Goal: Task Accomplishment & Management: Use online tool/utility

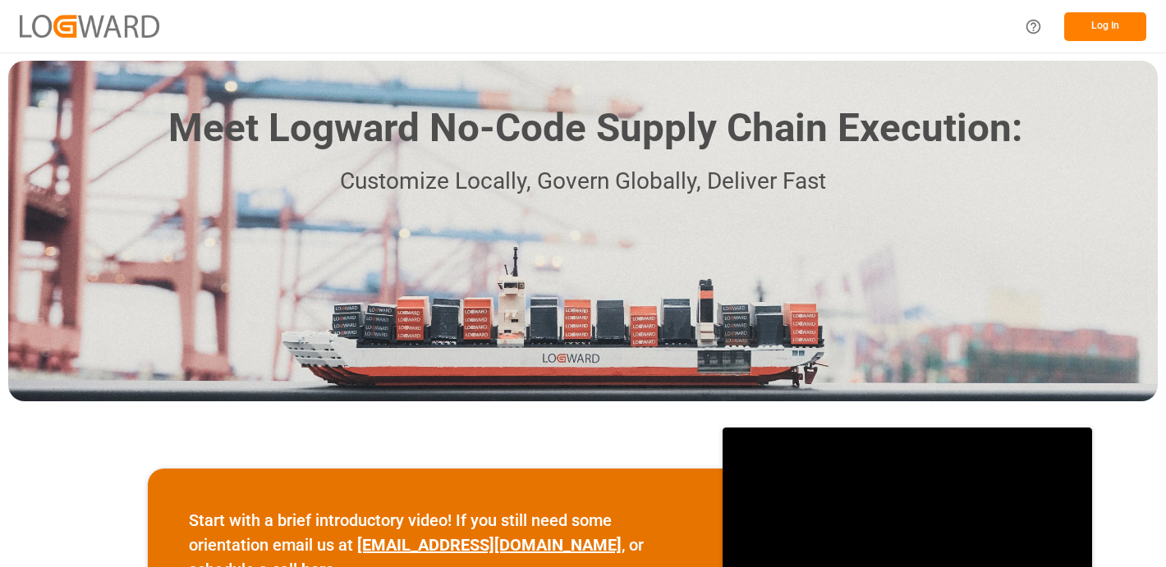
click at [1089, 41] on div "Log In" at bounding box center [1080, 26] width 131 height 37
click at [1107, 23] on button "Log In" at bounding box center [1105, 26] width 82 height 29
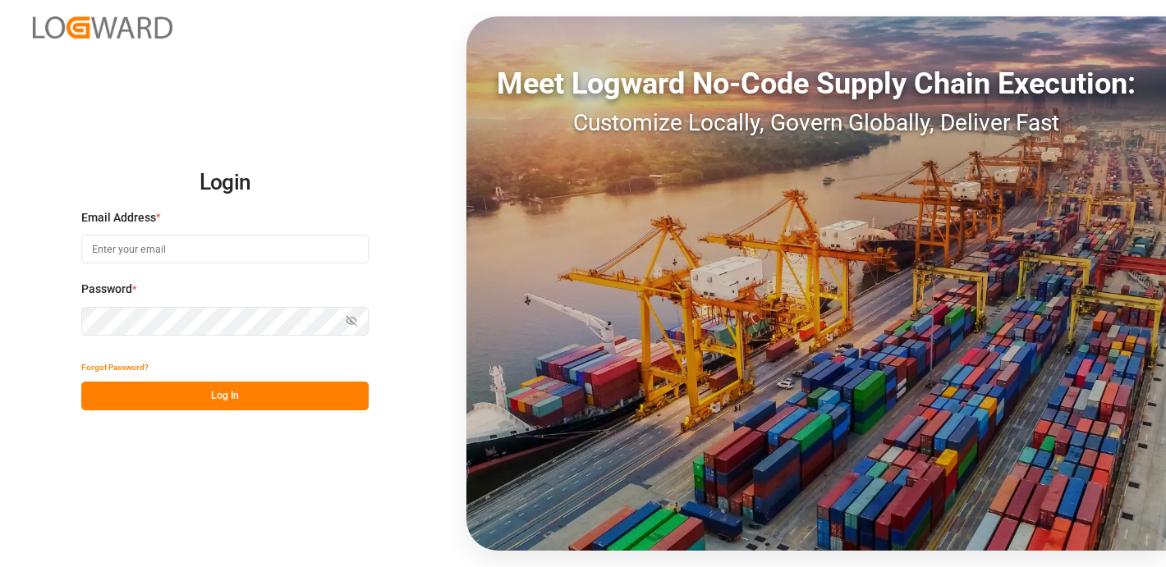
click at [151, 265] on div "Email Address *" at bounding box center [224, 245] width 287 height 72
click at [155, 245] on input at bounding box center [224, 249] width 287 height 29
click at [16, 263] on div "Login Email Address * Email is required. Password * Show password Password is r…" at bounding box center [583, 283] width 1166 height 567
click at [172, 224] on label "Email Address *" at bounding box center [224, 217] width 287 height 17
click at [132, 256] on input at bounding box center [224, 249] width 287 height 29
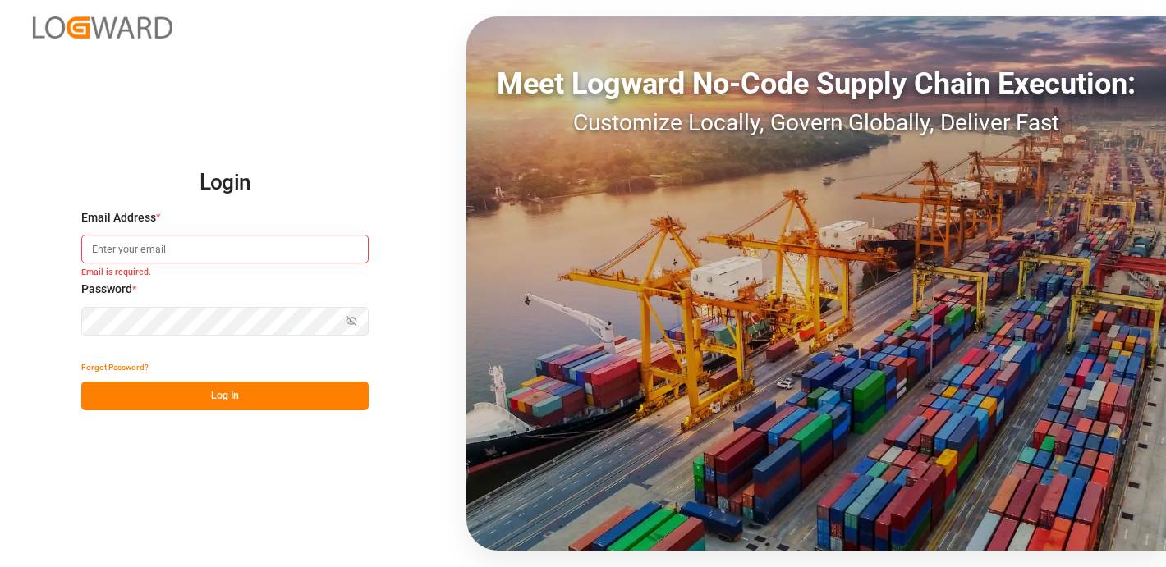
click at [108, 242] on input at bounding box center [224, 249] width 287 height 29
type input "[EMAIL_ADDRESS][PERSON_NAME][DOMAIN_NAME]"
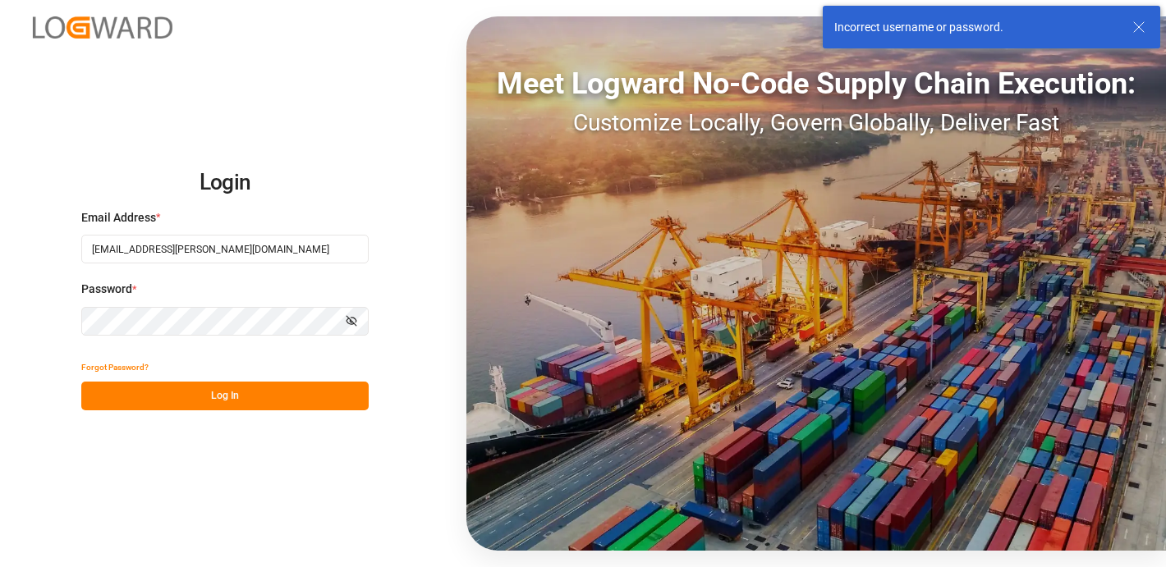
click at [345, 322] on button "Show password" at bounding box center [351, 321] width 34 height 29
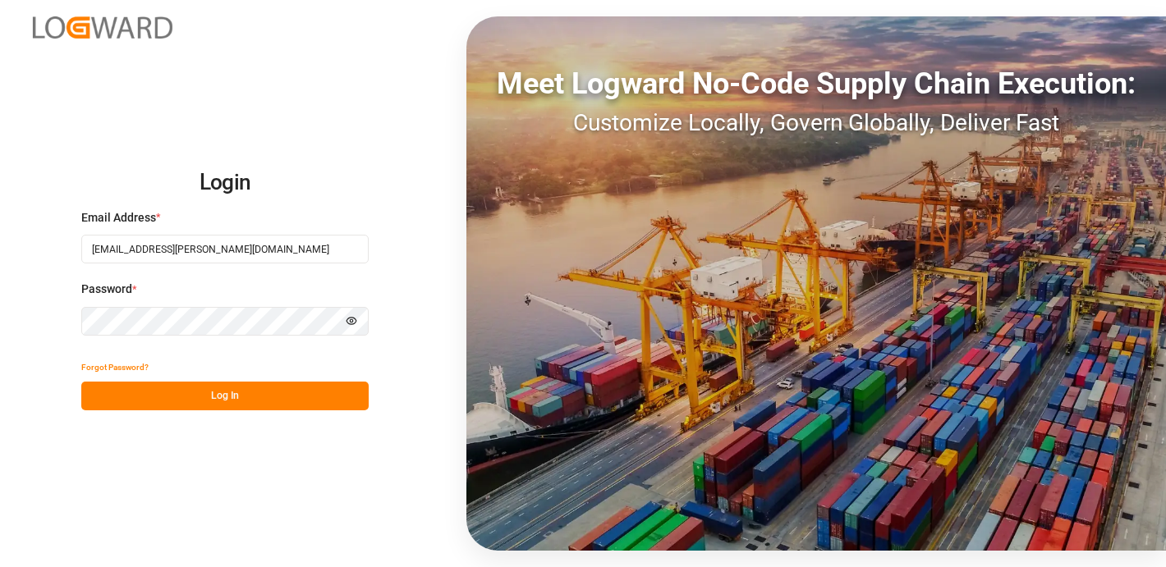
click at [122, 404] on button "Log In" at bounding box center [224, 396] width 287 height 29
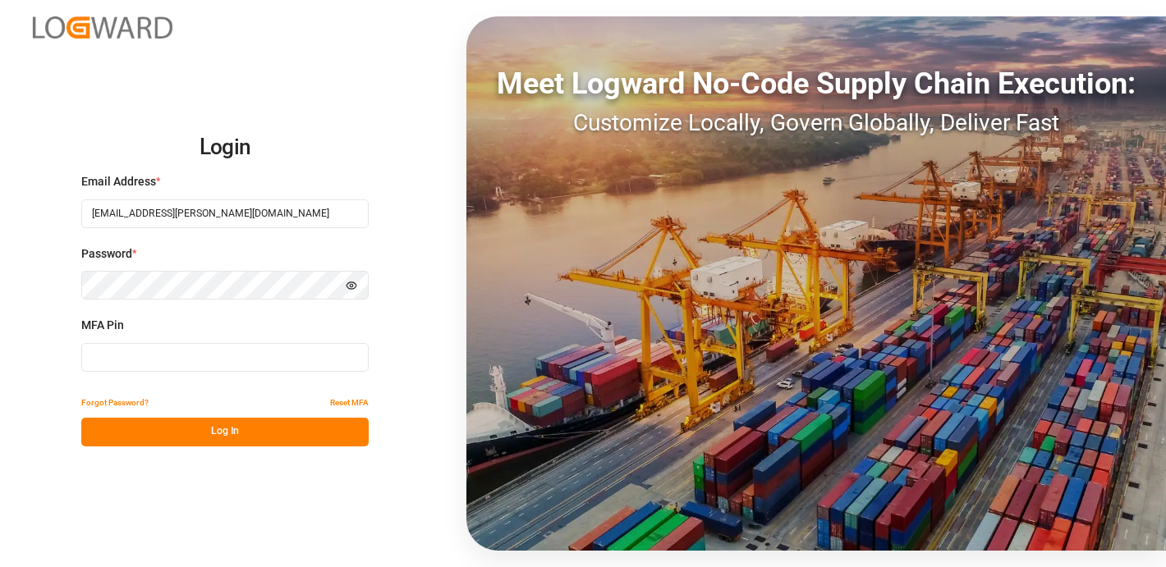
type input "786846"
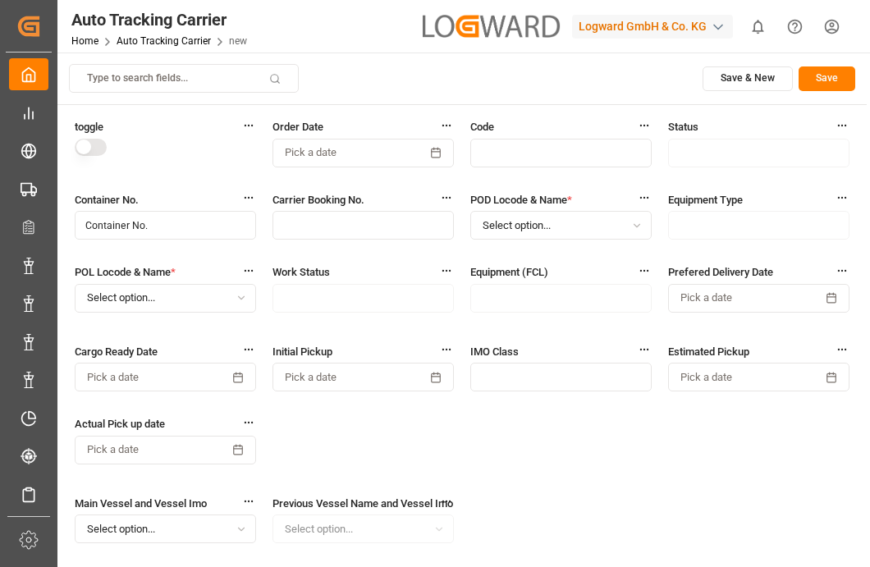
click at [350, 227] on input "text" at bounding box center [363, 225] width 181 height 29
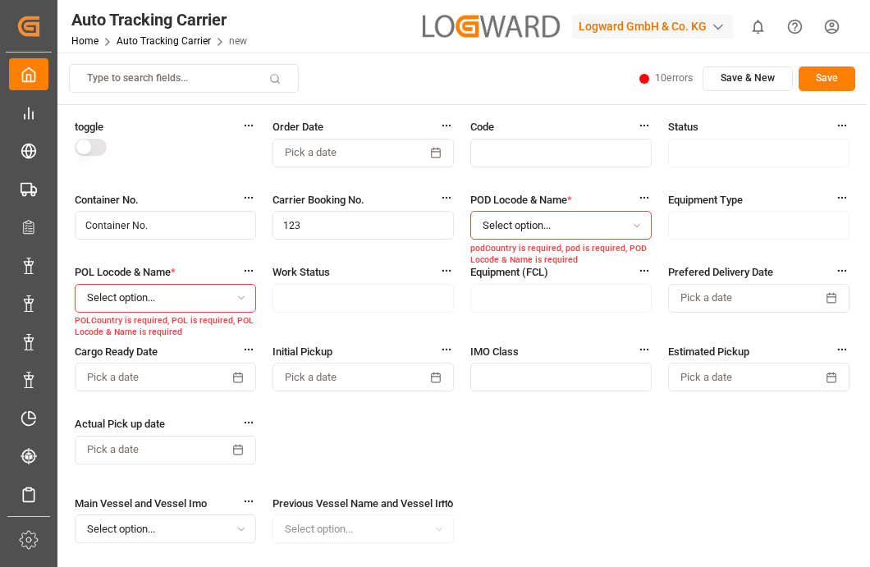
type input "123"
click at [567, 227] on button "Select option..." at bounding box center [560, 225] width 181 height 29
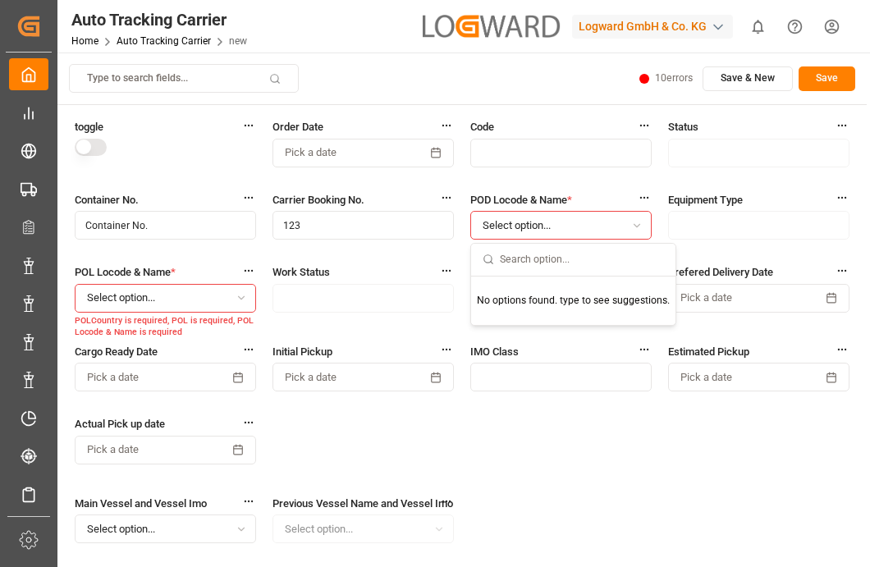
click at [520, 274] on input "text" at bounding box center [582, 260] width 164 height 32
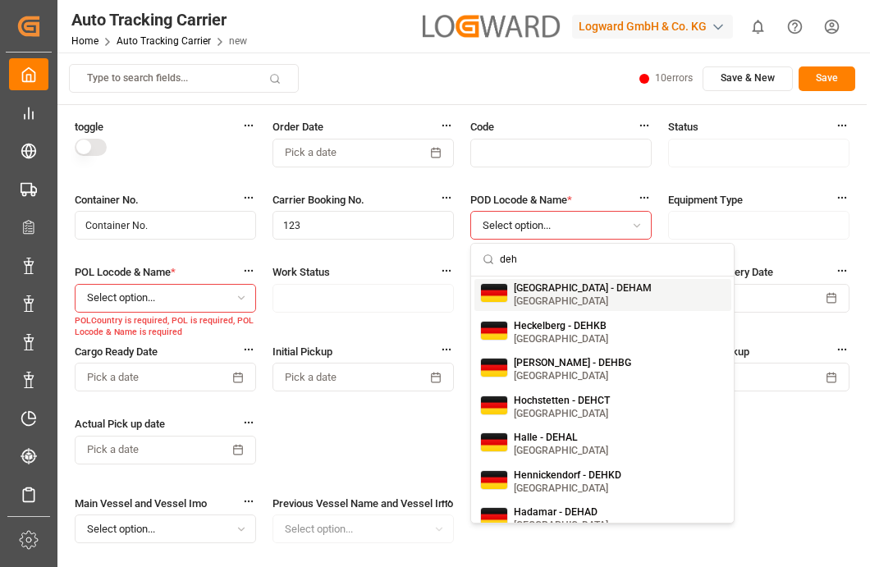
type input "deh"
click at [546, 302] on small "Germany" at bounding box center [583, 301] width 138 height 10
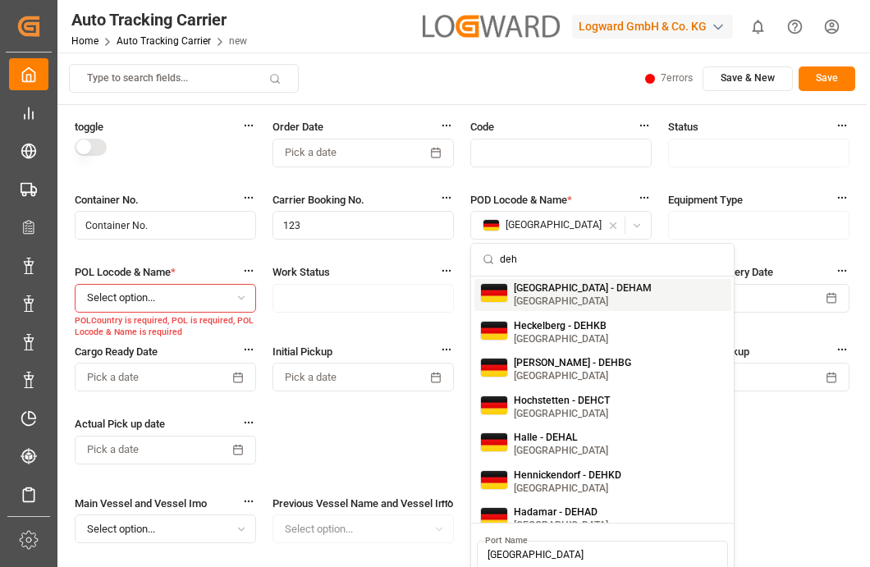
click at [205, 291] on button "Select option..." at bounding box center [165, 298] width 181 height 29
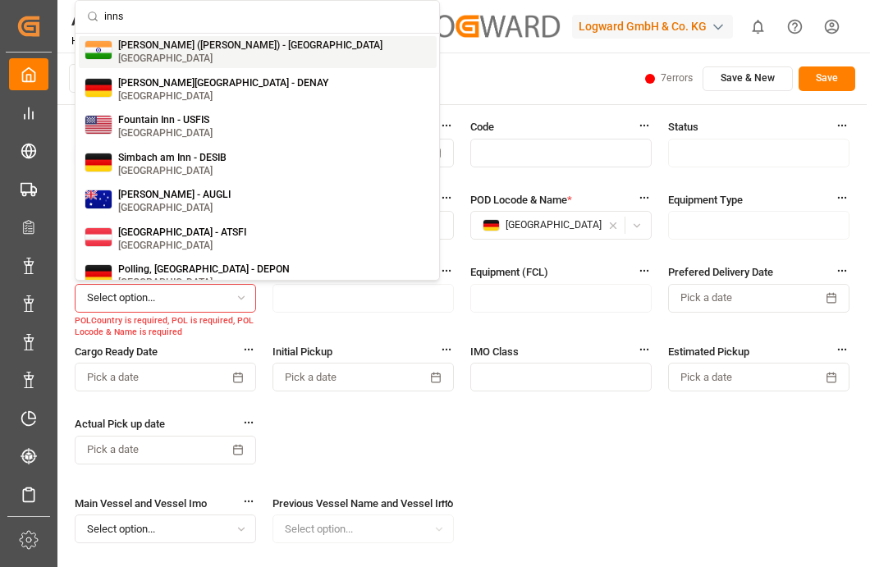
type input "inns"
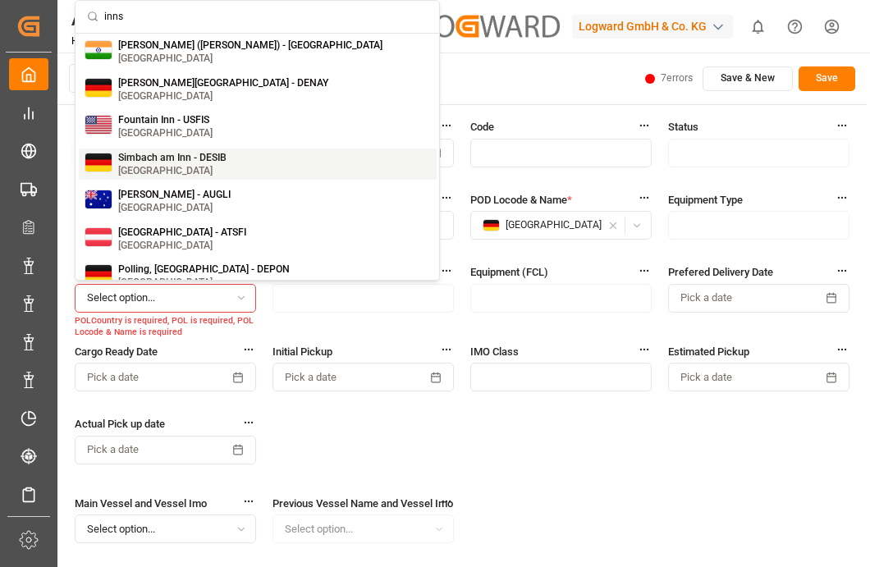
click at [181, 179] on div "Simbach am Inn - DESIB Germany" at bounding box center [258, 165] width 358 height 32
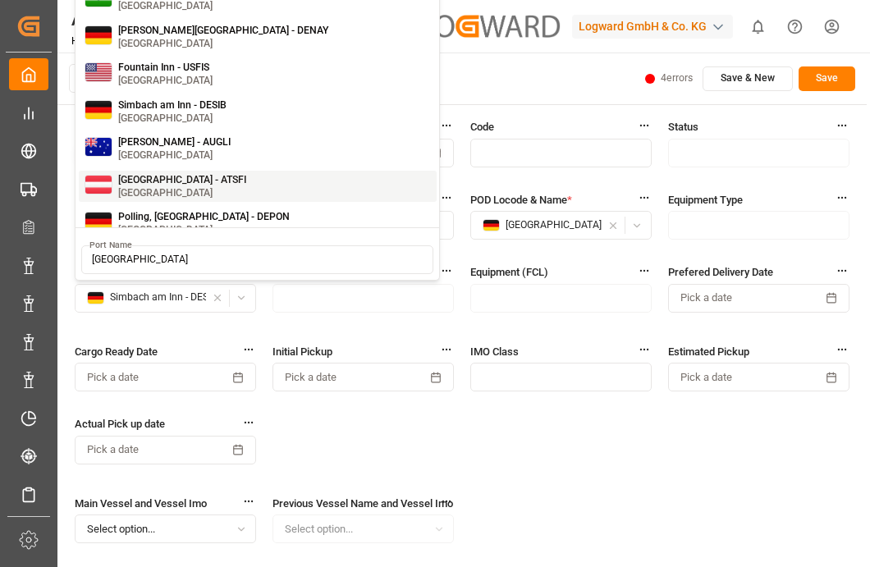
click at [832, 69] on button "Save" at bounding box center [827, 78] width 57 height 25
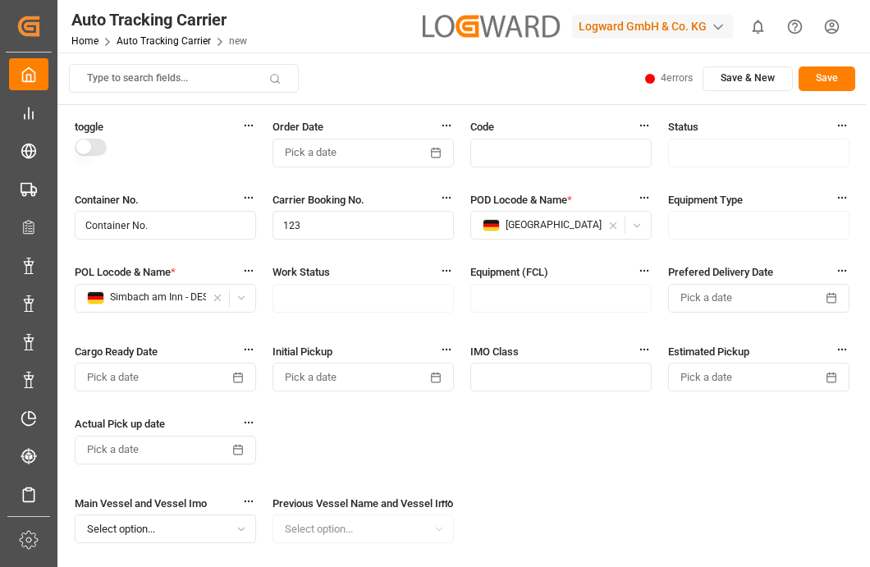
click at [832, 69] on button "Save" at bounding box center [827, 78] width 57 height 25
click at [810, 79] on button "Save" at bounding box center [827, 78] width 57 height 25
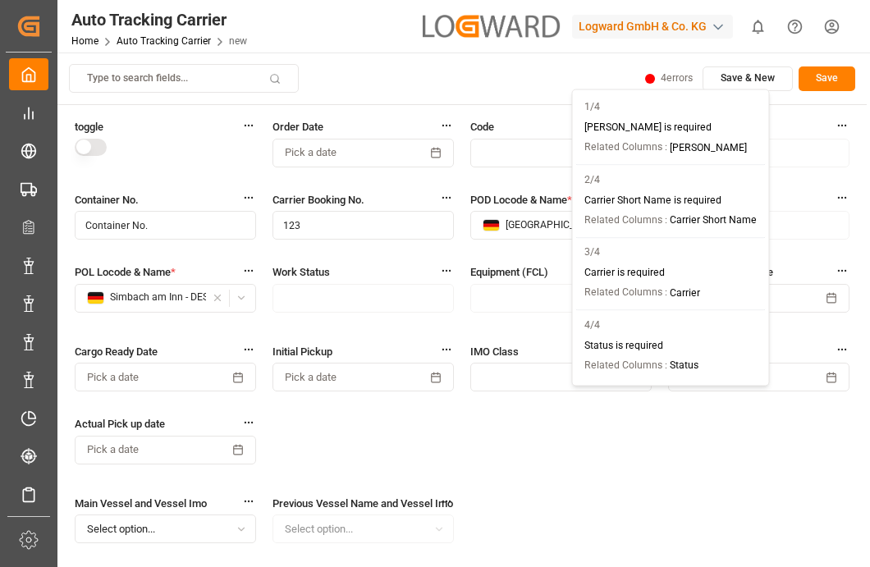
click at [674, 74] on html "Created by potrace 1.15, written by Peter Selinger 2001-2017 Created by potrace…" at bounding box center [435, 345] width 870 height 690
click at [678, 141] on p "Related Columns : Carrie" at bounding box center [671, 147] width 173 height 21
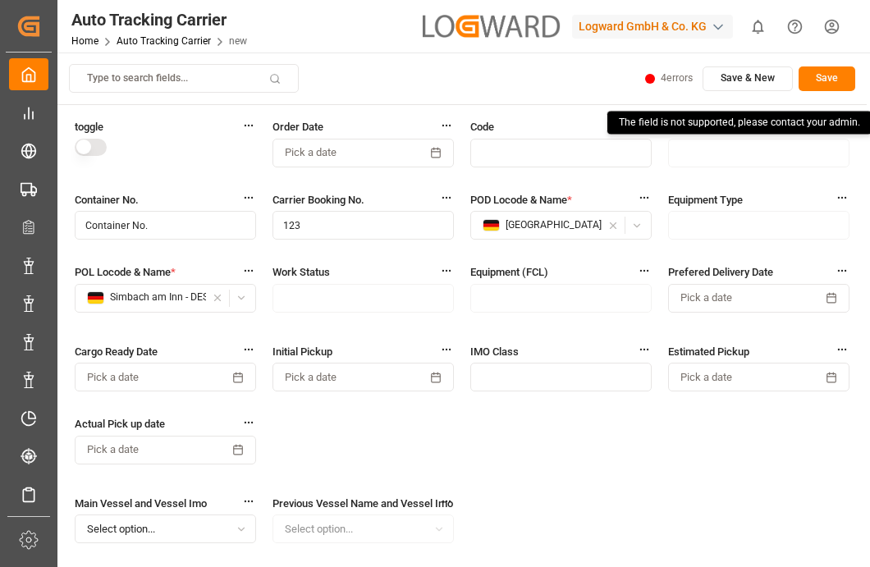
click at [658, 92] on div "Type to search fields... 4 errors Save & New Save" at bounding box center [462, 78] width 786 height 29
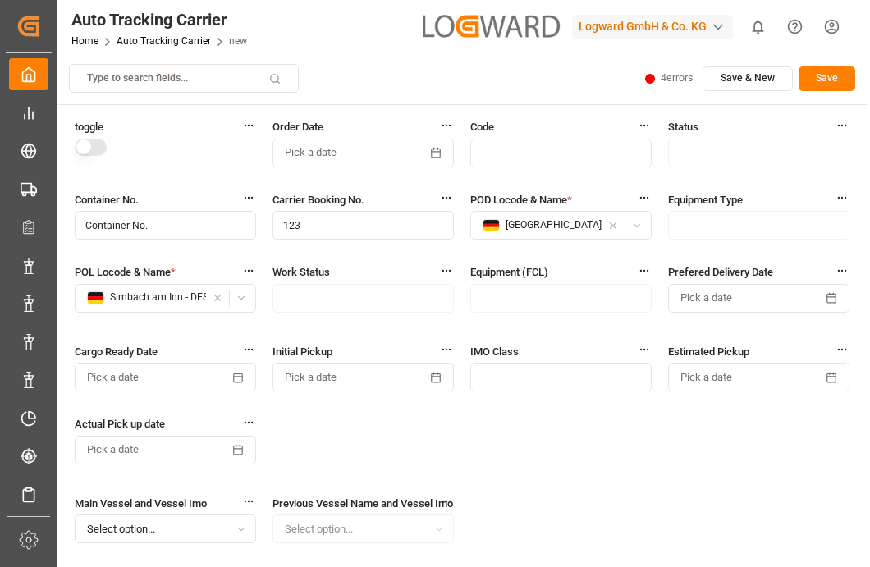
click at [676, 80] on html "Created by potrace 1.15, written by Peter Selinger 2001-2017 Created by potrace…" at bounding box center [435, 345] width 870 height 690
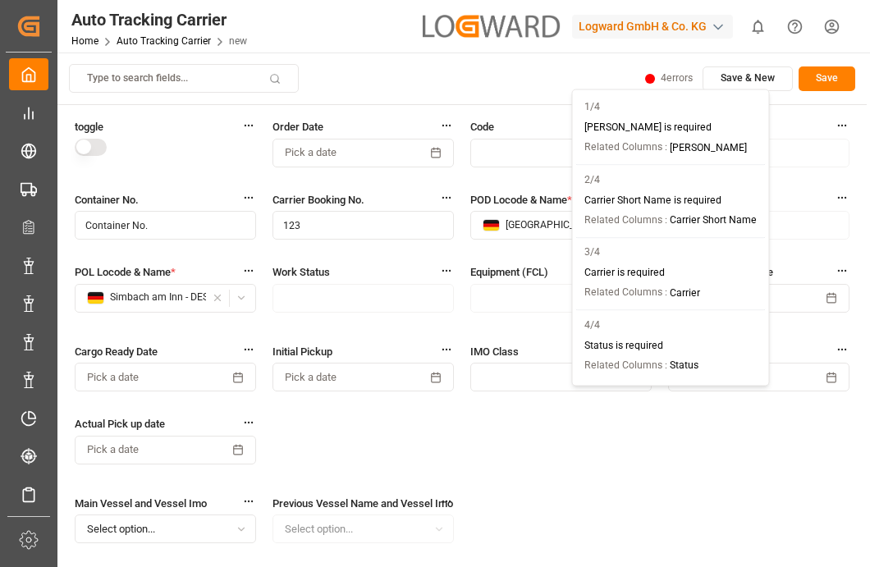
click at [744, 108] on div "Go to" at bounding box center [745, 107] width 24 height 15
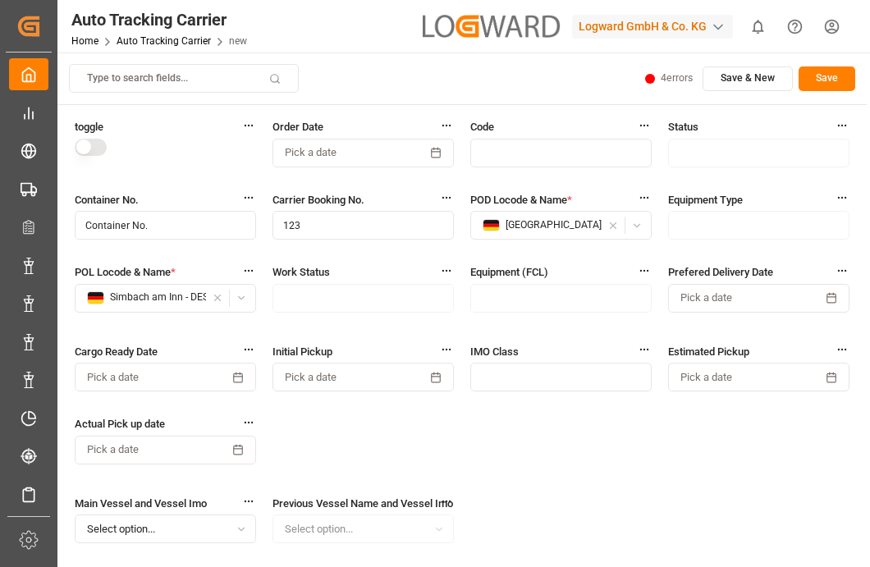
click at [676, 83] on html "Created by potrace 1.15, written by Peter Selinger 2001-2017 Created by potrace…" at bounding box center [435, 345] width 870 height 690
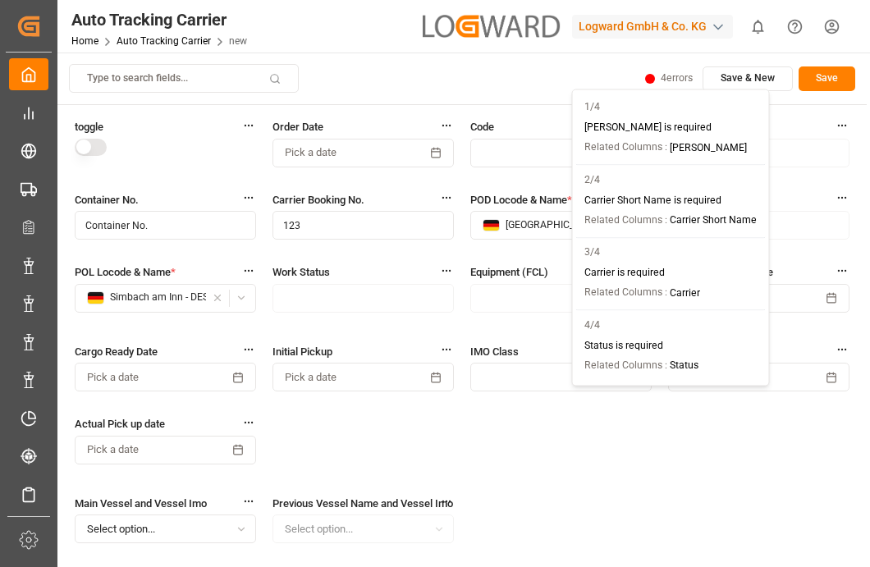
click at [739, 179] on div "Go to" at bounding box center [745, 179] width 24 height 15
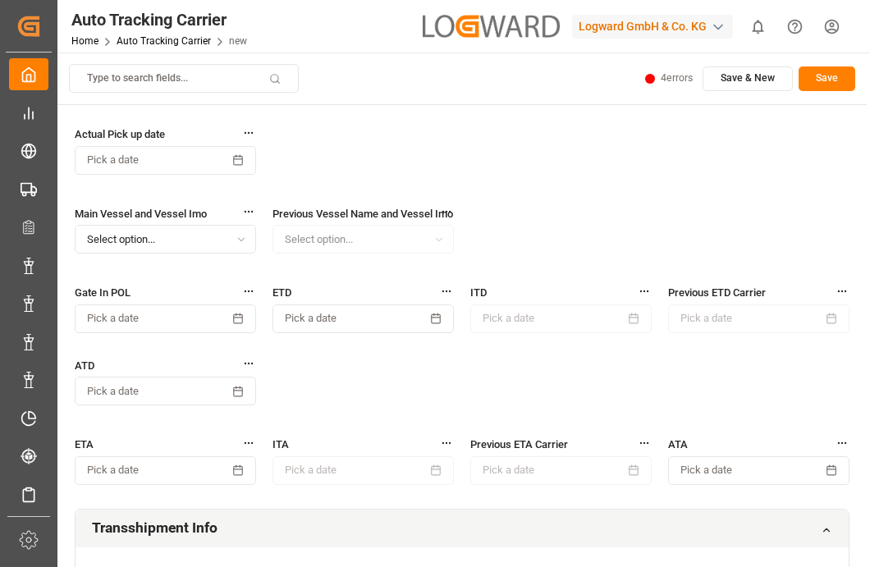
scroll to position [1665, 0]
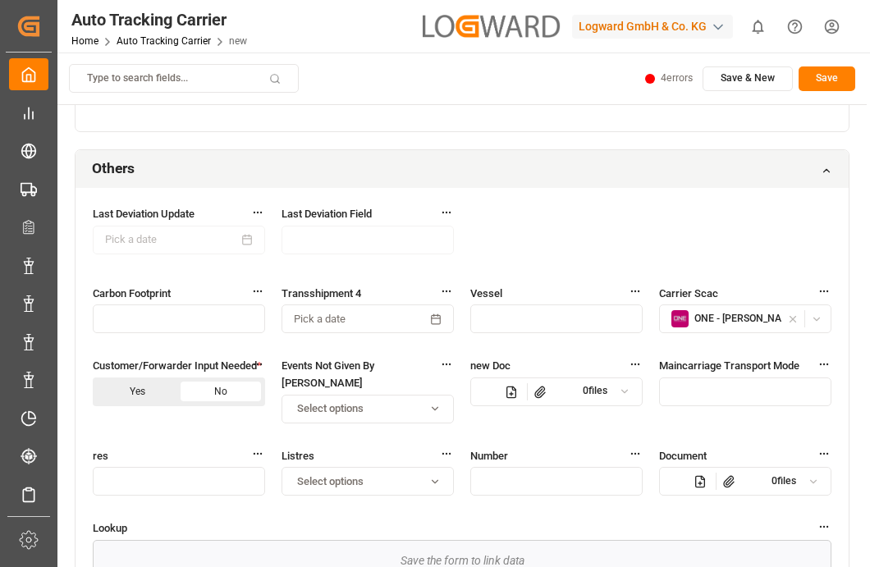
click at [396, 411] on div "Select options" at bounding box center [368, 408] width 165 height 15
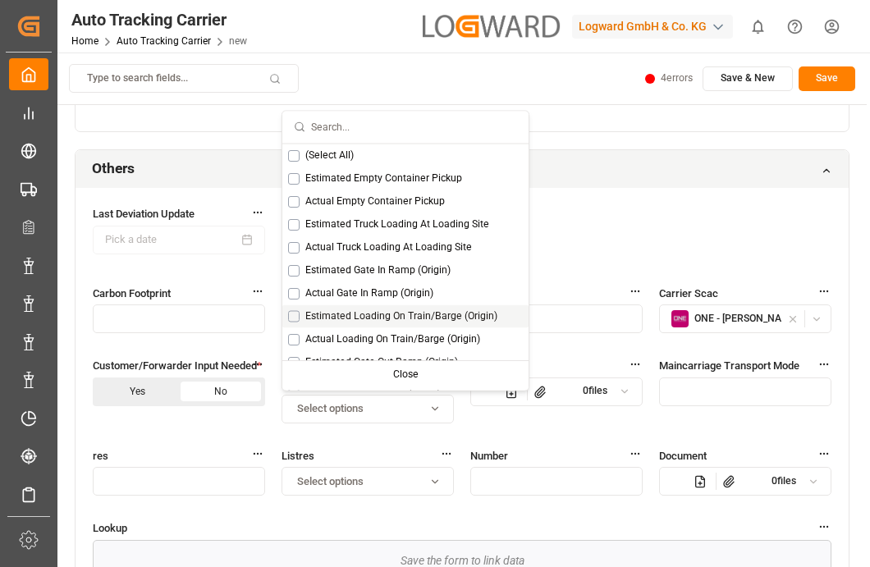
click at [382, 313] on span "Estimated Loading On Train/Barge (Origin)" at bounding box center [401, 316] width 192 height 15
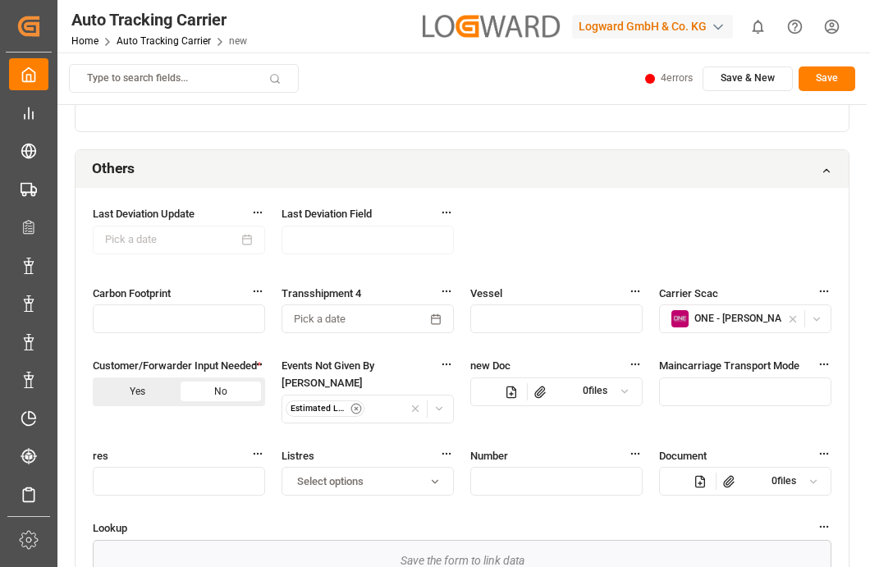
click at [722, 328] on div "ONE - ONEY Ocean Network Express" at bounding box center [727, 318] width 110 height 17
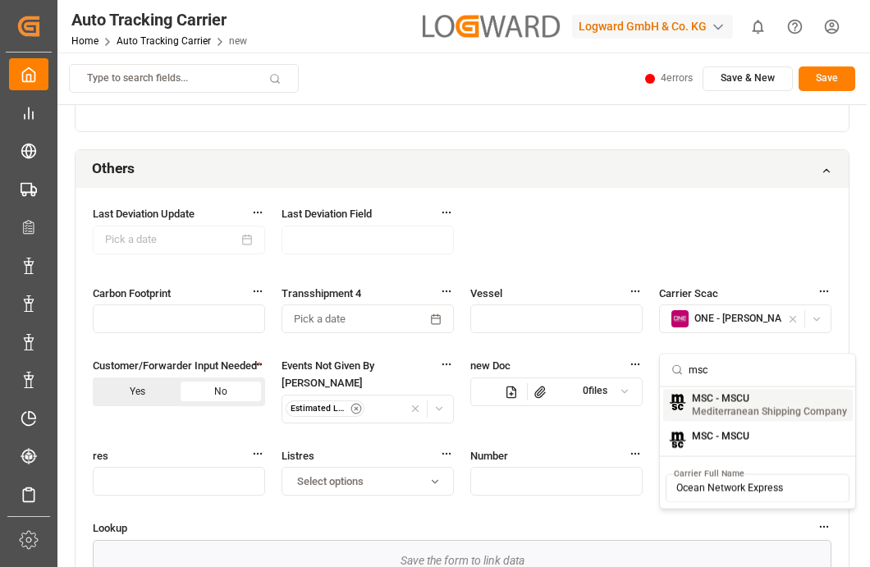
type input "msc"
click at [736, 416] on small "Mediterranean Shipping Company" at bounding box center [769, 412] width 155 height 10
type input "Mediterranean Shipping Company"
click at [845, 81] on button "Save" at bounding box center [827, 78] width 57 height 25
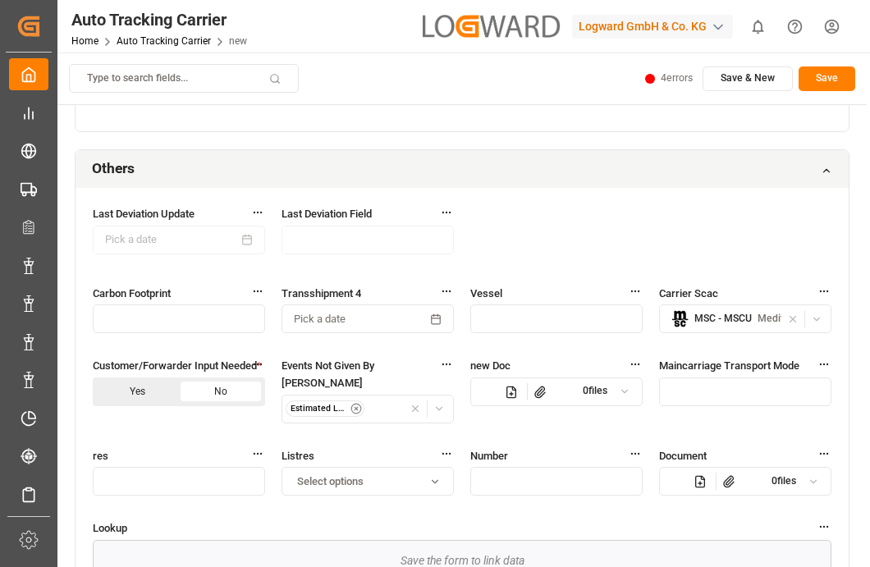
click at [845, 81] on button "Save" at bounding box center [827, 78] width 57 height 25
click at [837, 83] on button "Save" at bounding box center [827, 78] width 57 height 25
click at [156, 43] on link "Auto Tracking Carrier" at bounding box center [164, 40] width 94 height 11
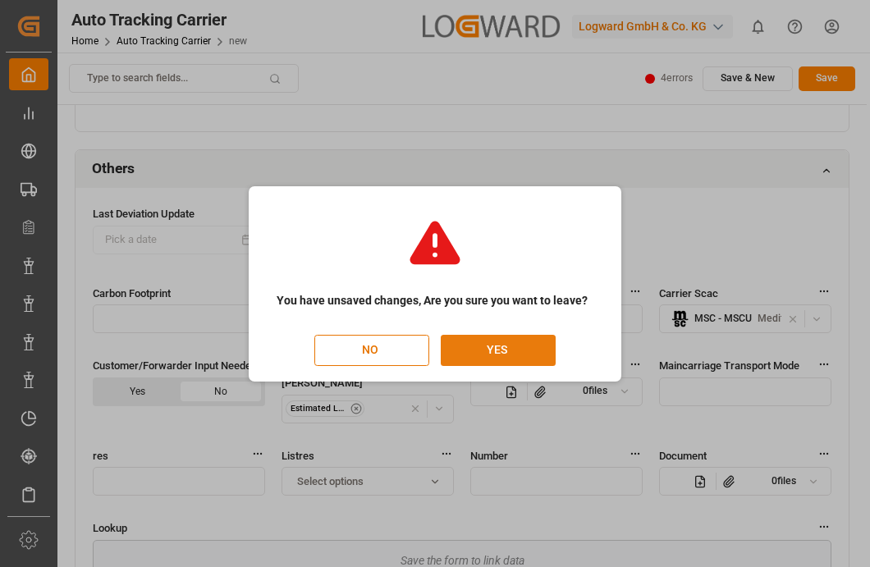
click at [521, 354] on button "YES" at bounding box center [498, 350] width 115 height 31
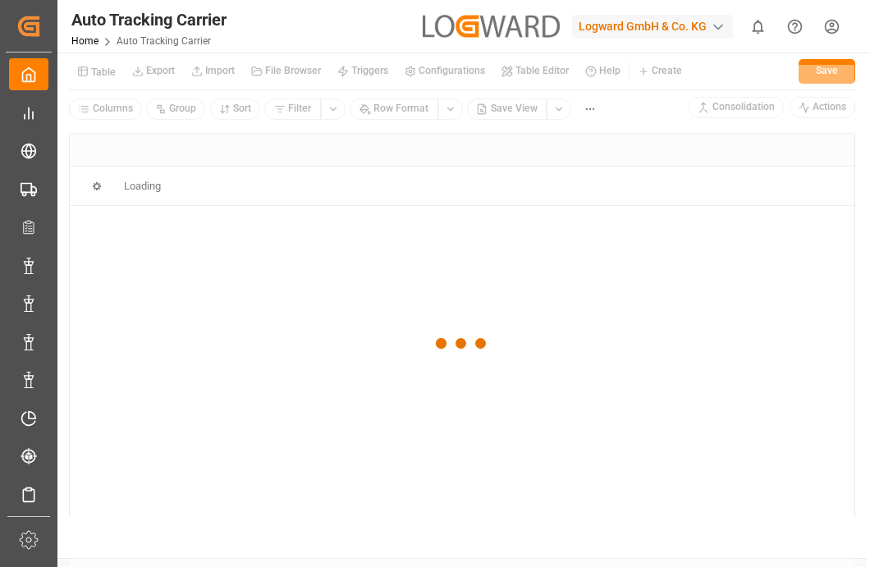
click at [103, 42] on icon at bounding box center [108, 42] width 10 height 10
click at [108, 80] on div at bounding box center [462, 343] width 785 height 557
click at [108, 80] on button "Table" at bounding box center [96, 71] width 55 height 29
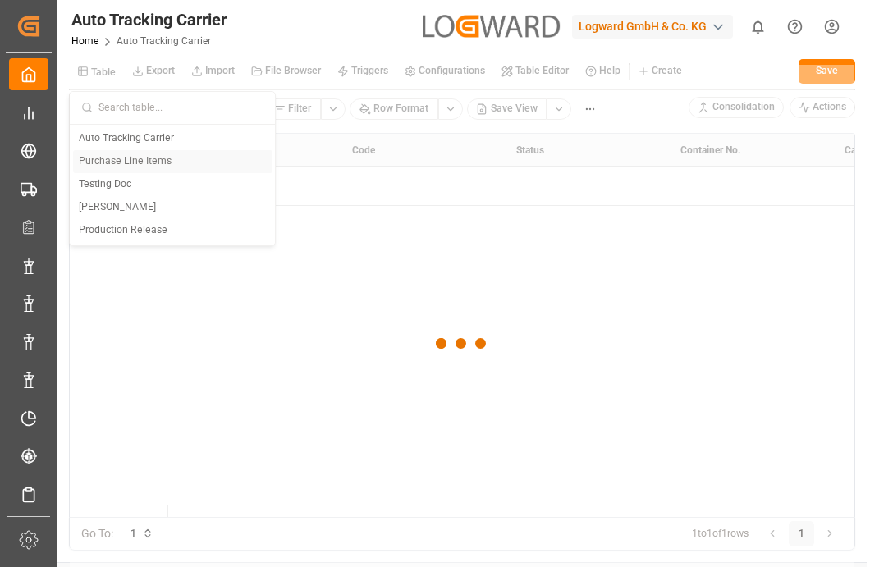
click at [639, 30] on div "Logward GmbH & Co. KG" at bounding box center [652, 27] width 161 height 24
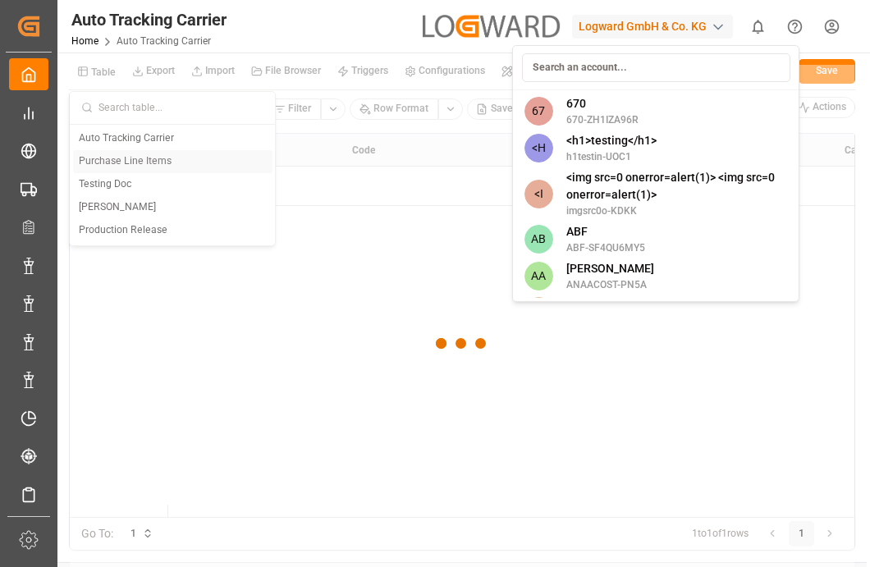
click at [631, 33] on html "Created by potrace 1.15, written by Peter Selinger 2001-2017 Created by potrace…" at bounding box center [435, 345] width 870 height 690
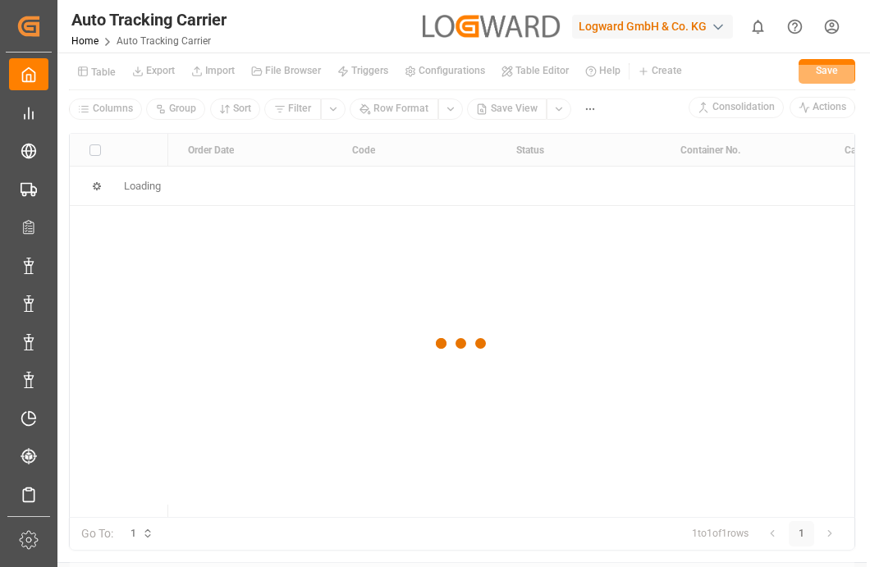
click at [632, 31] on div "Logward GmbH & Co. KG" at bounding box center [652, 27] width 161 height 24
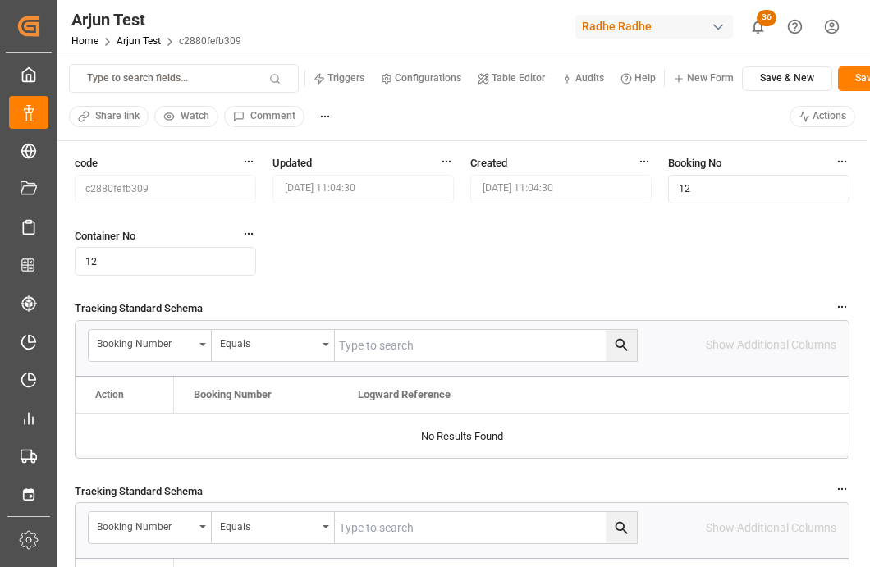
click at [632, 20] on div "Radhe Radhe" at bounding box center [655, 27] width 158 height 24
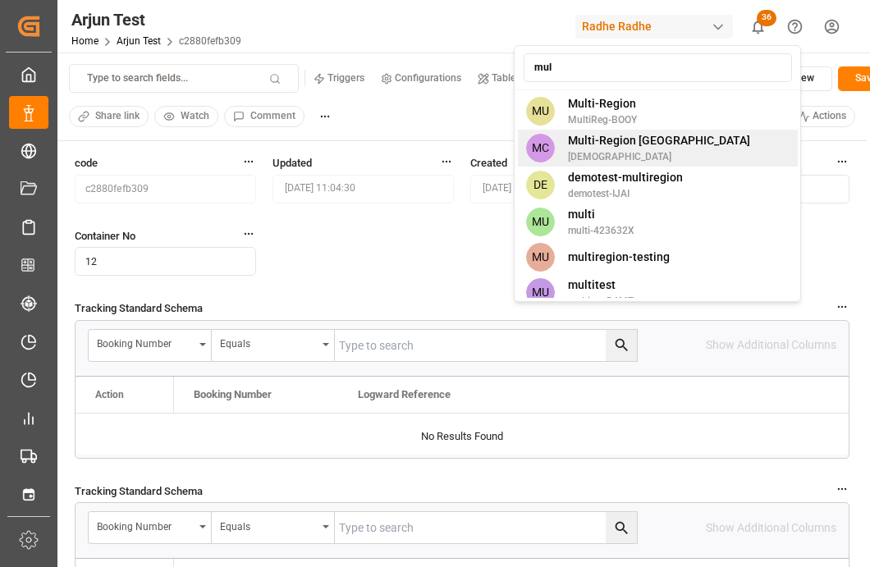
type input "mul"
click at [706, 134] on div "MC Multi-Region CA shravaniputti" at bounding box center [658, 148] width 280 height 37
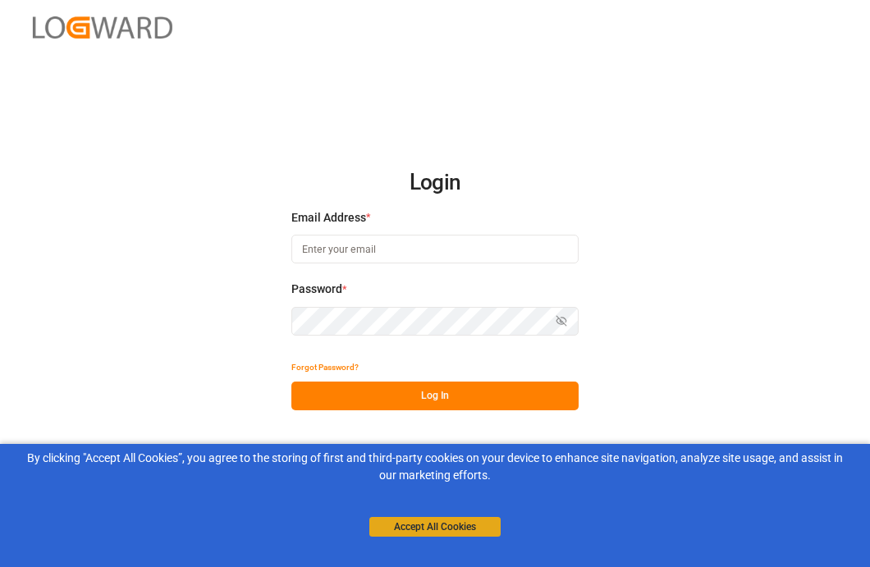
click at [460, 527] on button "Accept All Cookies" at bounding box center [434, 527] width 131 height 20
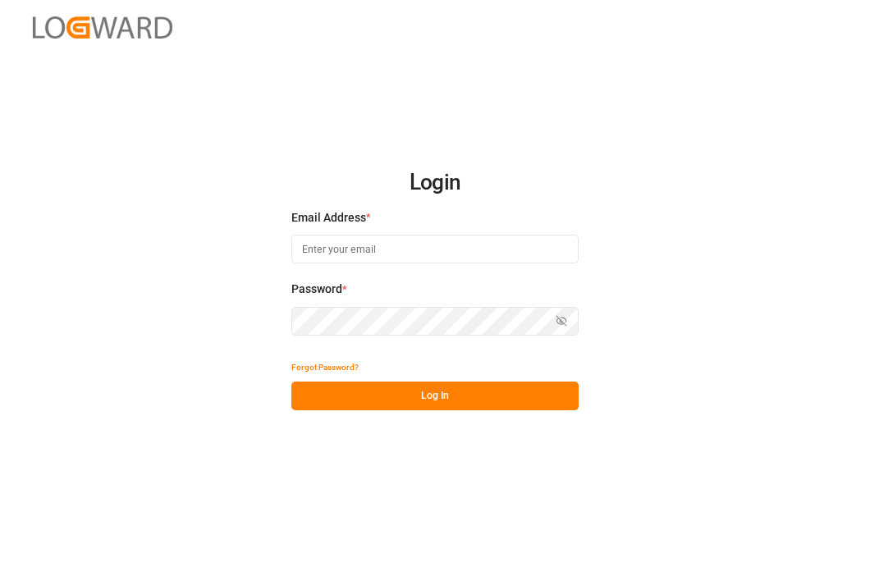
click at [387, 248] on input at bounding box center [434, 249] width 287 height 29
type input "[EMAIL_ADDRESS][PERSON_NAME][DOMAIN_NAME]"
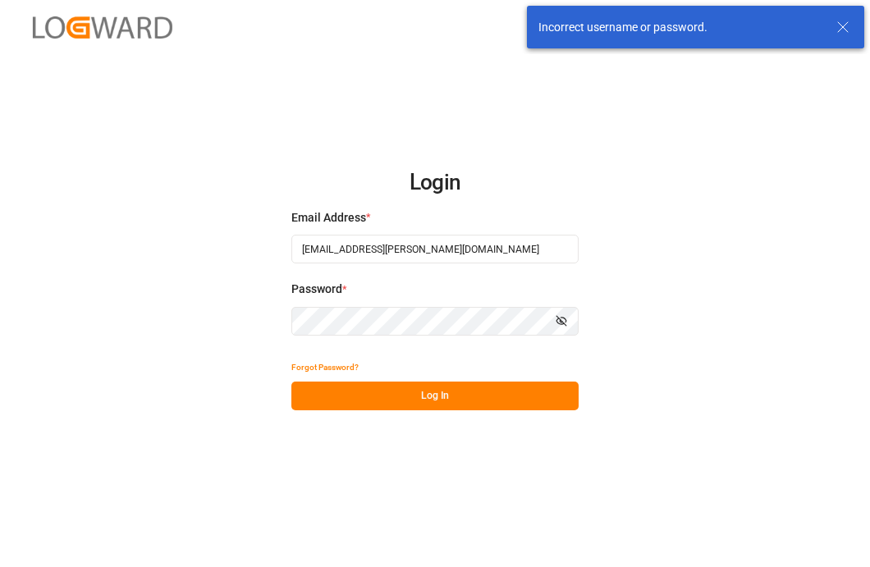
click at [564, 323] on icon "button" at bounding box center [561, 320] width 11 height 11
click at [316, 410] on div "Login Email Address * [EMAIL_ADDRESS][PERSON_NAME][DOMAIN_NAME] Password * Hide…" at bounding box center [435, 283] width 870 height 567
click at [331, 409] on button "Log In" at bounding box center [434, 396] width 287 height 29
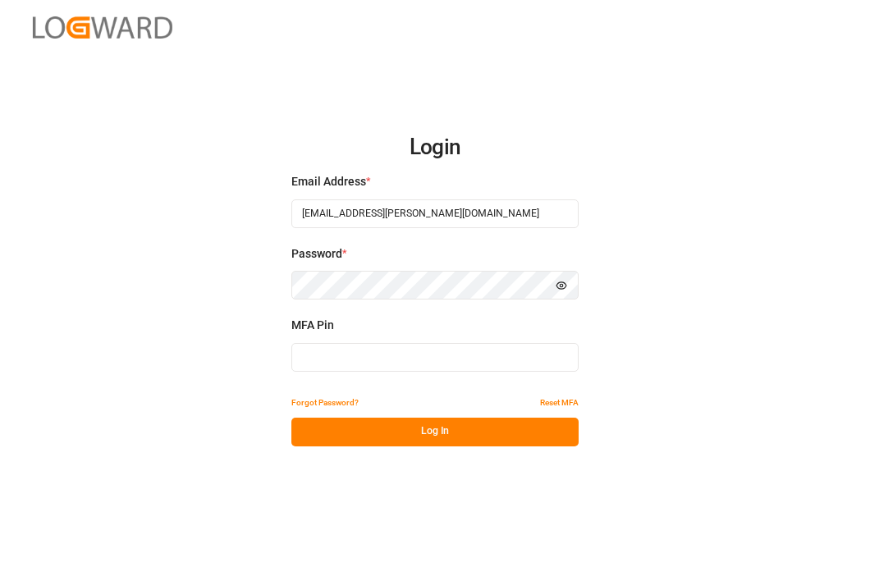
type input "770022"
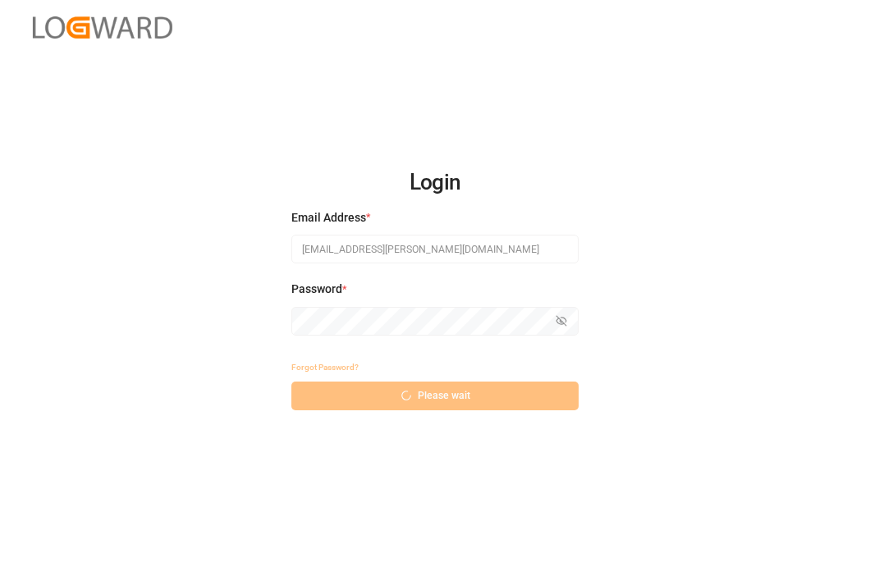
click at [458, 370] on div "Forgot Password?" at bounding box center [434, 367] width 287 height 29
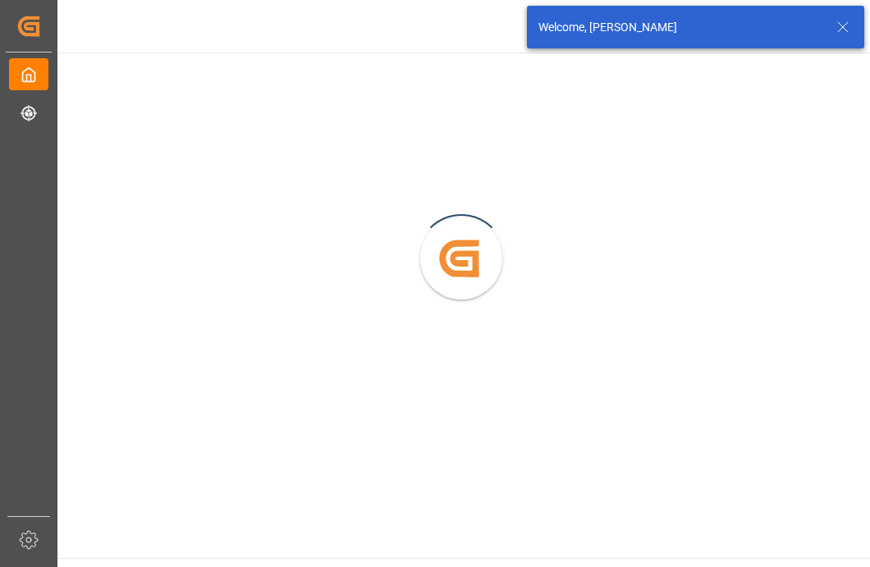
click at [839, 34] on icon at bounding box center [843, 27] width 20 height 20
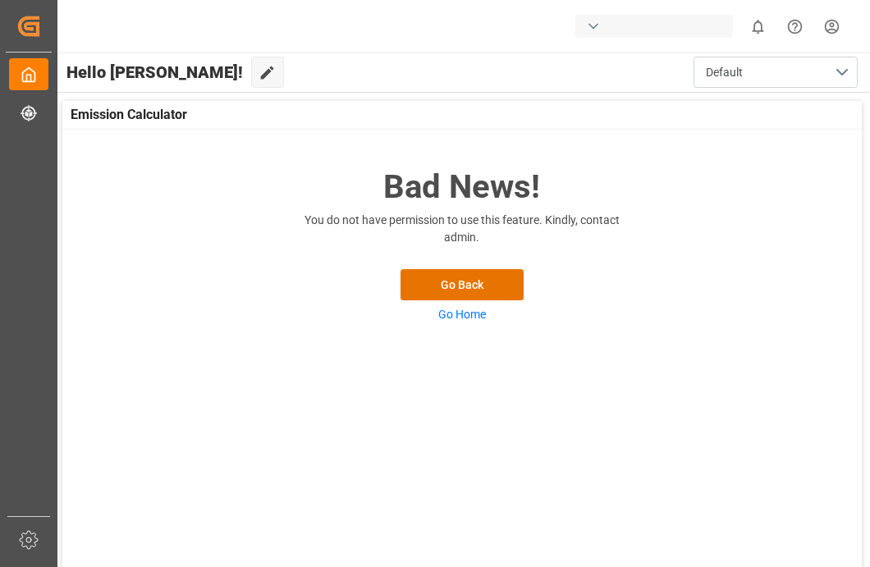
click at [590, 26] on div "button" at bounding box center [593, 26] width 16 height 16
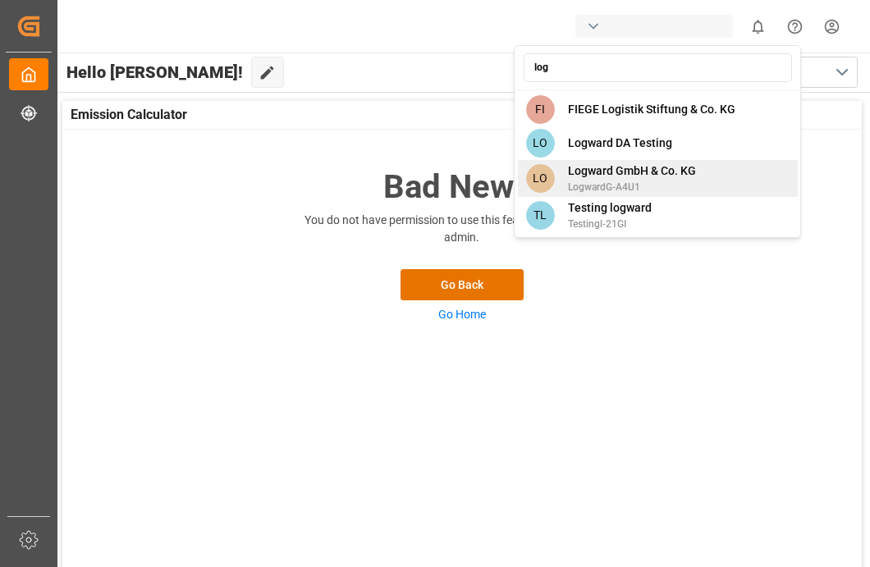
type input "log"
click at [678, 168] on span "Logward GmbH & Co. KG" at bounding box center [632, 171] width 128 height 17
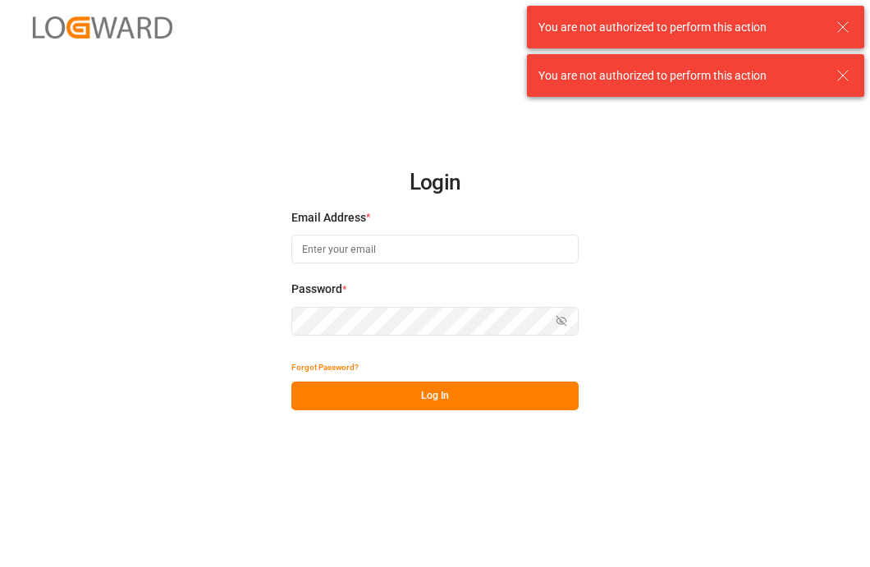
click at [420, 190] on h2 "Login" at bounding box center [434, 183] width 287 height 53
click at [407, 202] on h2 "Login" at bounding box center [434, 183] width 287 height 53
drag, startPoint x: 374, startPoint y: 225, endPoint x: 374, endPoint y: 213, distance: 11.5
click at [374, 225] on label "Email Address *" at bounding box center [434, 217] width 287 height 17
click at [360, 236] on input at bounding box center [434, 249] width 287 height 29
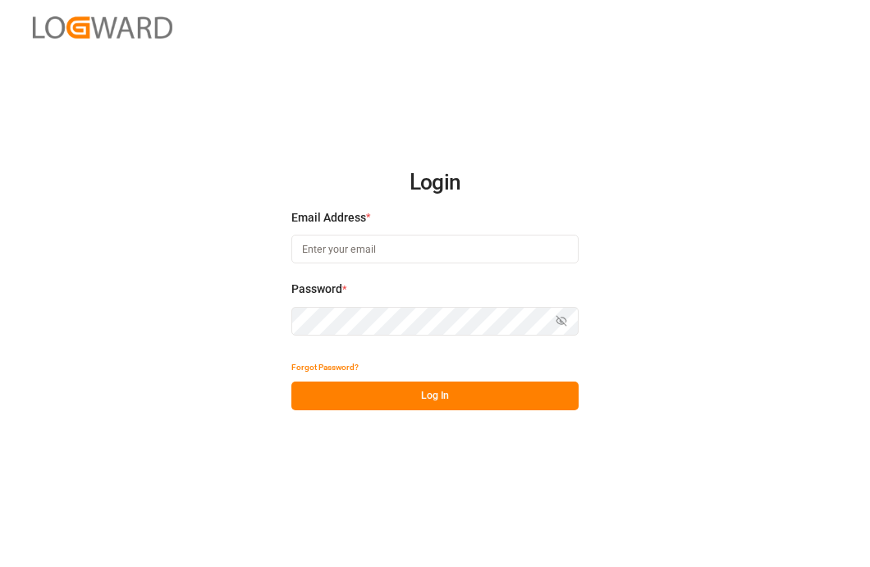
type input "[EMAIL_ADDRESS][PERSON_NAME][DOMAIN_NAME]"
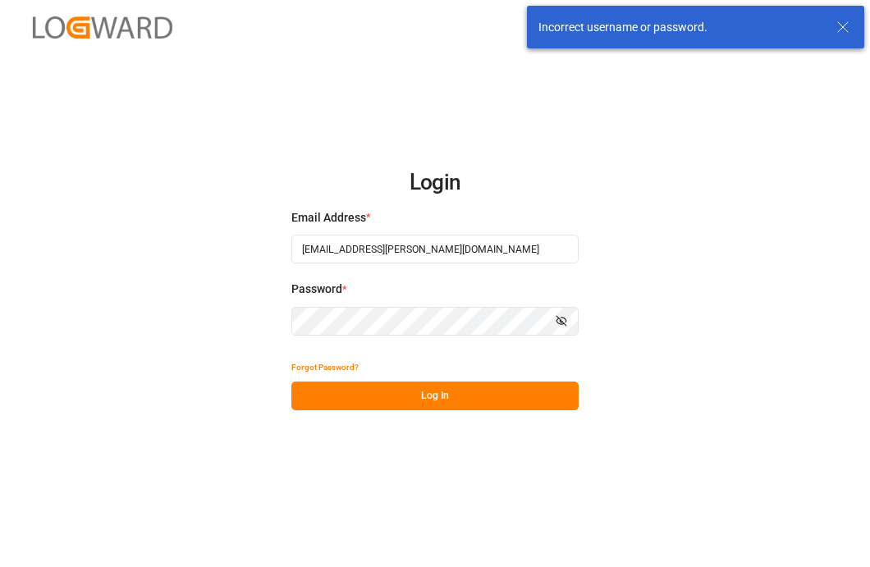
click at [569, 315] on button "Show password" at bounding box center [561, 321] width 34 height 29
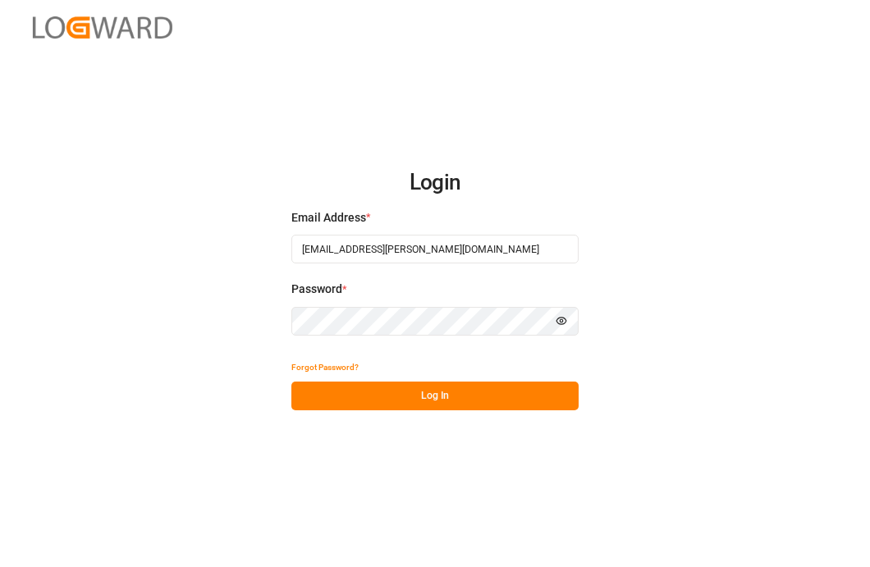
click at [334, 413] on div "Login Email Address * Arjun.chaurasiya@logward.com Password * Hide password For…" at bounding box center [435, 283] width 870 height 567
click at [369, 393] on button "Log In" at bounding box center [434, 396] width 287 height 29
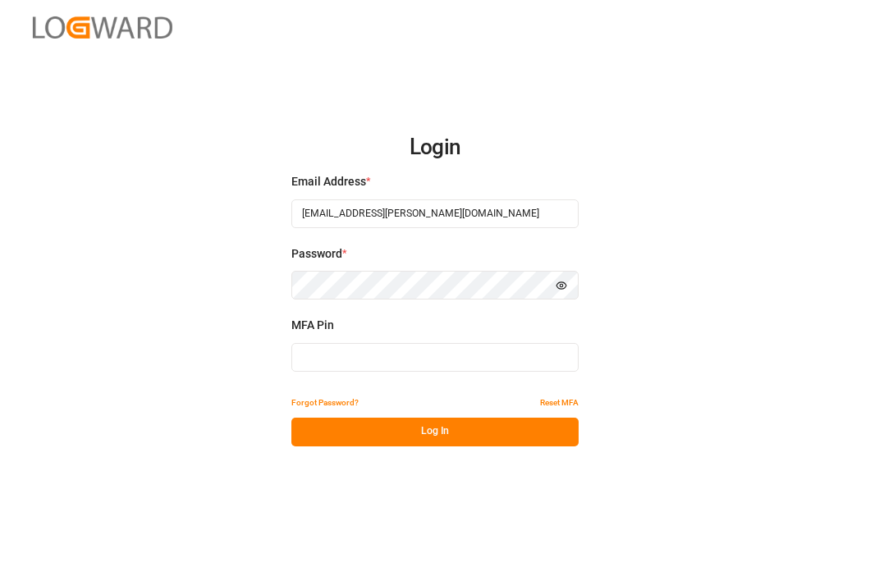
type input "054795"
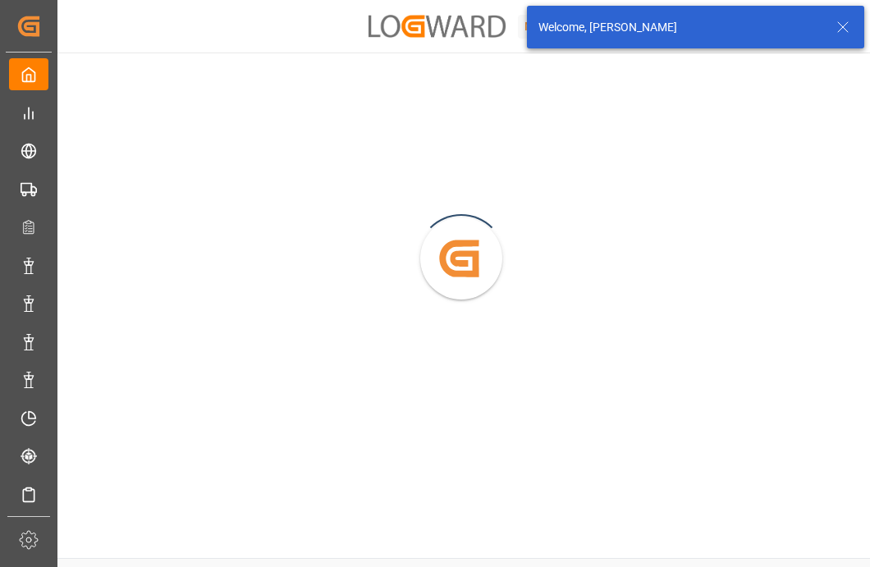
click at [842, 23] on icon at bounding box center [843, 27] width 20 height 20
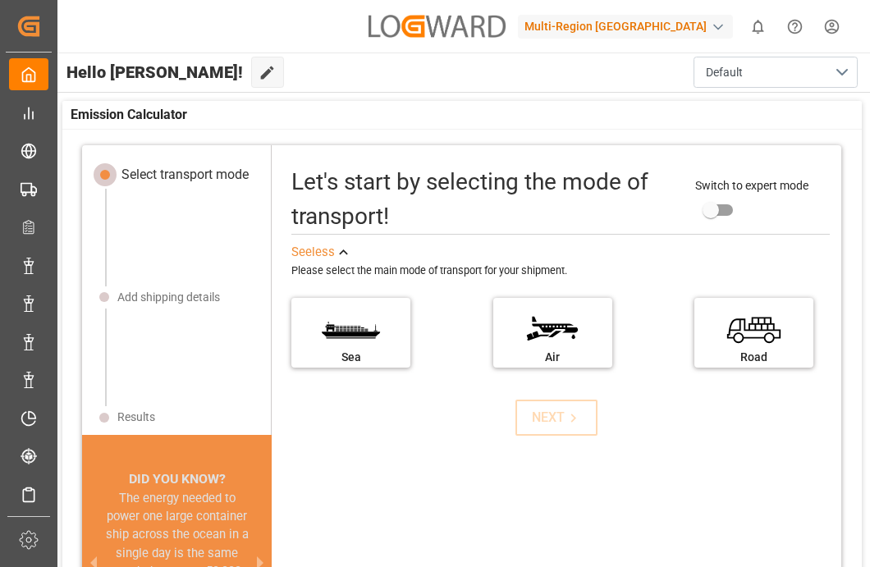
click at [690, 26] on div "Multi-Region [GEOGRAPHIC_DATA]" at bounding box center [625, 27] width 215 height 24
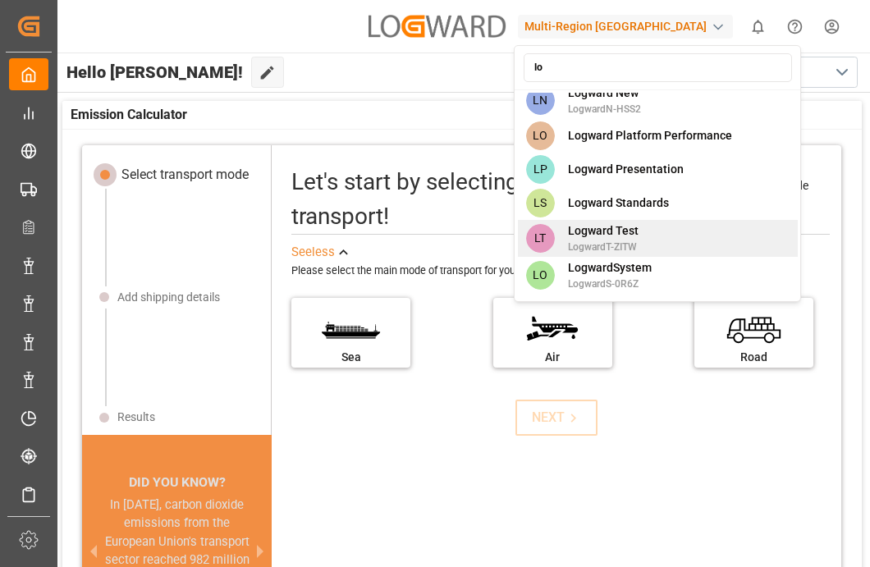
type input "l"
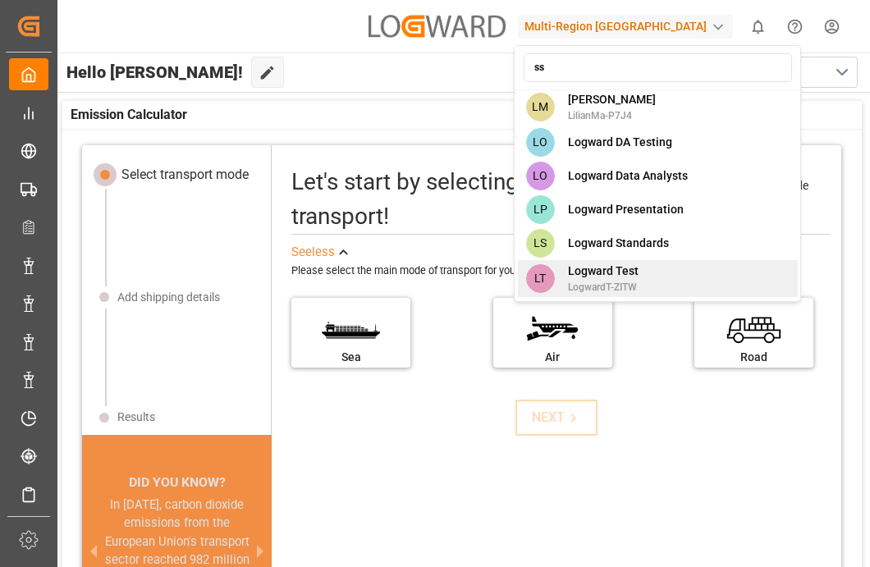
scroll to position [400, 0]
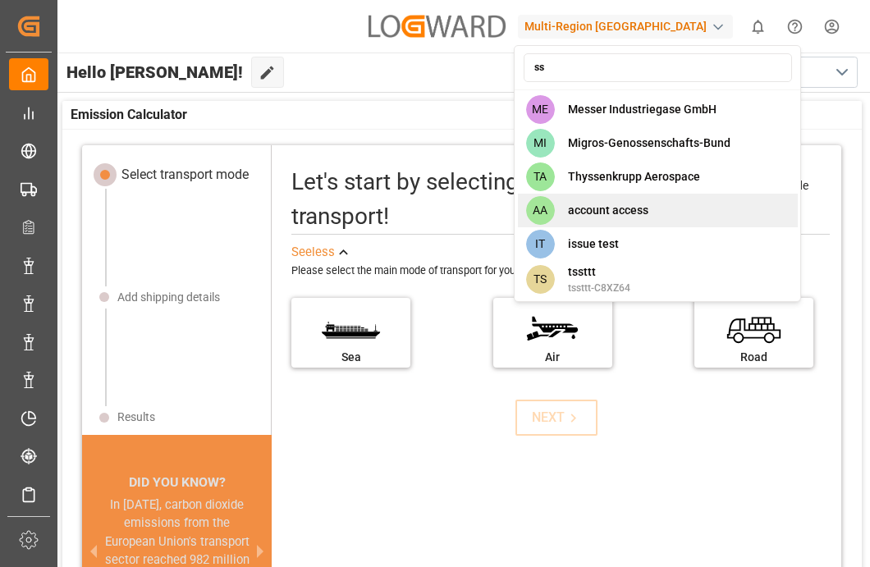
type input "sso"
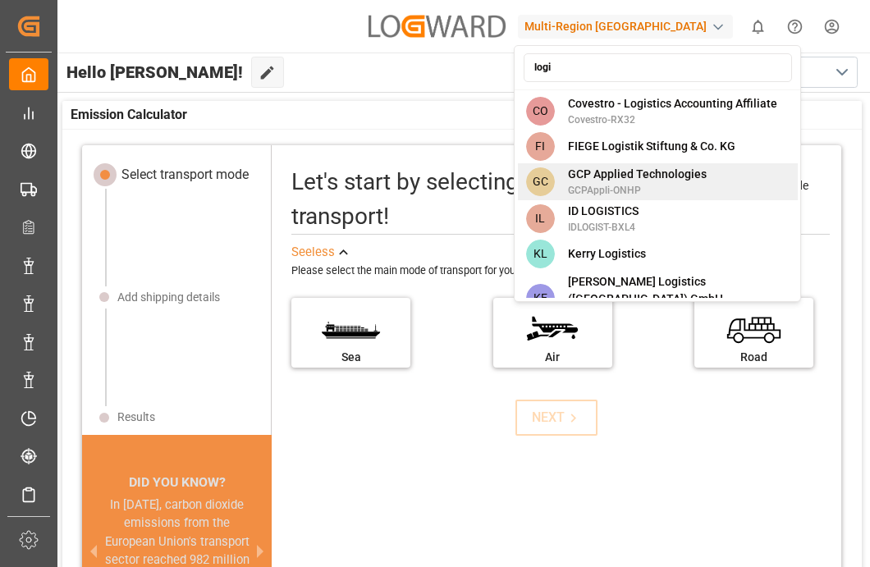
type input "login"
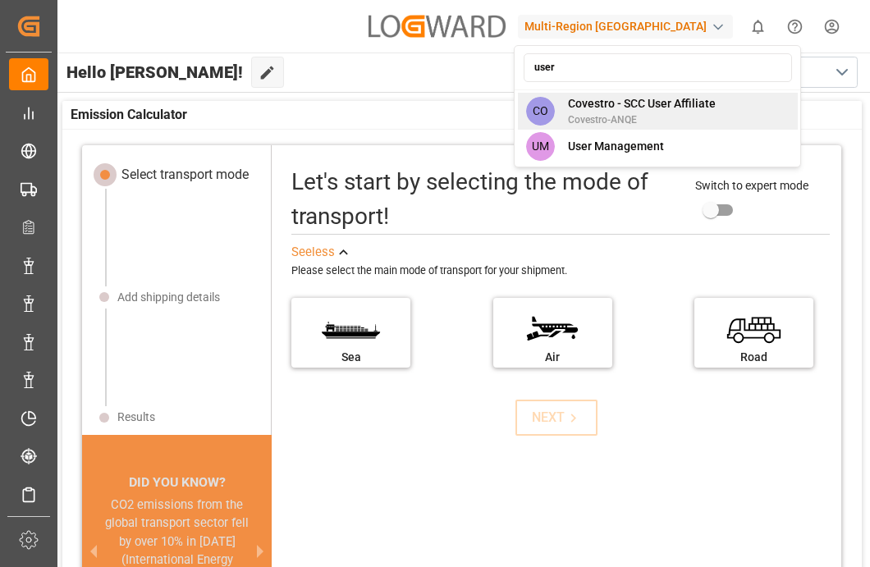
type input "user"
click at [720, 122] on div "CO Covestro - SCC User Affiliate Covestro-ANQE" at bounding box center [658, 111] width 280 height 37
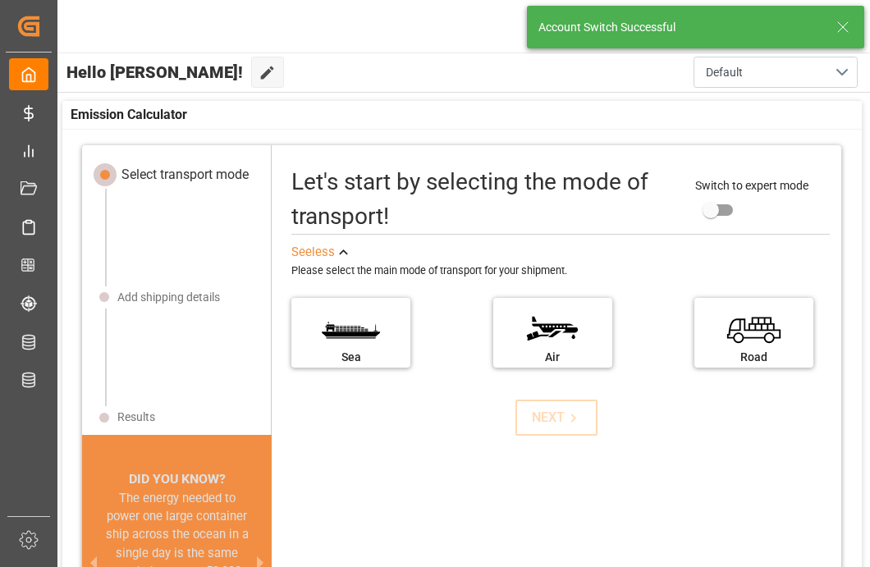
click at [837, 26] on icon at bounding box center [843, 27] width 20 height 20
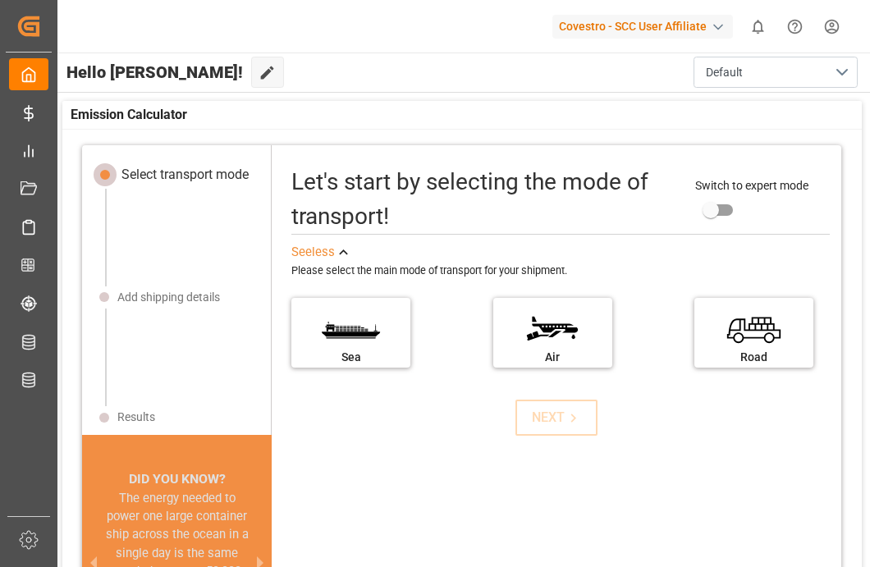
click at [709, 25] on div "Covestro - SCC User Affiliate" at bounding box center [643, 27] width 181 height 24
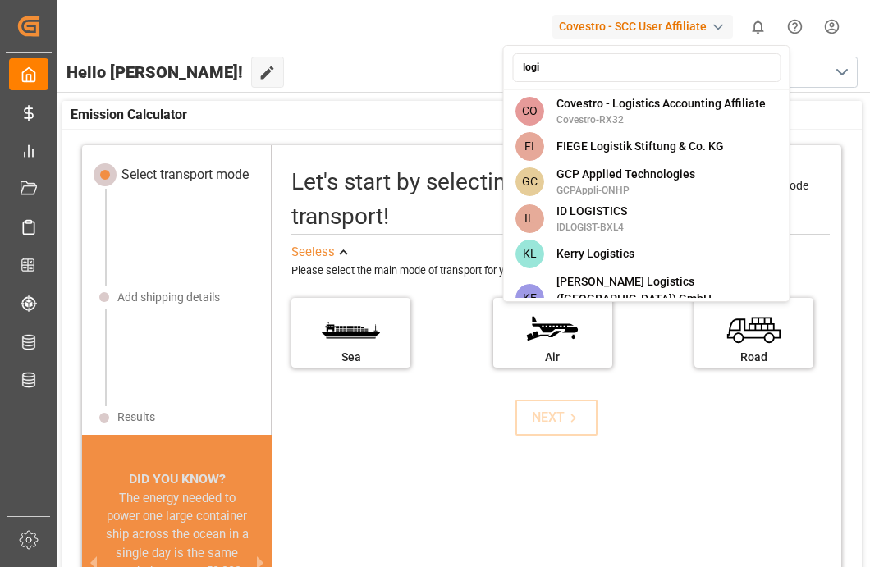
type input "login"
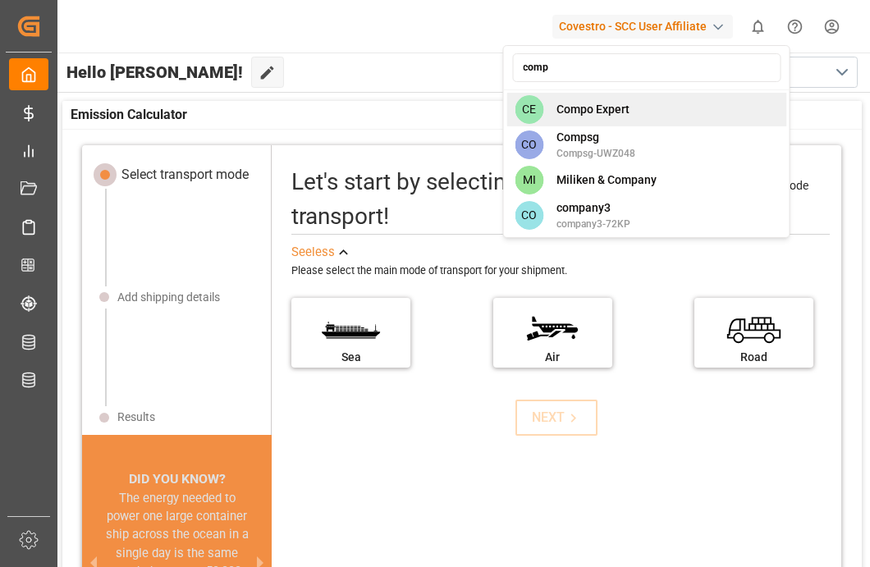
type input "comp"
click at [612, 117] on span "Compo Expert" at bounding box center [593, 109] width 73 height 17
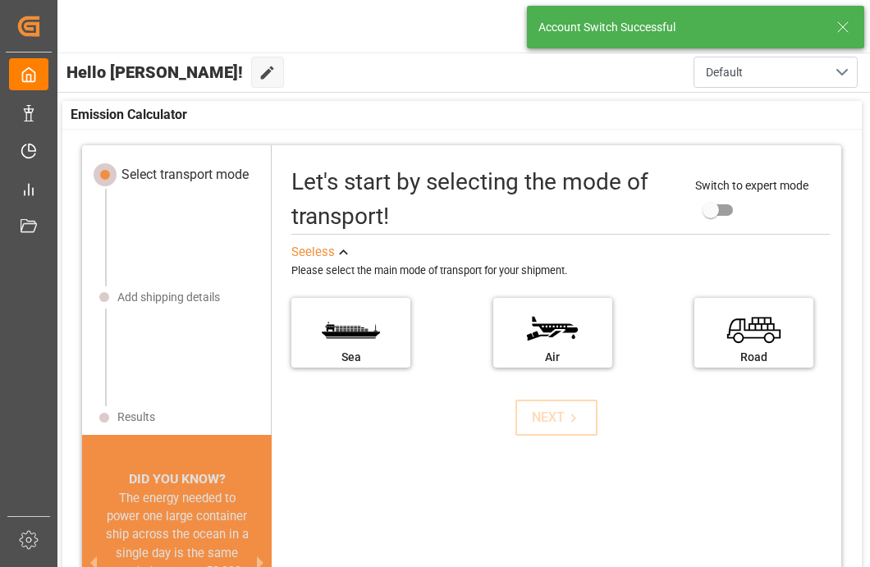
click at [841, 28] on icon at bounding box center [843, 27] width 20 height 20
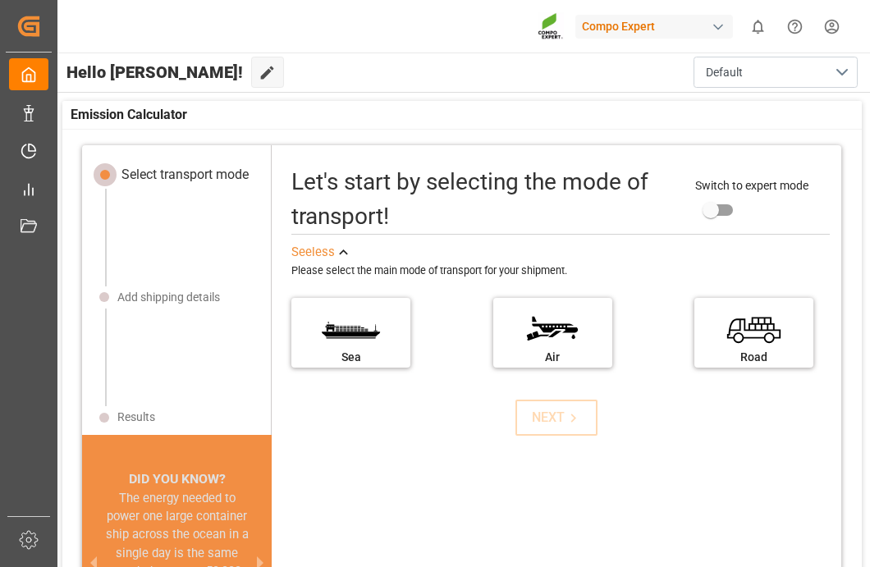
click at [842, 23] on html "Created by potrace 1.15, written by Peter Selinger 2001-2017 Created by potrace…" at bounding box center [435, 345] width 870 height 690
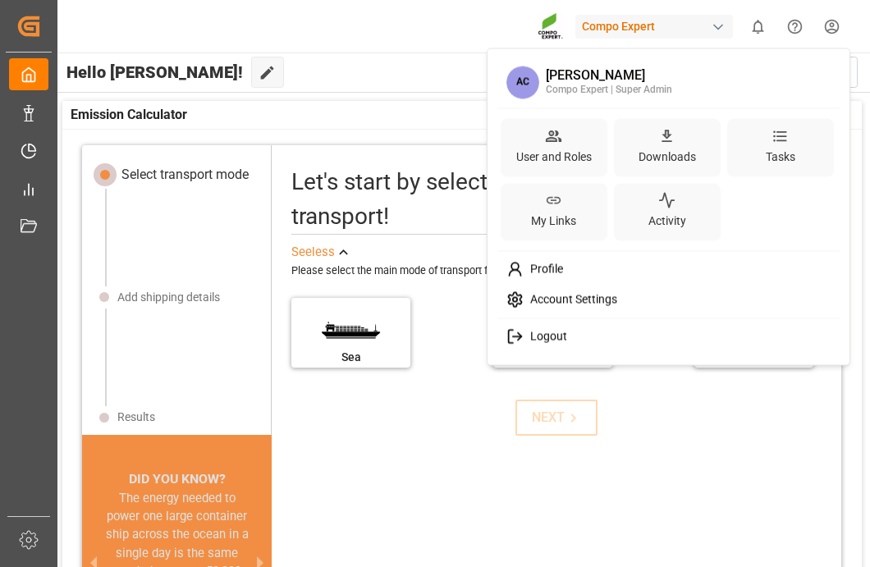
click at [616, 340] on div "Logout" at bounding box center [669, 337] width 337 height 30
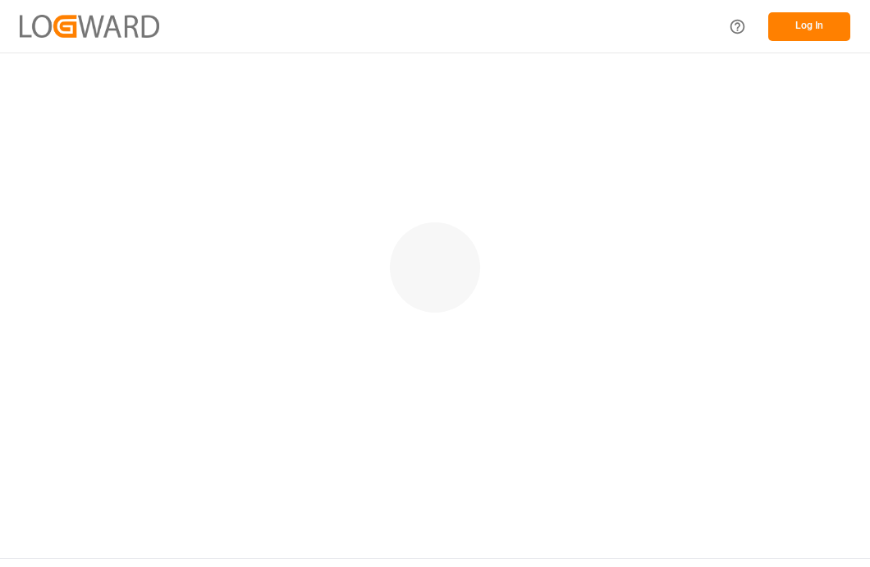
click at [808, 34] on button "Log In" at bounding box center [809, 26] width 82 height 29
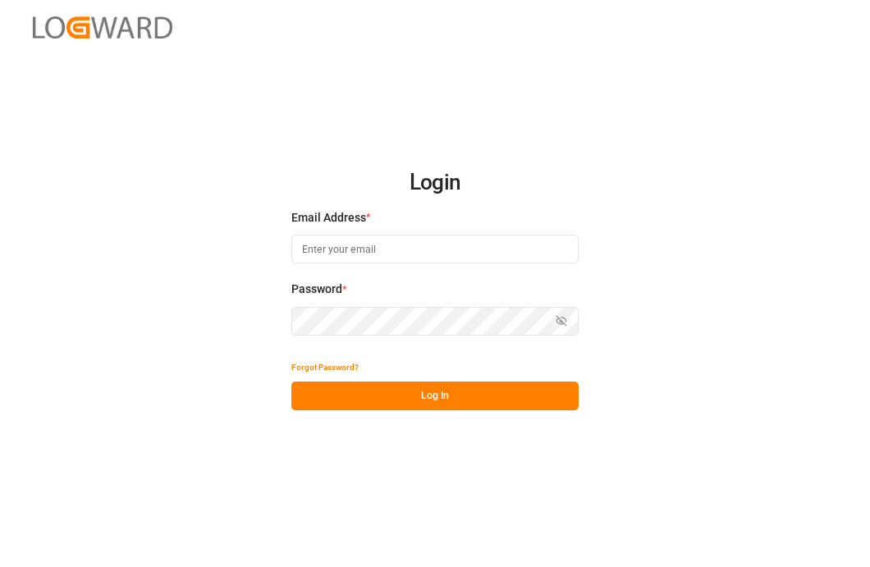
click at [357, 276] on div "Email Address *" at bounding box center [434, 245] width 287 height 72
click at [377, 268] on div "Email Address *" at bounding box center [434, 245] width 287 height 72
click at [395, 259] on input at bounding box center [434, 249] width 287 height 29
type input "[EMAIL_ADDRESS][PERSON_NAME][DOMAIN_NAME]"
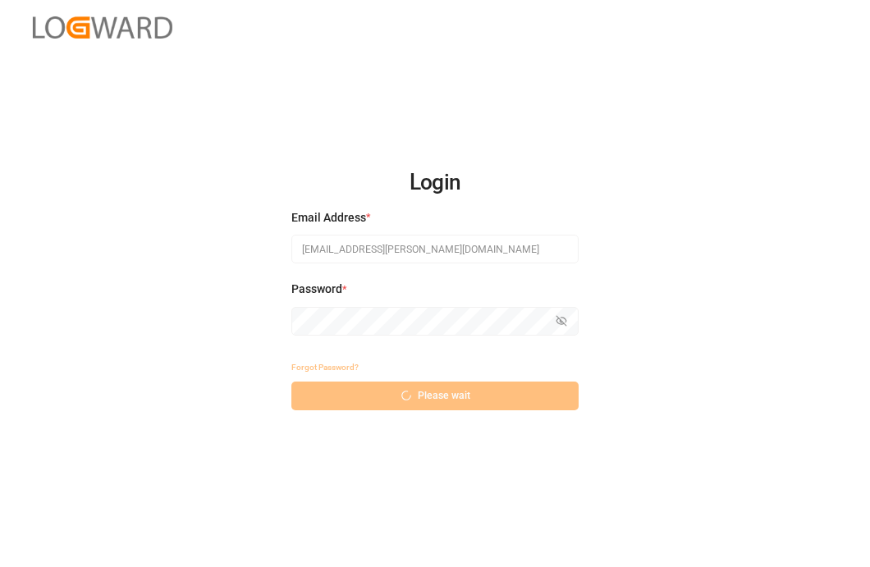
click at [563, 321] on div "Show password" at bounding box center [434, 321] width 287 height 29
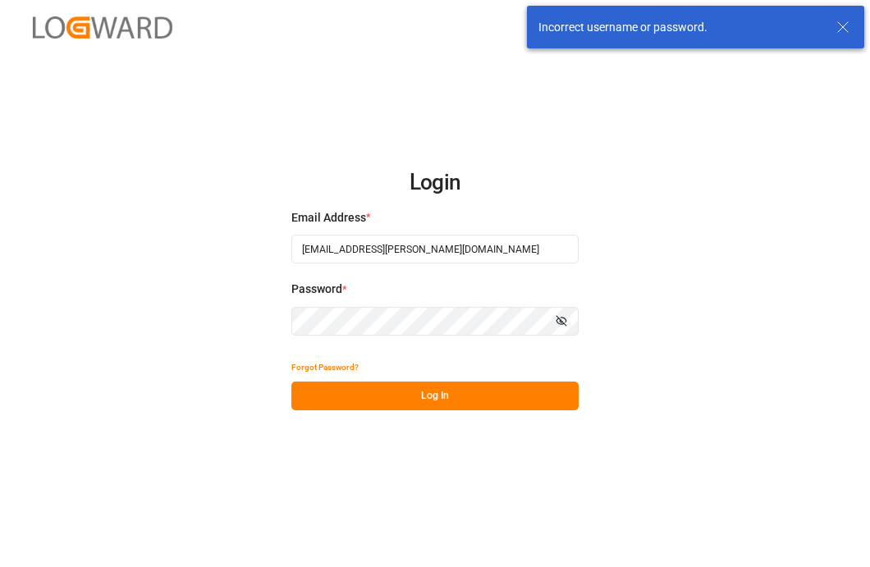
click at [563, 321] on icon "button" at bounding box center [561, 320] width 11 height 11
click at [573, 293] on label "Password *" at bounding box center [434, 289] width 287 height 17
click at [557, 326] on icon "button" at bounding box center [561, 320] width 11 height 11
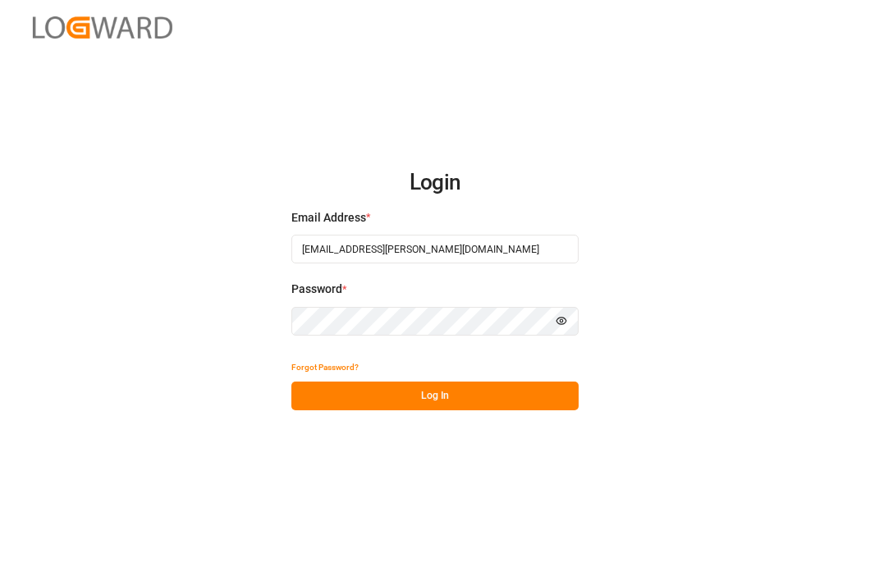
click at [343, 403] on button "Log In" at bounding box center [434, 396] width 287 height 29
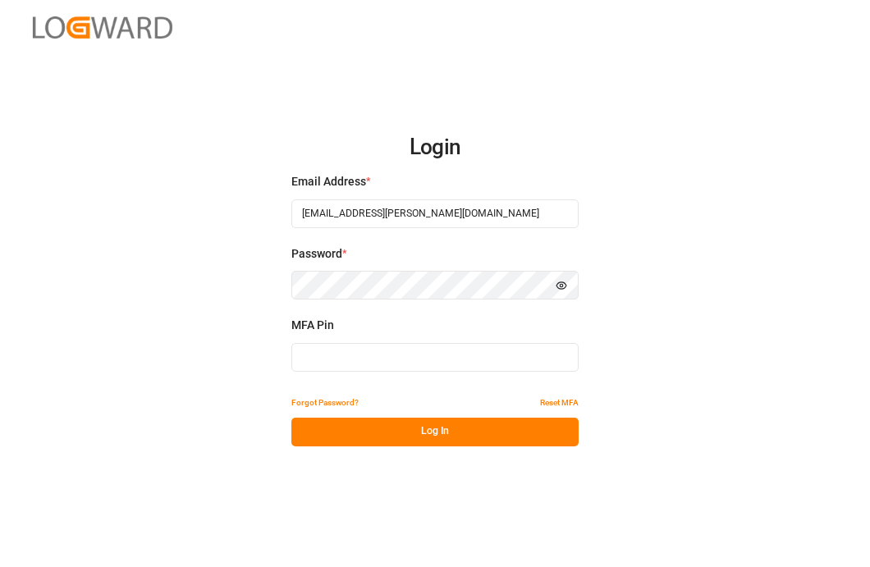
type input "363091"
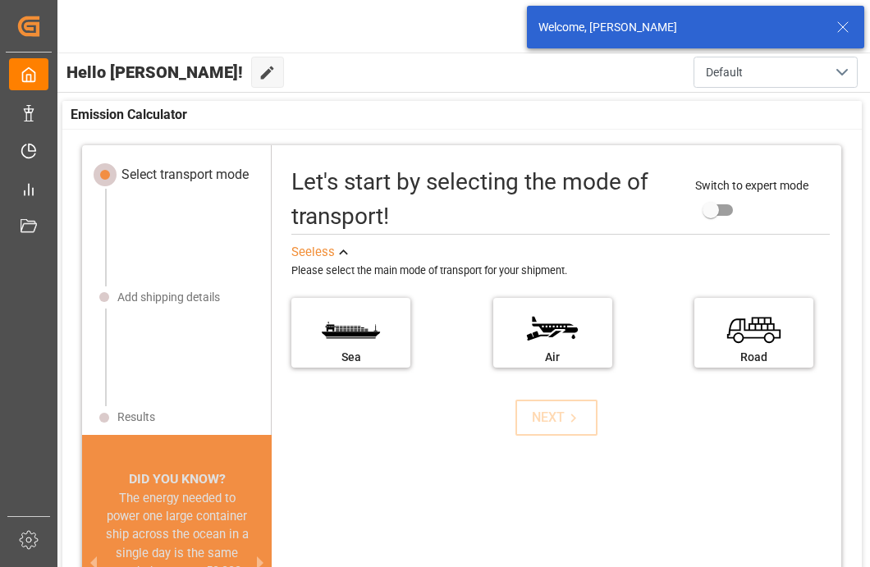
click at [844, 30] on icon at bounding box center [843, 27] width 20 height 20
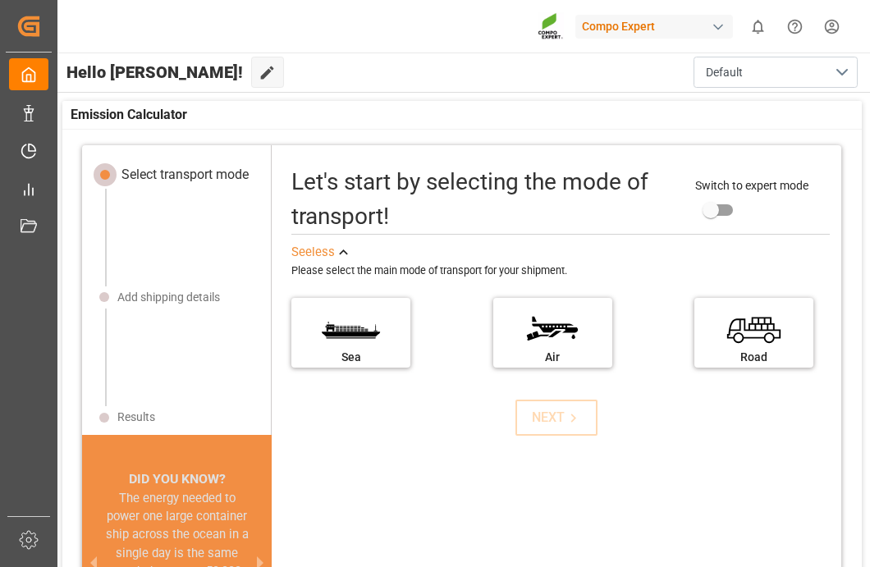
click at [634, 21] on div "Compo Expert" at bounding box center [655, 27] width 158 height 24
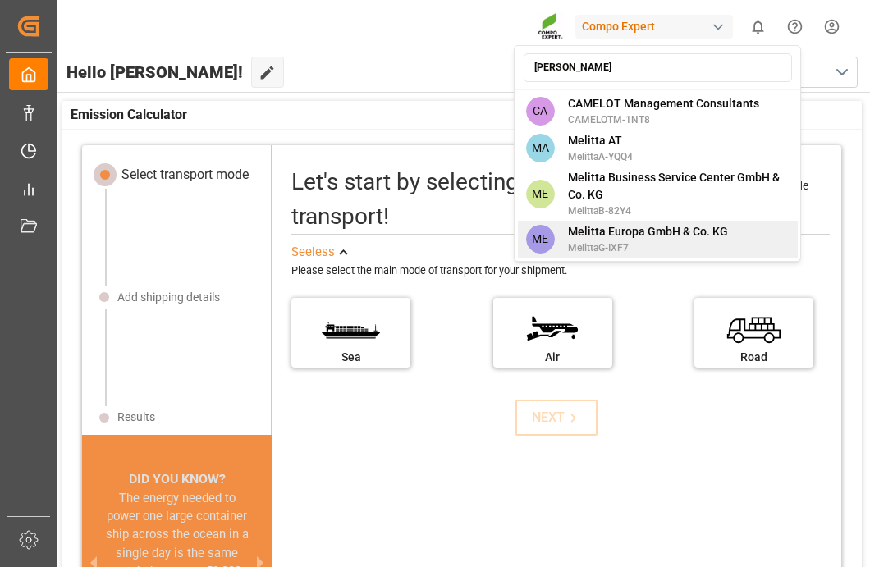
type input "mel"
click at [708, 234] on span "Melitta Europa GmbH & Co. KG" at bounding box center [648, 231] width 160 height 17
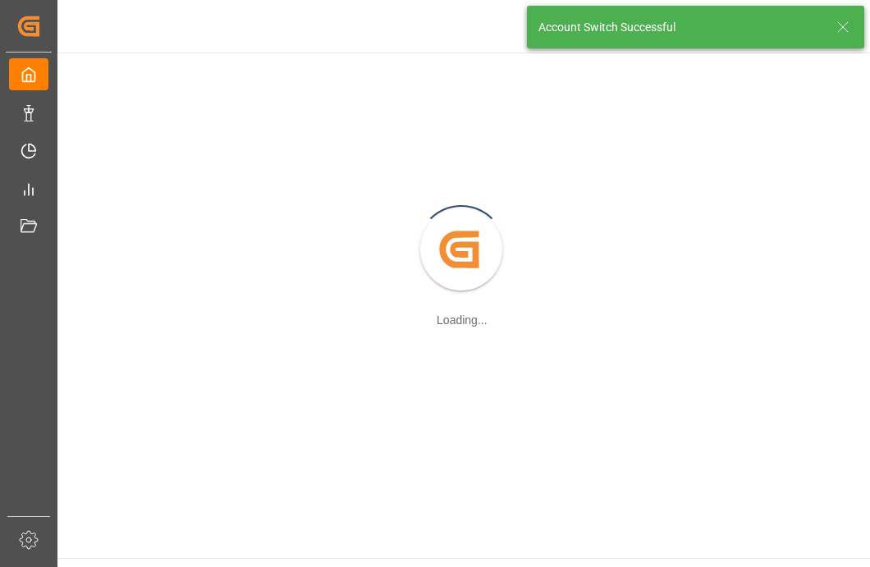
click at [845, 28] on icon at bounding box center [843, 27] width 20 height 20
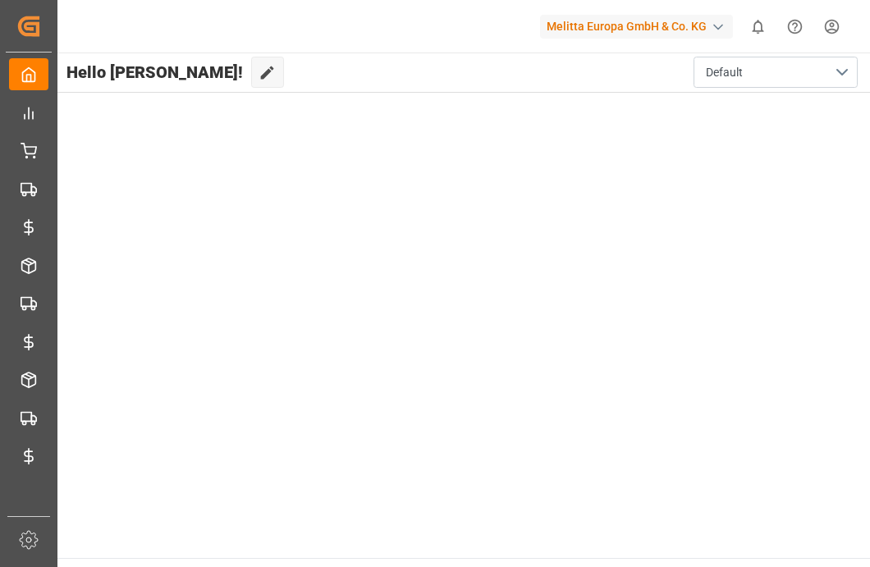
click at [837, 30] on html "Created by potrace 1.15, written by Peter Selinger 2001-2017 Created by potrace…" at bounding box center [435, 345] width 870 height 690
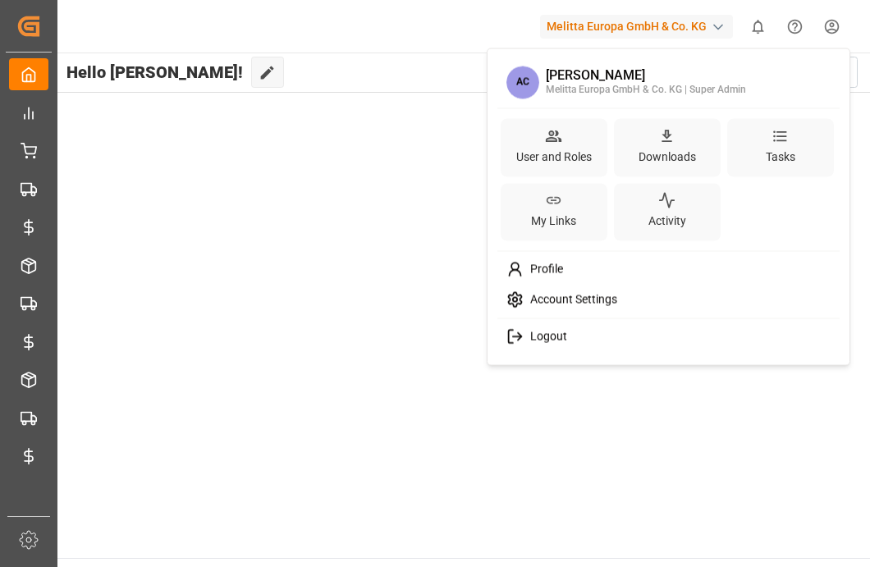
click at [640, 337] on div "Logout" at bounding box center [669, 337] width 337 height 30
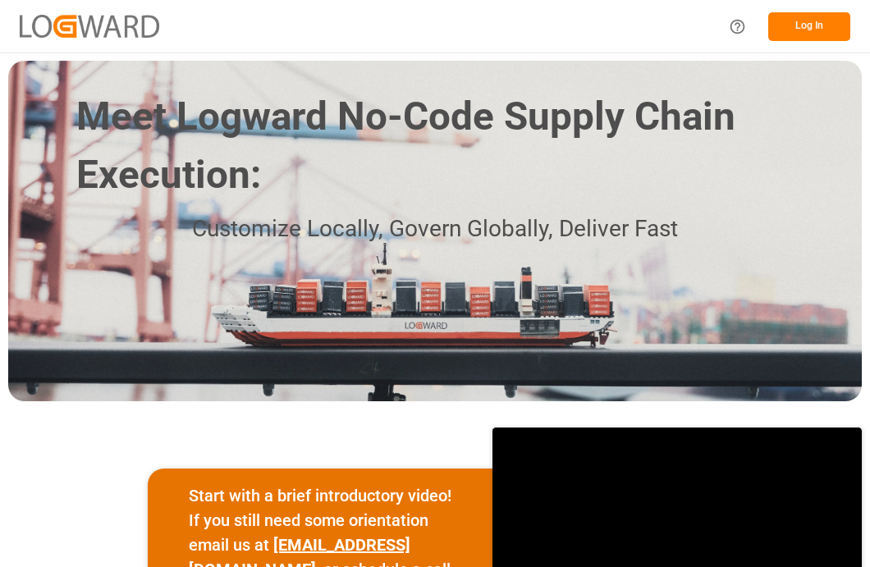
click at [823, 24] on button "Log In" at bounding box center [809, 26] width 82 height 29
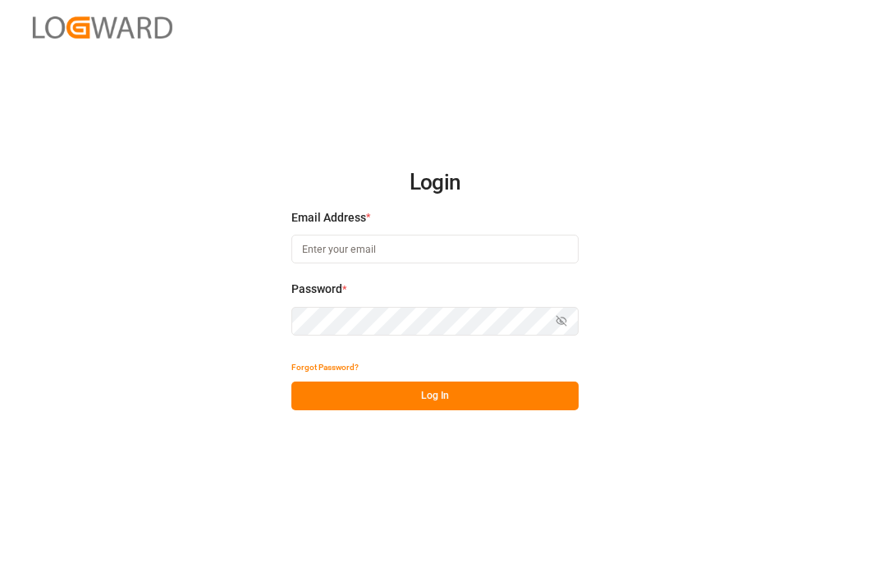
type input "[EMAIL_ADDRESS][PERSON_NAME][DOMAIN_NAME]"
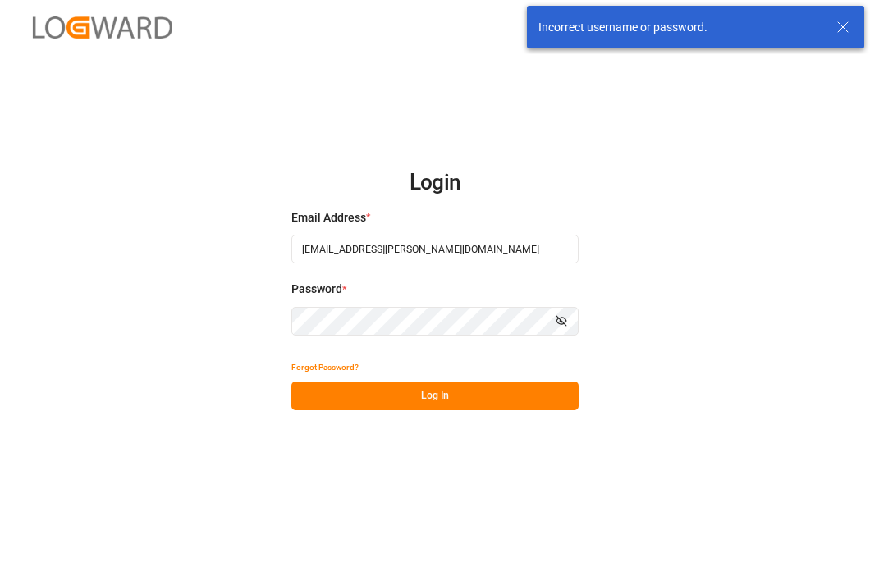
click at [576, 310] on button "Show password" at bounding box center [561, 321] width 34 height 29
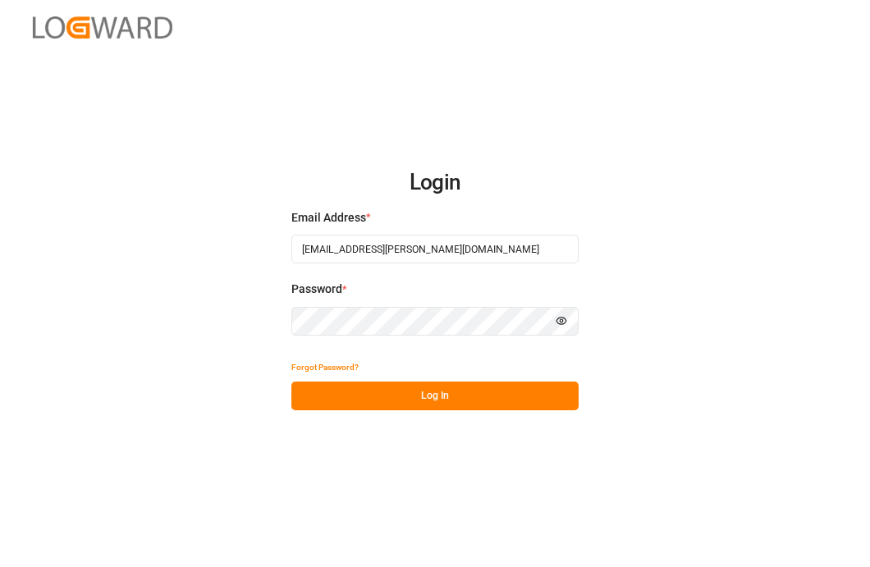
click at [319, 399] on button "Log In" at bounding box center [434, 396] width 287 height 29
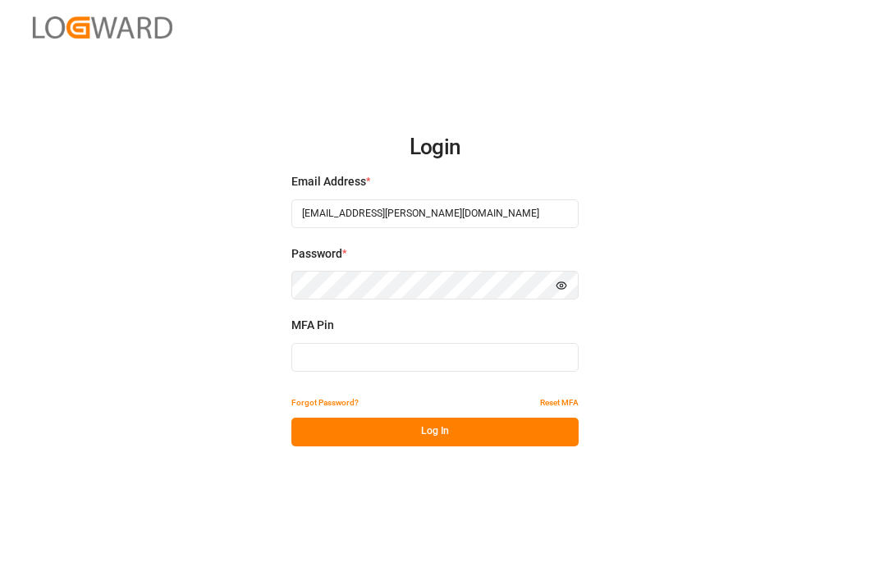
type input "487586"
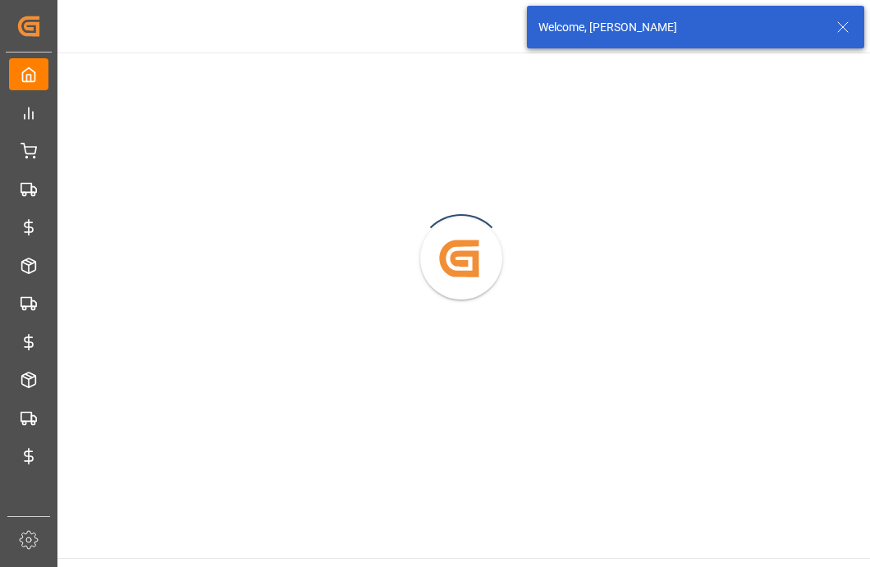
click at [841, 24] on icon at bounding box center [843, 27] width 20 height 20
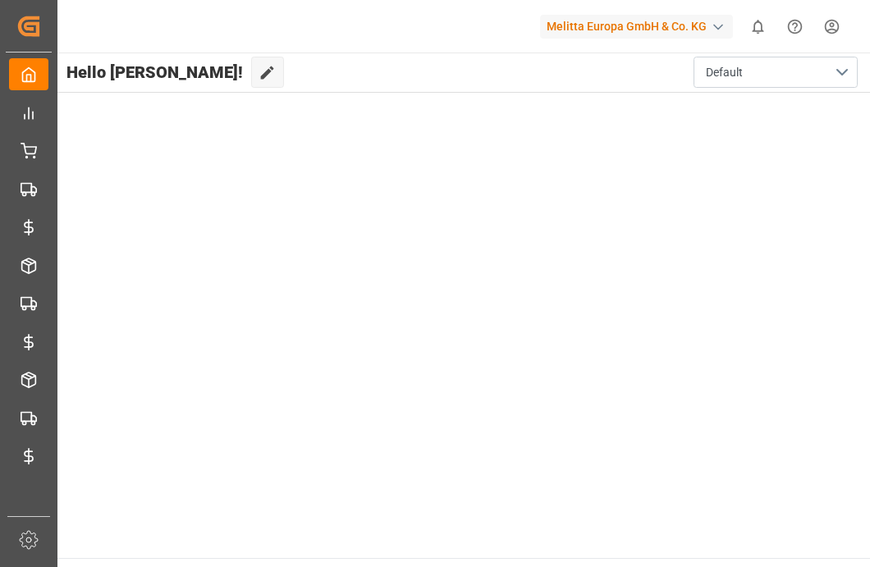
click at [629, 21] on div "Melitta Europa GmbH & Co. KG" at bounding box center [636, 27] width 193 height 24
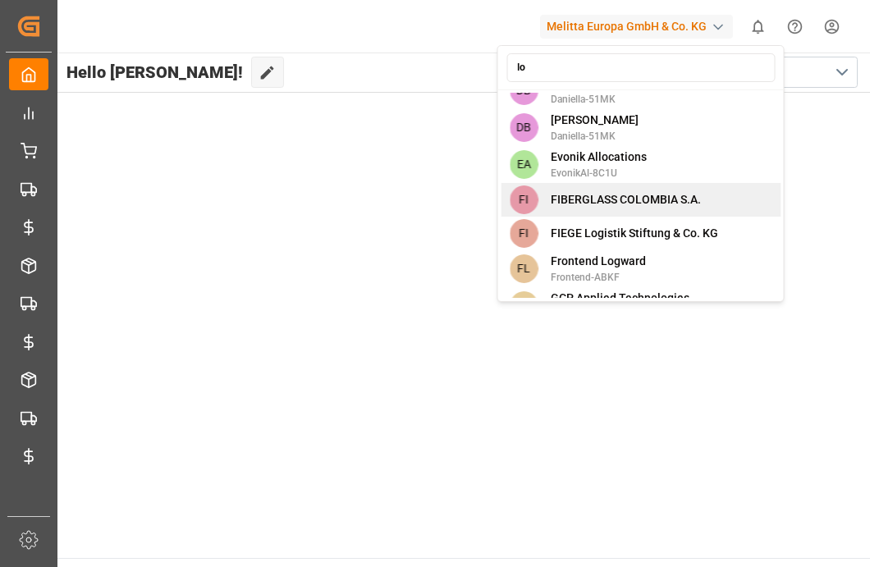
type input "log"
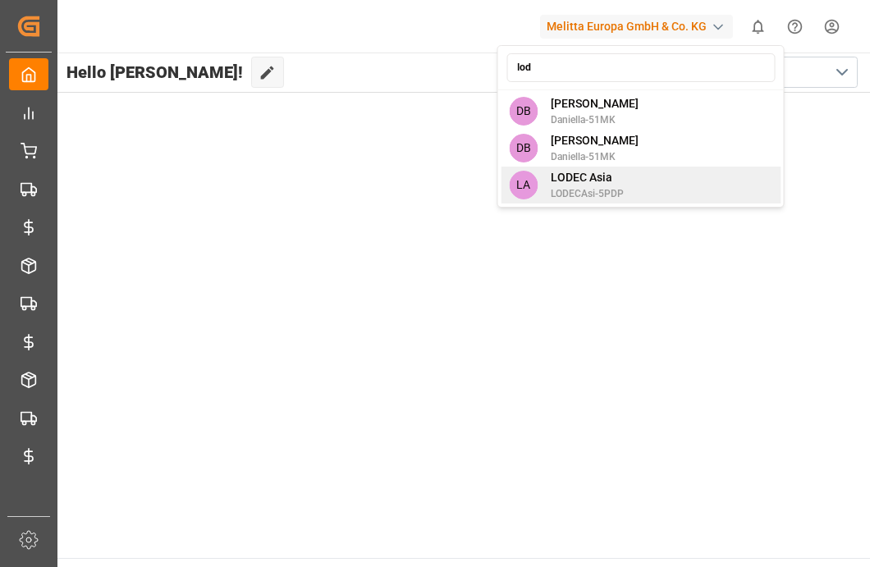
type input "lod"
click at [661, 192] on div "LA LODEC Asia LODECAsi-5PDP" at bounding box center [641, 185] width 280 height 37
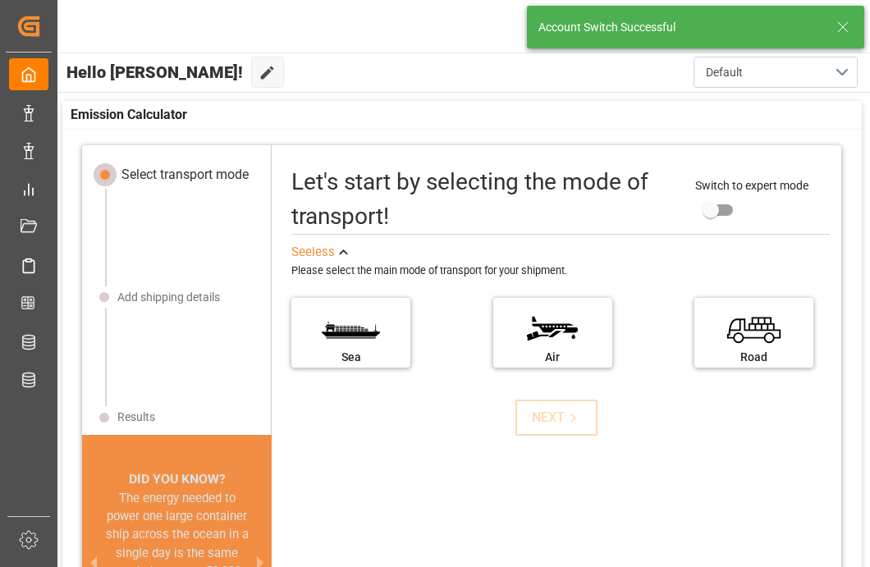
click at [832, 31] on div "Account Switch Successful" at bounding box center [686, 27] width 295 height 17
click at [838, 29] on icon at bounding box center [843, 27] width 20 height 20
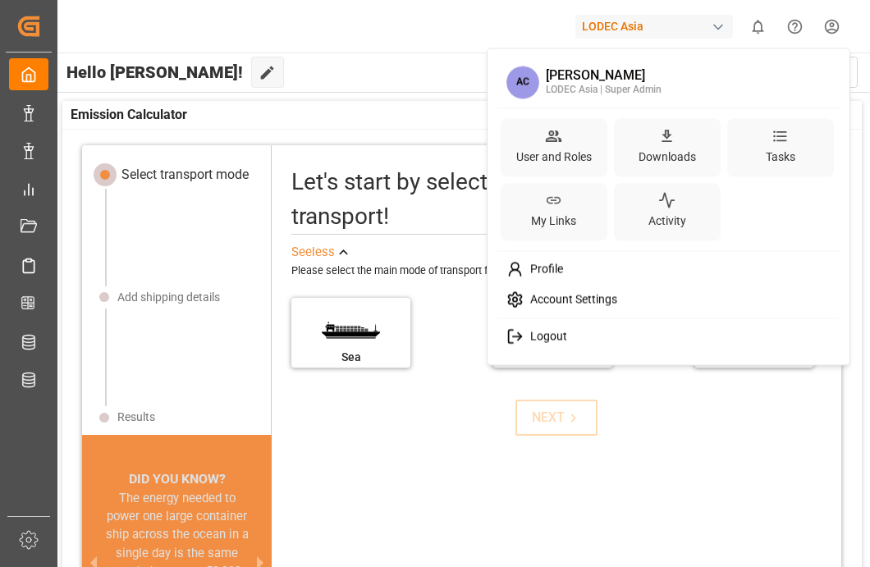
click at [843, 26] on html "Created by potrace 1.15, written by [PERSON_NAME] [DATE]-[DATE] Created by potr…" at bounding box center [435, 345] width 870 height 690
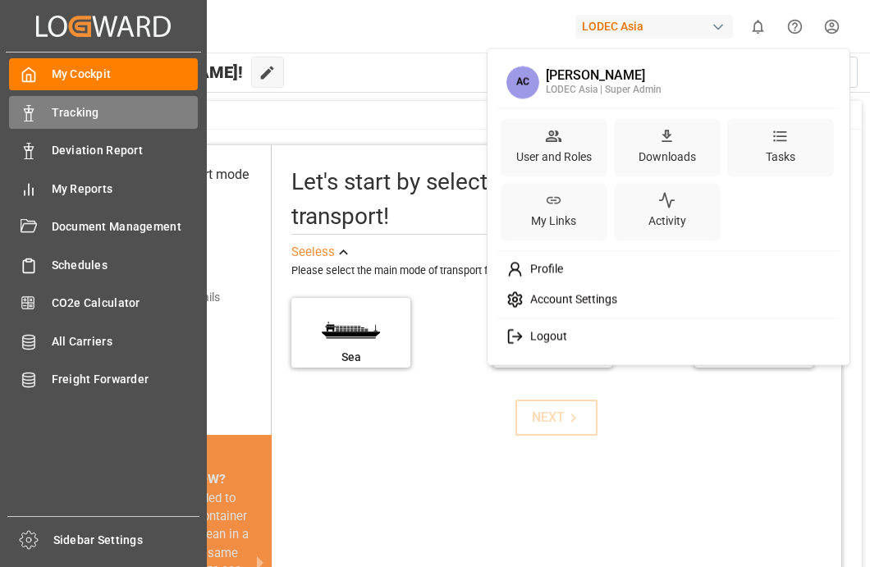
click at [28, 109] on html "Created by potrace 1.15, written by [PERSON_NAME] [DATE]-[DATE] Created by potr…" at bounding box center [435, 345] width 870 height 690
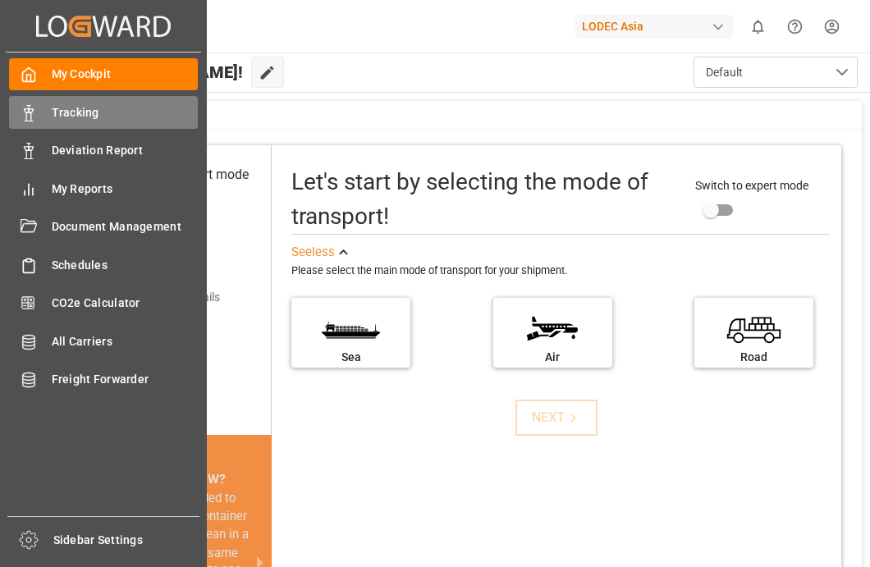
click at [123, 122] on div "Tracking Tracking" at bounding box center [103, 112] width 189 height 32
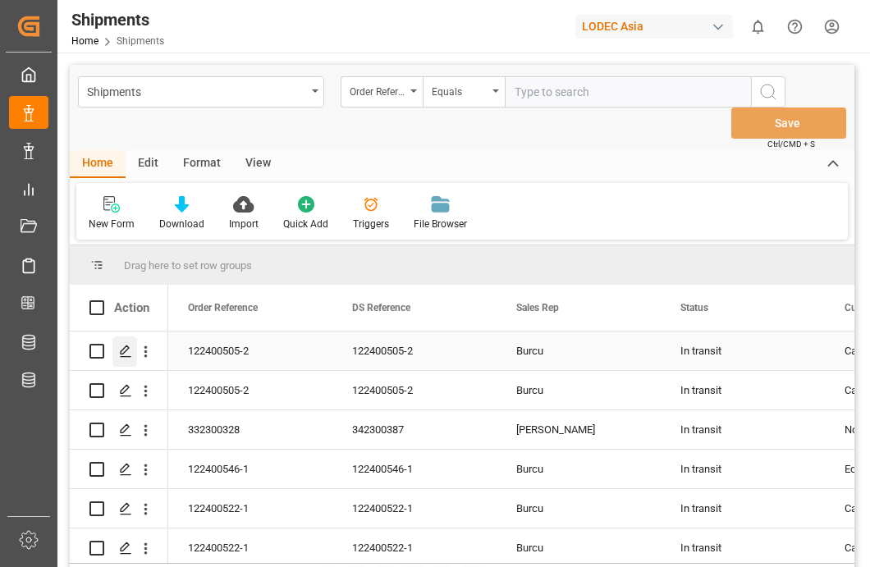
click at [127, 355] on icon "Press SPACE to select this row." at bounding box center [125, 351] width 13 height 13
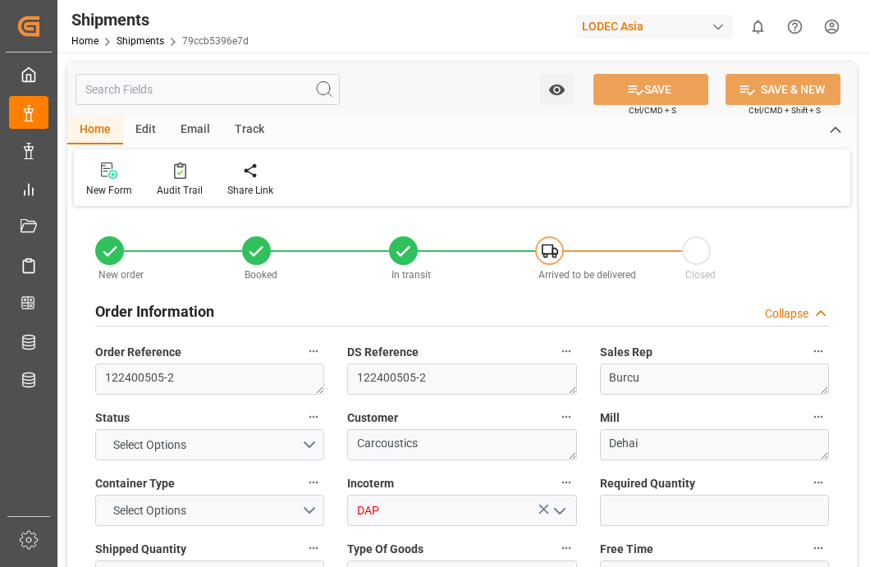
type input "1"
type input "21"
type input "9963712"
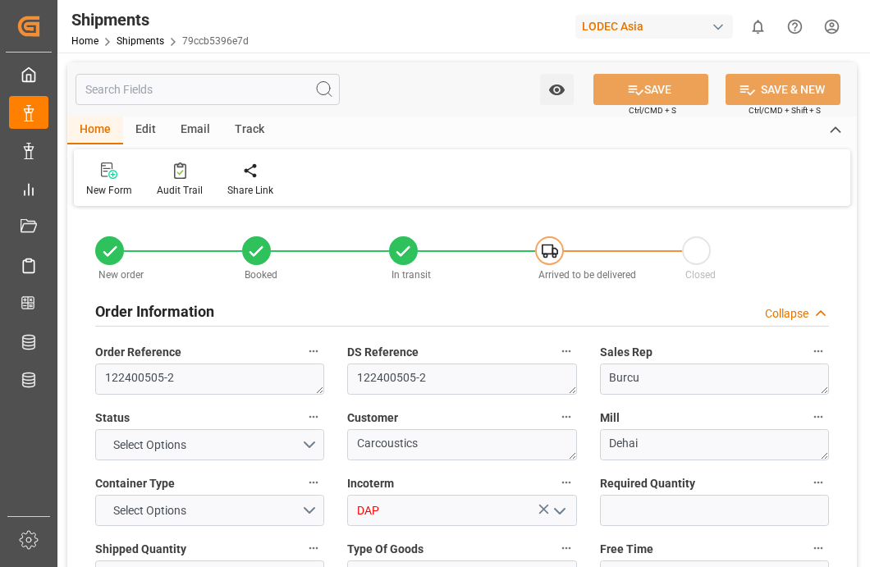
type input "CNSHK"
type input "MXZLO"
type input "CNSHK"
type input "MXZLO"
type input "9963712"
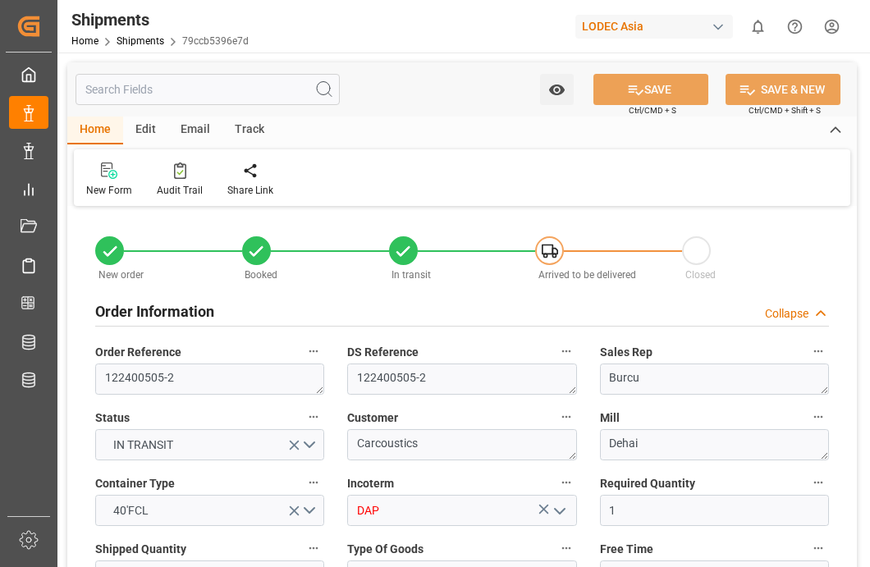
type input "07-08-2025"
type input "07-08-2025 12:00"
type input "13-08-2025 00:01"
type input "12-08-2025 00:00"
type input "10-09-2025 12:00"
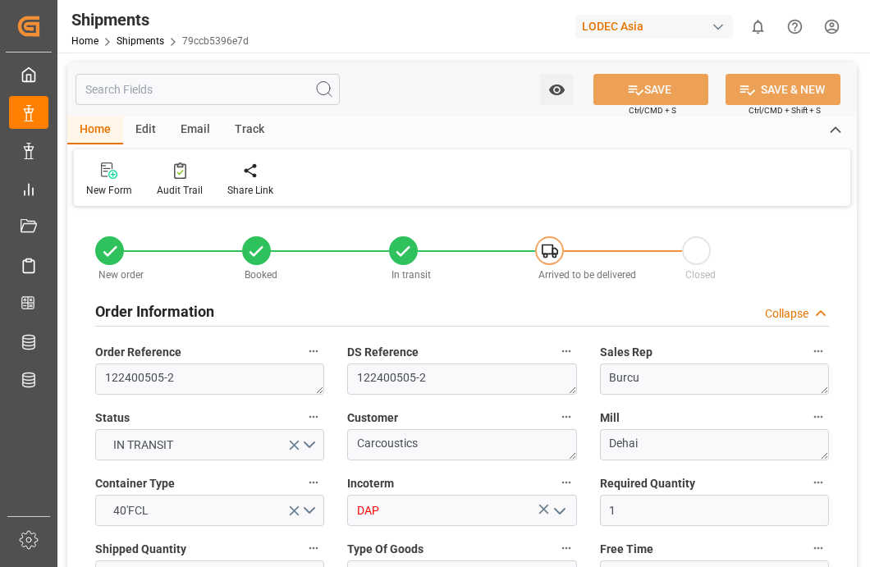
type input "07-08-2025 12:00"
type input "13-08-2025 00:02"
type input "12-08-2025 00:01"
type input "13-08-2025 00:01"
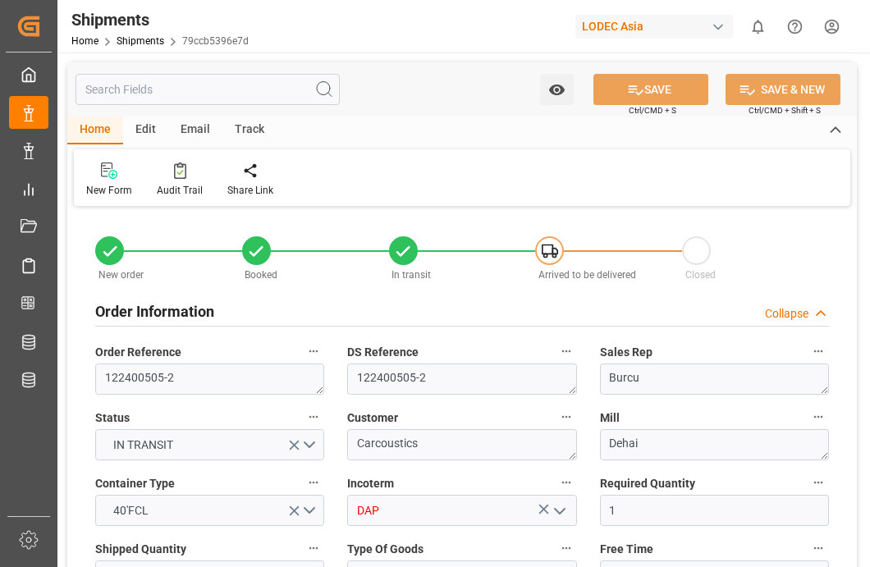
type input "12-08-2025 02:13"
type input "10-09-2025 12:00"
type input "11-09-2025 05:28"
type input "15-09-2025 05:28"
click at [253, 128] on div "Track" at bounding box center [249, 131] width 54 height 28
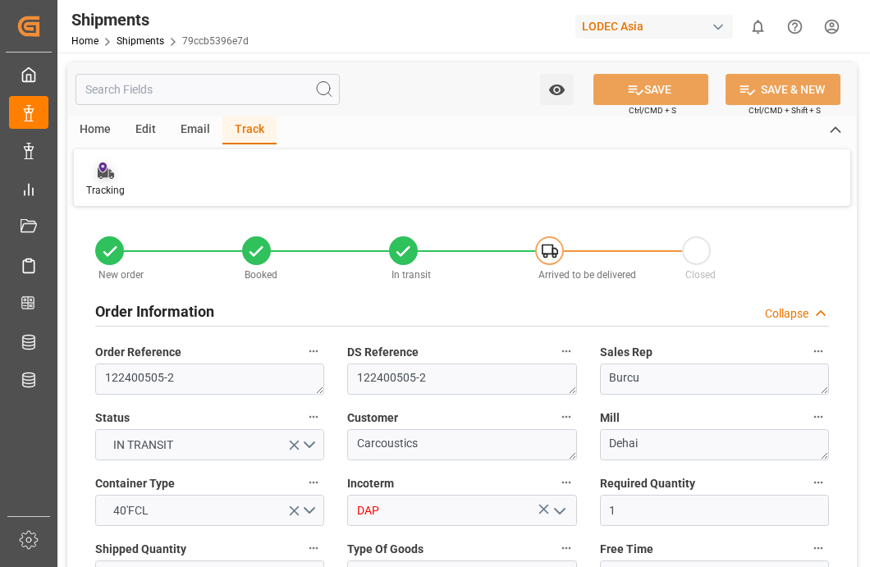
click at [91, 192] on div "Tracking" at bounding box center [105, 190] width 39 height 15
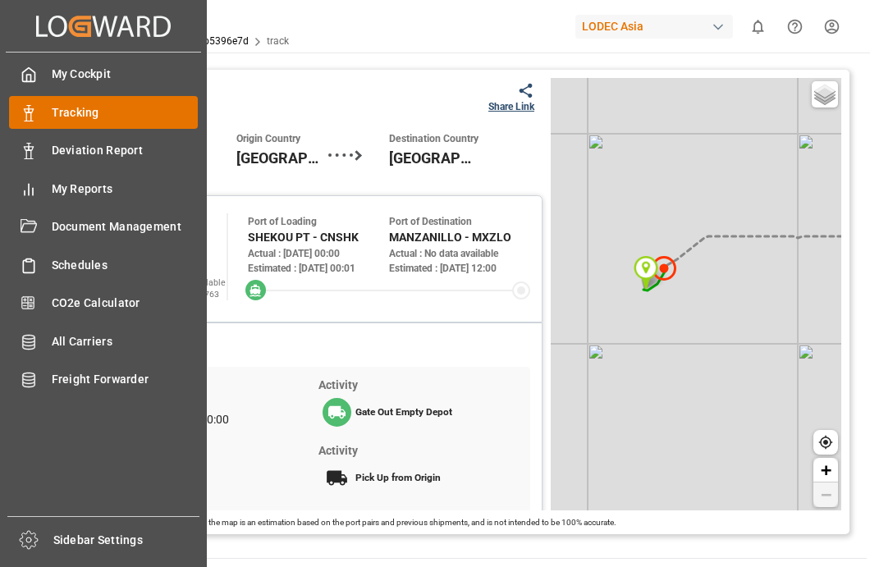
click at [39, 114] on div "Tracking Tracking" at bounding box center [103, 112] width 189 height 32
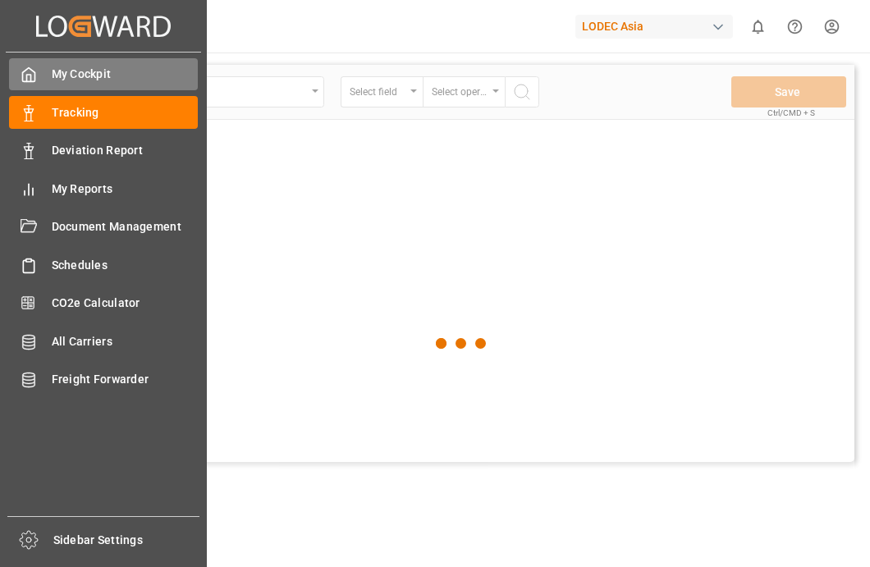
click at [55, 79] on span "My Cockpit" at bounding box center [125, 74] width 147 height 17
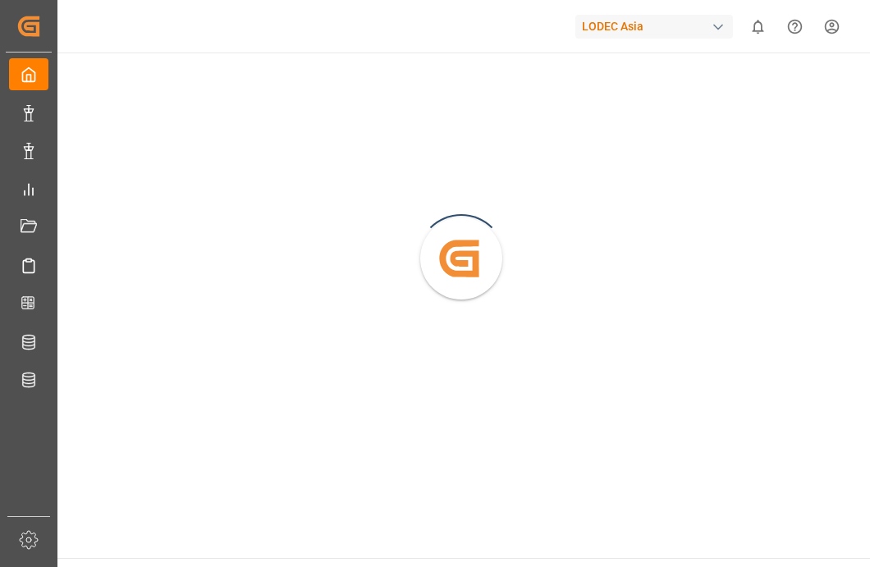
click at [686, 21] on div "LODEC Asia" at bounding box center [655, 27] width 158 height 24
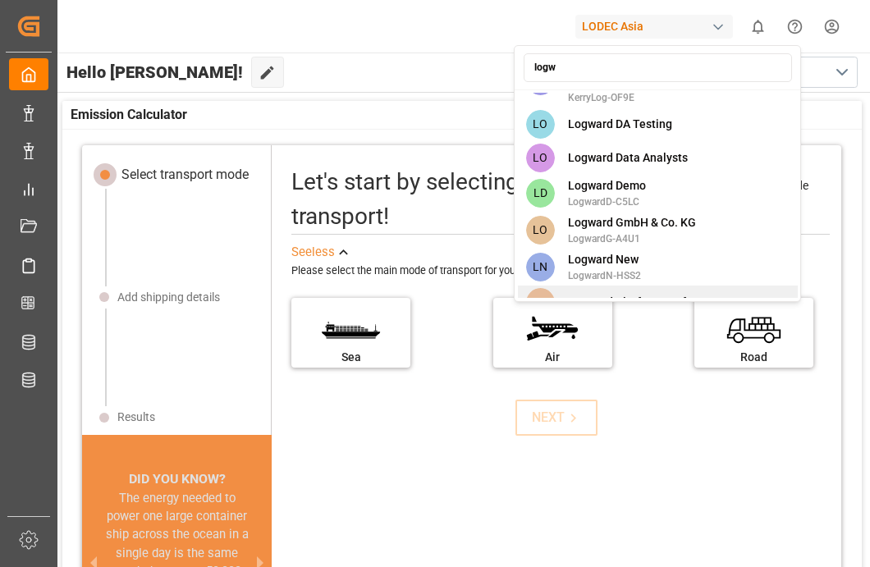
scroll to position [76, 0]
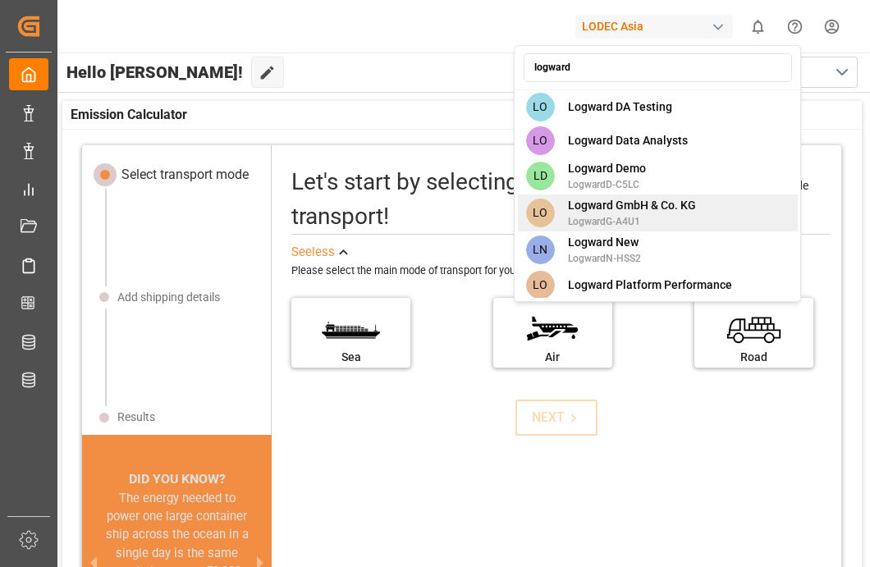
type input "logward"
click at [718, 214] on div "LO Logward GmbH & Co. KG LogwardG-A4U1" at bounding box center [658, 213] width 280 height 37
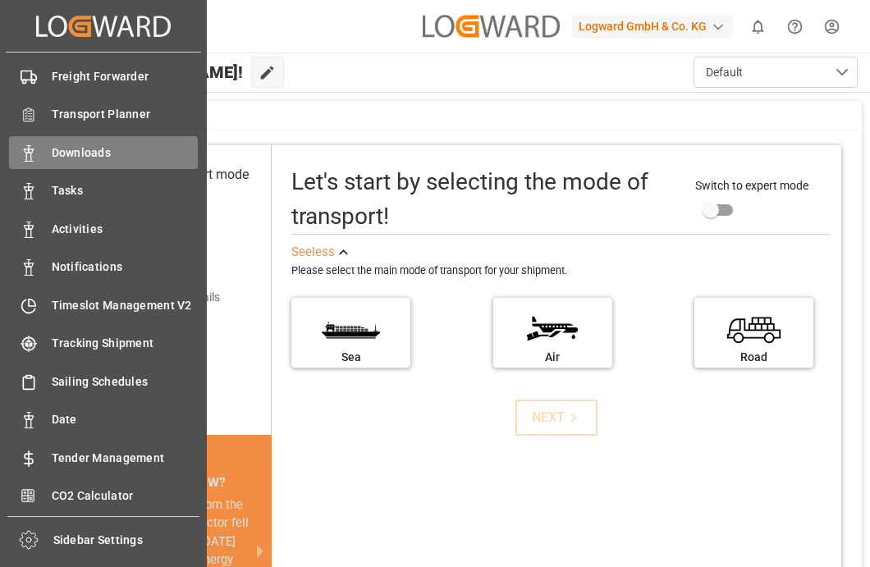
scroll to position [117, 0]
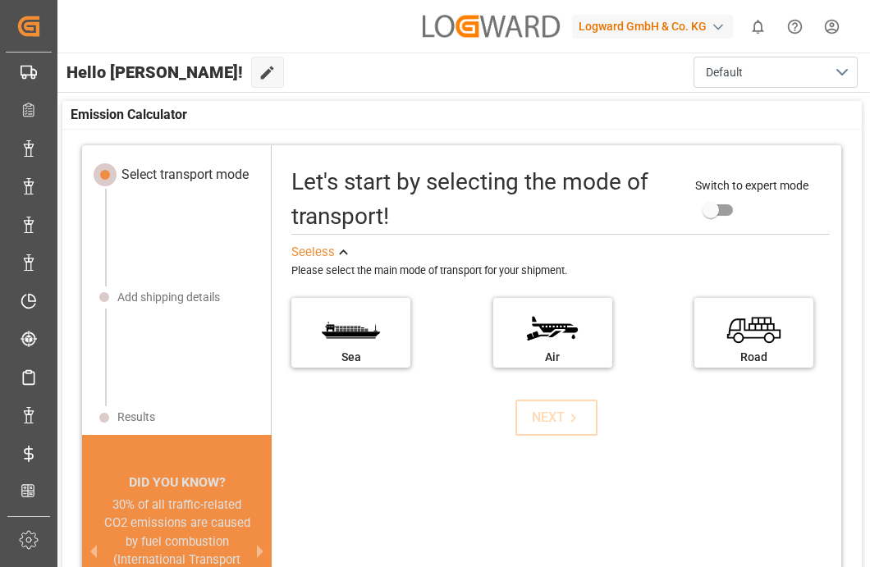
click at [603, 25] on div "Logward GmbH & Co. KG" at bounding box center [652, 27] width 161 height 24
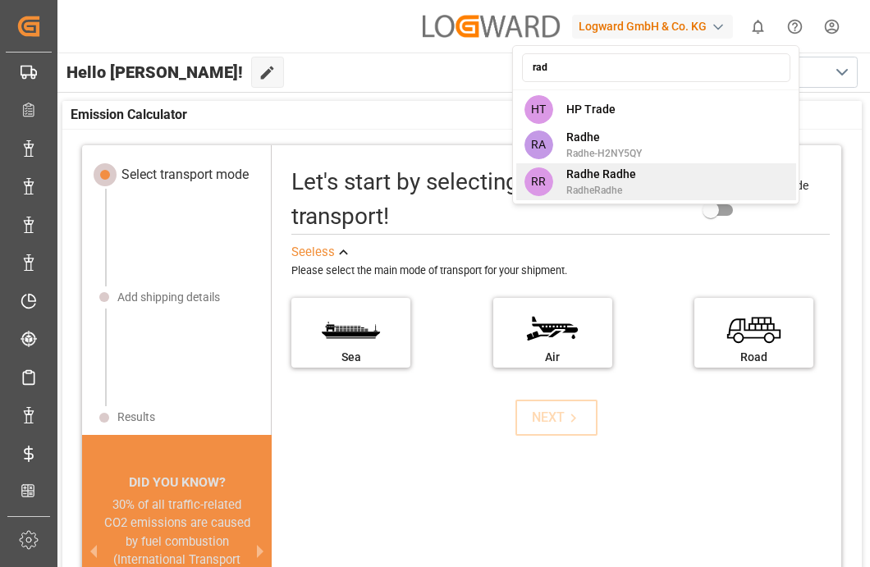
type input "rad"
click at [646, 169] on div "RR Radhe Radhe RadheRadhe" at bounding box center [656, 181] width 280 height 37
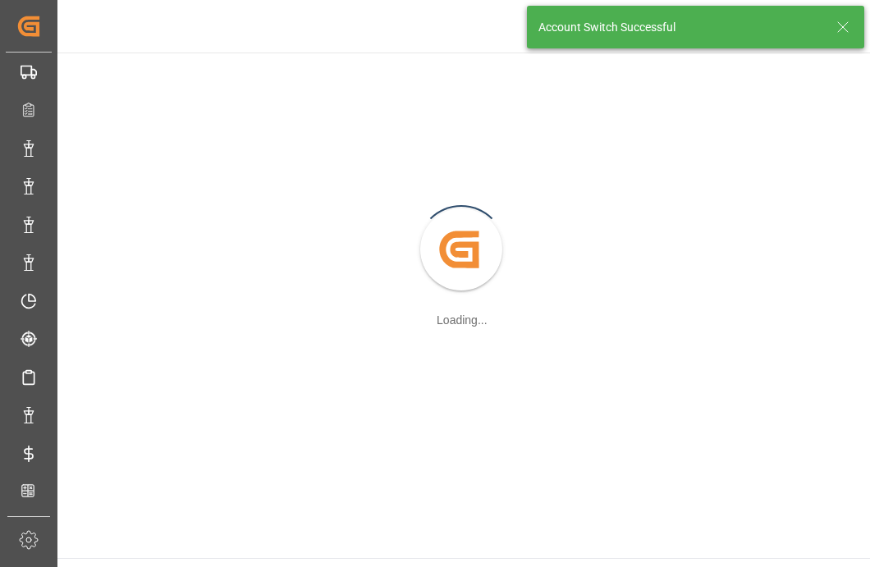
scroll to position [0, 0]
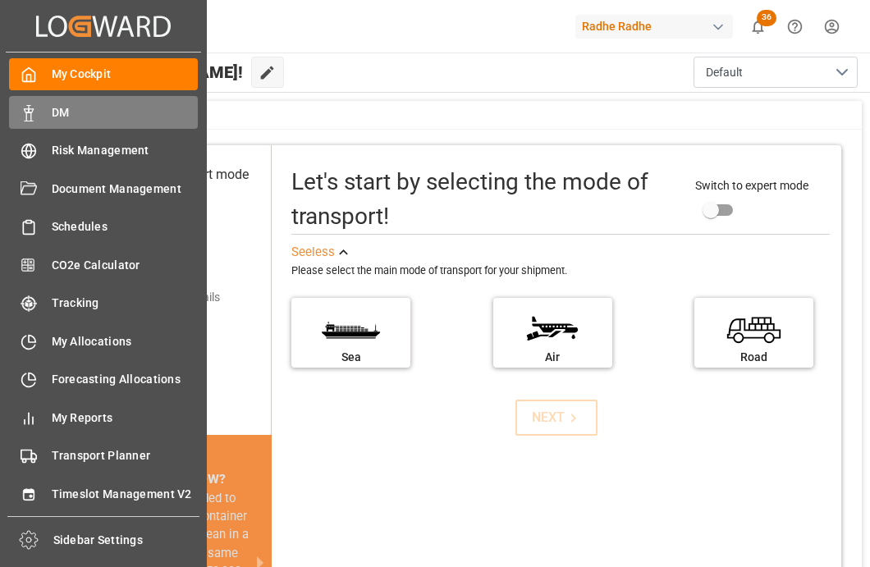
click at [44, 120] on div "DM DM" at bounding box center [103, 112] width 189 height 32
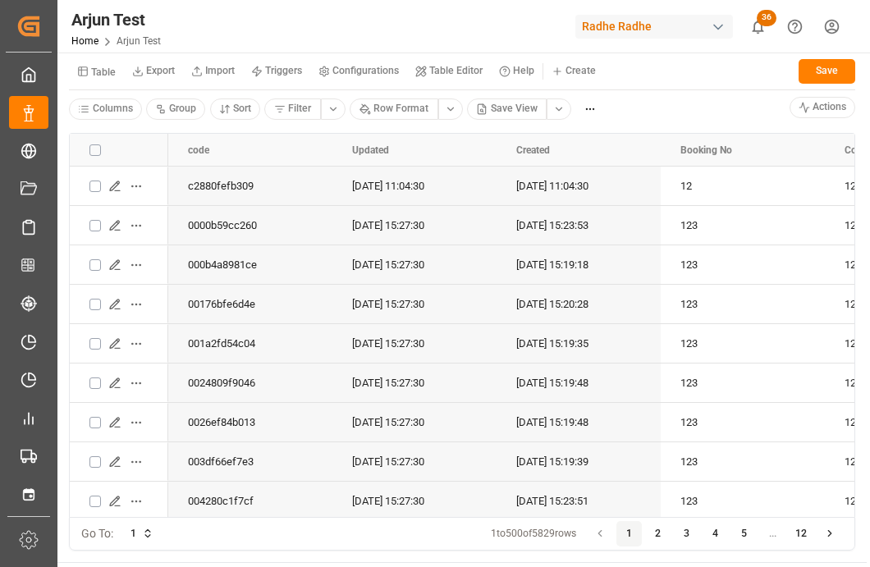
click at [583, 62] on html "Created by potrace 1.15, written by Peter Selinger 2001-2017 Created by potrace…" at bounding box center [435, 345] width 870 height 690
click at [594, 105] on span "New Form" at bounding box center [597, 103] width 47 height 15
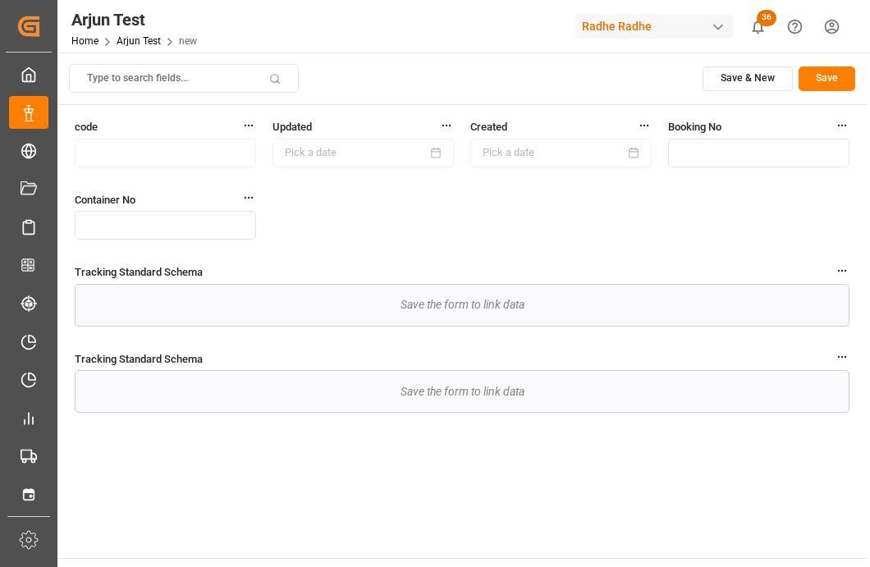
click at [743, 157] on input "text" at bounding box center [758, 153] width 181 height 29
type input "98765"
click at [845, 71] on button "Save" at bounding box center [827, 78] width 57 height 25
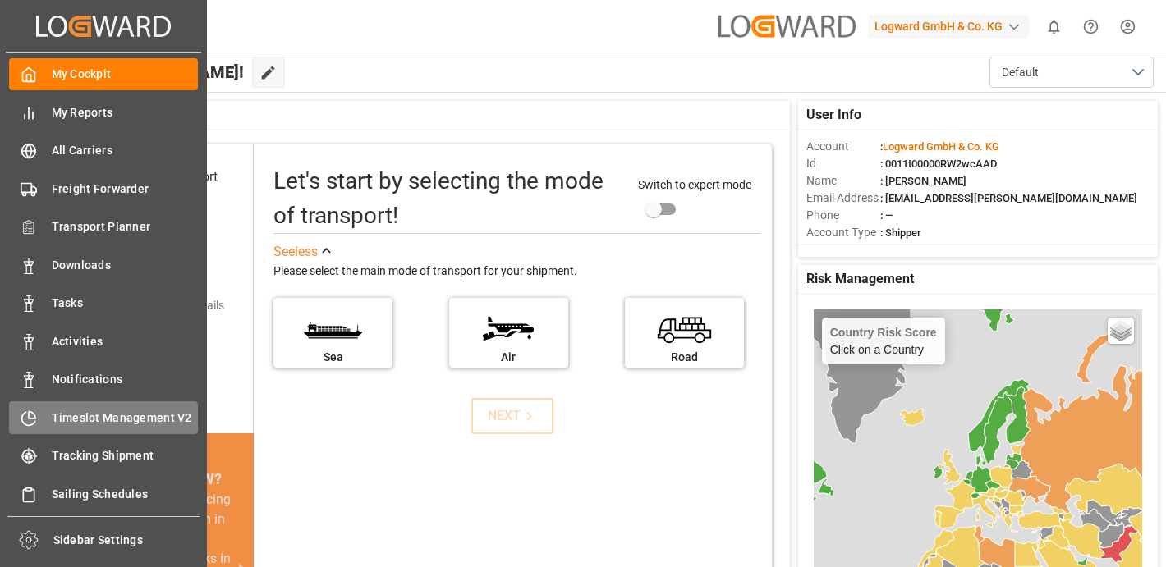
click at [104, 429] on div "Timeslot Management V2 Timeslot Management V2" at bounding box center [103, 417] width 189 height 32
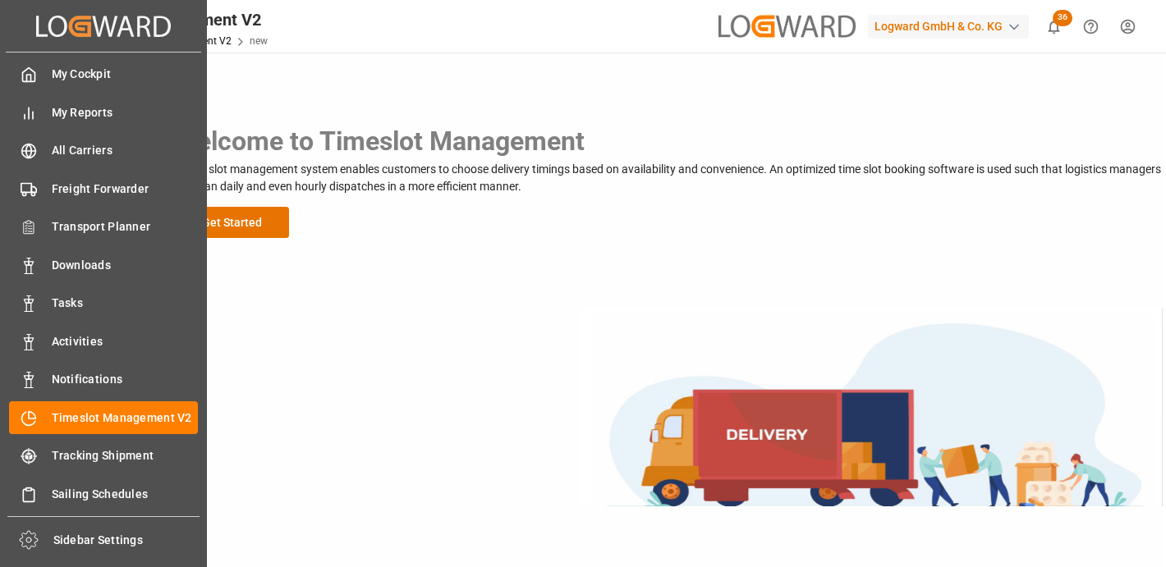
click at [29, 90] on div "My Cockpit My Cockpit" at bounding box center [103, 74] width 189 height 32
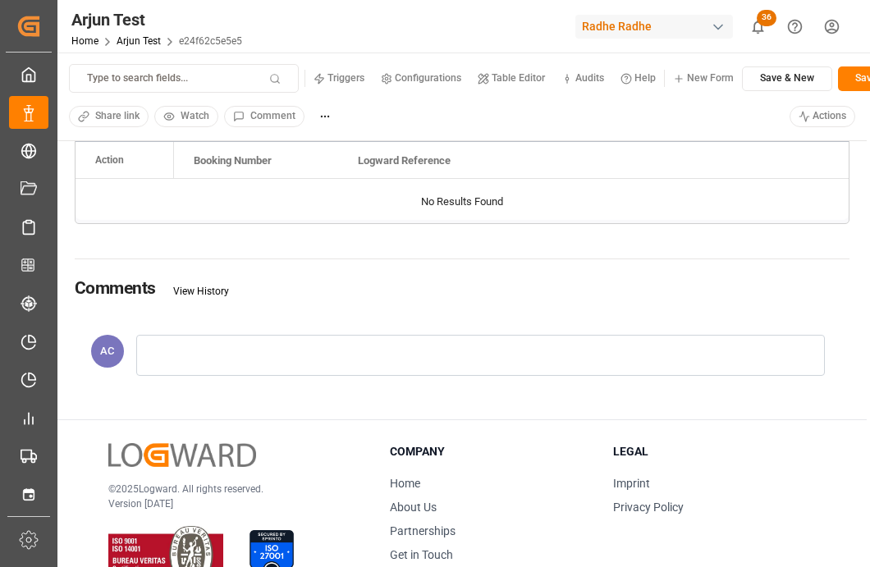
scroll to position [571, 0]
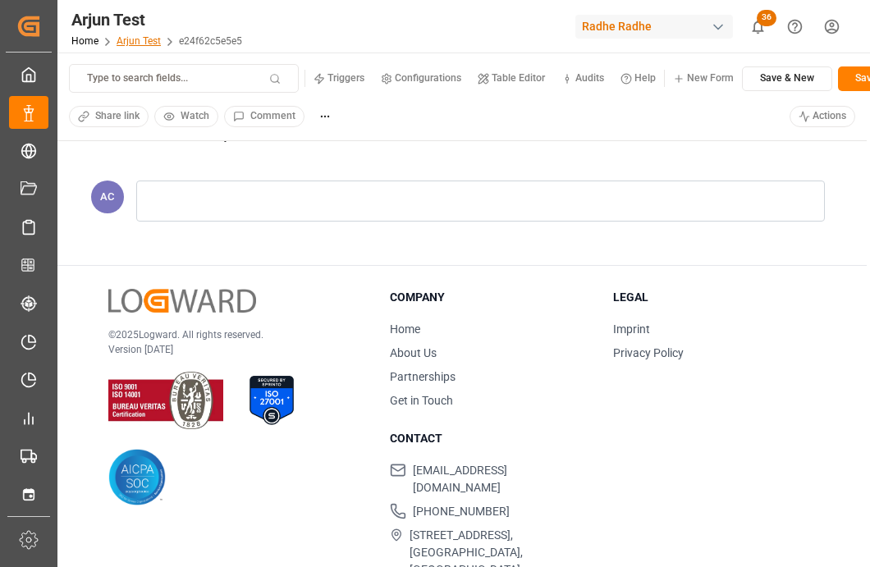
click at [152, 44] on link "Arjun Test" at bounding box center [139, 40] width 44 height 11
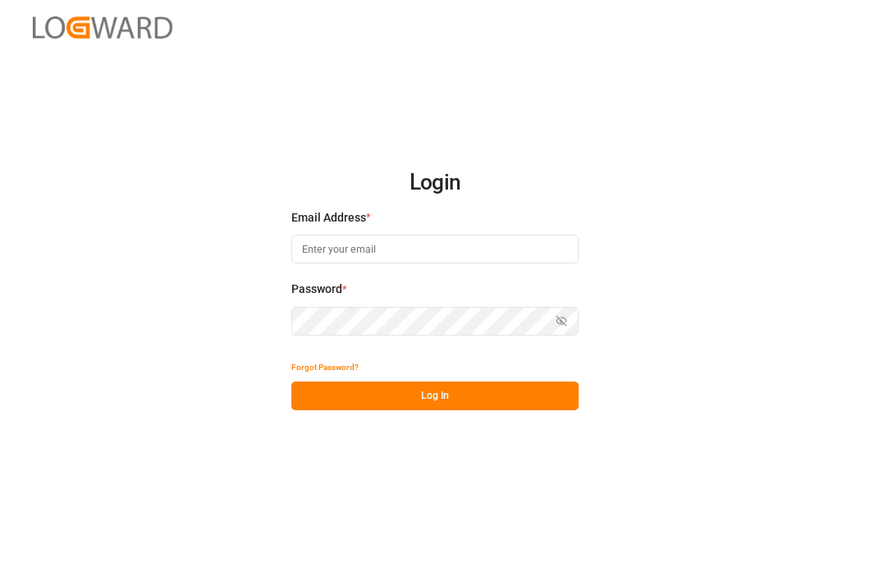
click at [334, 241] on input at bounding box center [434, 249] width 287 height 29
type input "[EMAIL_ADDRESS][PERSON_NAME][DOMAIN_NAME]"
click at [556, 323] on icon "button" at bounding box center [561, 320] width 11 height 11
click at [181, 378] on div "Login Email Address * Arjun.chaurasiya@logward.com Password * Hide password For…" at bounding box center [435, 283] width 870 height 567
click at [383, 390] on button "Log In" at bounding box center [434, 396] width 287 height 29
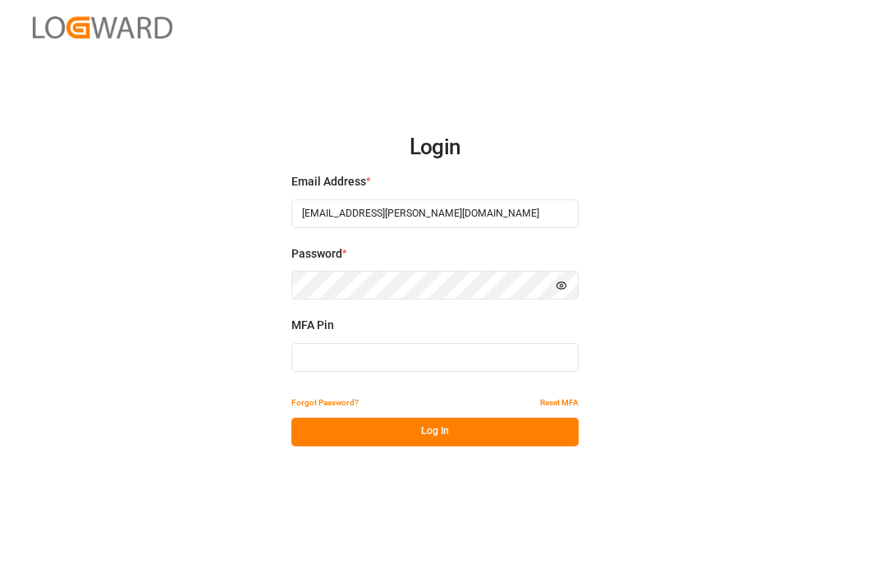
click at [374, 356] on input at bounding box center [434, 357] width 287 height 29
paste input "392900"
type input "392900"
click at [370, 424] on button "Log In" at bounding box center [434, 432] width 287 height 29
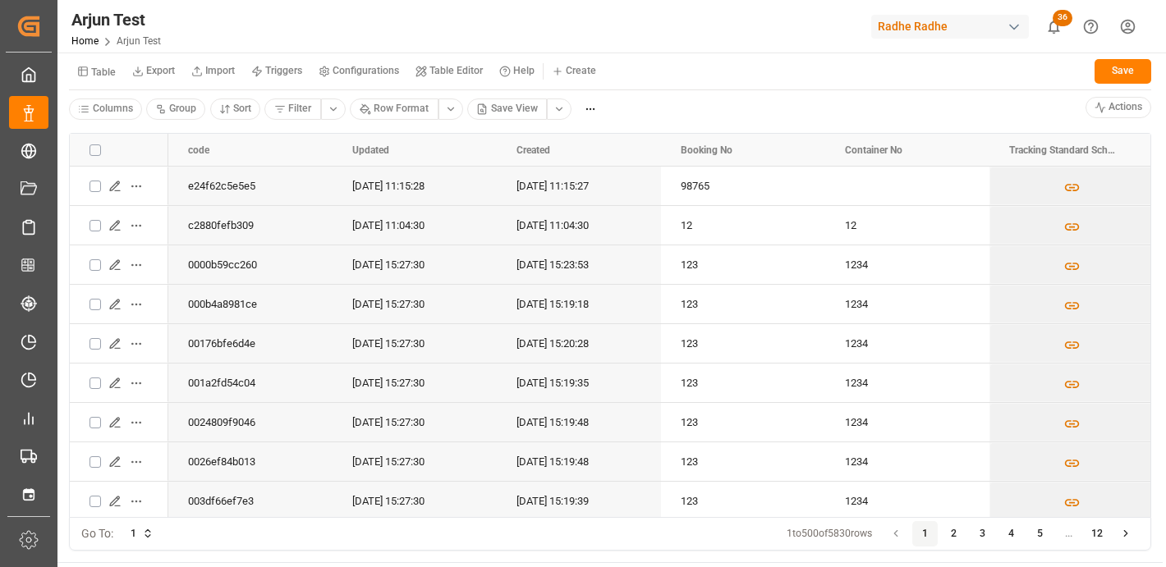
click at [919, 16] on div "Radhe Radhe" at bounding box center [950, 27] width 158 height 24
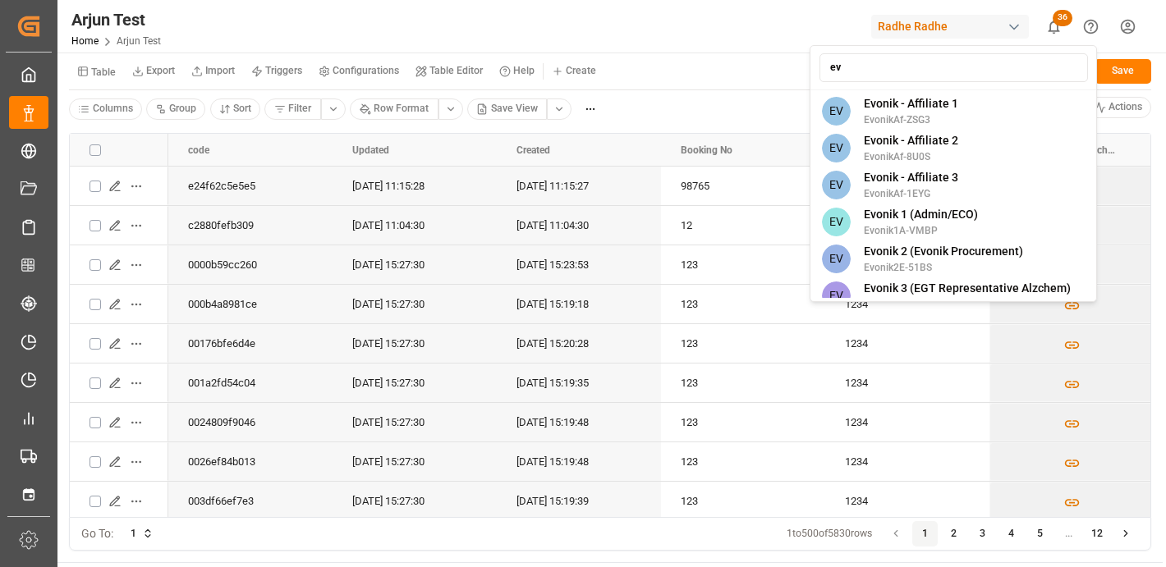
type input "evo"
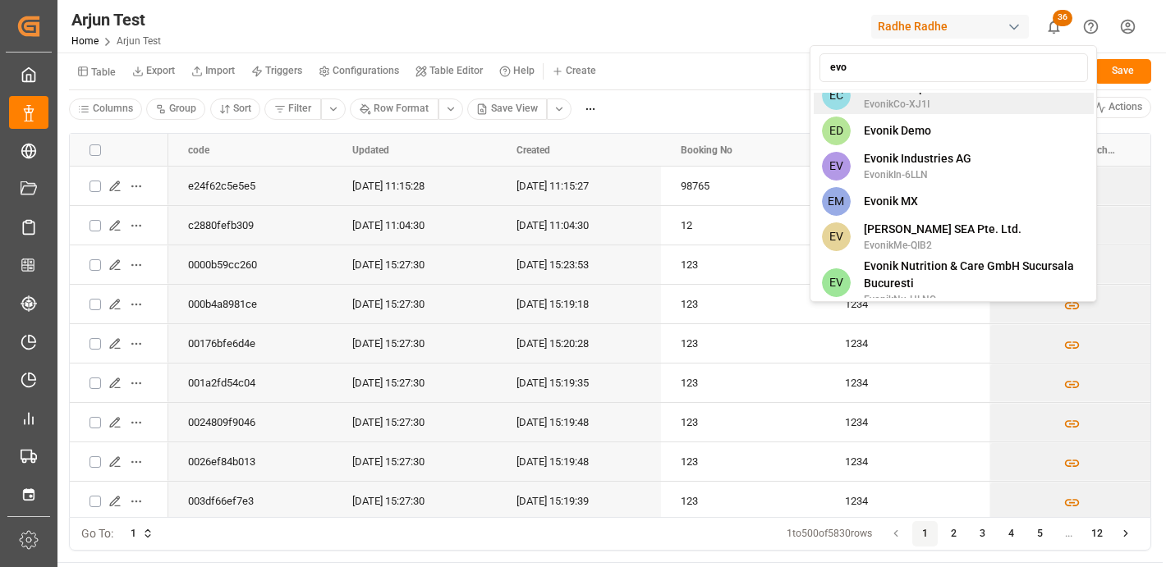
scroll to position [998, 0]
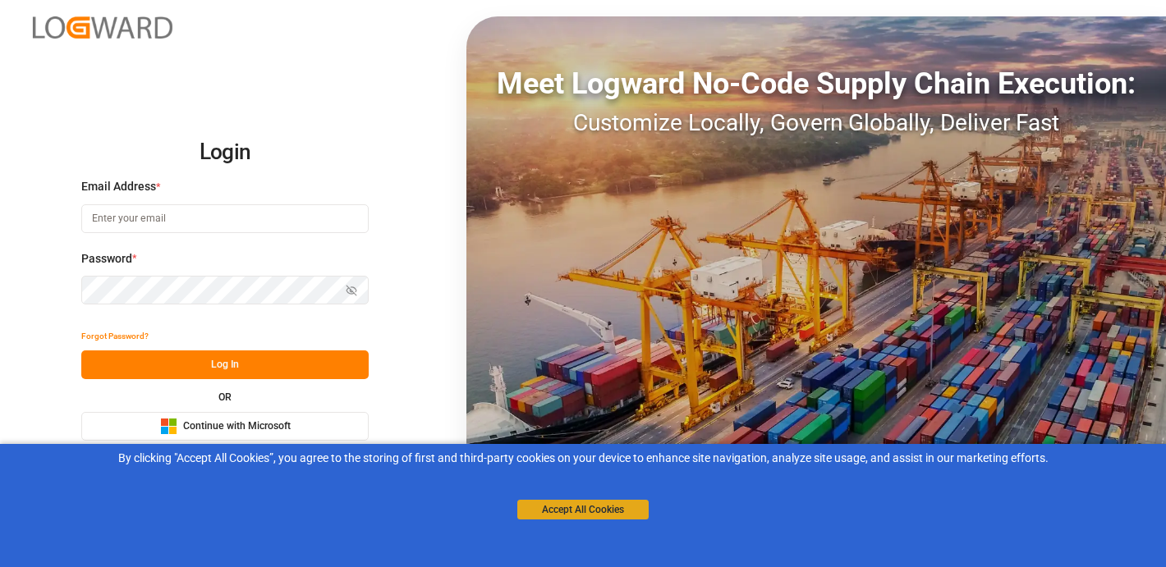
click at [577, 504] on button "Accept All Cookies" at bounding box center [582, 510] width 131 height 20
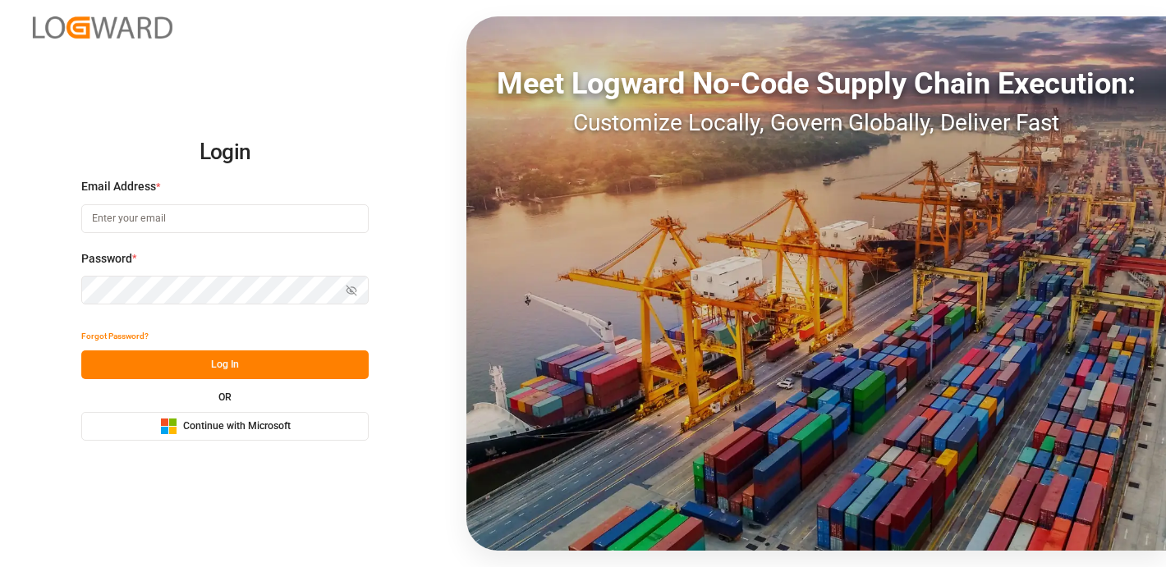
click at [252, 429] on span "Continue with Microsoft" at bounding box center [237, 427] width 108 height 15
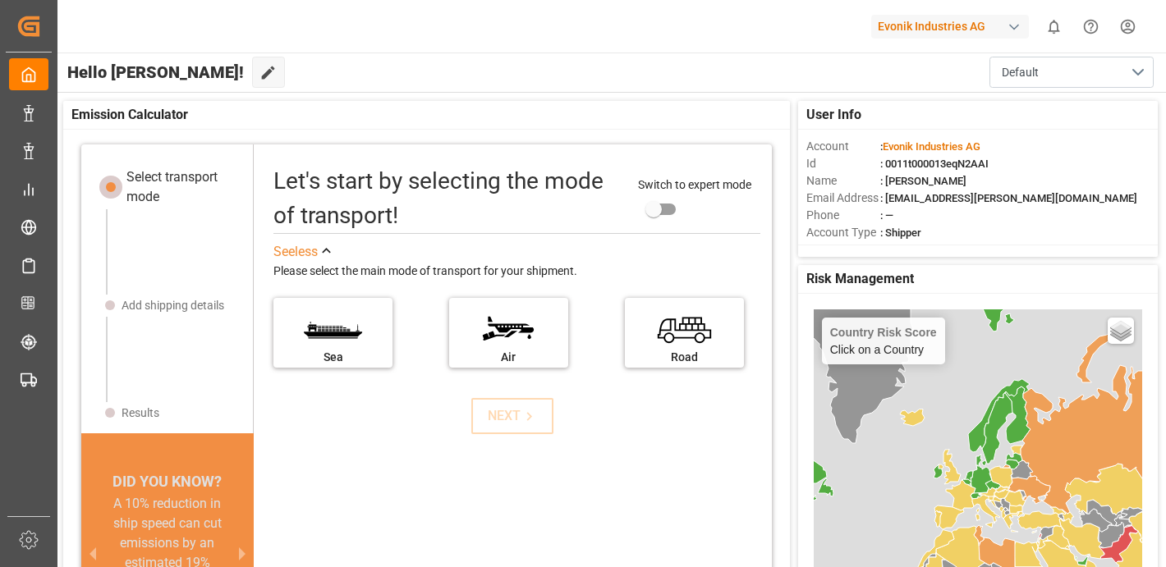
click at [901, 19] on div "Evonik Industries AG" at bounding box center [950, 27] width 158 height 24
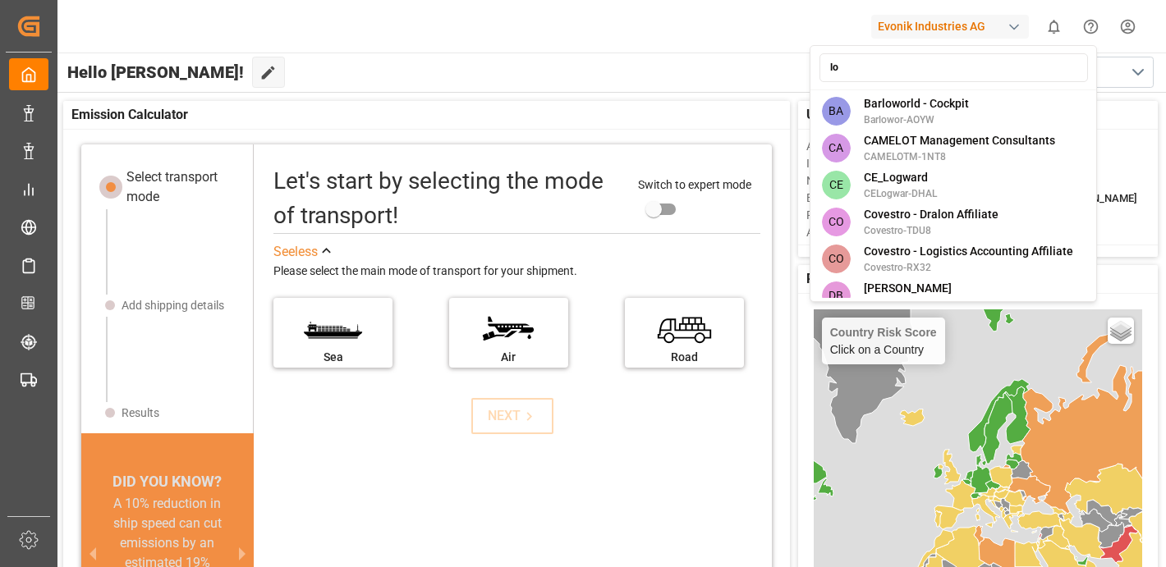
type input "log"
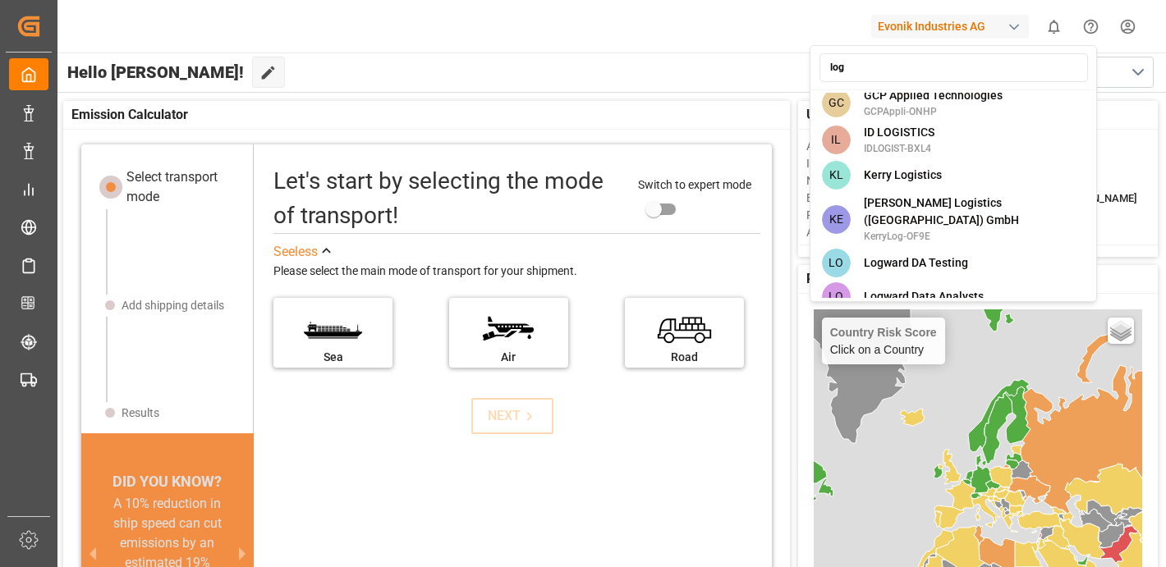
scroll to position [163, 0]
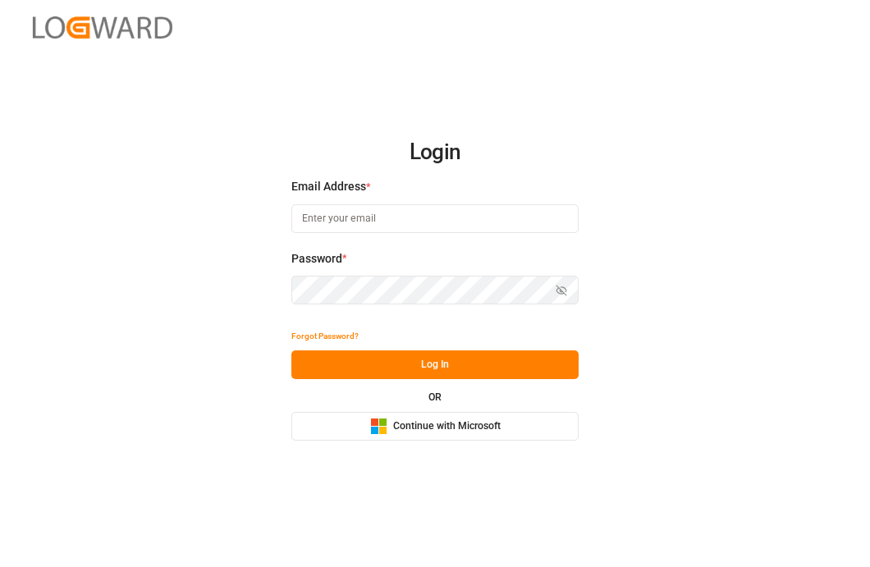
click at [445, 433] on span "Continue with Microsoft" at bounding box center [447, 427] width 108 height 15
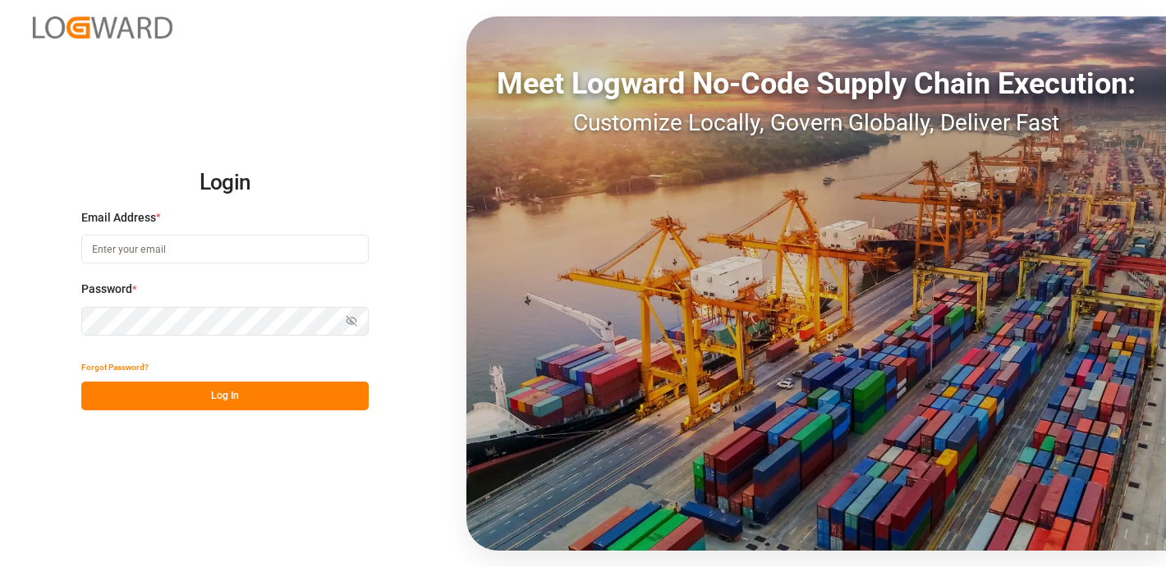
click at [294, 249] on input at bounding box center [224, 249] width 287 height 29
type input "[EMAIL_ADDRESS][PERSON_NAME][DOMAIN_NAME]"
click at [357, 314] on button "Show password" at bounding box center [351, 321] width 34 height 29
click at [114, 395] on button "Log In" at bounding box center [224, 396] width 287 height 29
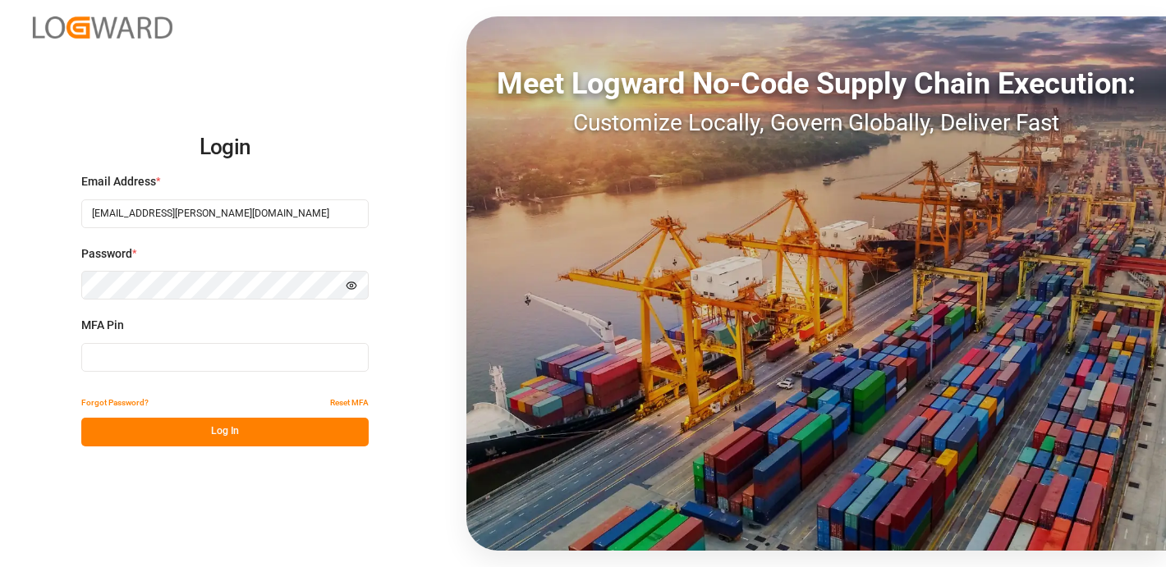
click at [164, 383] on div "MFA Pin" at bounding box center [224, 353] width 287 height 72
click at [206, 359] on input at bounding box center [224, 357] width 287 height 29
paste input "064544"
type input "064544"
click at [195, 433] on button "Log In" at bounding box center [224, 432] width 287 height 29
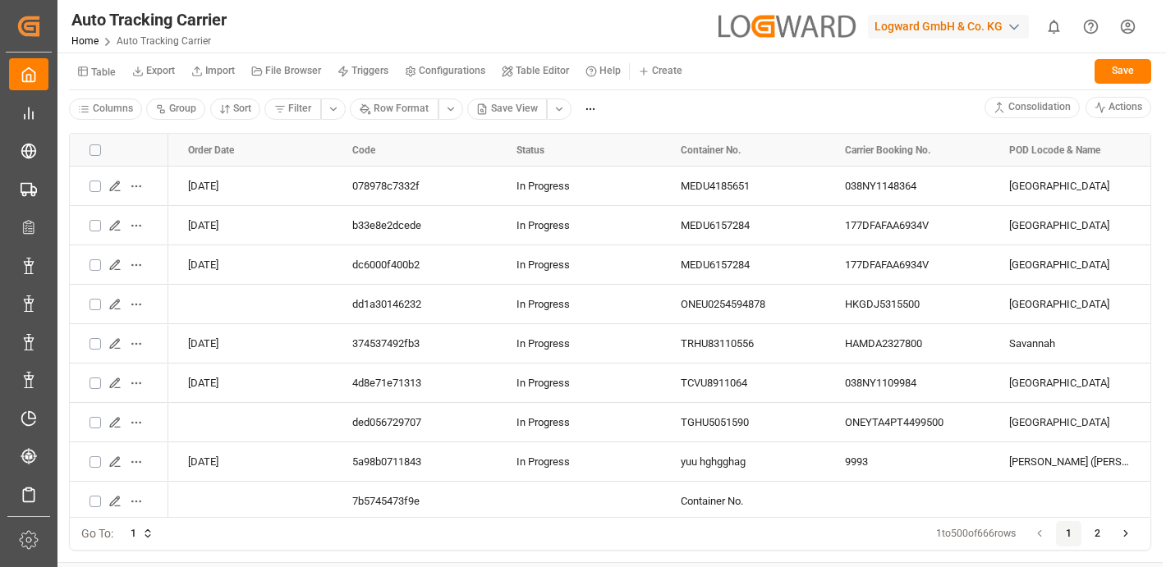
click at [92, 80] on button "Table" at bounding box center [96, 71] width 55 height 29
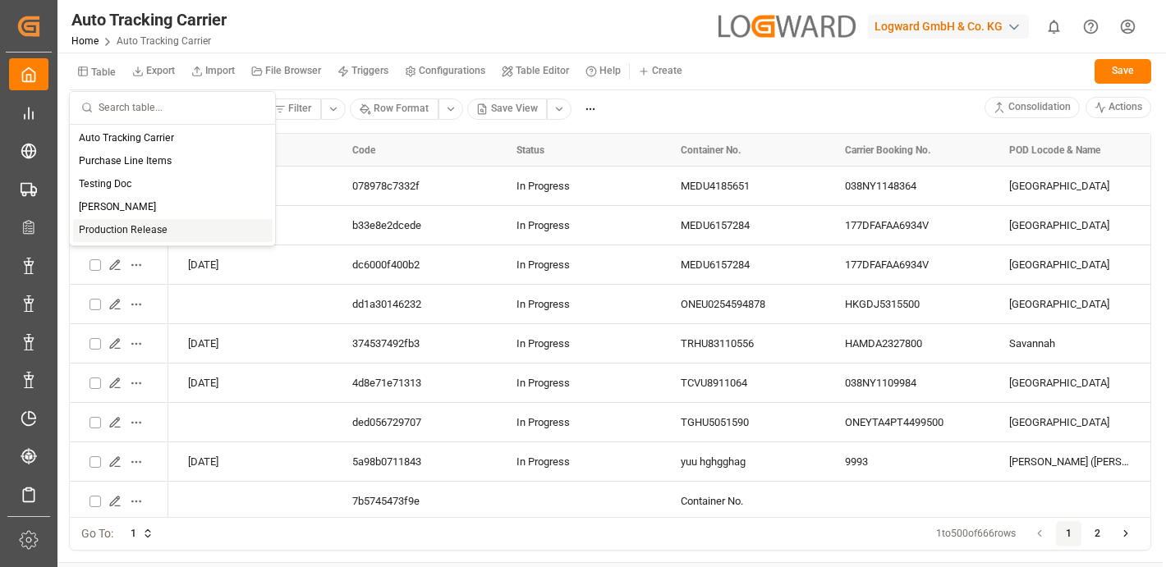
click at [164, 223] on div "Production Release" at bounding box center [172, 230] width 199 height 23
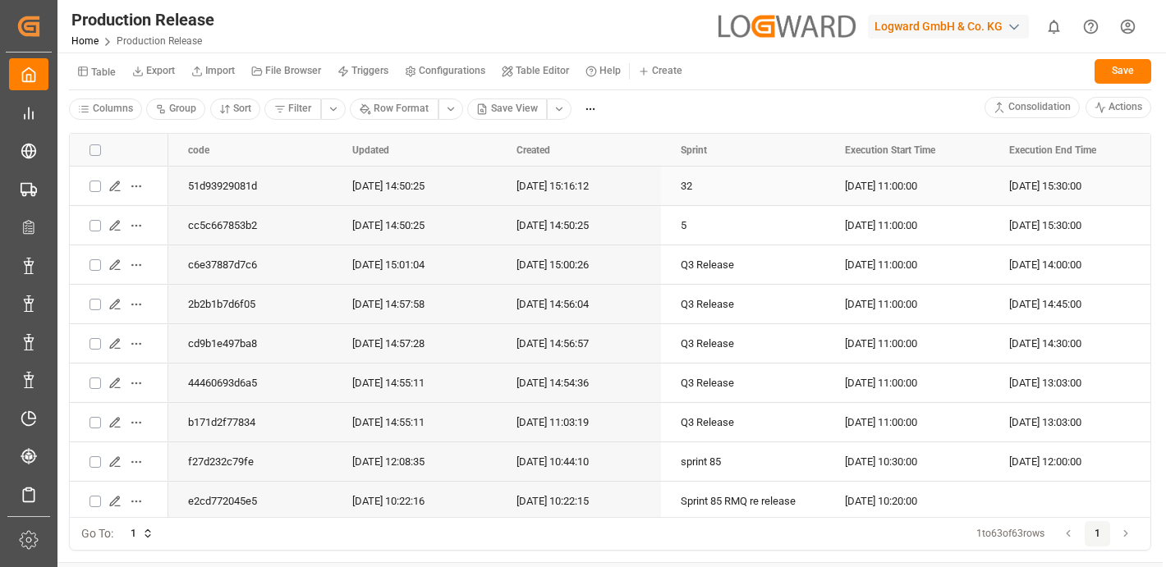
click at [140, 182] on html "Created by potrace 1.15, written by Peter Selinger 2001-2017 Created by potrace…" at bounding box center [583, 345] width 1166 height 690
click at [206, 273] on div "Send Email" at bounding box center [185, 268] width 112 height 26
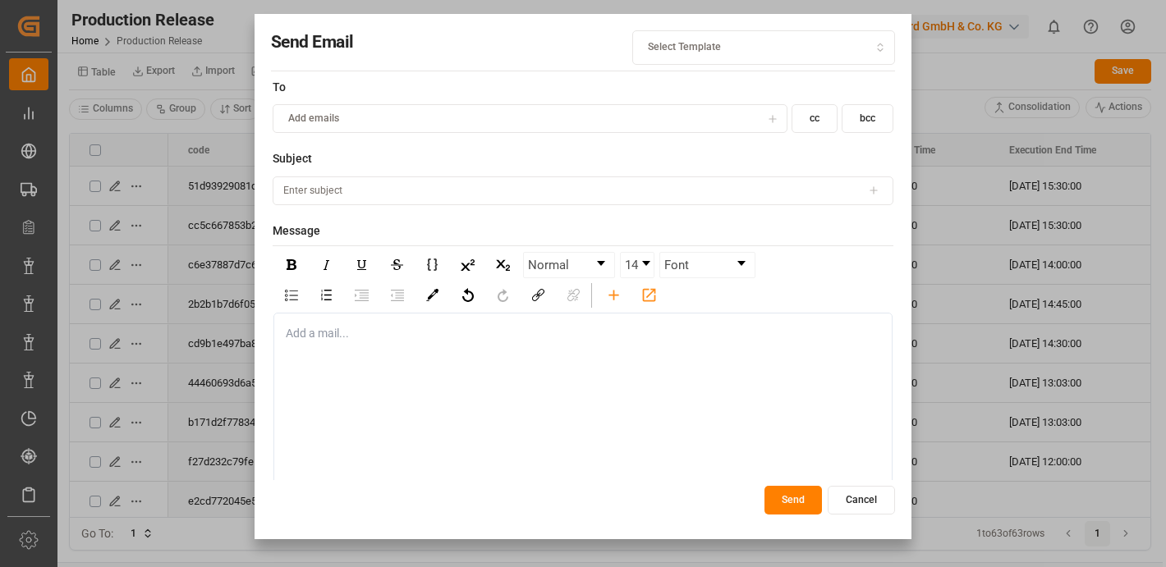
click at [797, 49] on div "Select Template" at bounding box center [763, 47] width 255 height 15
click at [731, 80] on div "emailsennn" at bounding box center [735, 80] width 205 height 23
type input "mail from Pragyan"
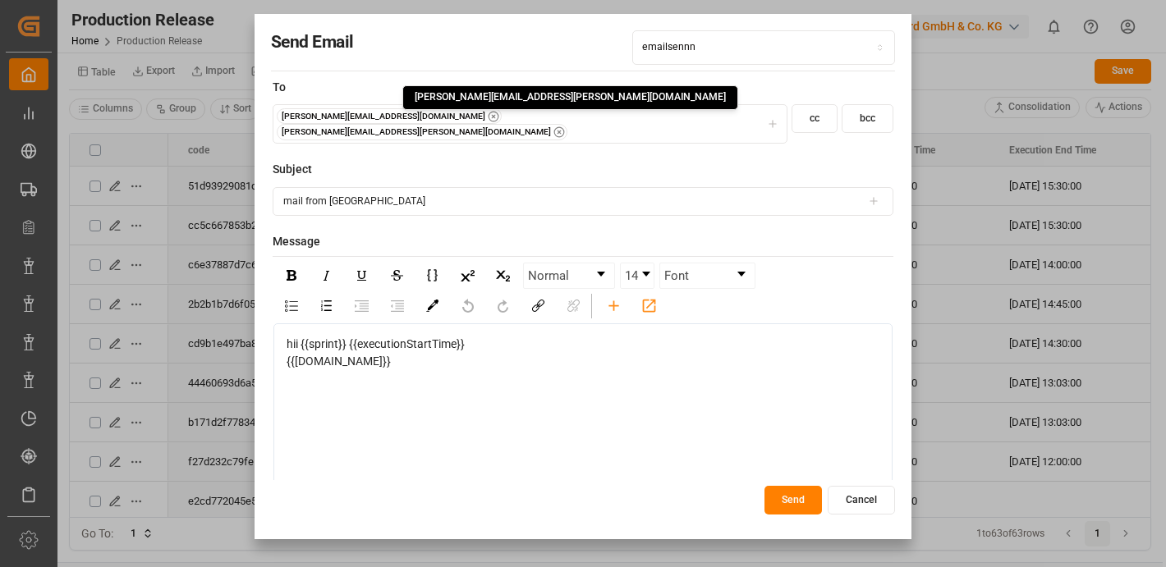
click at [555, 126] on icon "button" at bounding box center [558, 131] width 11 height 11
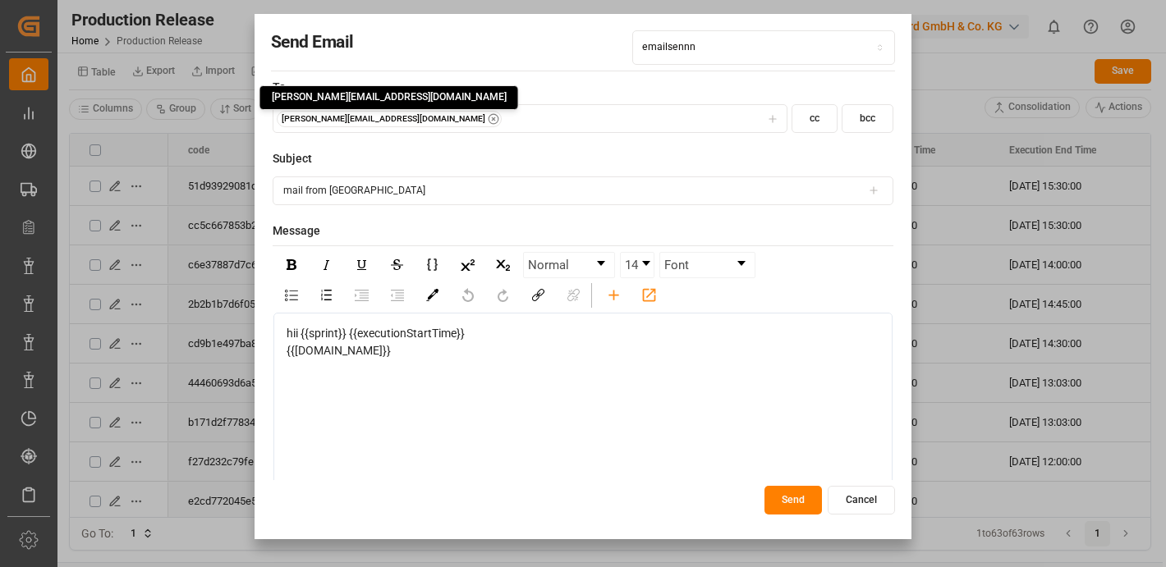
click at [493, 117] on icon "button" at bounding box center [494, 118] width 3 height 3
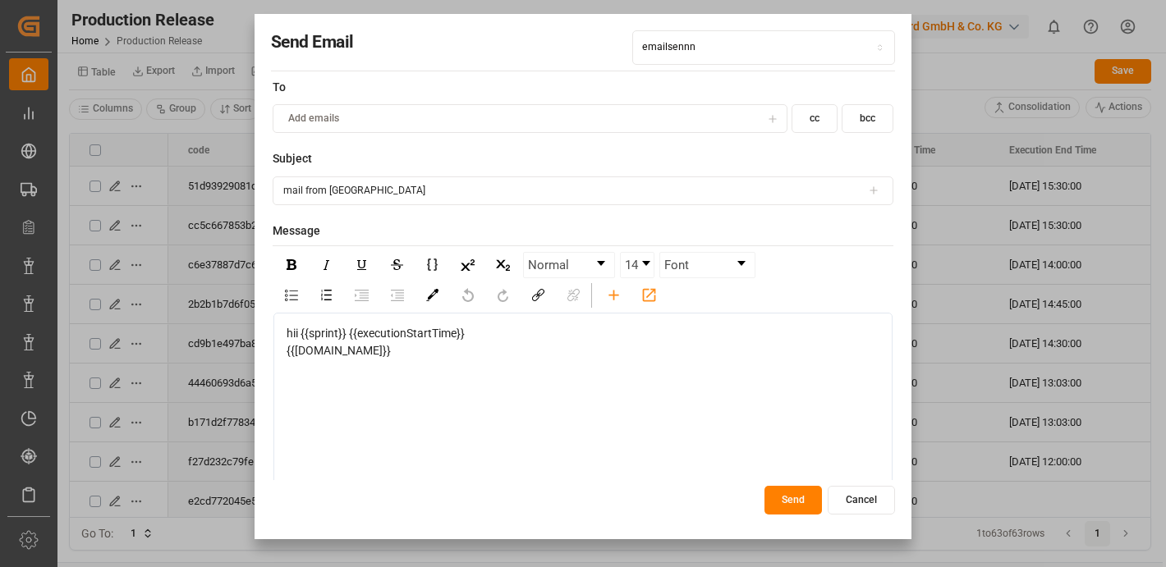
click at [819, 128] on button "cc" at bounding box center [814, 118] width 46 height 29
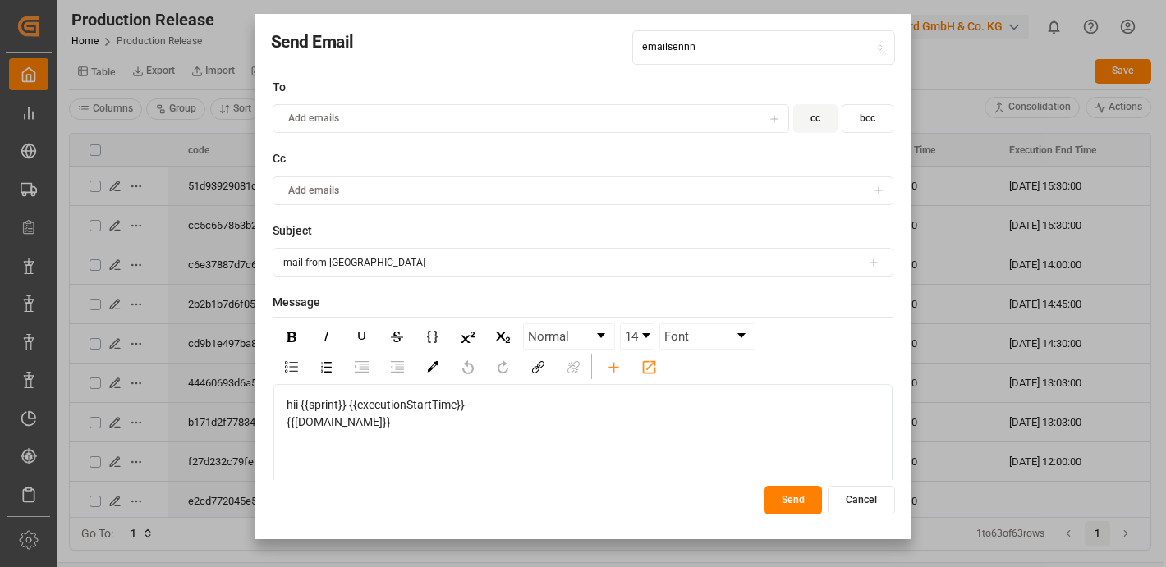
click at [869, 126] on button "bcc" at bounding box center [868, 118] width 52 height 29
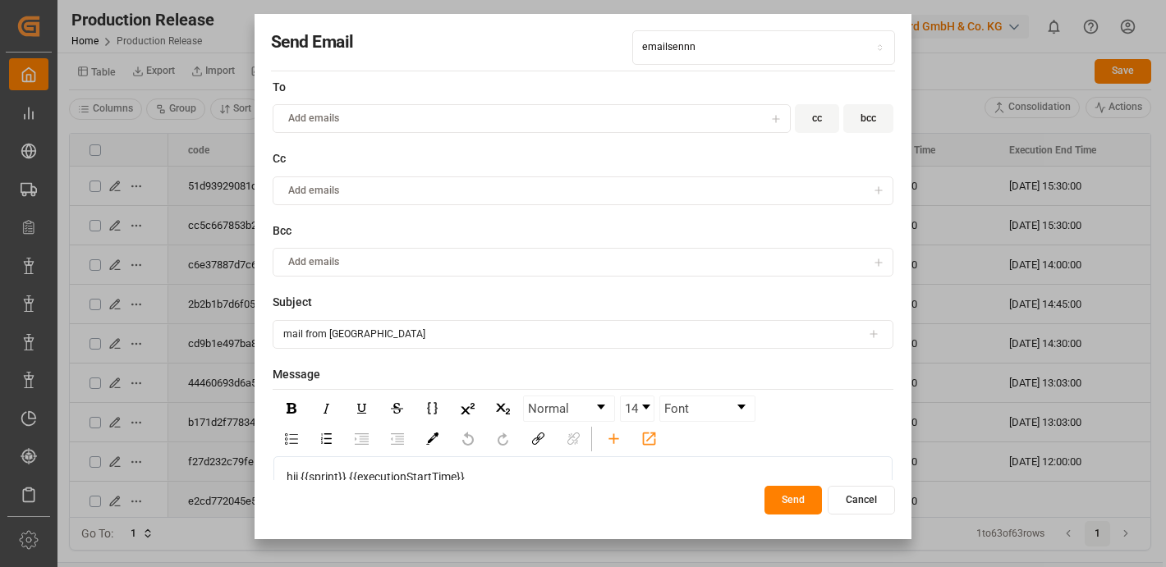
click at [414, 120] on div "Add emails" at bounding box center [521, 119] width 488 height 15
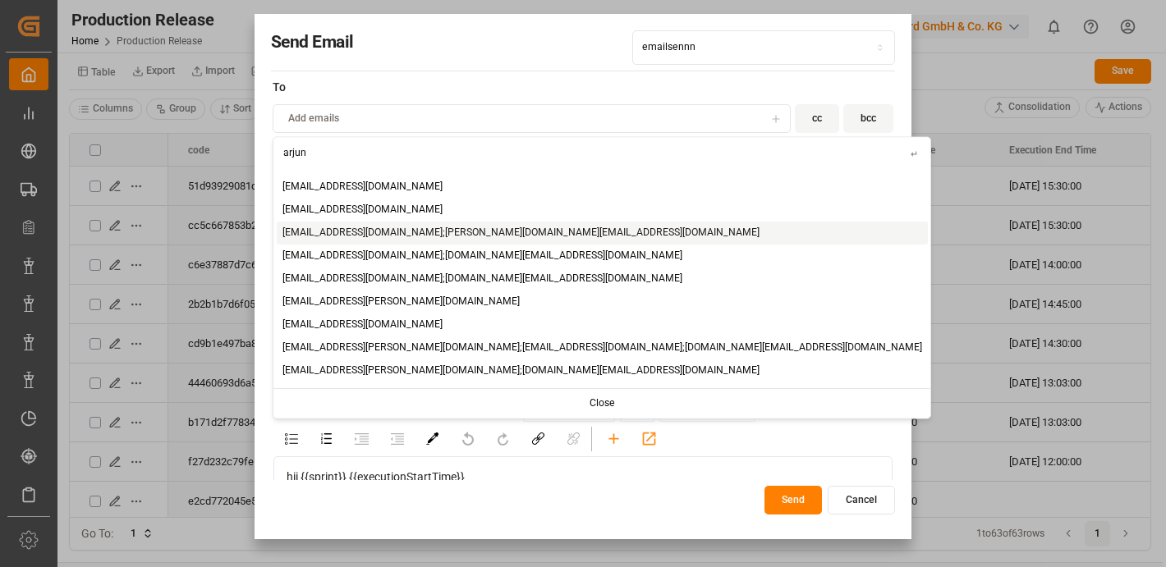
type input "arjun"
click at [476, 236] on span "arjun.churasiya@logward.com;kvsm.vikas@logward.com" at bounding box center [520, 232] width 477 height 15
click at [464, 230] on span "arjun.churasiya@logward.com;kvsm.vikas@logward.com" at bounding box center [520, 232] width 477 height 15
click at [462, 235] on span "arjun.churasiya@logward.com;kvsm.vikas@logward.com" at bounding box center [520, 232] width 477 height 15
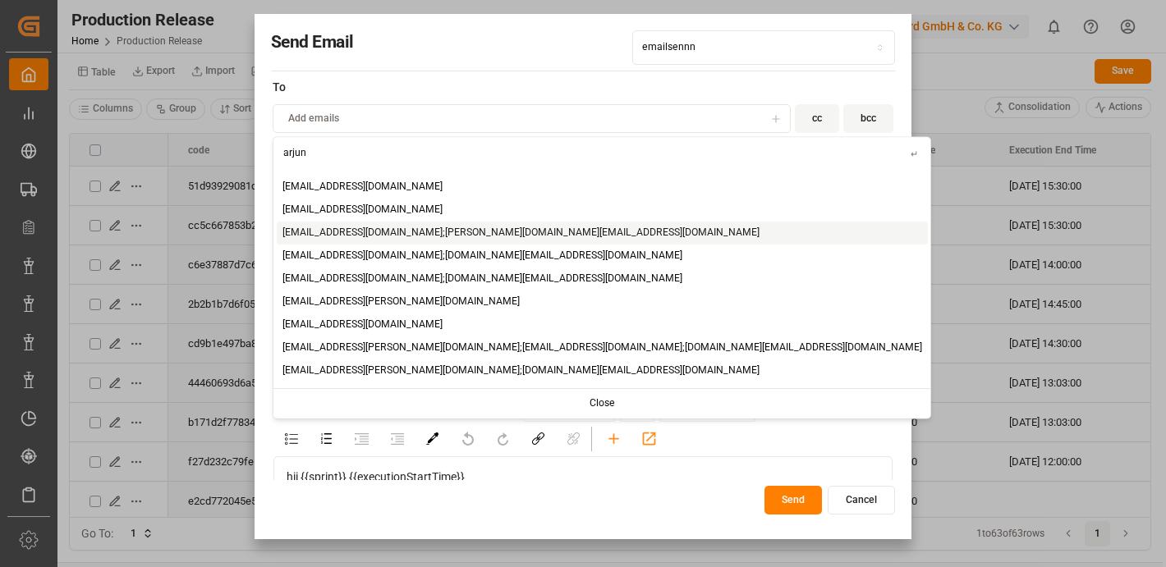
click at [462, 235] on span "arjun.churasiya@logward.com;kvsm.vikas@logward.com" at bounding box center [520, 232] width 477 height 15
click at [289, 236] on span "arjun.churasiya@logward.com;kvsm.vikas@logward.com" at bounding box center [520, 232] width 477 height 15
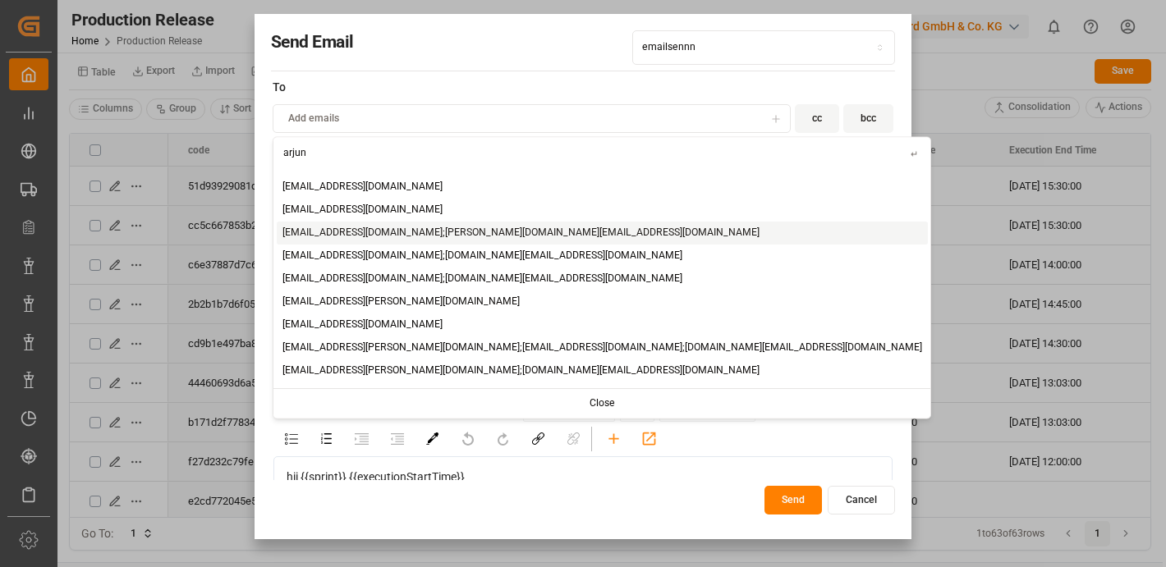
drag, startPoint x: 289, startPoint y: 236, endPoint x: 335, endPoint y: 236, distance: 46.0
click at [289, 236] on span "arjun.churasiya@logward.com;kvsm.vikas@logward.com" at bounding box center [520, 232] width 477 height 15
click at [352, 268] on div "arjun.churasiya@logward.com;meghana.gaviraj@logward.com" at bounding box center [602, 278] width 651 height 23
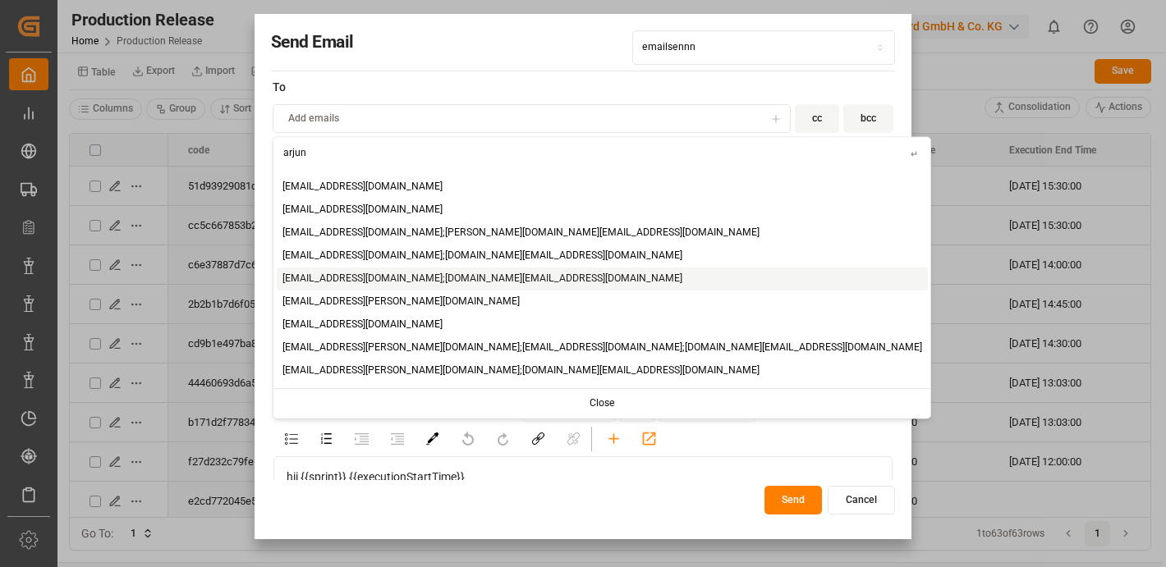
click at [352, 268] on div "arjun.churasiya@logward.com;meghana.gaviraj@logward.com" at bounding box center [602, 278] width 651 height 23
click at [306, 282] on span "arjun.churasiya@logward.com;meghana.gaviraj@logward.com" at bounding box center [482, 278] width 400 height 15
click at [369, 311] on div "arjun.chaurasiya@logward.com" at bounding box center [602, 301] width 651 height 23
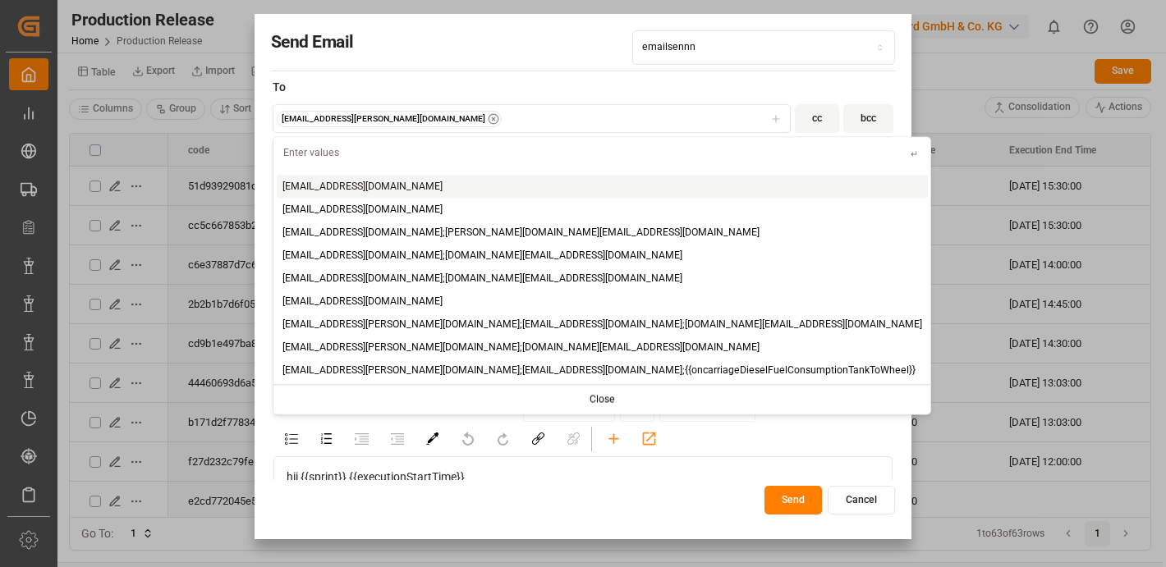
click at [415, 94] on label "To" at bounding box center [583, 87] width 621 height 17
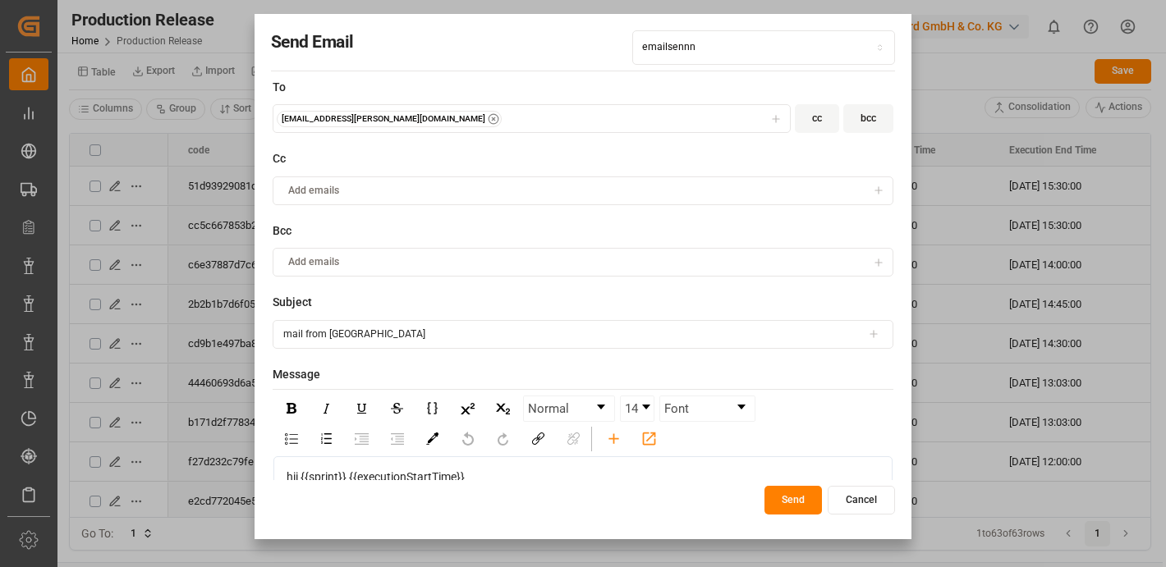
click at [328, 209] on div "Cc Add emails" at bounding box center [583, 186] width 621 height 72
click at [367, 201] on button "Add emails" at bounding box center [583, 191] width 621 height 29
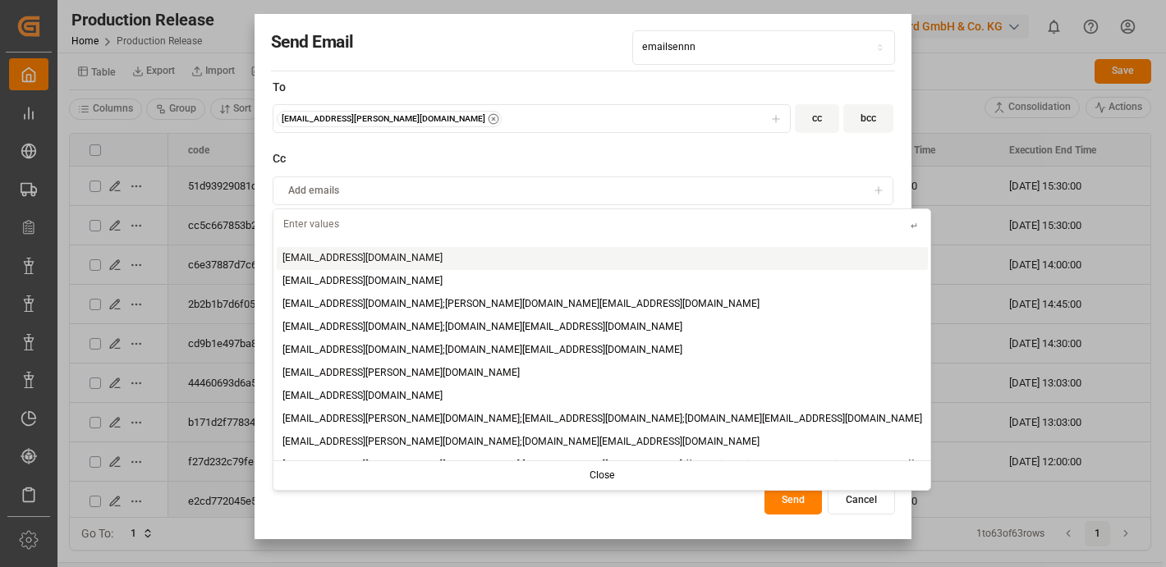
click at [442, 159] on label "Cc" at bounding box center [583, 158] width 621 height 17
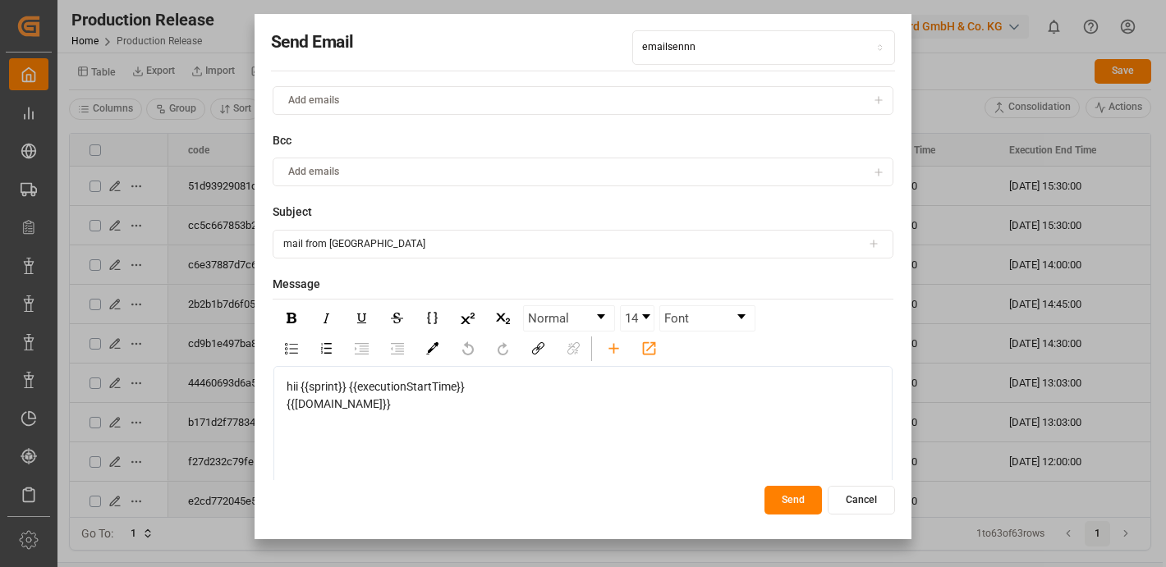
scroll to position [30, 0]
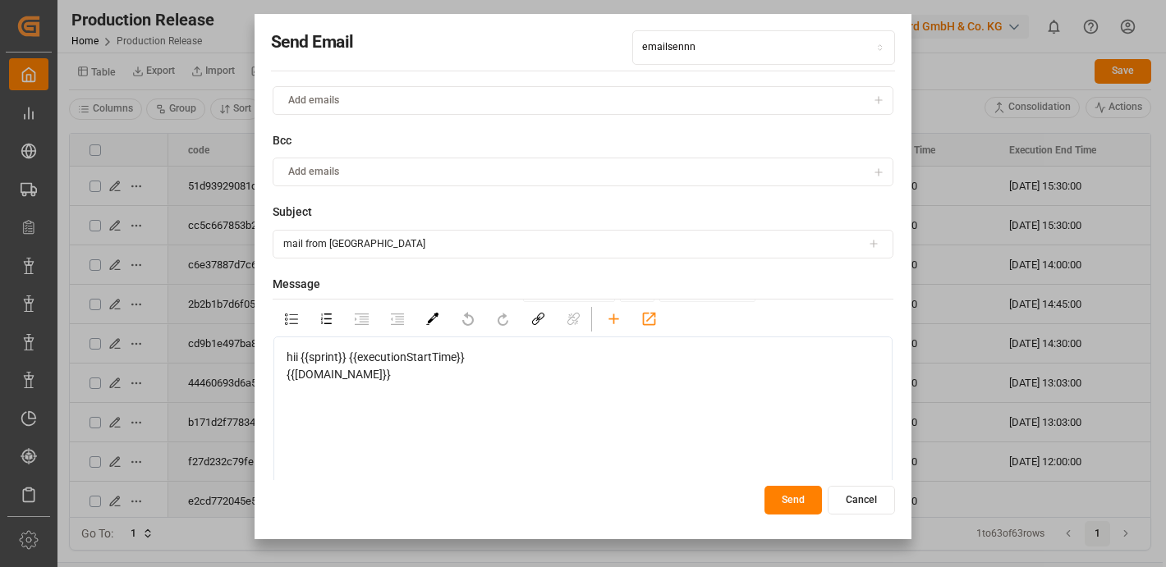
click at [351, 244] on input "mail from Pragyan" at bounding box center [583, 244] width 621 height 29
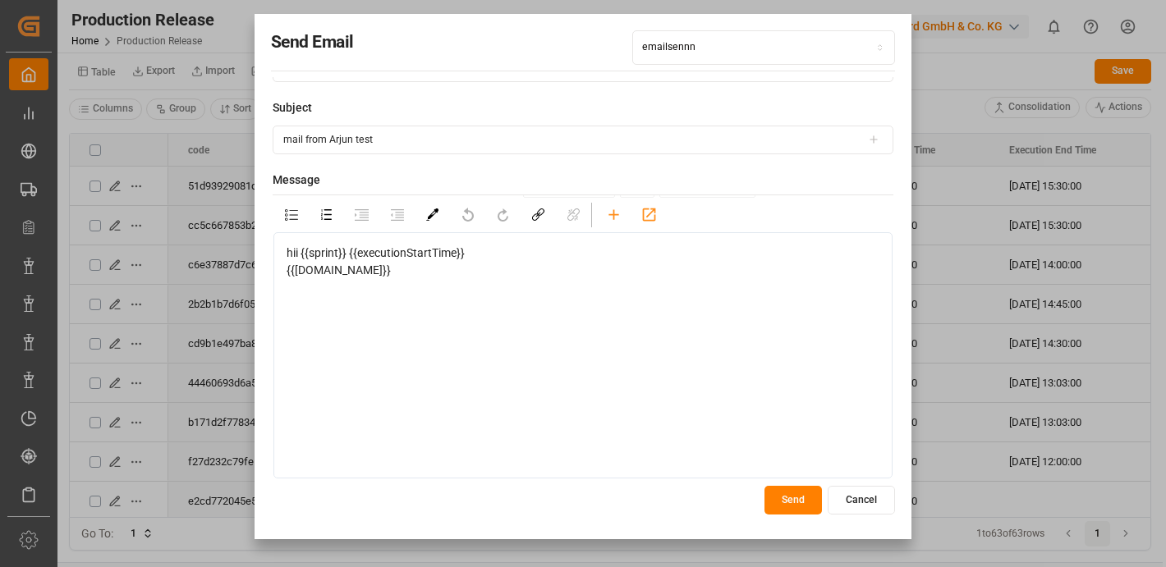
type input "mail from Arjun test"
click at [799, 497] on button "Send" at bounding box center [792, 500] width 57 height 29
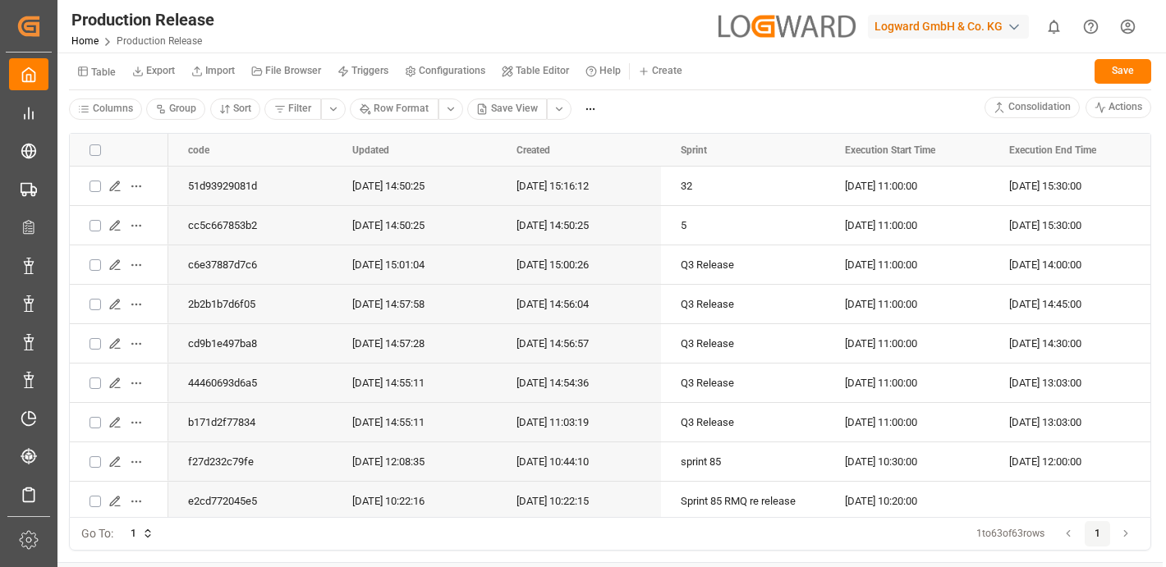
click at [913, 25] on div "Logward GmbH & Co. KG" at bounding box center [948, 27] width 161 height 24
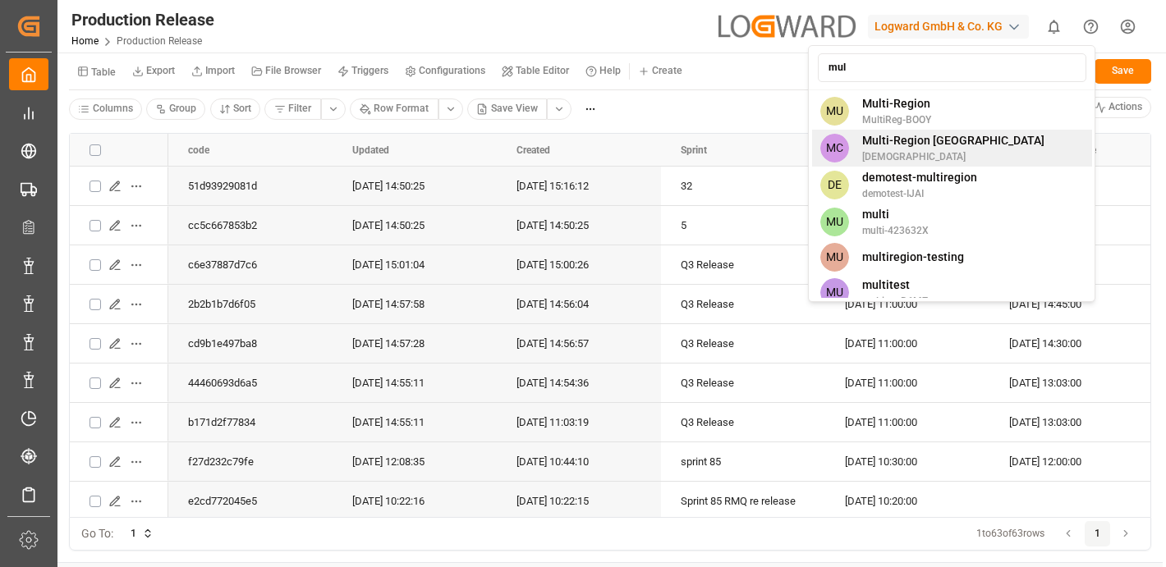
type input "mul"
click at [955, 143] on div "MC Multi-Region CA shravaniputti" at bounding box center [952, 148] width 280 height 37
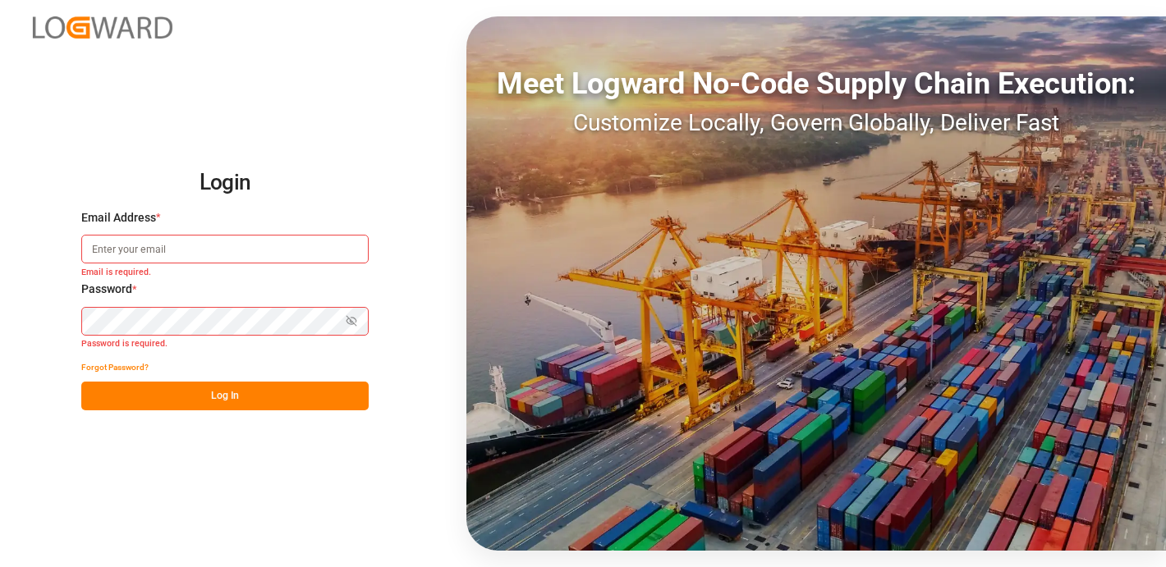
type input "[EMAIL_ADDRESS][PERSON_NAME][DOMAIN_NAME]"
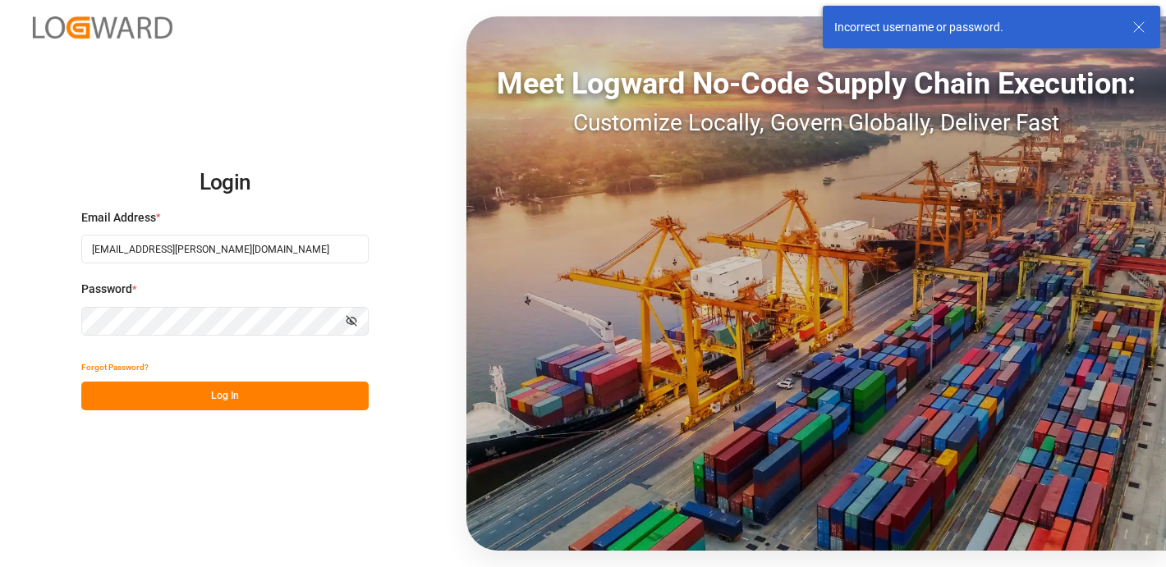
click at [337, 325] on button "Show password" at bounding box center [351, 321] width 34 height 29
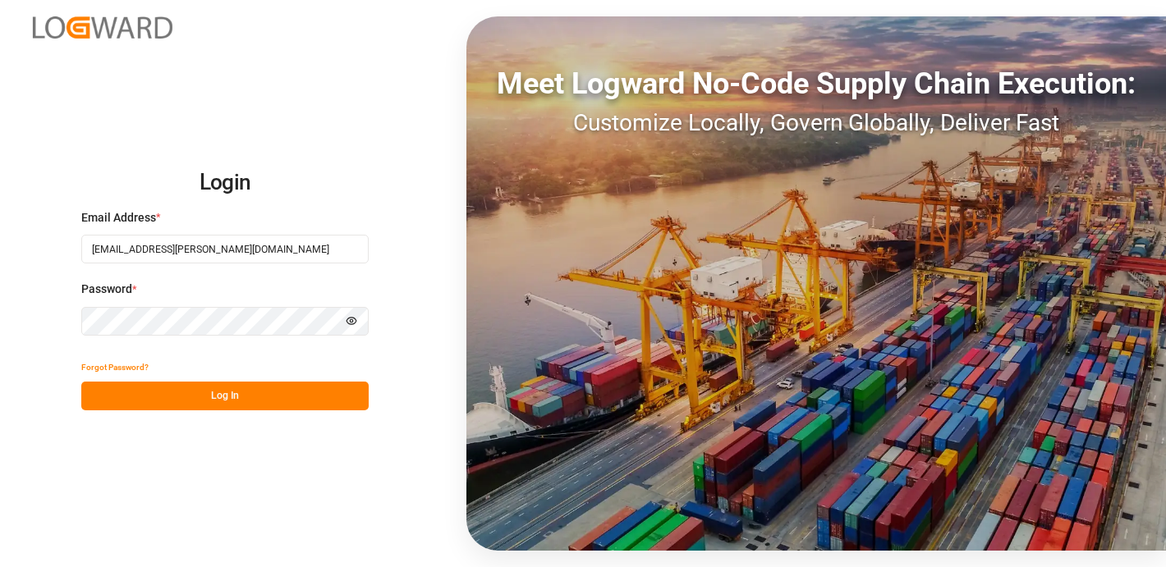
click at [81, 382] on button "Log In" at bounding box center [224, 396] width 287 height 29
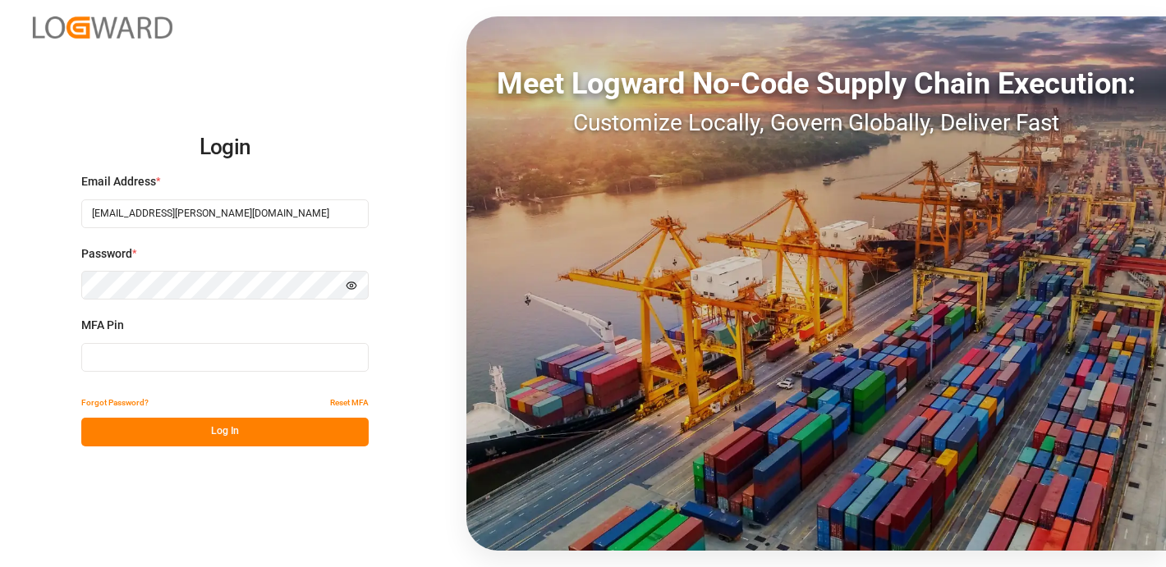
type input "306925"
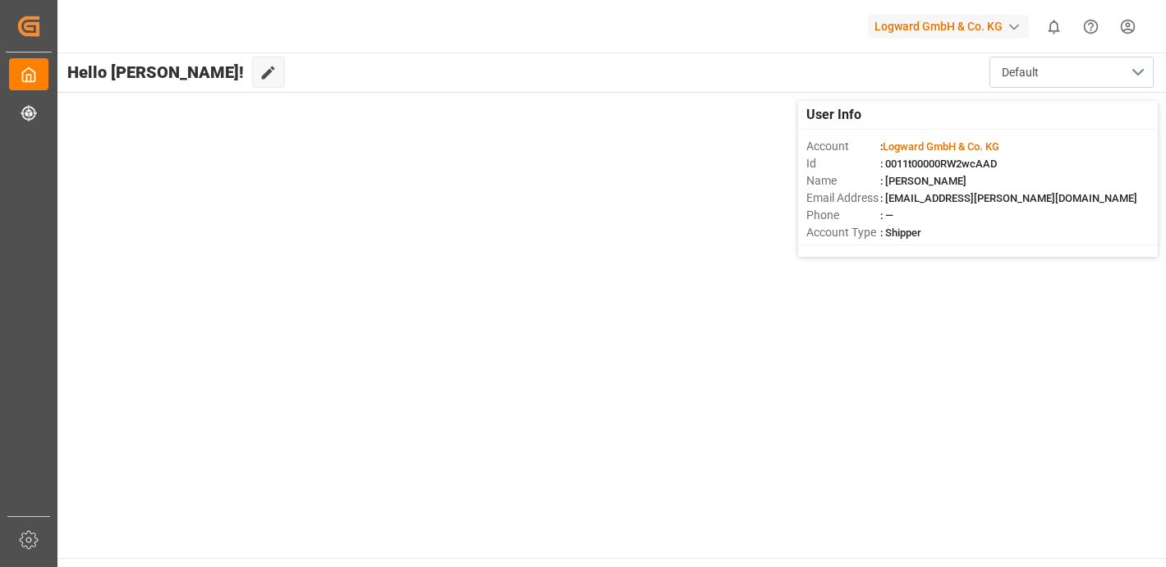
click at [956, 36] on div "Logward GmbH & Co. KG" at bounding box center [948, 27] width 161 height 24
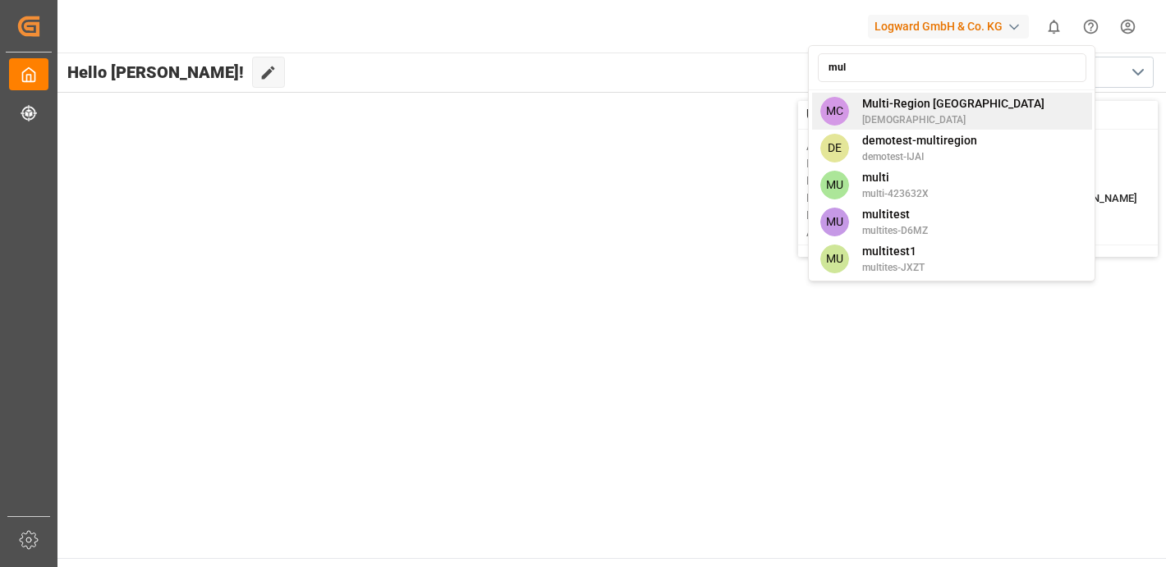
type input "mul"
click at [953, 118] on div "MC Multi-Region CA shravaniputti" at bounding box center [952, 111] width 280 height 37
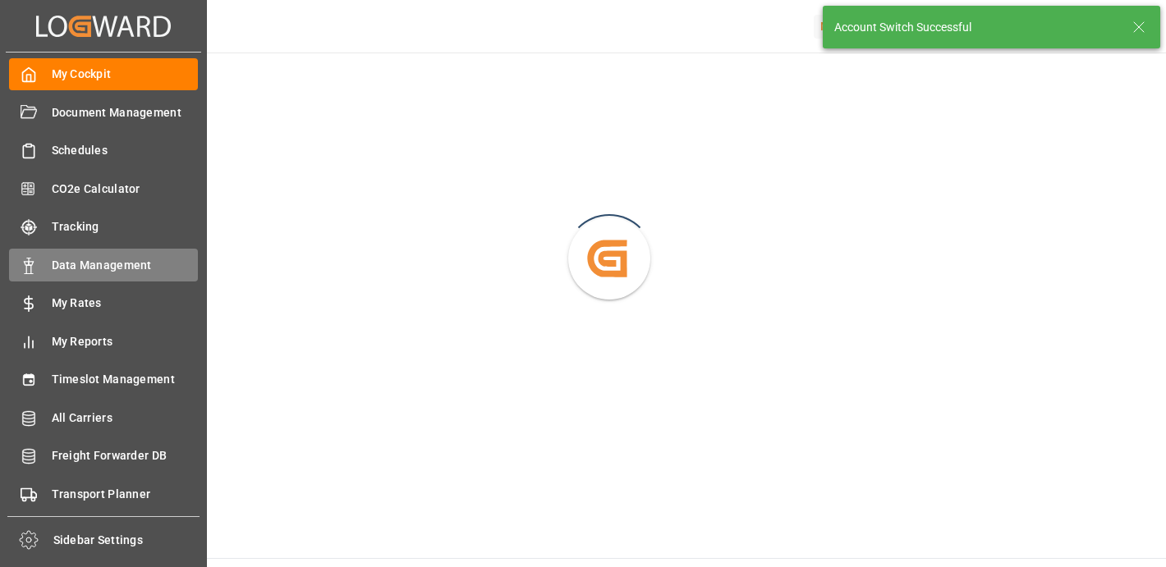
scroll to position [38, 0]
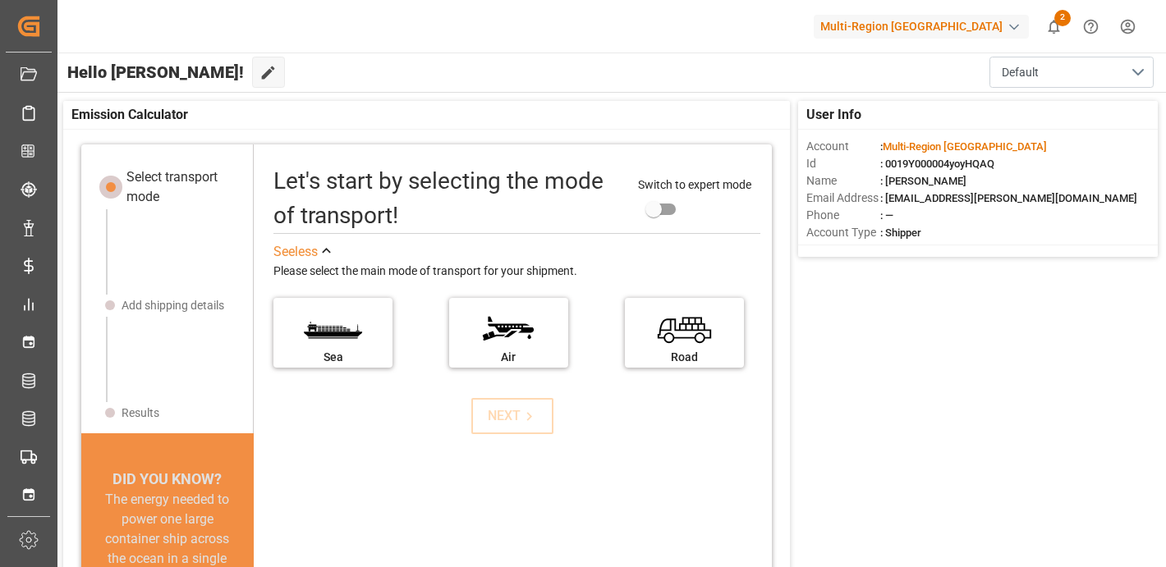
click at [1118, 27] on html "Created by potrace 1.15, written by [PERSON_NAME] [DATE]-[DATE] Created by potr…" at bounding box center [583, 345] width 1166 height 690
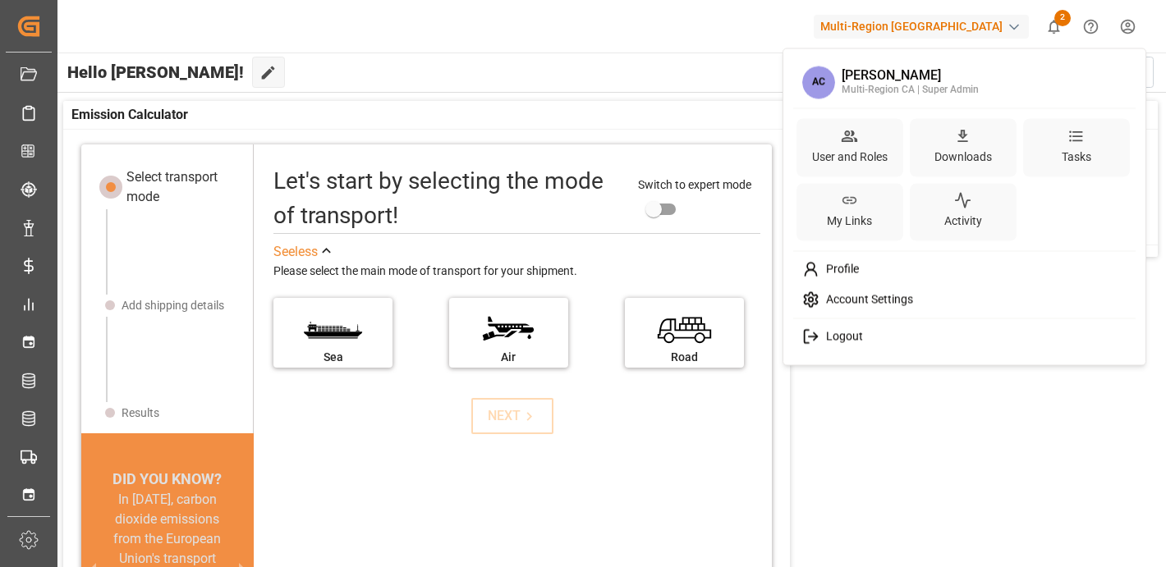
click at [878, 342] on div "Logout" at bounding box center [964, 337] width 337 height 30
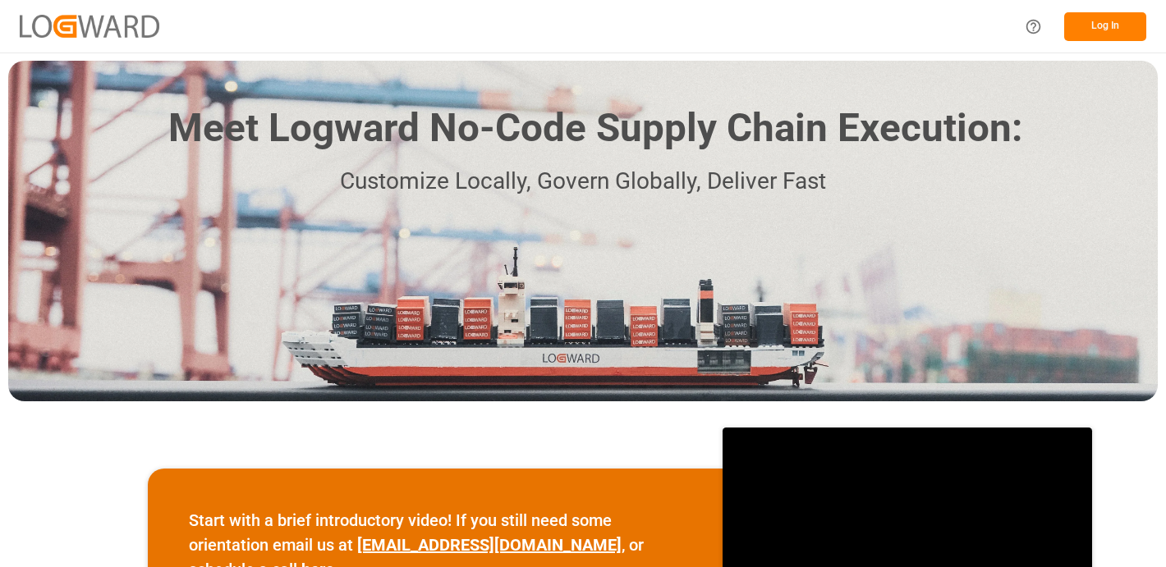
click at [1091, 17] on button "Log In" at bounding box center [1105, 26] width 82 height 29
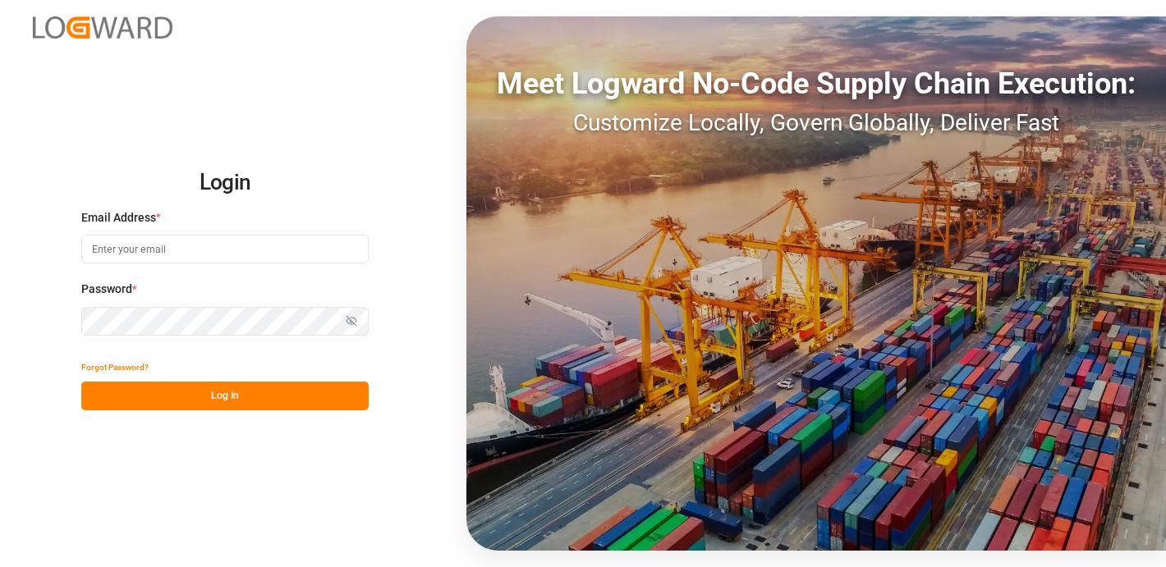
click at [167, 275] on div "Email Address *" at bounding box center [224, 245] width 287 height 72
click at [167, 302] on div "Password * Show password" at bounding box center [224, 317] width 287 height 72
type input "[EMAIL_ADDRESS][PERSON_NAME][DOMAIN_NAME]"
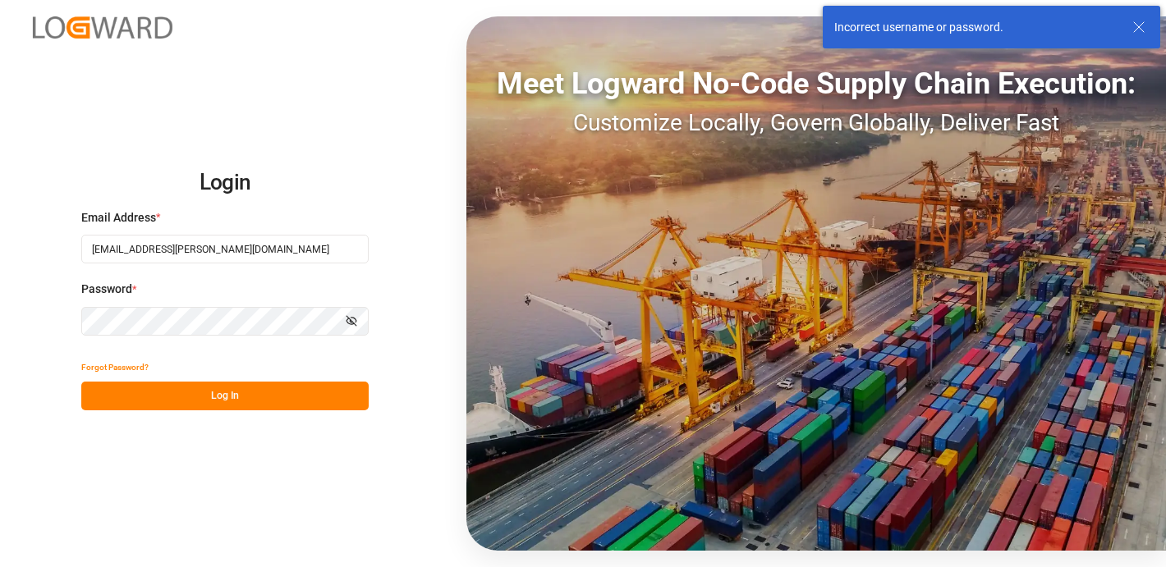
click at [350, 320] on icon "button" at bounding box center [351, 321] width 10 height 10
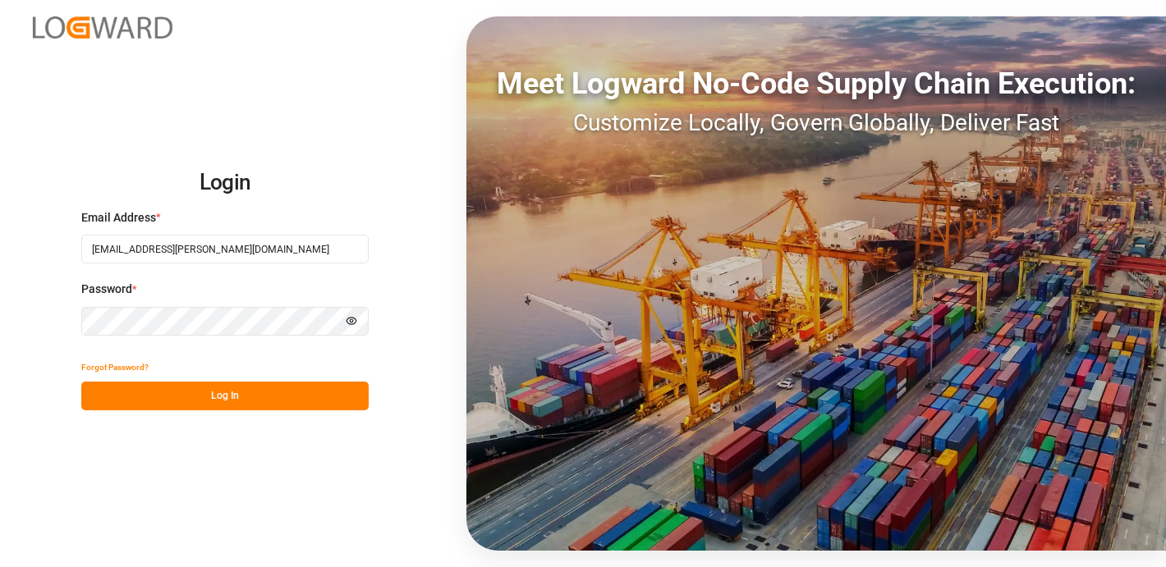
click at [81, 382] on button "Log In" at bounding box center [224, 396] width 287 height 29
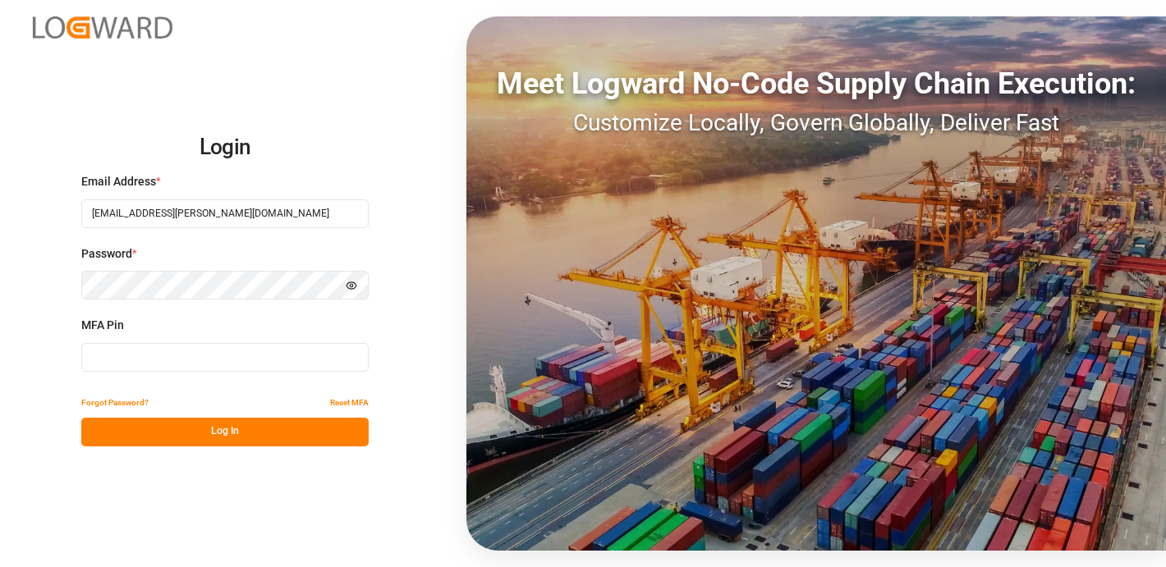
type input "312699"
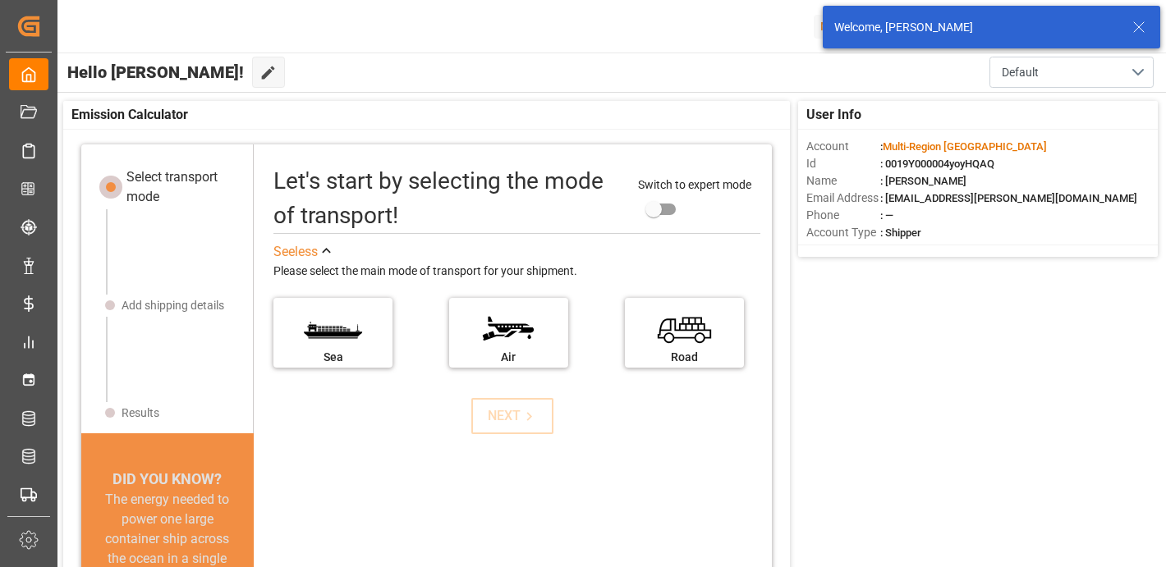
click at [1126, 31] on div "Welcome, [PERSON_NAME]" at bounding box center [981, 27] width 295 height 17
click at [1144, 30] on icon at bounding box center [1139, 27] width 20 height 20
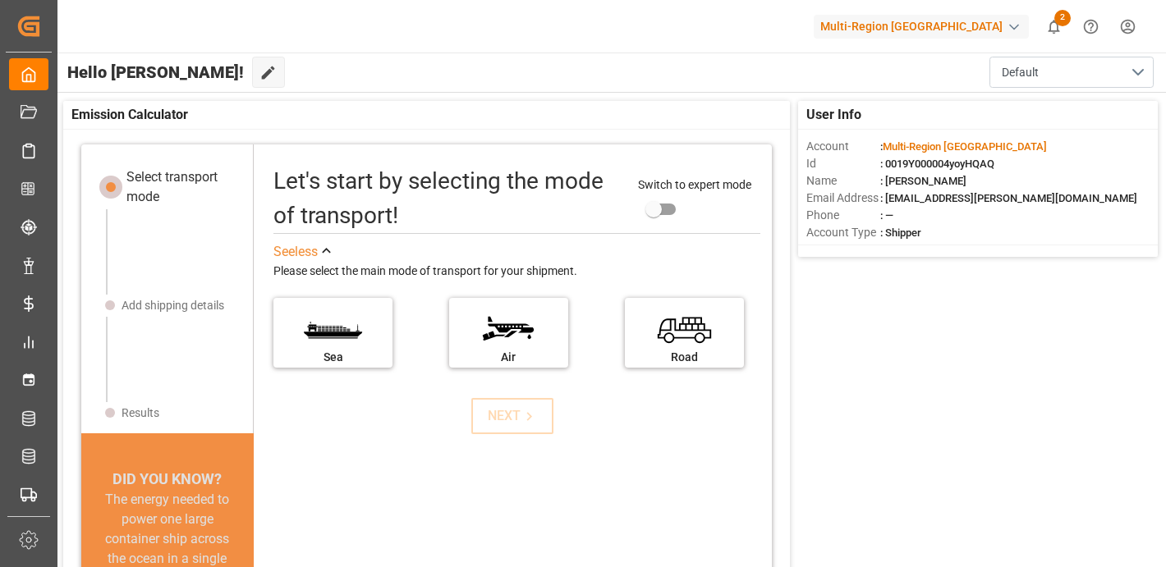
click at [922, 39] on body "Created by potrace 1.15, written by [PERSON_NAME] [DATE]-[DATE] Created by potr…" at bounding box center [583, 345] width 1166 height 690
click at [919, 18] on div "Multi-Region [GEOGRAPHIC_DATA]" at bounding box center [921, 27] width 215 height 24
type input "[PERSON_NAME]"
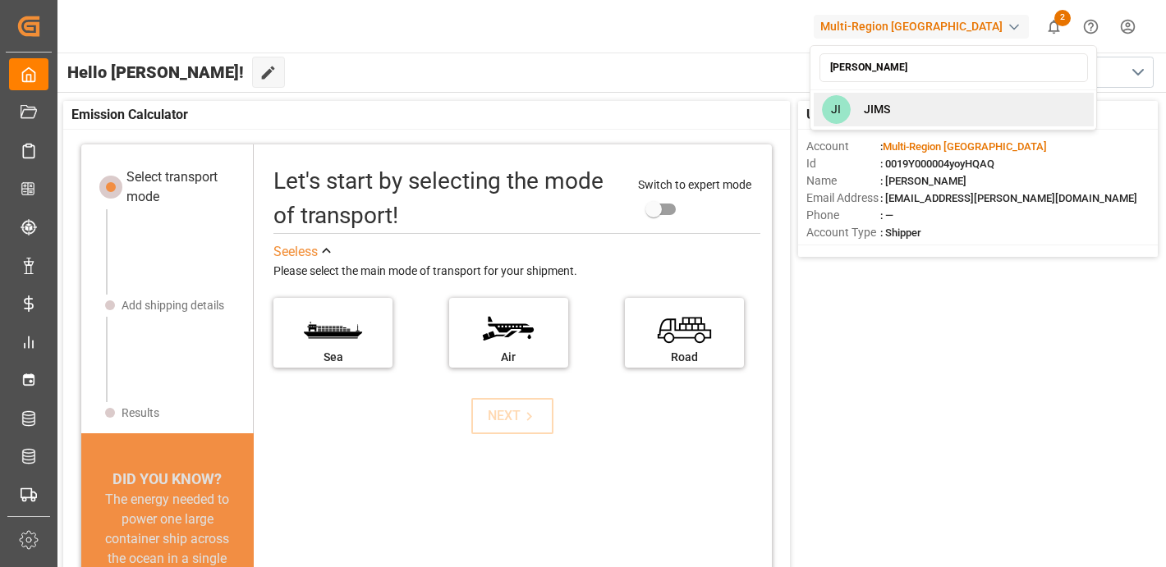
click at [897, 116] on div "[PERSON_NAME]" at bounding box center [954, 110] width 280 height 34
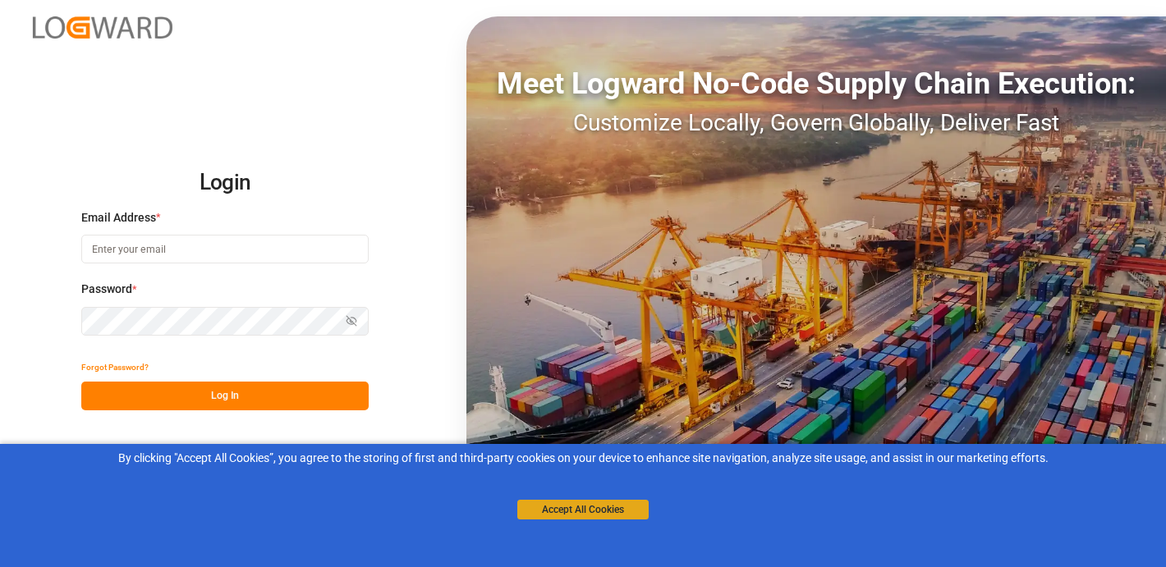
click at [608, 515] on button "Accept All Cookies" at bounding box center [582, 510] width 131 height 20
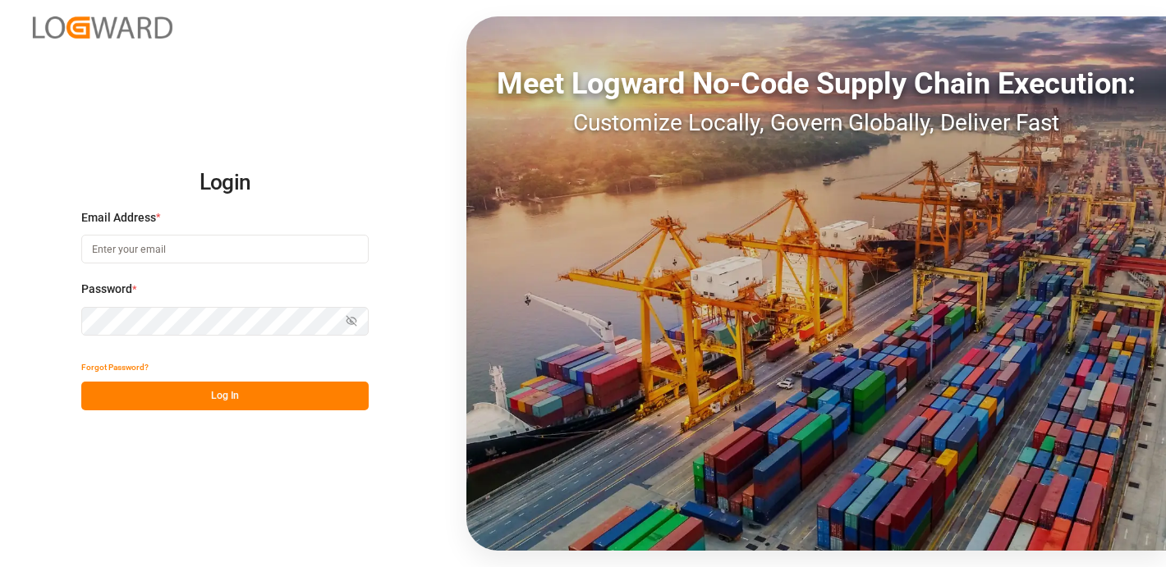
type input "[EMAIL_ADDRESS][PERSON_NAME][DOMAIN_NAME]"
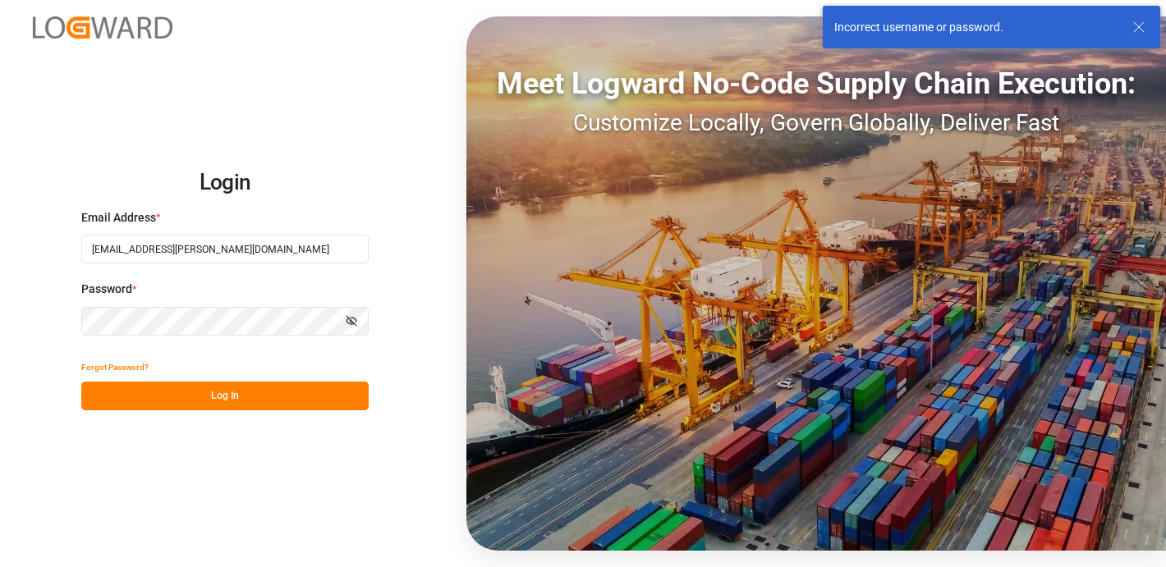
click at [348, 323] on icon "button" at bounding box center [349, 322] width 7 height 6
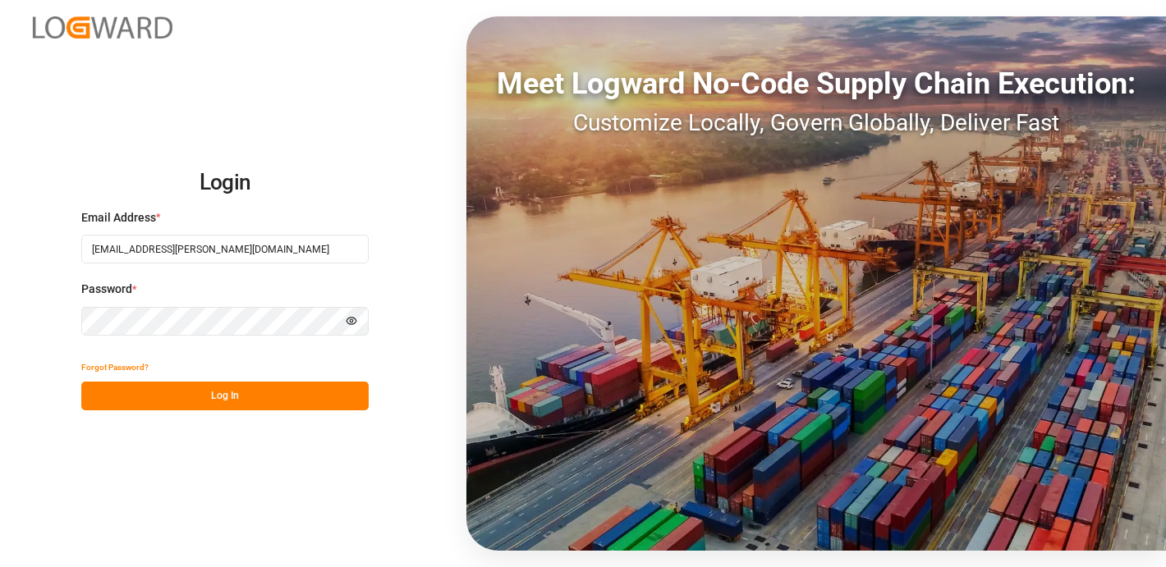
click at [114, 394] on button "Log In" at bounding box center [224, 396] width 287 height 29
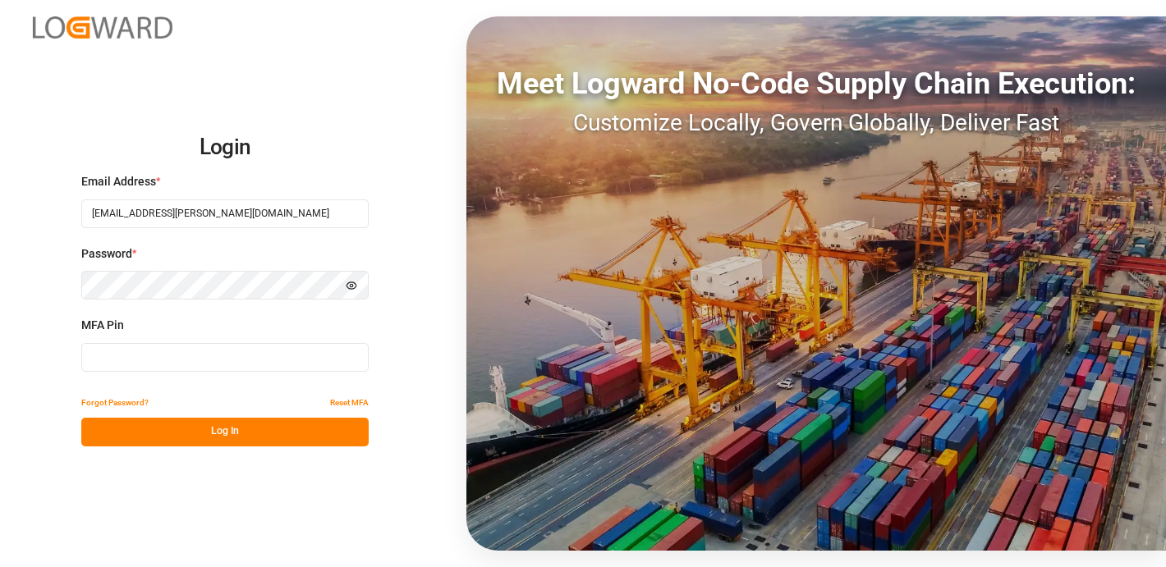
click at [131, 380] on div "MFA Pin" at bounding box center [224, 353] width 287 height 72
type input "305793"
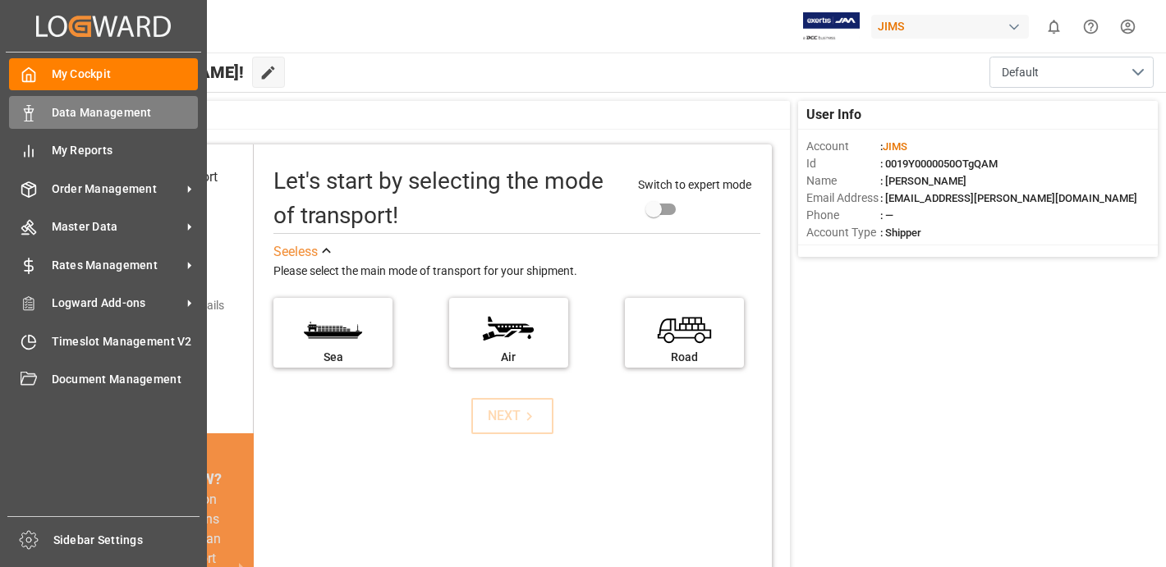
click at [39, 115] on div "Data Management Data Management" at bounding box center [103, 112] width 189 height 32
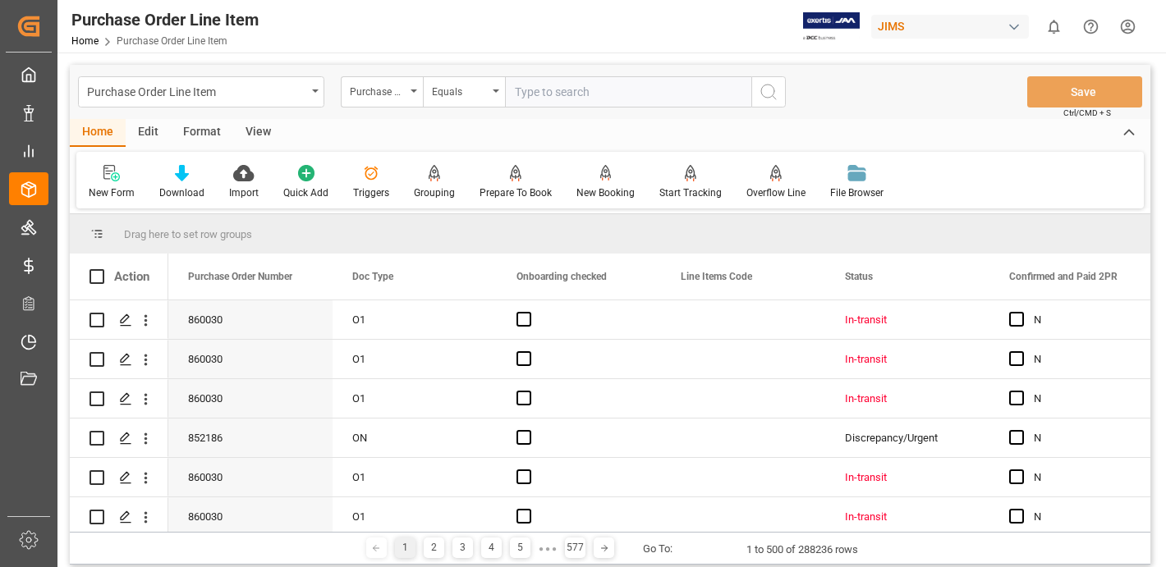
click at [144, 118] on div "Purchase Order Line Item Purchase Order Number Equals Save Ctrl/CMD + S" at bounding box center [610, 92] width 1080 height 54
click at [140, 131] on div "Edit" at bounding box center [148, 133] width 45 height 28
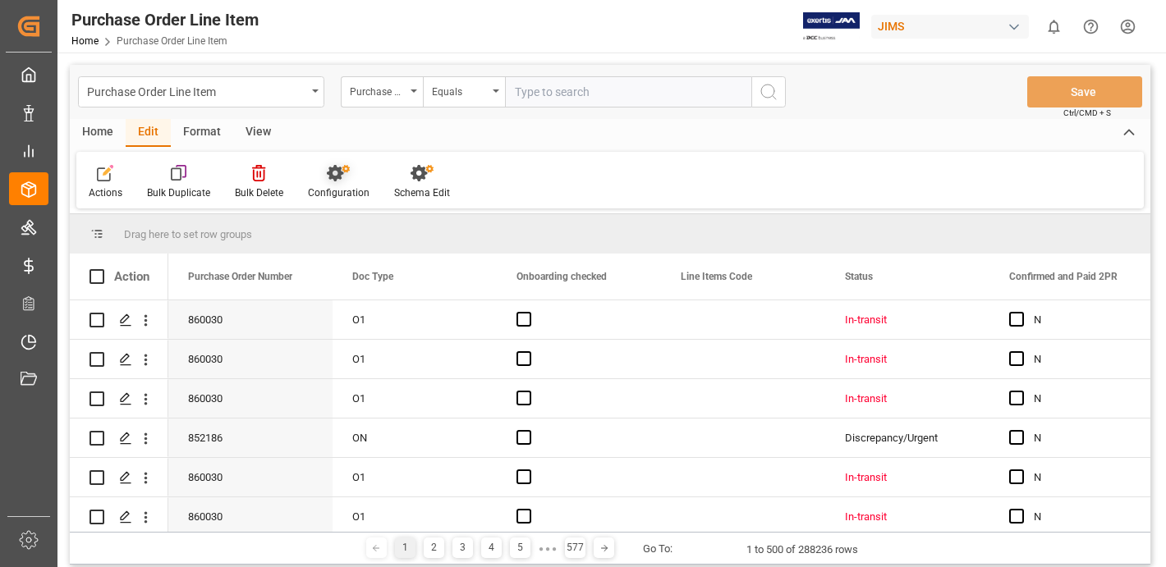
click at [336, 175] on icon at bounding box center [335, 173] width 16 height 16
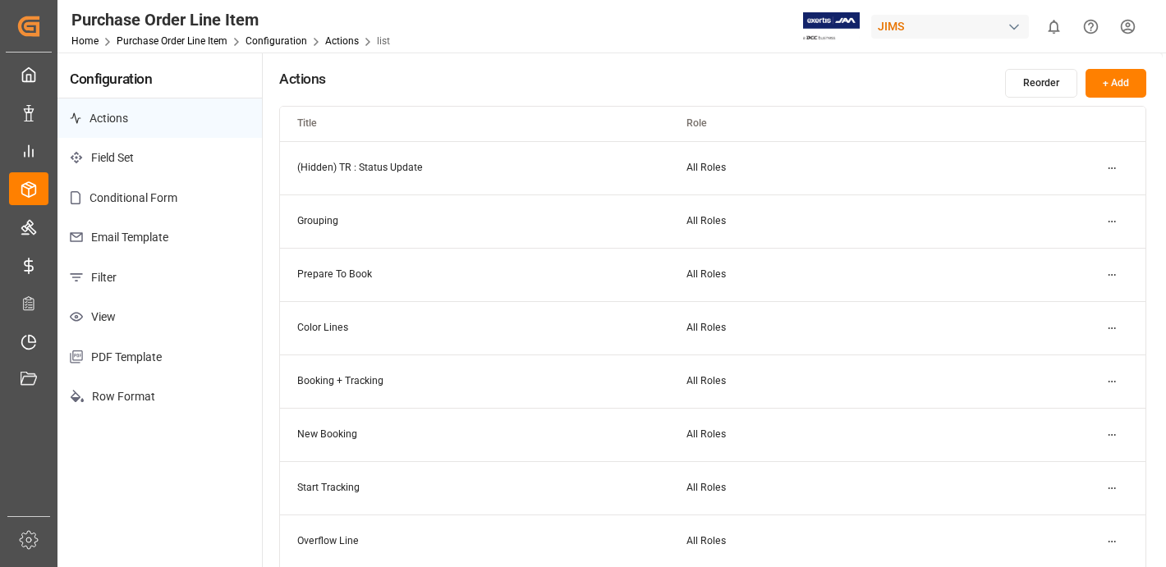
click at [207, 162] on p "Field Set" at bounding box center [159, 158] width 204 height 40
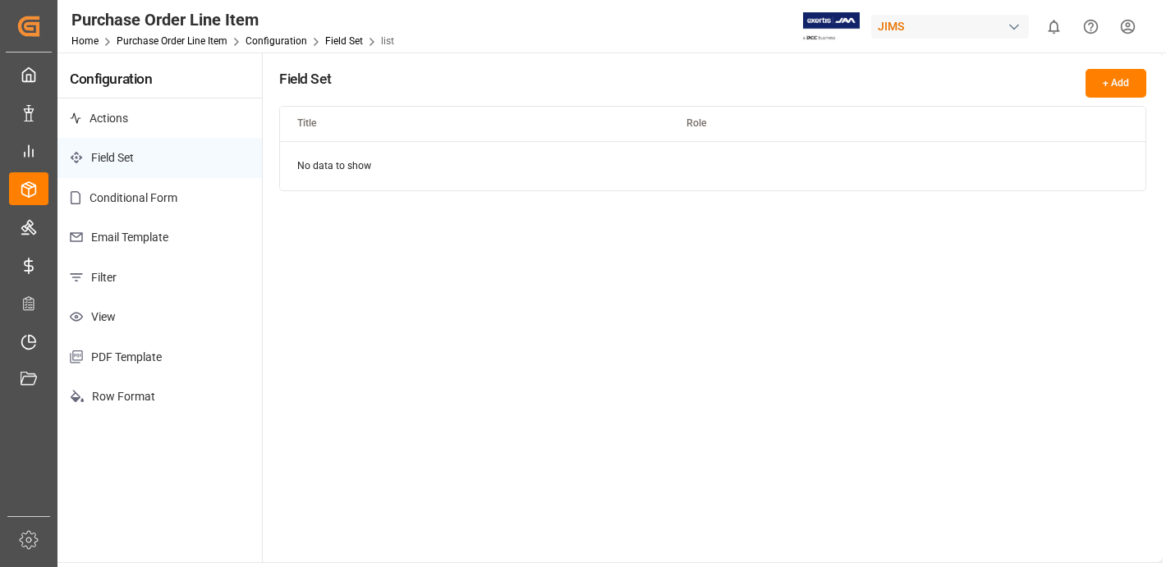
click at [213, 214] on p "Conditional Form" at bounding box center [159, 198] width 204 height 40
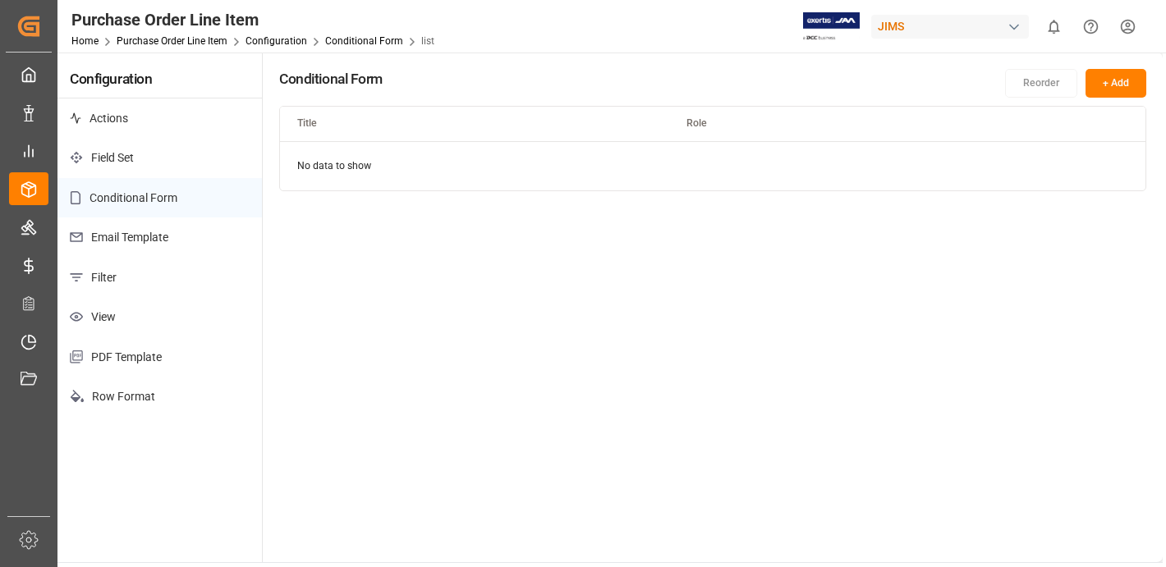
click at [206, 238] on p "Email Template" at bounding box center [159, 238] width 204 height 40
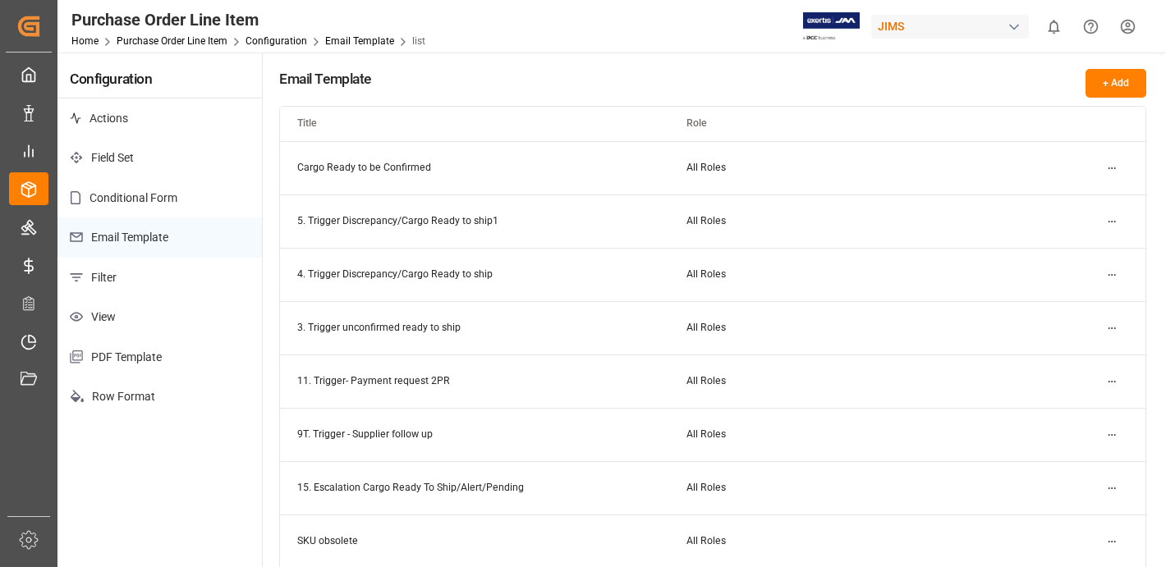
click at [194, 270] on p "Filter" at bounding box center [159, 278] width 204 height 40
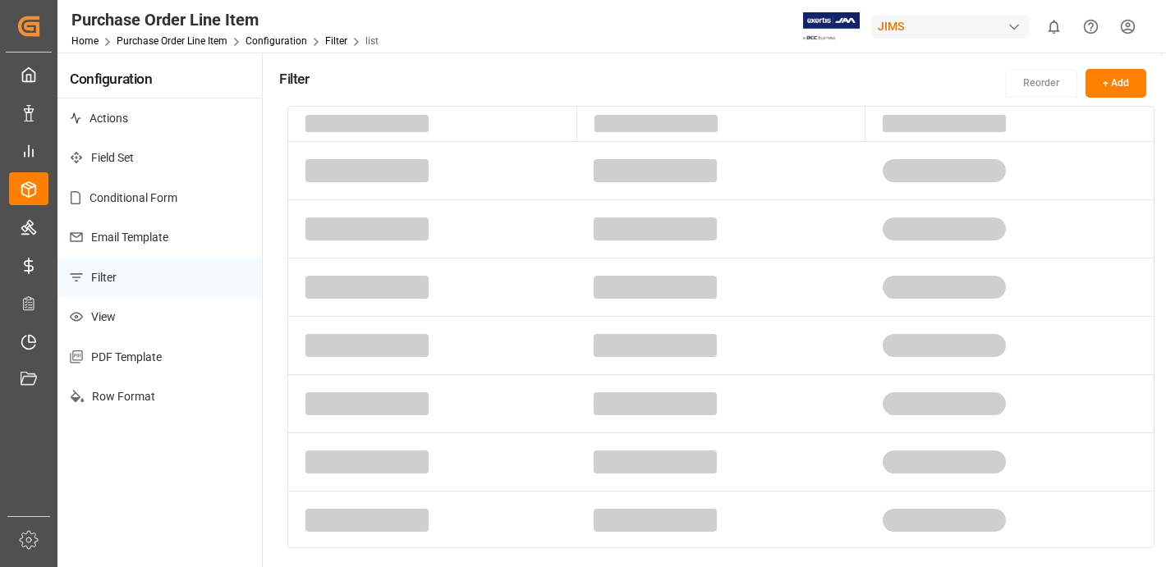
click at [198, 241] on p "Email Template" at bounding box center [159, 238] width 204 height 40
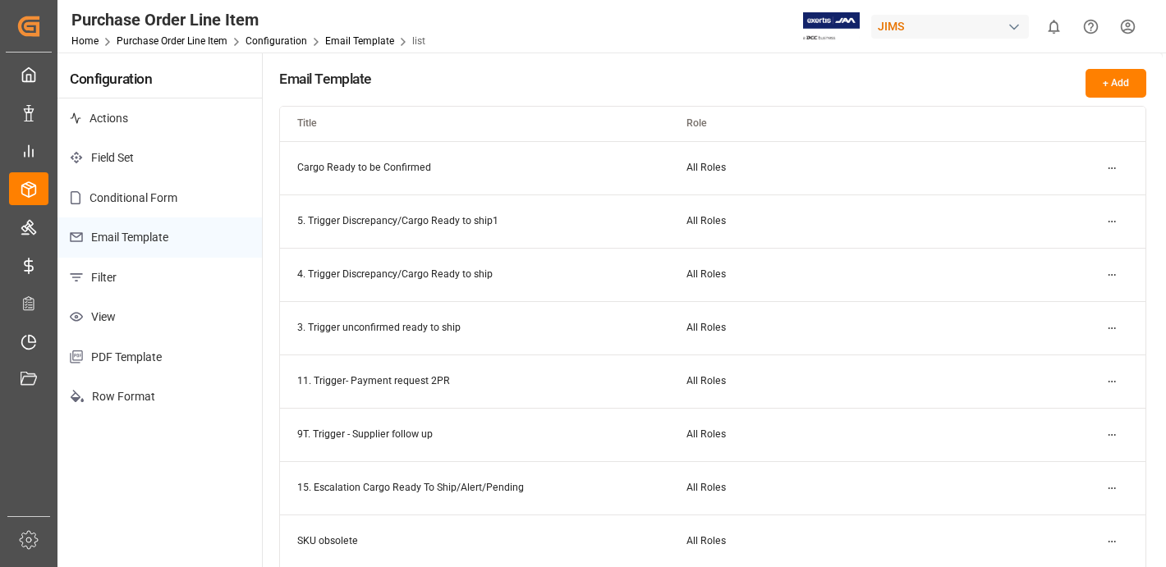
click at [1108, 167] on html "Created by potrace 1.15, written by Peter Selinger 2001-2017 Created by potrace…" at bounding box center [583, 345] width 1166 height 690
click at [1090, 194] on div "Edit" at bounding box center [1082, 201] width 85 height 23
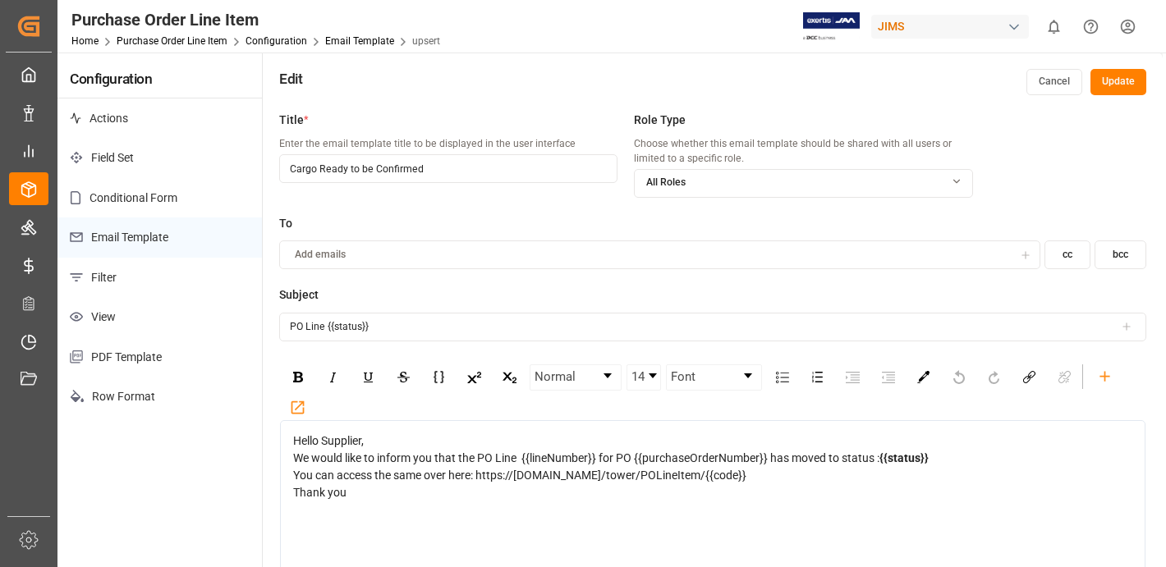
click at [1062, 93] on button "Cancel" at bounding box center [1054, 82] width 56 height 26
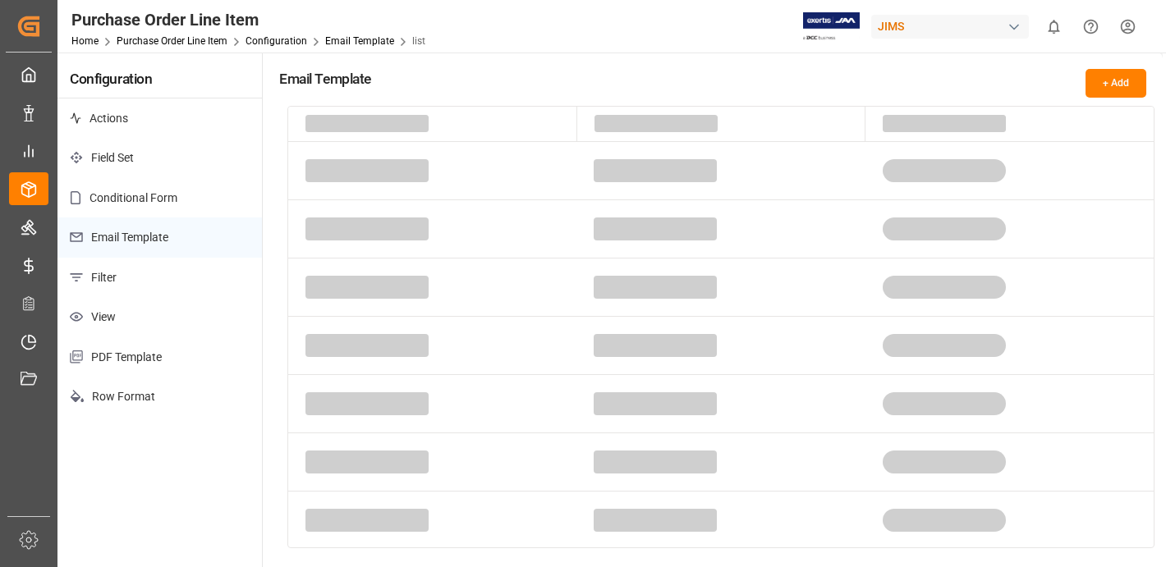
click at [922, 24] on div "JIMS" at bounding box center [950, 27] width 158 height 24
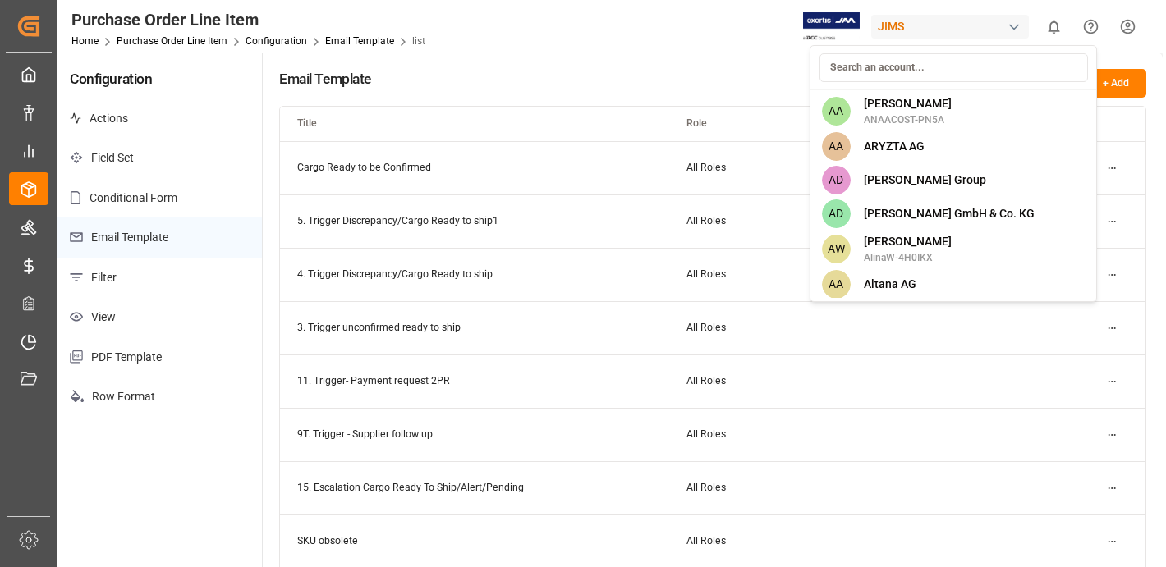
click at [916, 30] on html "Created by potrace 1.15, written by Peter Selinger 2001-2017 Created by potrace…" at bounding box center [583, 345] width 1166 height 690
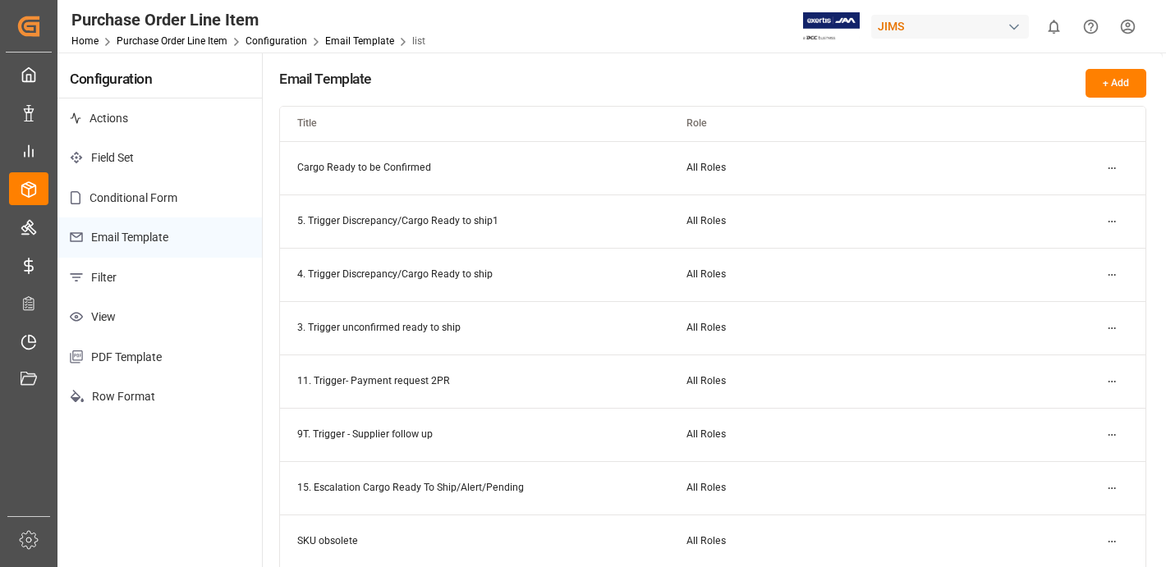
click at [916, 30] on div "JIMS" at bounding box center [950, 27] width 158 height 24
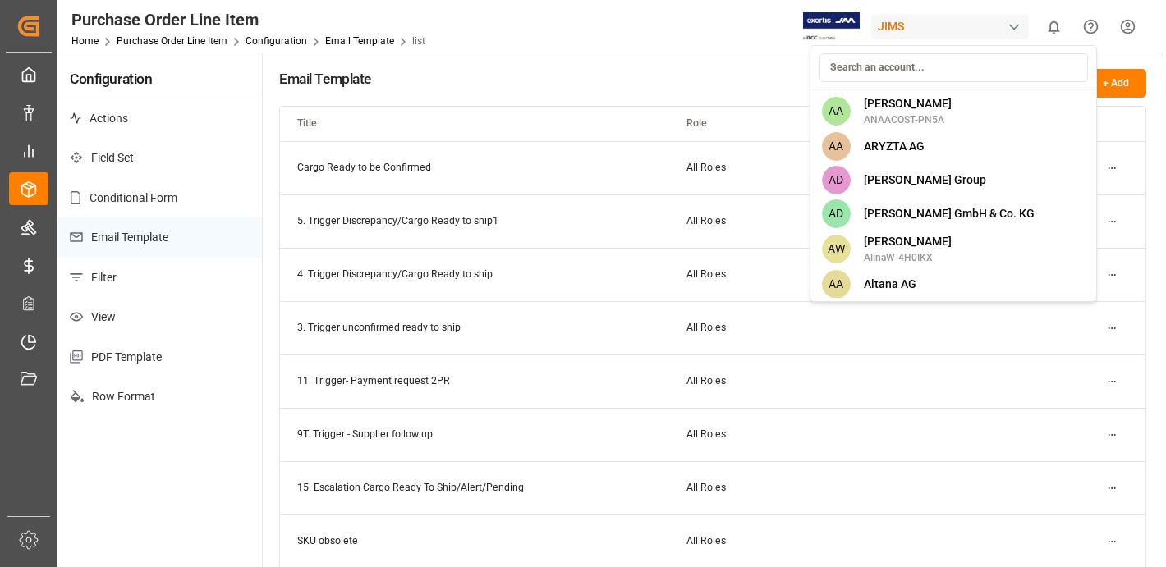
click at [479, 39] on html "Created by potrace 1.15, written by Peter Selinger 2001-2017 Created by potrace…" at bounding box center [583, 345] width 1166 height 690
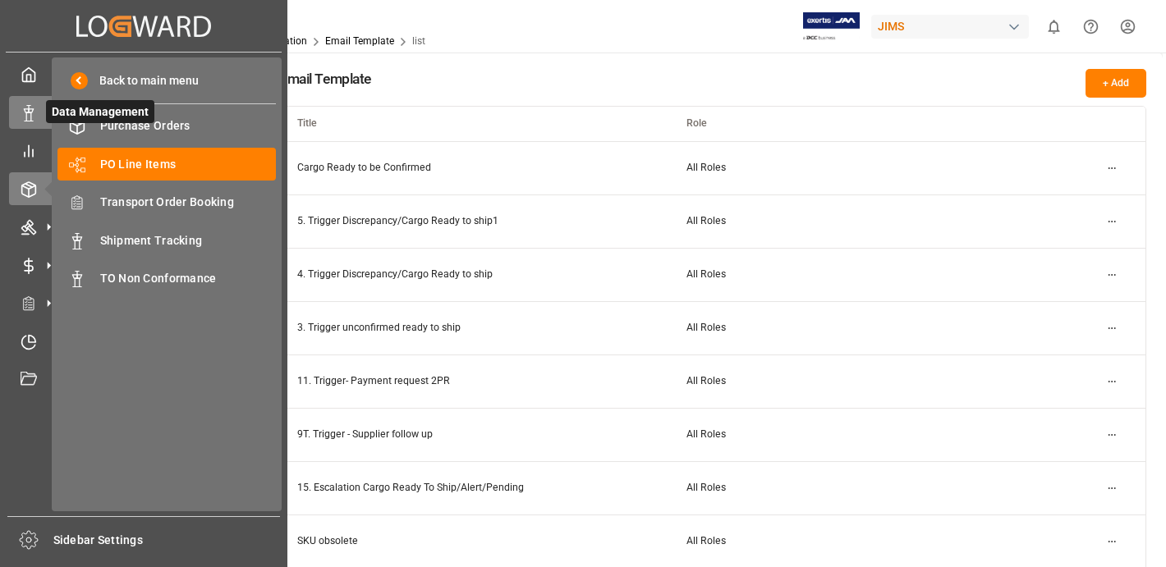
click at [36, 116] on icon at bounding box center [29, 113] width 16 height 16
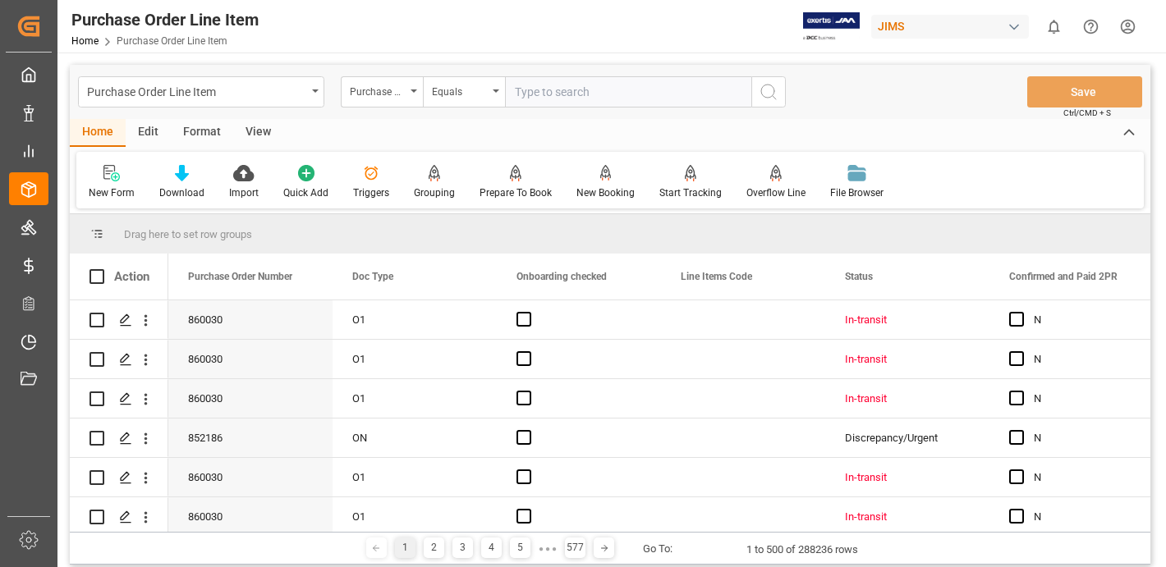
click at [972, 25] on div "JIMS" at bounding box center [950, 27] width 158 height 24
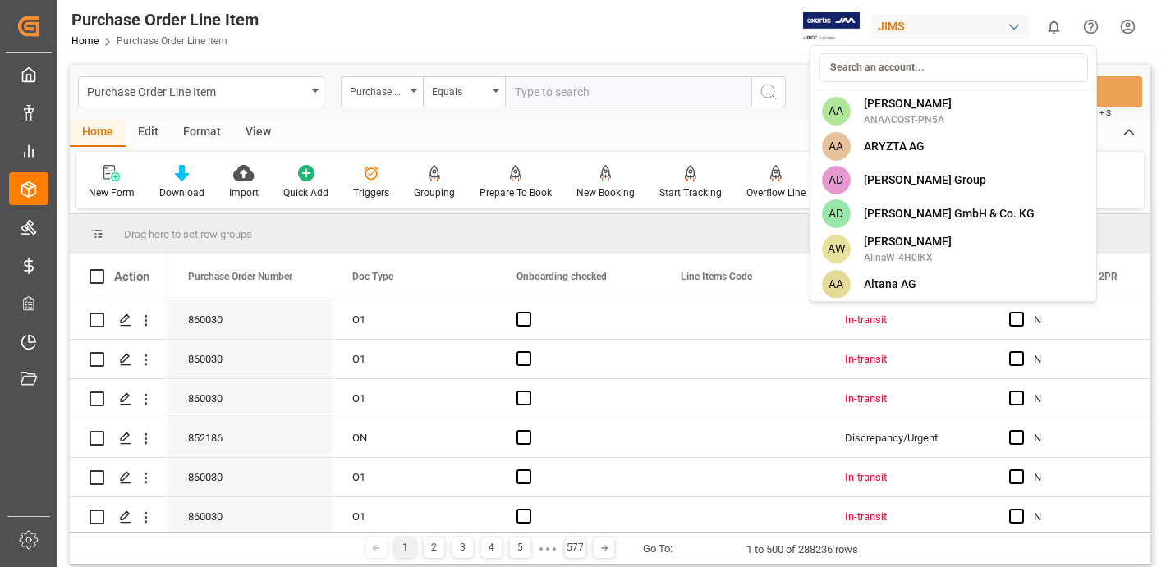
click at [722, 35] on html "Created by potrace 1.15, written by Peter Selinger 2001-2017 Created by potrace…" at bounding box center [583, 345] width 1166 height 690
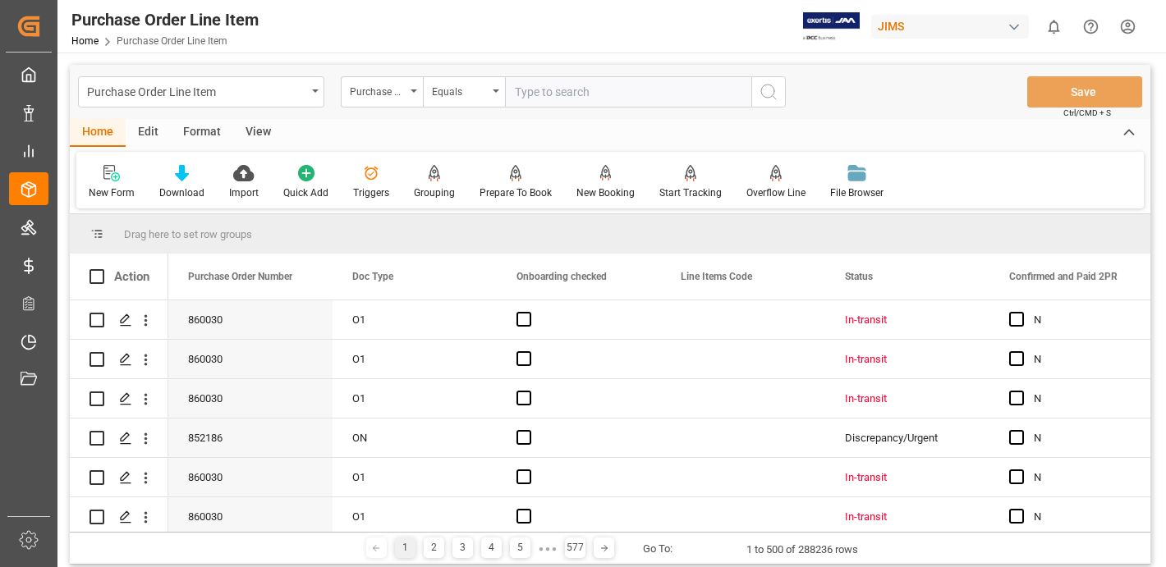
click at [1147, 21] on div "Purchase Order Line Item Home Purchase Order Line Item JIMS 0 Notifications Onl…" at bounding box center [606, 26] width 1120 height 53
click at [1130, 27] on html "Created by potrace 1.15, written by Peter Selinger 2001-2017 Created by potrace…" at bounding box center [583, 345] width 1166 height 690
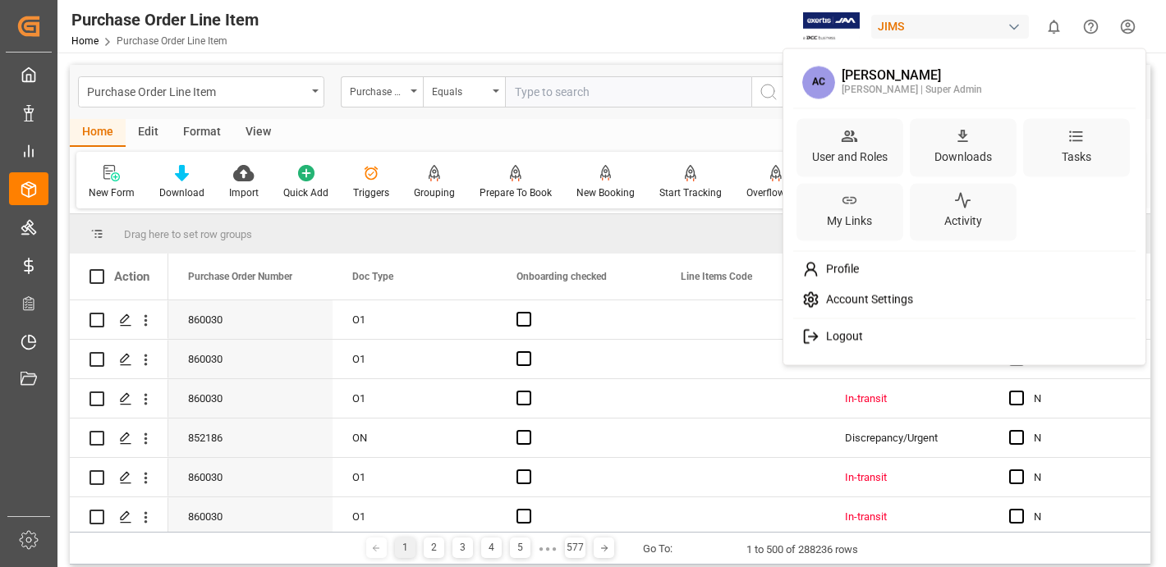
click at [658, 47] on html "Created by potrace 1.15, written by Peter Selinger 2001-2017 Created by potrace…" at bounding box center [583, 345] width 1166 height 690
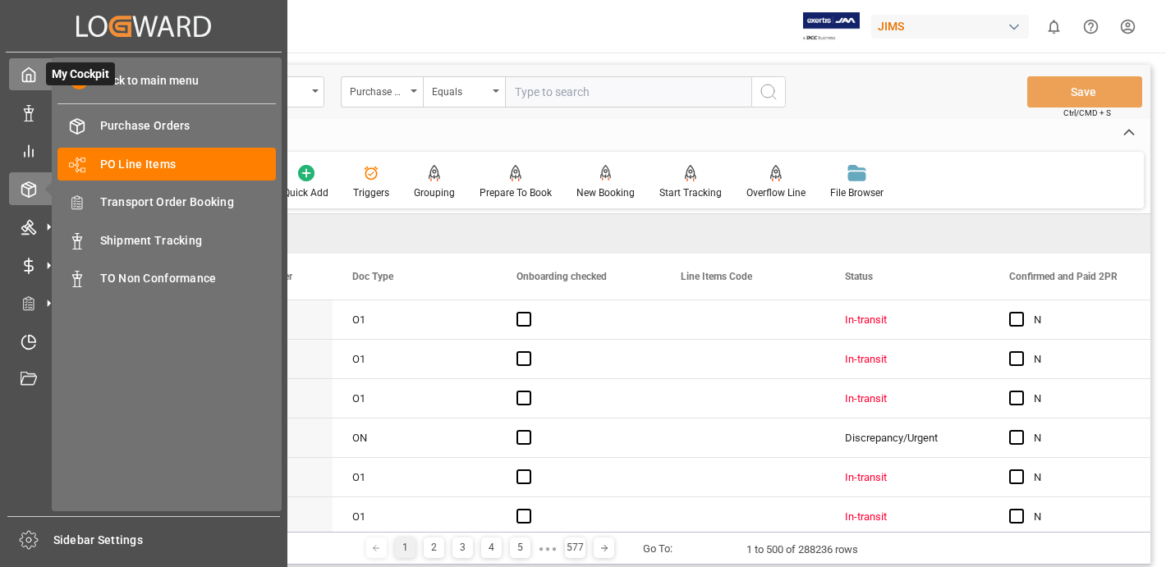
click at [34, 71] on icon at bounding box center [29, 74] width 16 height 16
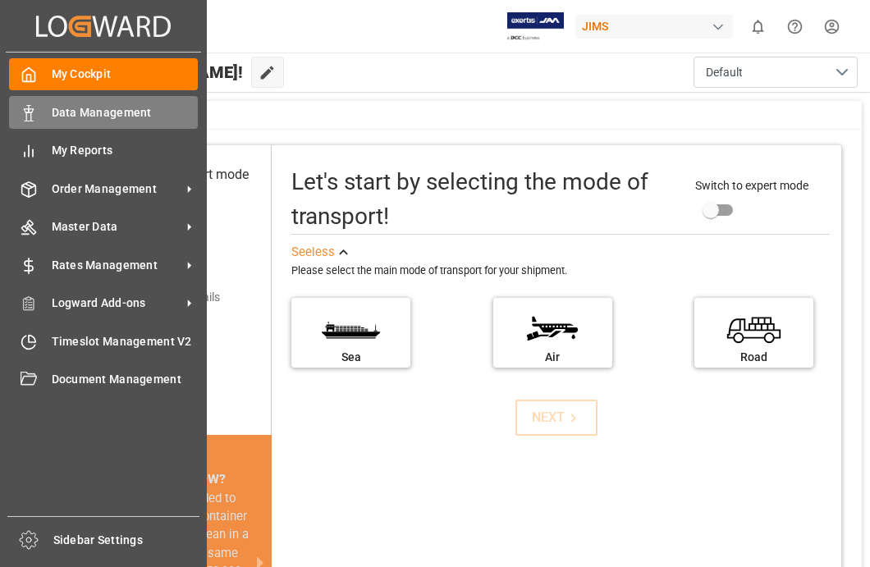
click at [95, 121] on span "Data Management" at bounding box center [125, 112] width 147 height 17
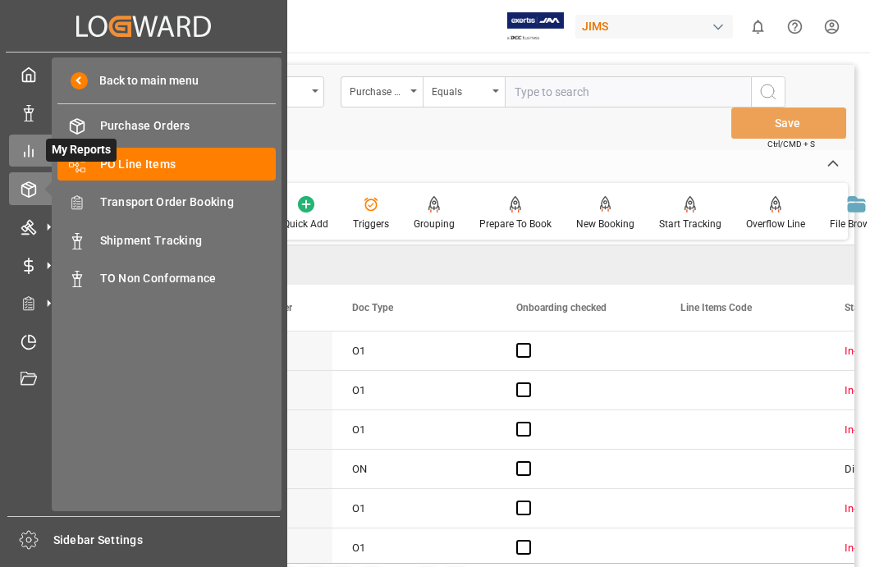
click at [21, 159] on div "My Reports My Reports" at bounding box center [143, 151] width 269 height 32
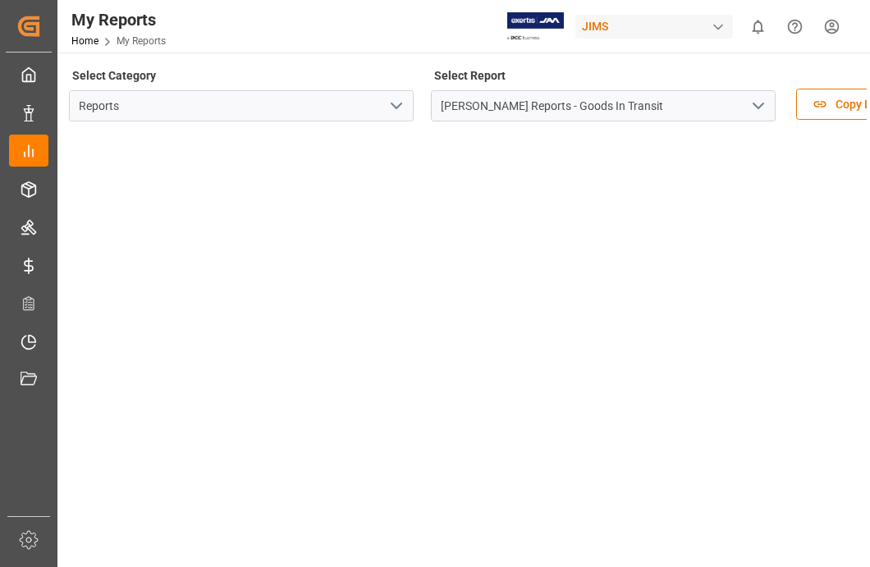
click at [764, 107] on icon "open menu" at bounding box center [759, 106] width 20 height 20
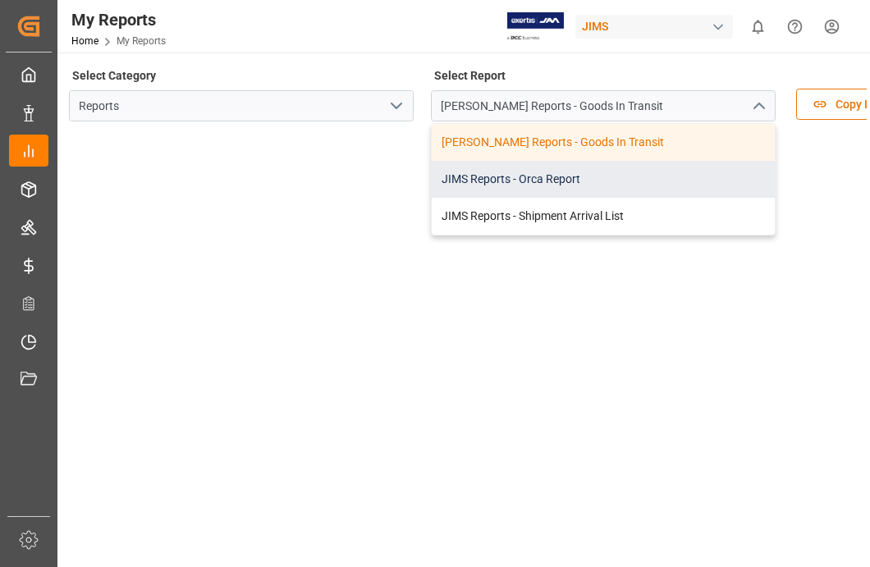
click at [651, 177] on div "JIMS Reports - Orca Report" at bounding box center [603, 179] width 343 height 37
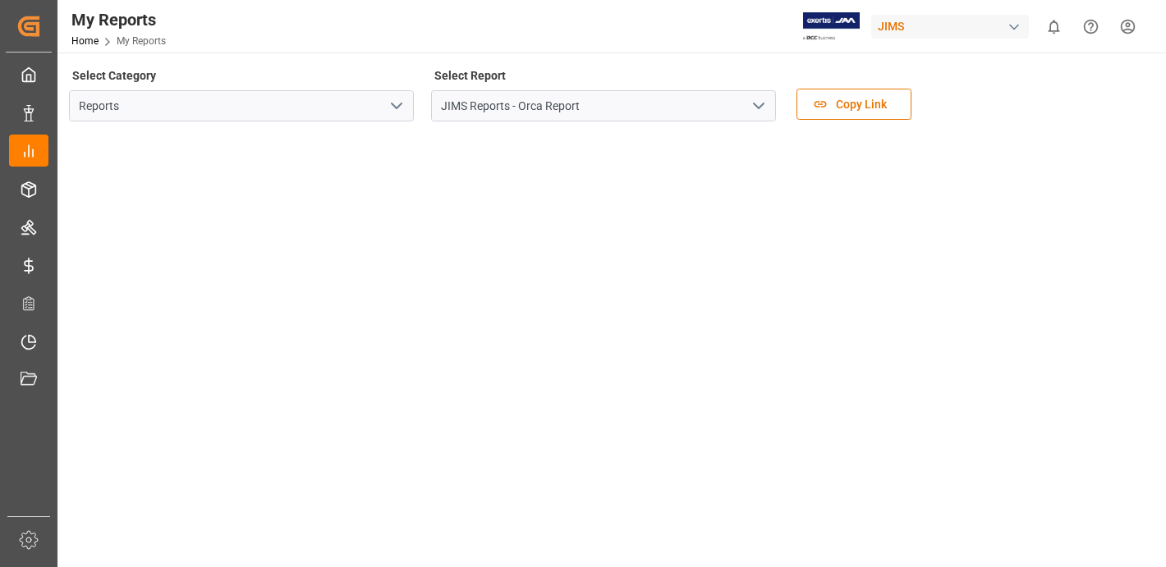
click at [757, 99] on icon "open menu" at bounding box center [759, 106] width 20 height 20
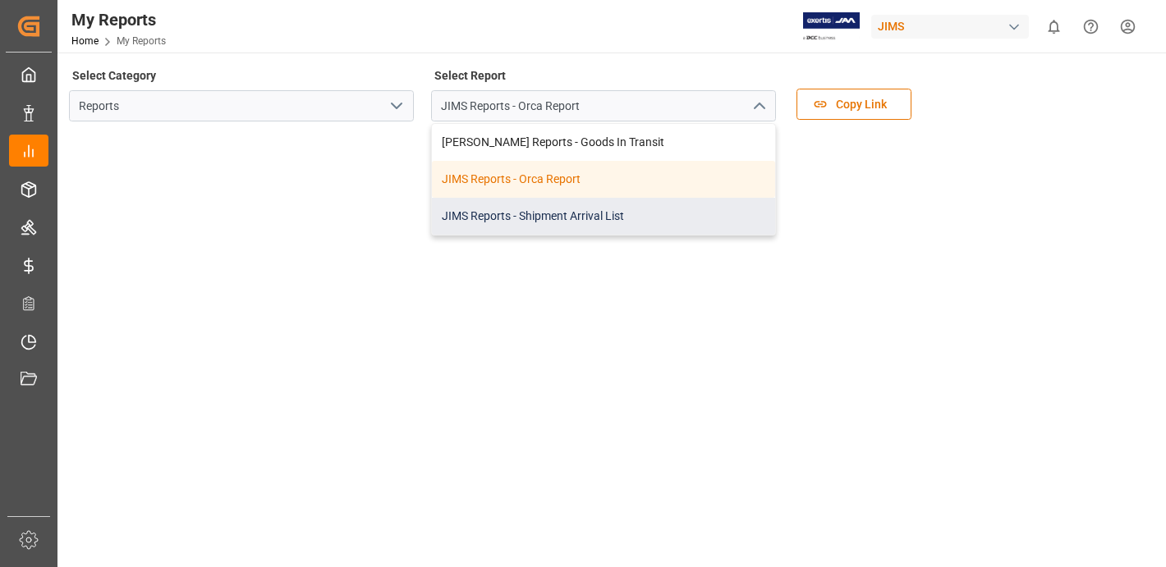
click at [624, 216] on div "JIMS Reports - Shipment Arrival List" at bounding box center [603, 216] width 343 height 37
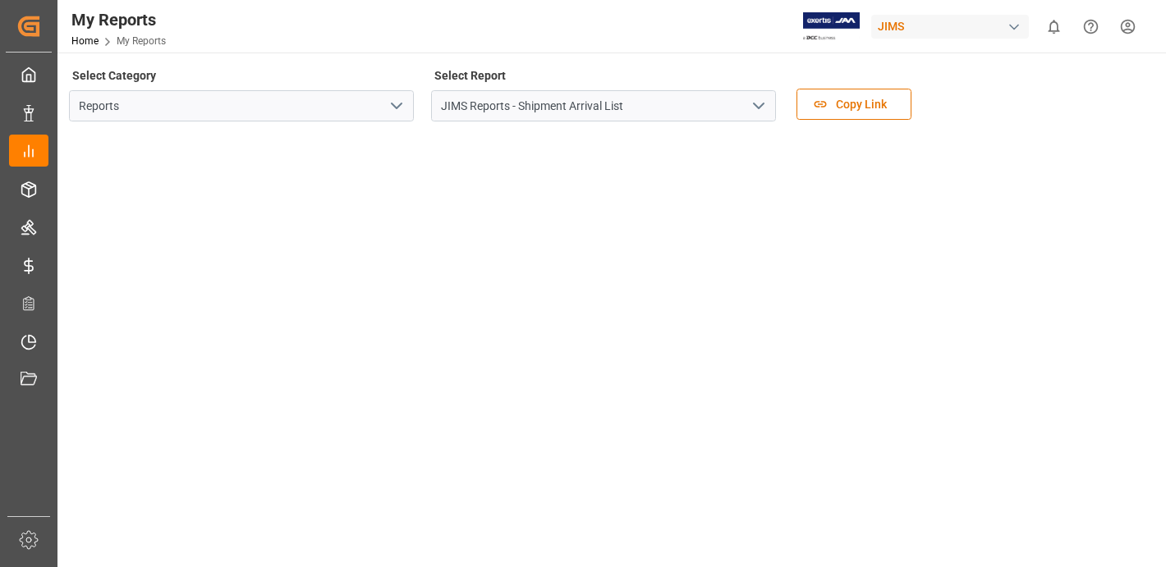
click at [914, 23] on div "JIMS" at bounding box center [950, 27] width 158 height 24
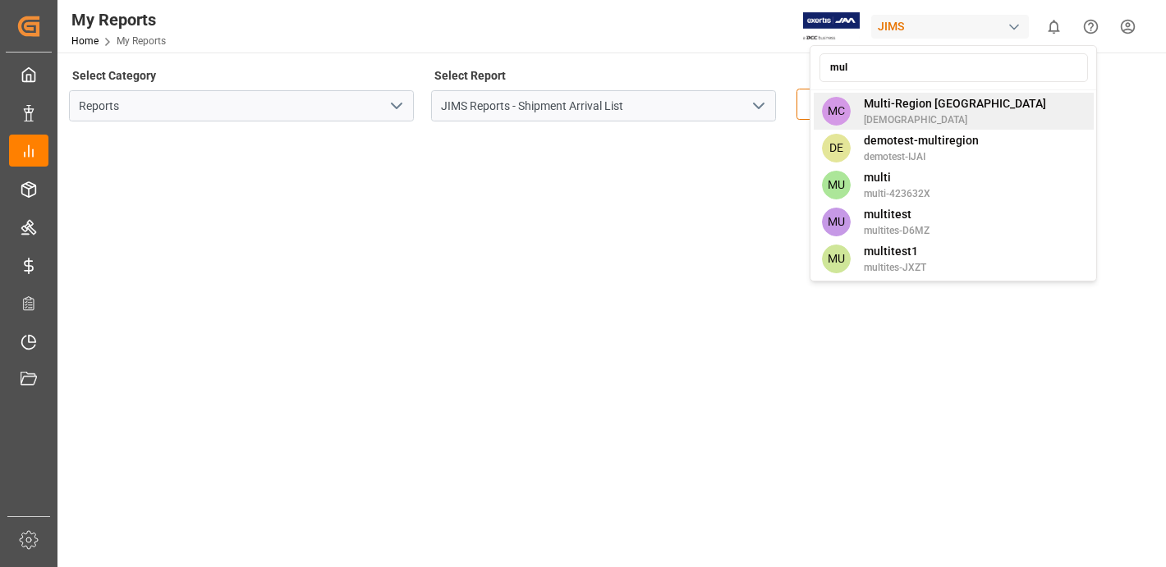
type input "mul"
click at [937, 122] on span "[DEMOGRAPHIC_DATA]" at bounding box center [955, 119] width 182 height 15
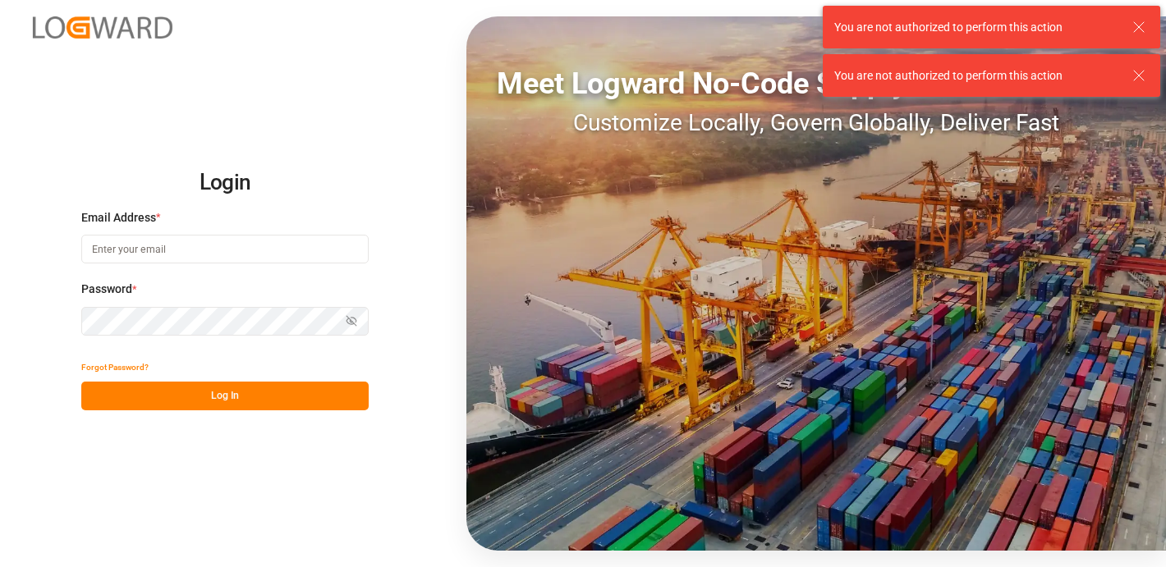
click at [218, 256] on input at bounding box center [224, 249] width 287 height 29
type input "[EMAIL_ADDRESS][PERSON_NAME][DOMAIN_NAME]"
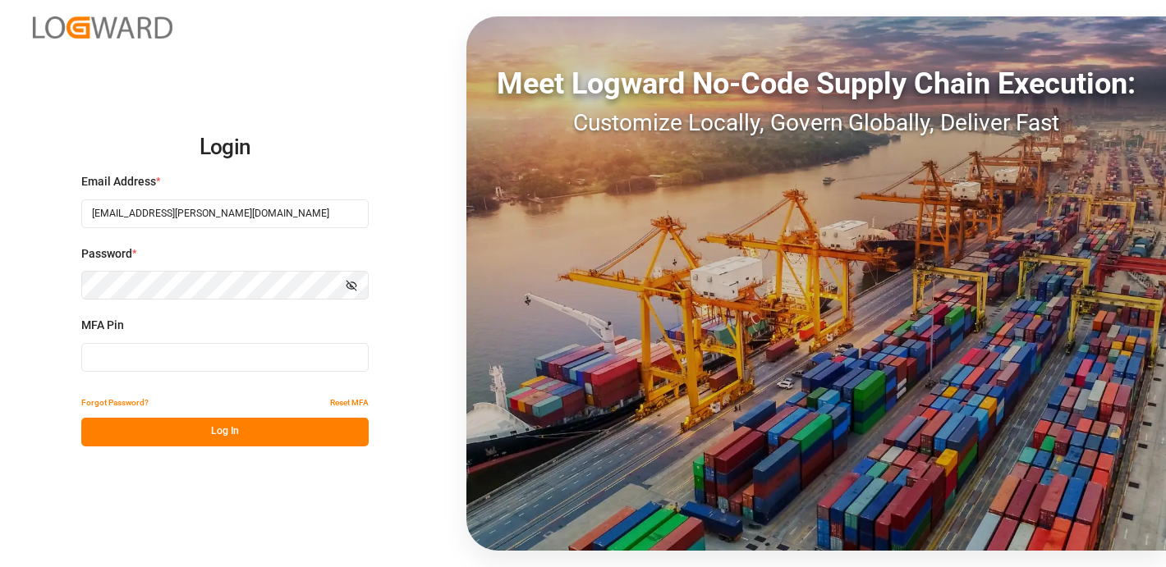
type input "656036"
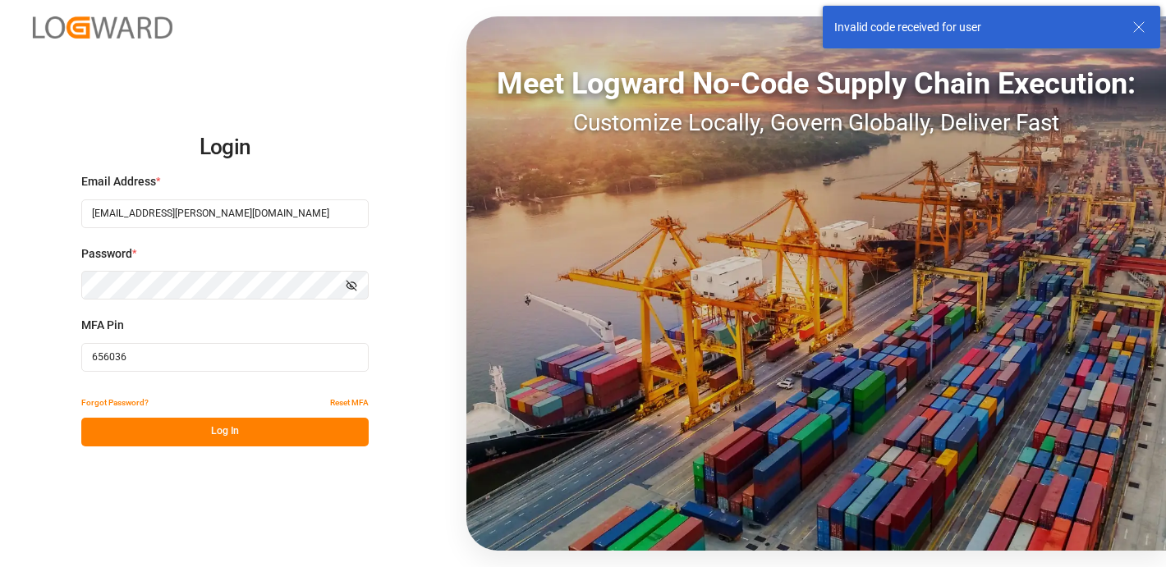
click at [360, 282] on button "Show password" at bounding box center [351, 285] width 34 height 29
click at [131, 358] on input "656036" at bounding box center [224, 357] width 287 height 29
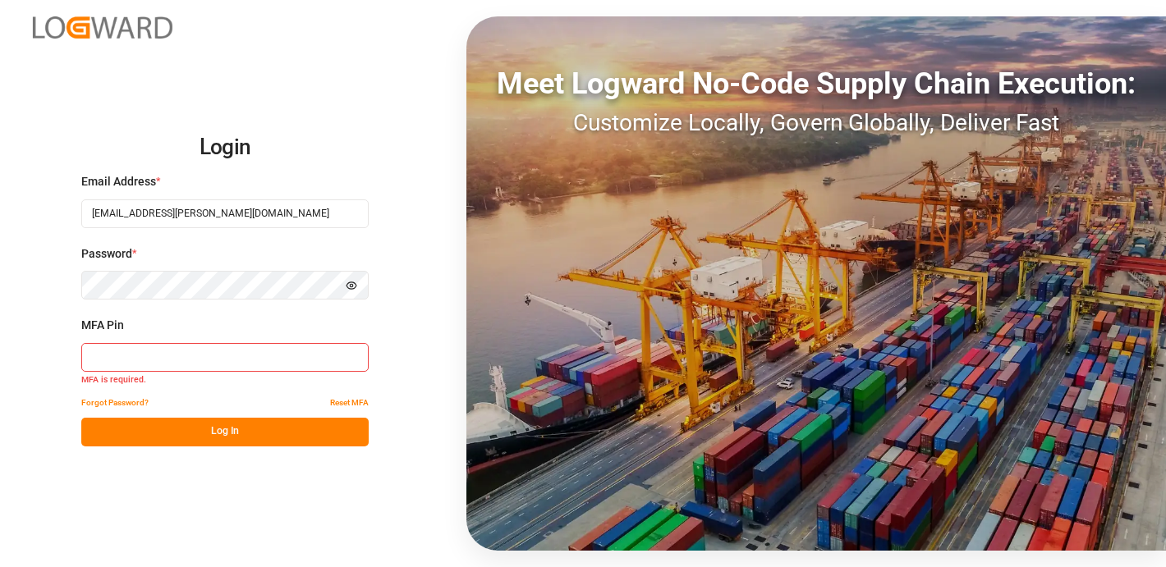
paste input "468287"
type input "468287"
click at [209, 422] on button "Log In" at bounding box center [224, 432] width 287 height 29
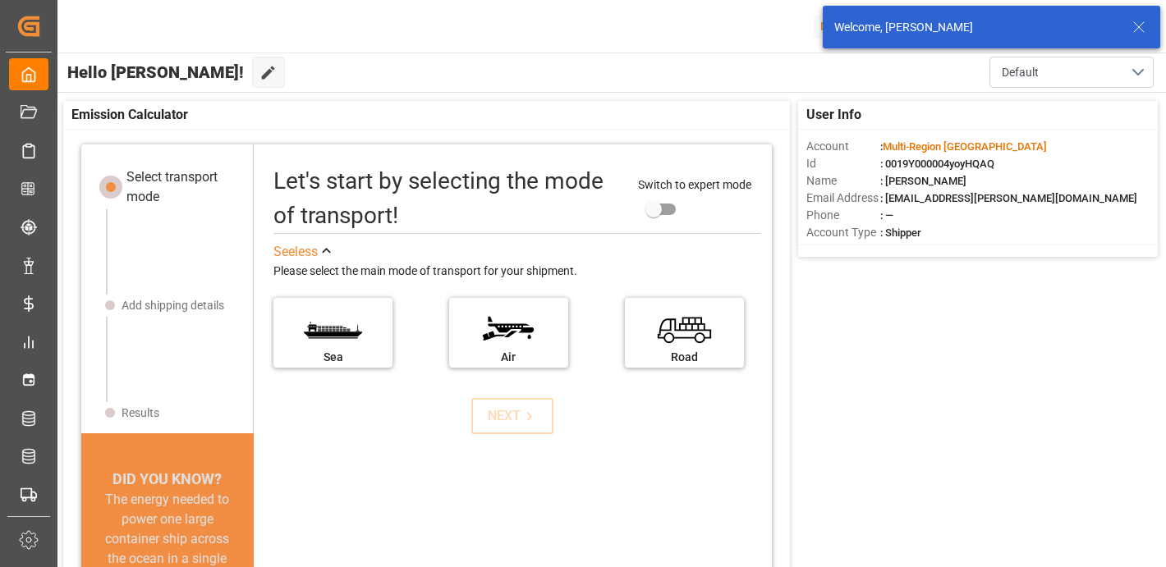
click at [1140, 26] on line at bounding box center [1139, 27] width 10 height 10
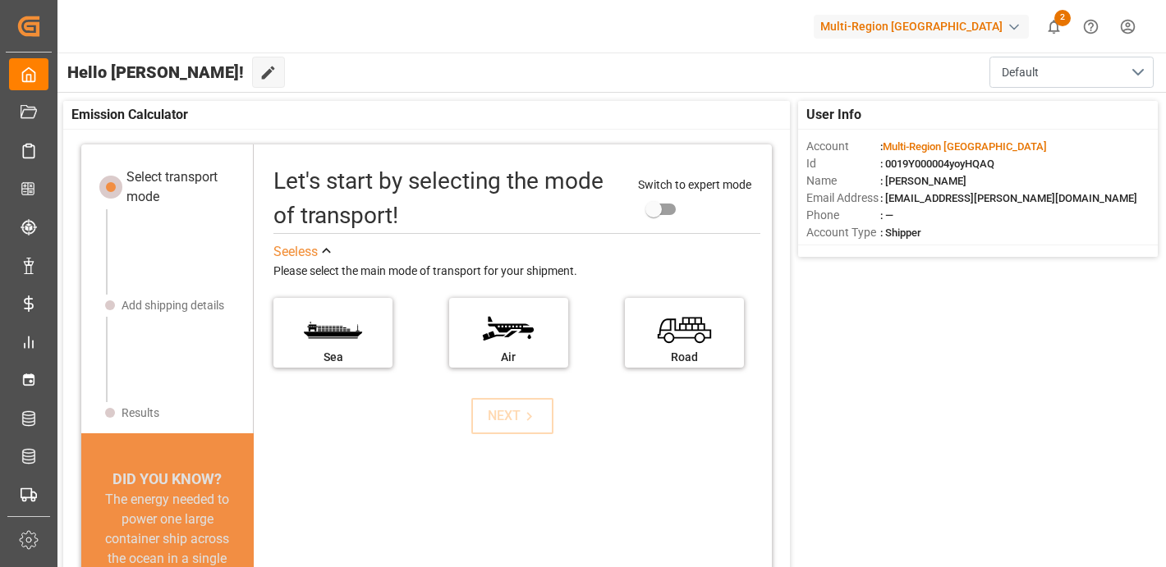
click at [936, 30] on div "Multi-Region [GEOGRAPHIC_DATA]" at bounding box center [921, 27] width 215 height 24
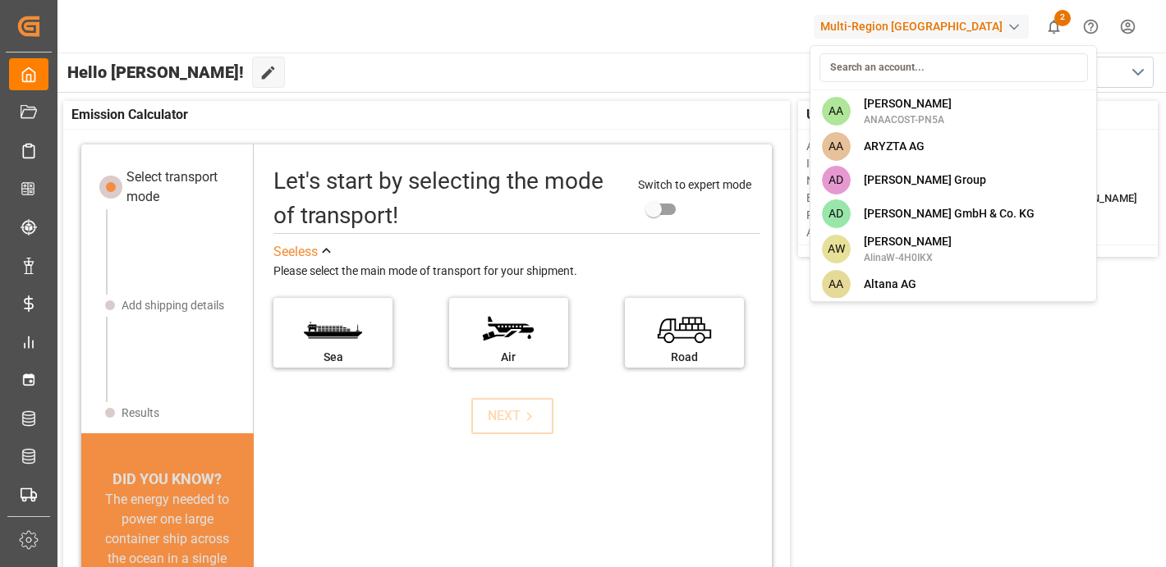
click at [691, 48] on html "Created by potrace 1.15, written by Peter Selinger 2001-2017 Created by potrace…" at bounding box center [583, 345] width 1166 height 690
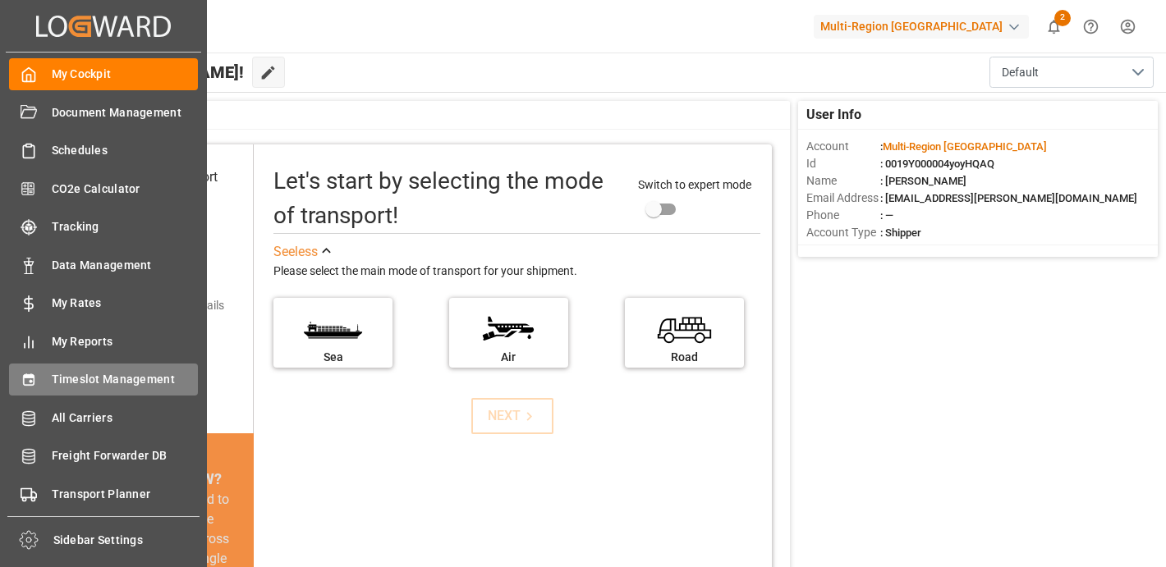
scroll to position [38, 0]
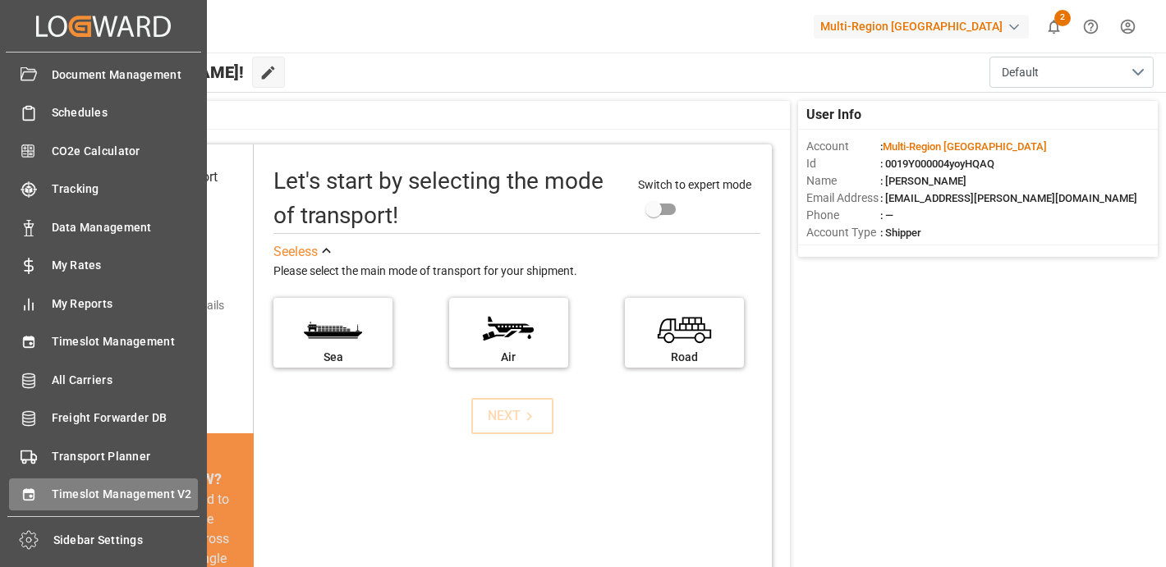
click at [152, 489] on span "Timeslot Management V2" at bounding box center [125, 494] width 147 height 17
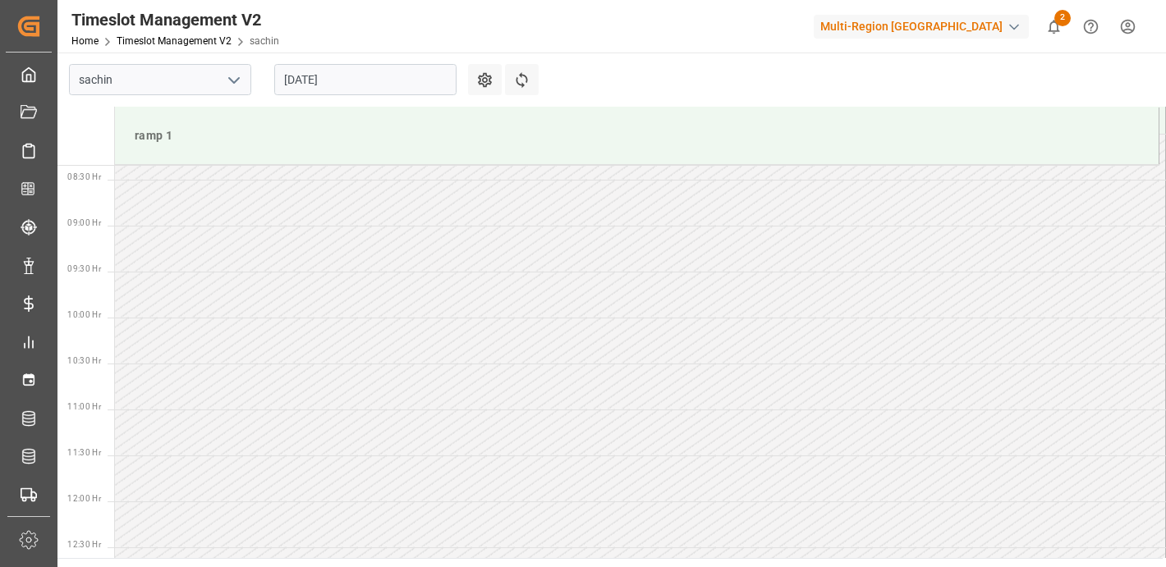
scroll to position [1001, 0]
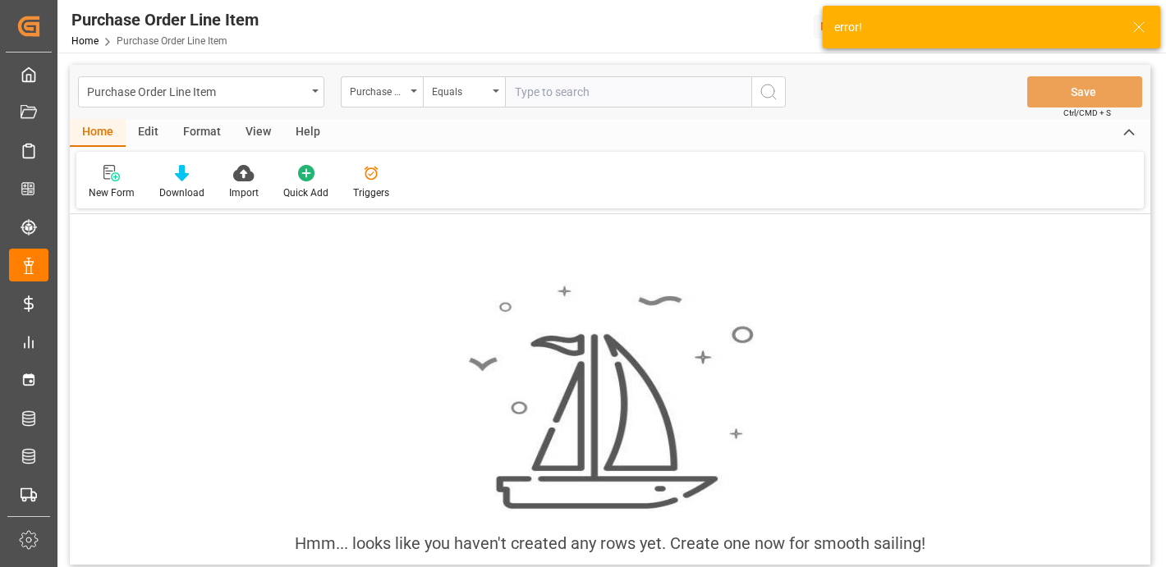
click at [152, 138] on div "Edit" at bounding box center [148, 133] width 45 height 28
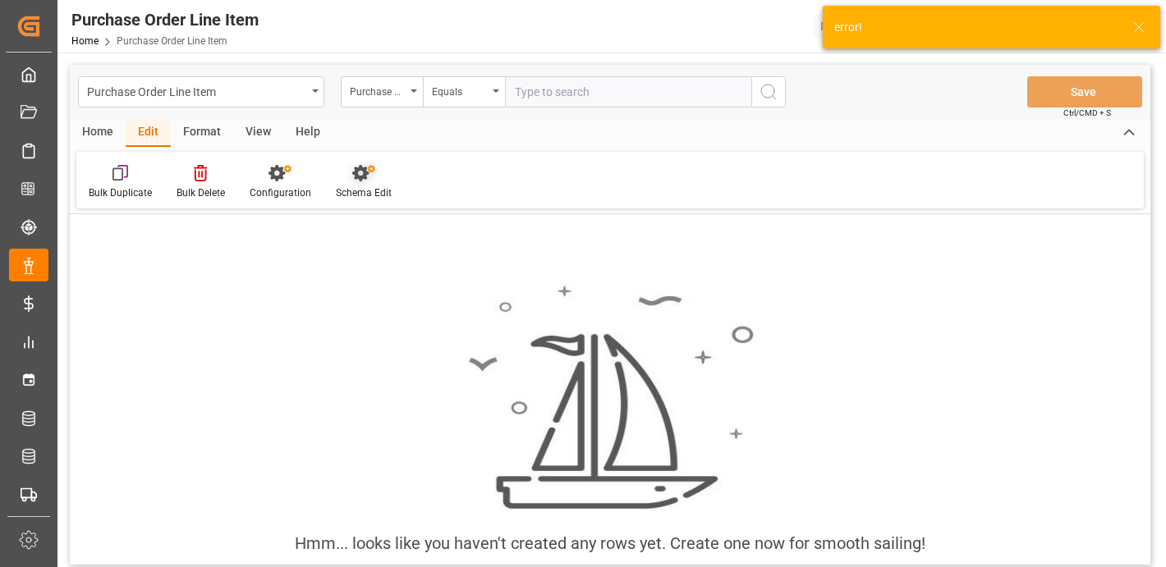
click at [332, 172] on div "Schema Edit" at bounding box center [363, 182] width 80 height 36
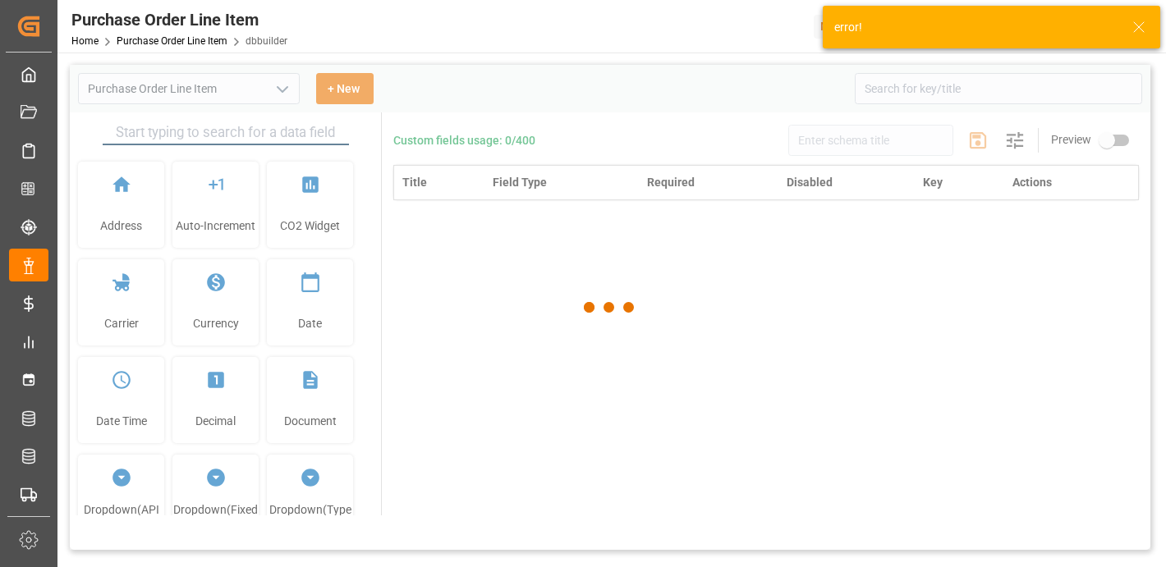
type input "Purchase Order Line Item"
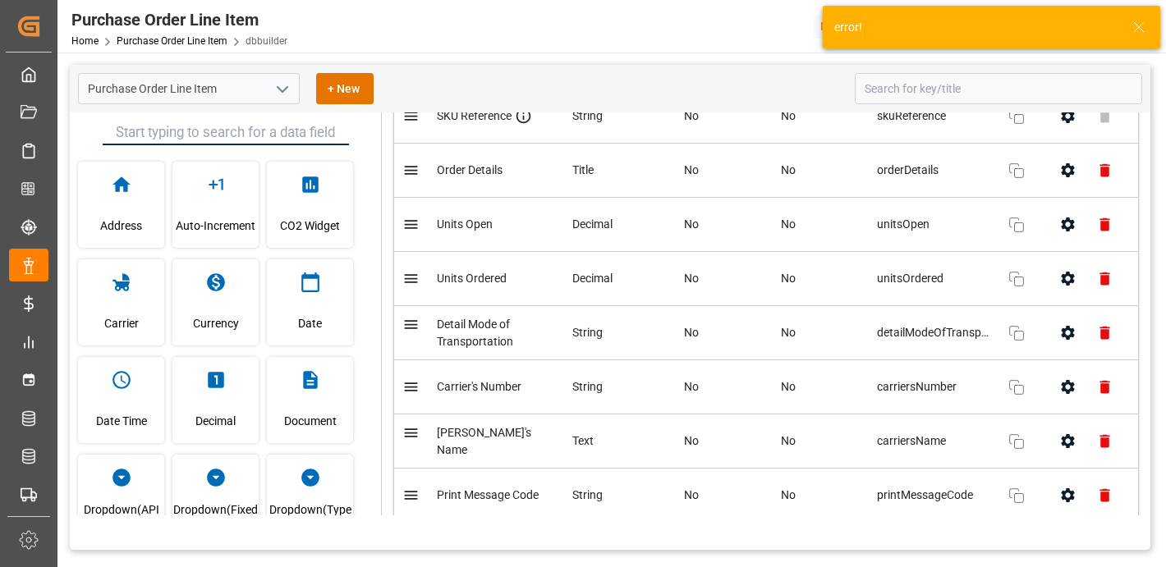
scroll to position [2508, 0]
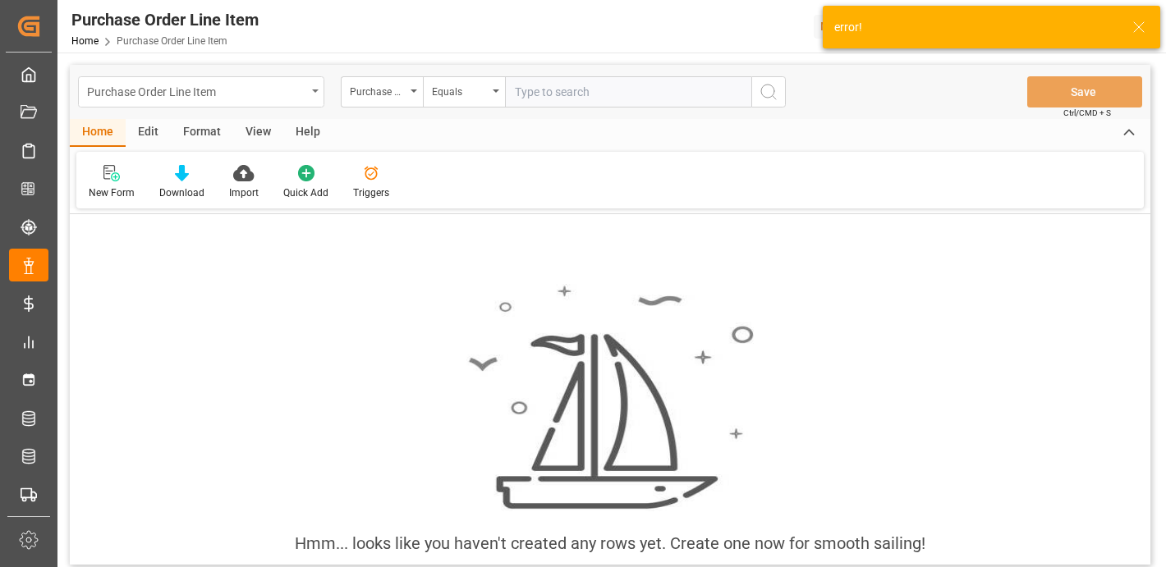
click at [225, 91] on div "Purchase Order Line Item" at bounding box center [196, 90] width 219 height 21
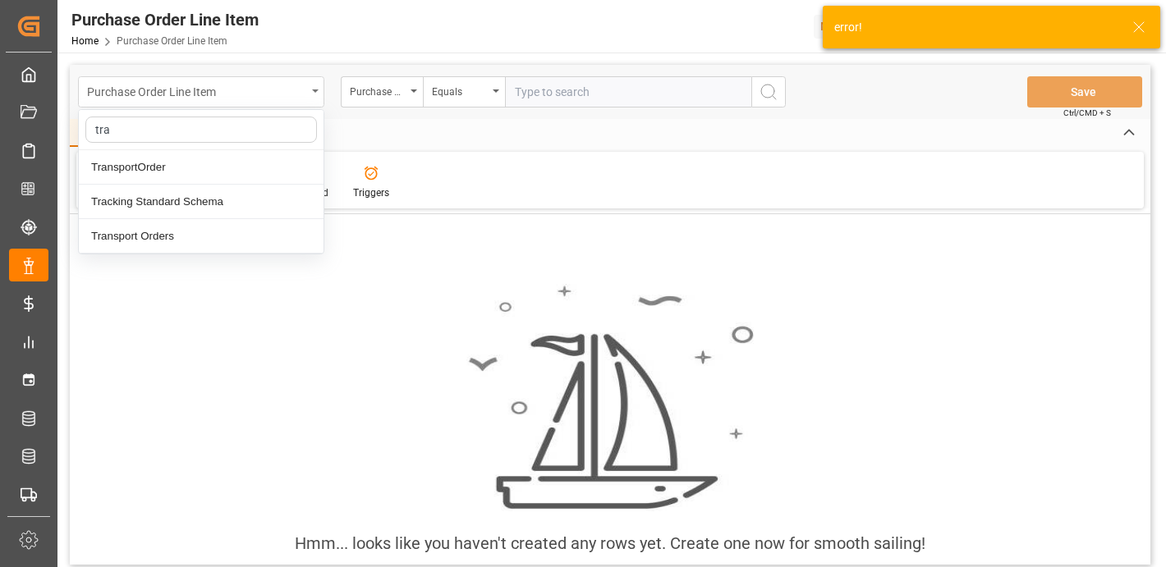
type input "trac"
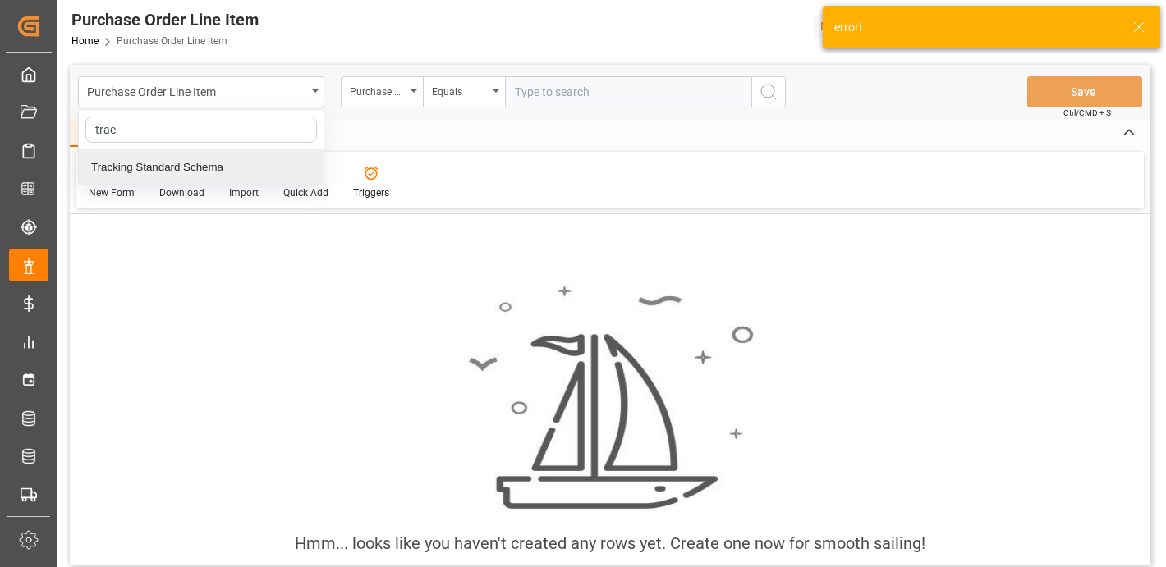
click at [184, 166] on div "Tracking Standard Schema" at bounding box center [201, 167] width 245 height 34
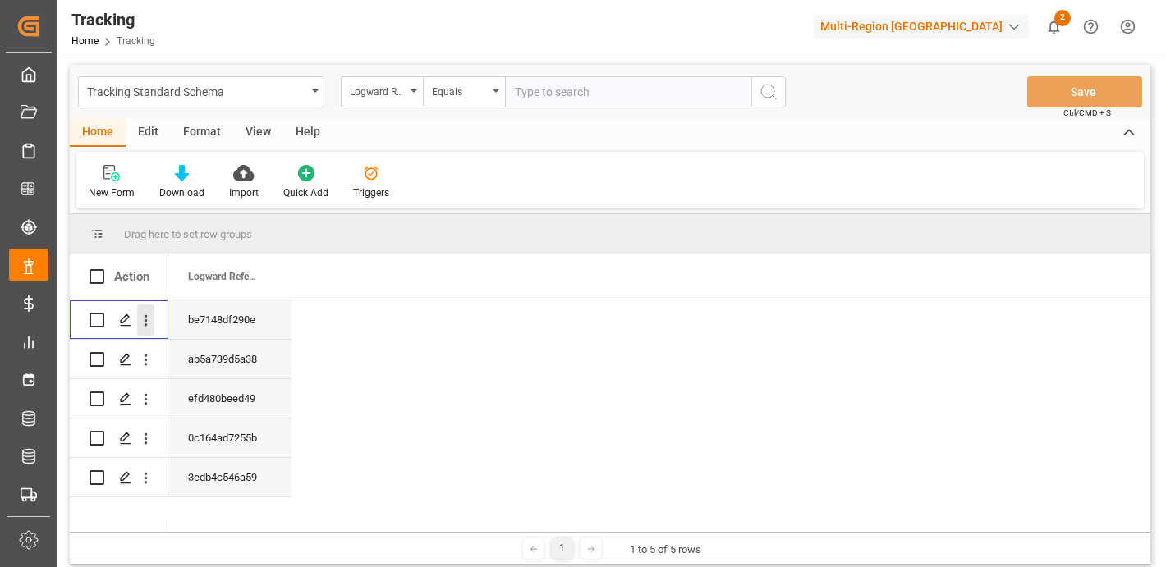
click at [145, 320] on icon "open menu" at bounding box center [145, 320] width 3 height 11
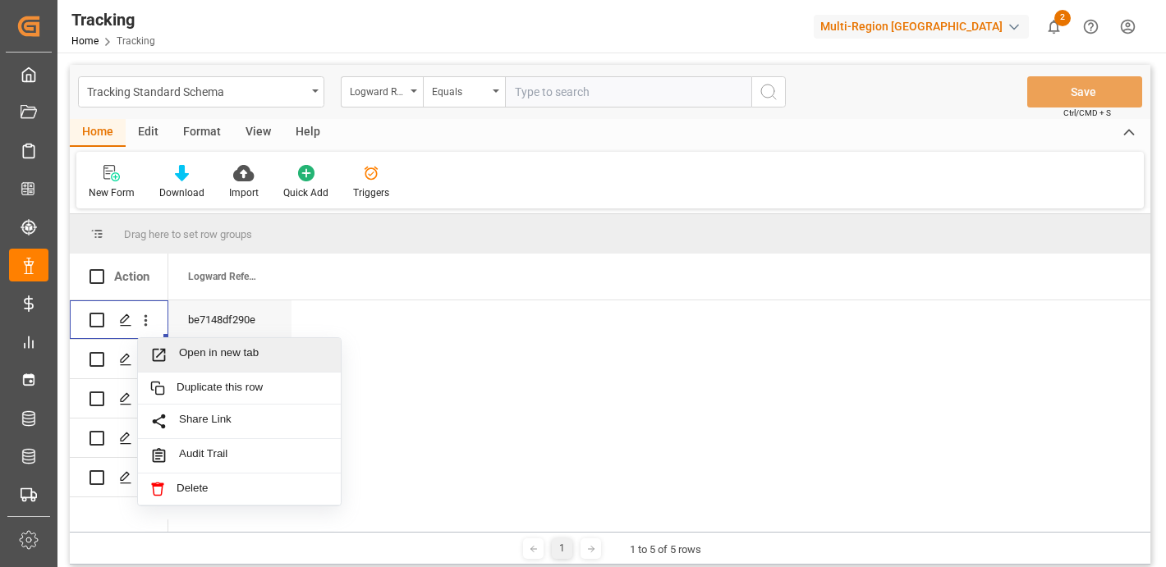
click at [165, 67] on div "Tracking Standard Schema Logward Reference Equals Save Ctrl/CMD + S" at bounding box center [610, 92] width 1080 height 54
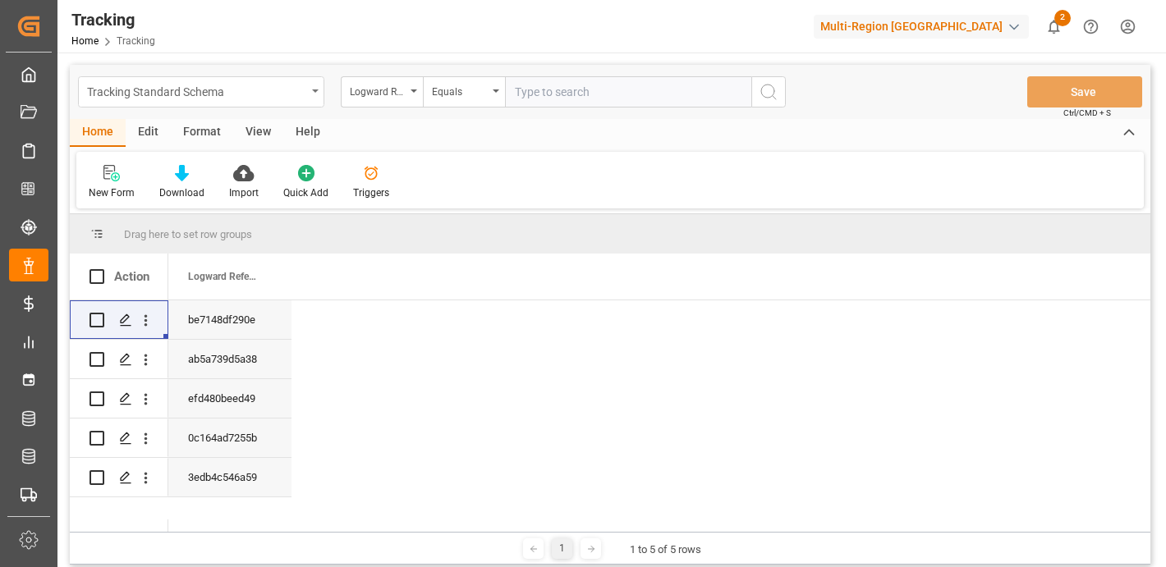
click at [167, 97] on div "Tracking Standard Schema" at bounding box center [196, 90] width 219 height 21
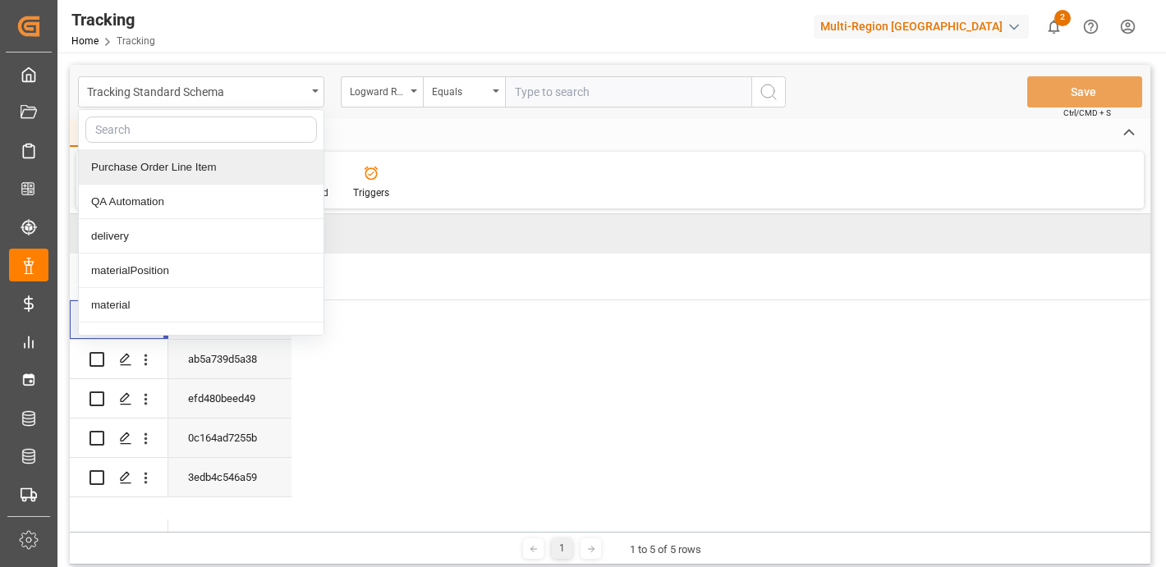
click at [224, 161] on div "Purchase Order Line Item" at bounding box center [201, 167] width 245 height 34
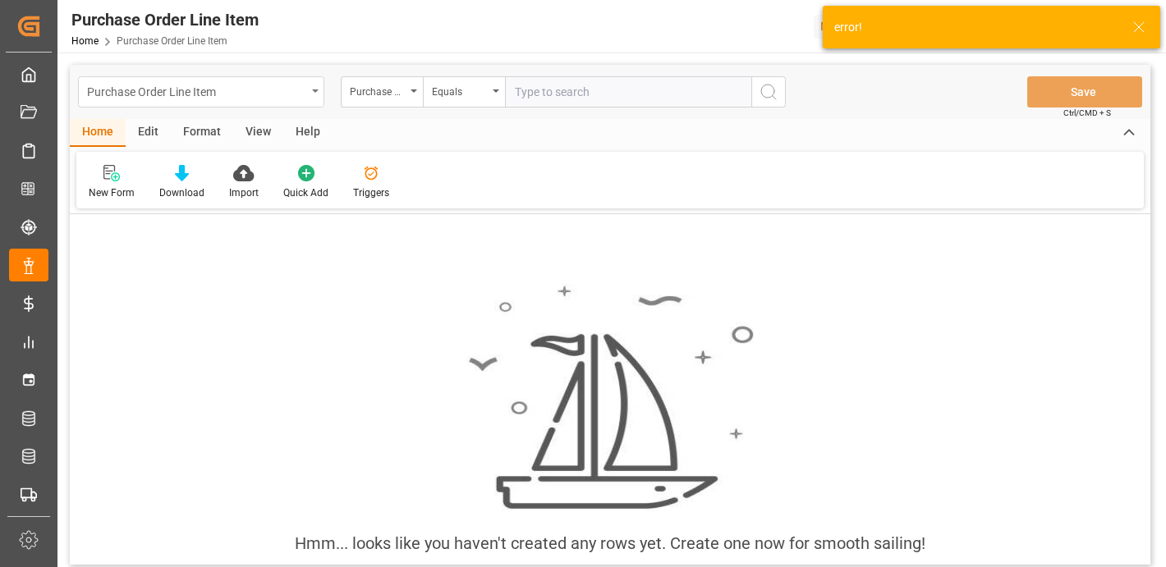
click at [181, 99] on div "Purchase Order Line Item" at bounding box center [196, 90] width 219 height 21
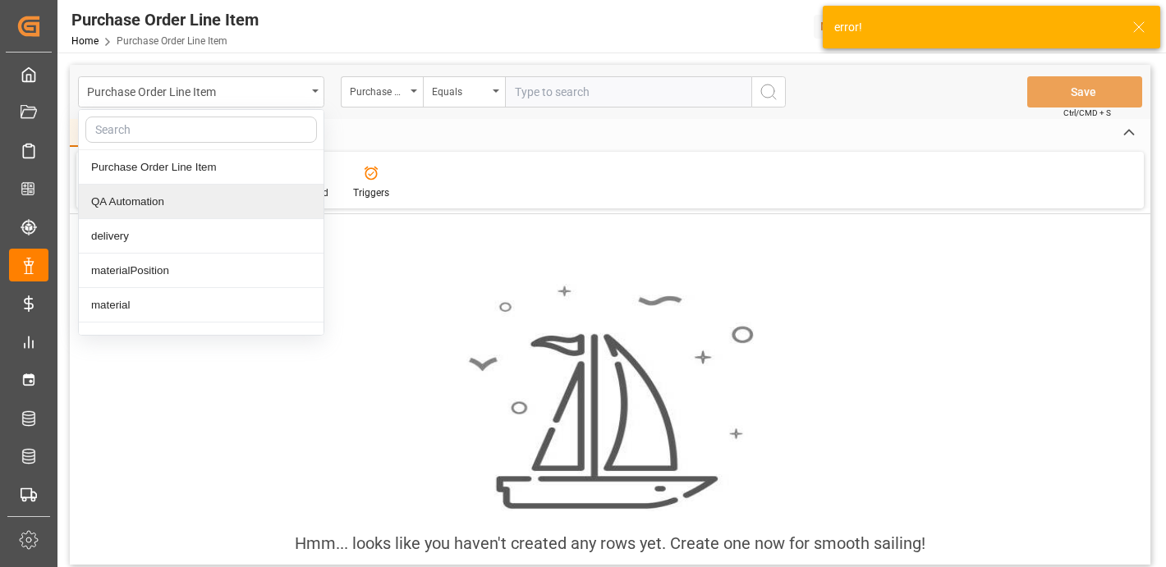
click at [195, 204] on div "QA Automation" at bounding box center [201, 202] width 245 height 34
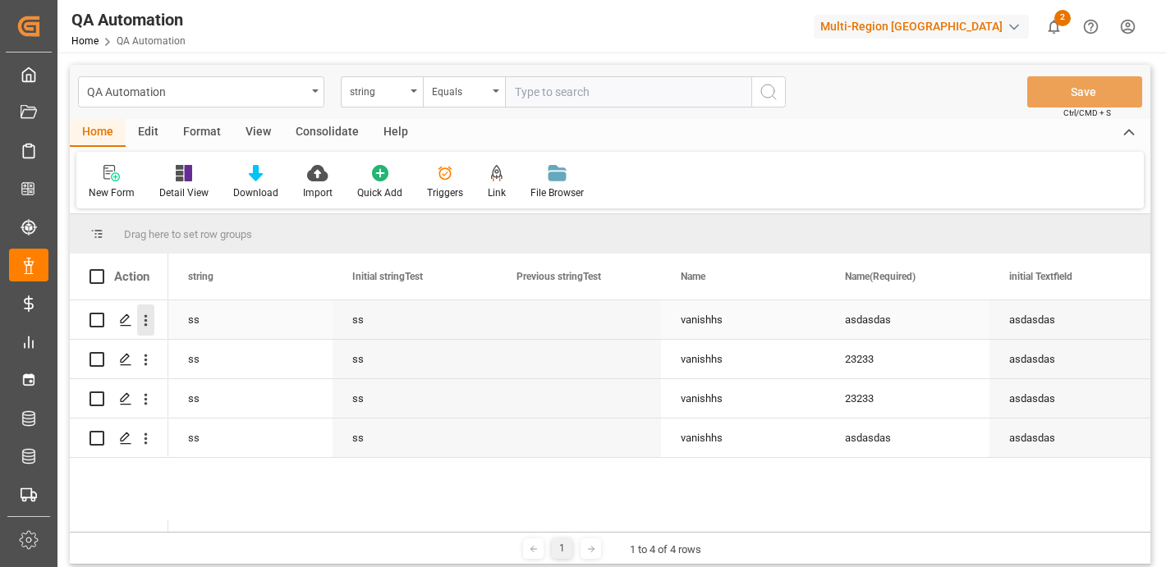
click at [145, 321] on icon "open menu" at bounding box center [145, 320] width 3 height 11
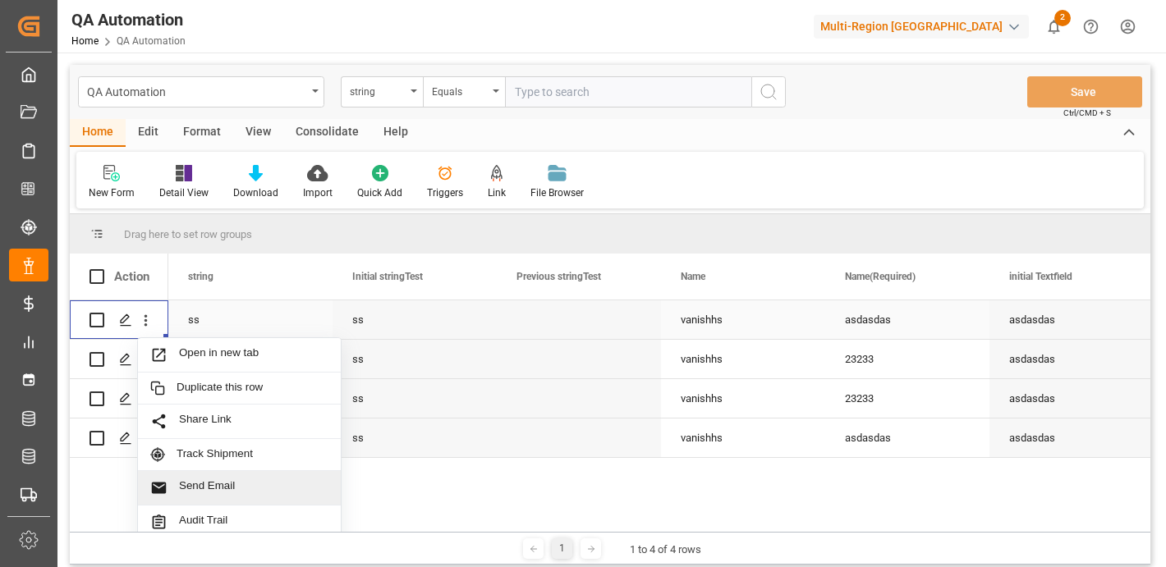
click at [232, 480] on span "Send Email" at bounding box center [253, 487] width 149 height 17
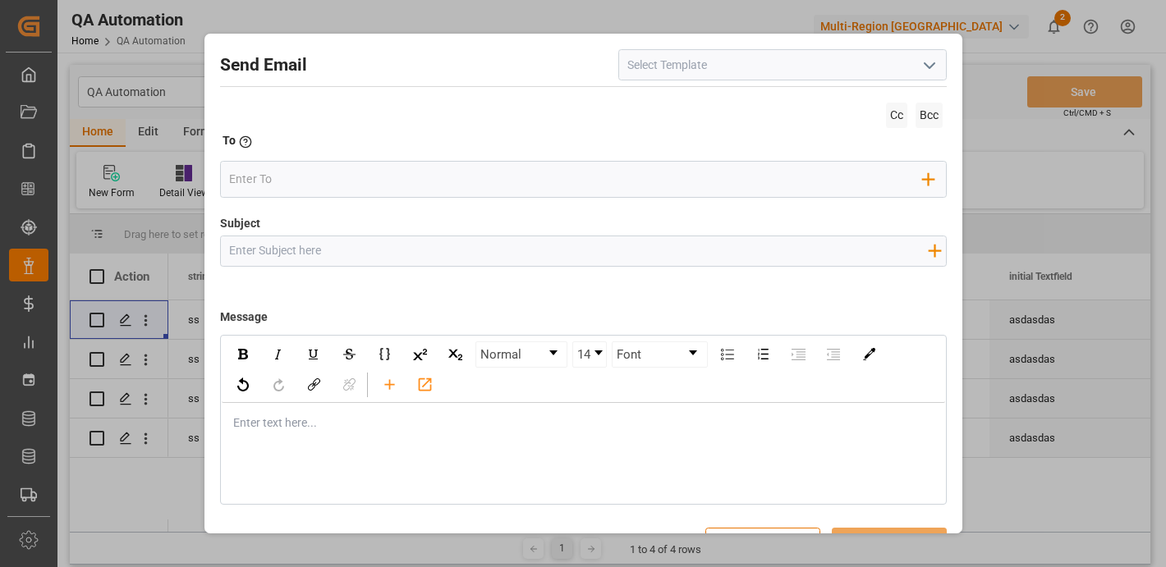
click at [934, 75] on icon "open menu" at bounding box center [929, 66] width 20 height 20
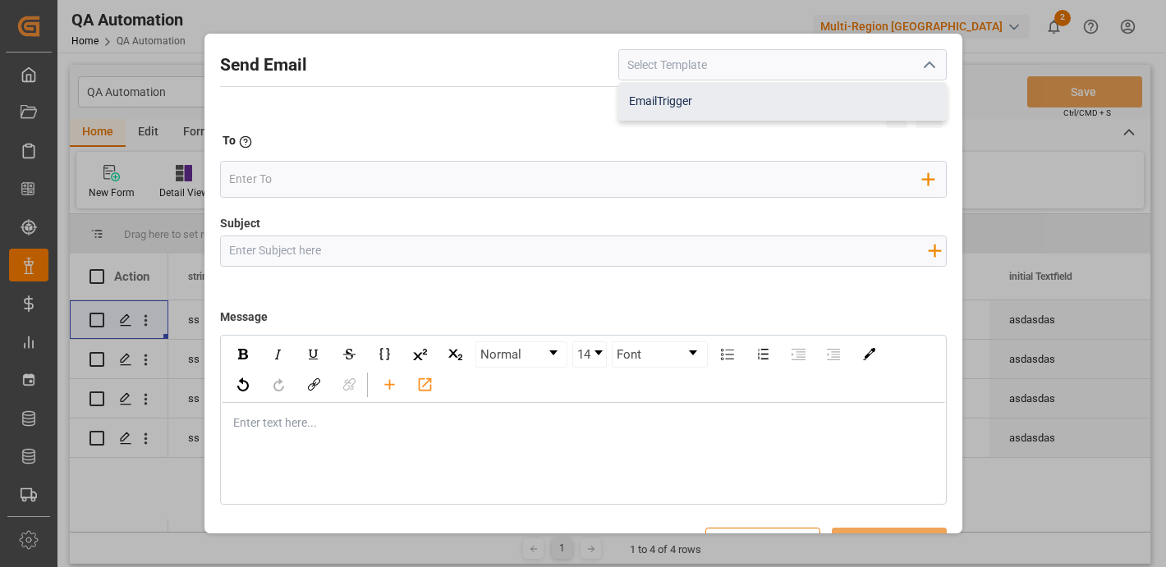
click at [764, 98] on div "EmailTrigger" at bounding box center [782, 101] width 327 height 37
type input "EmailTrigger"
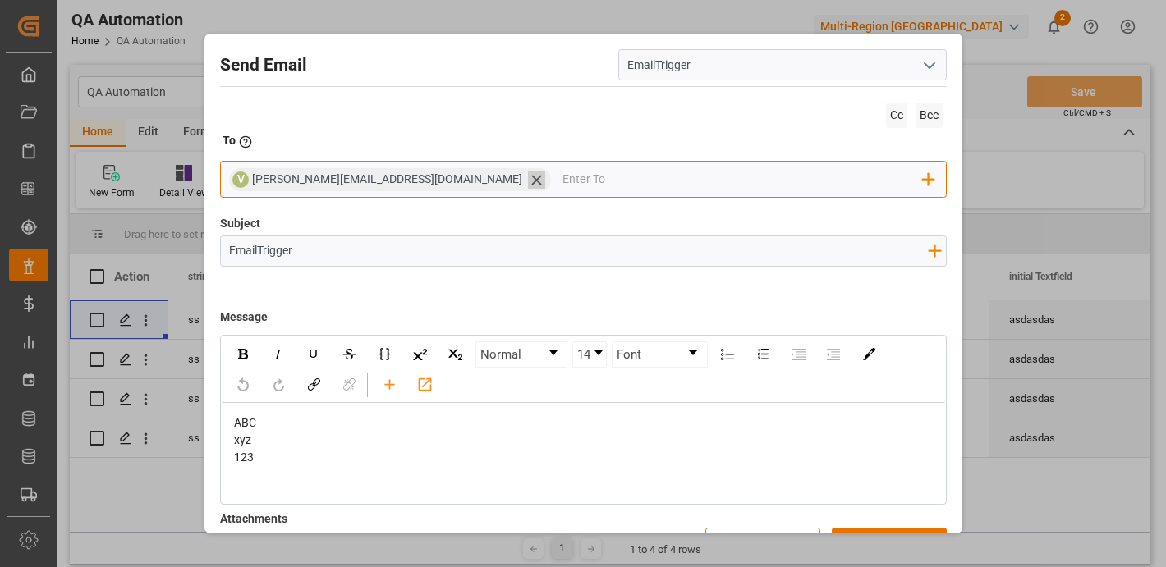
click at [528, 175] on icon at bounding box center [536, 180] width 17 height 17
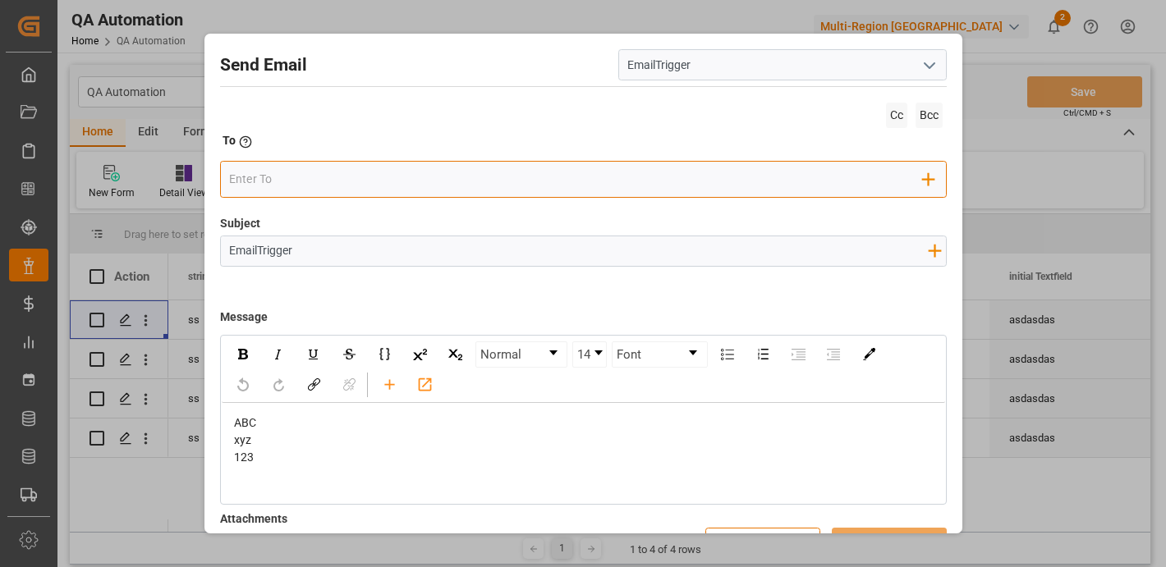
click at [416, 175] on input "email" at bounding box center [576, 179] width 694 height 25
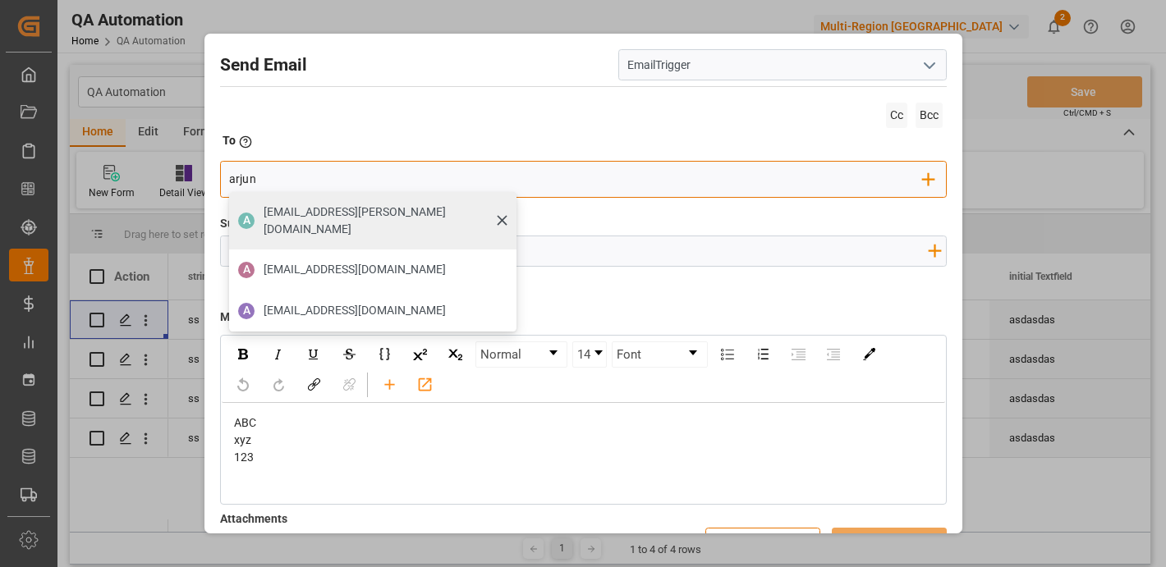
type input "arjun"
click at [388, 201] on div "arjun.chaurasiya@logward.com" at bounding box center [384, 221] width 253 height 46
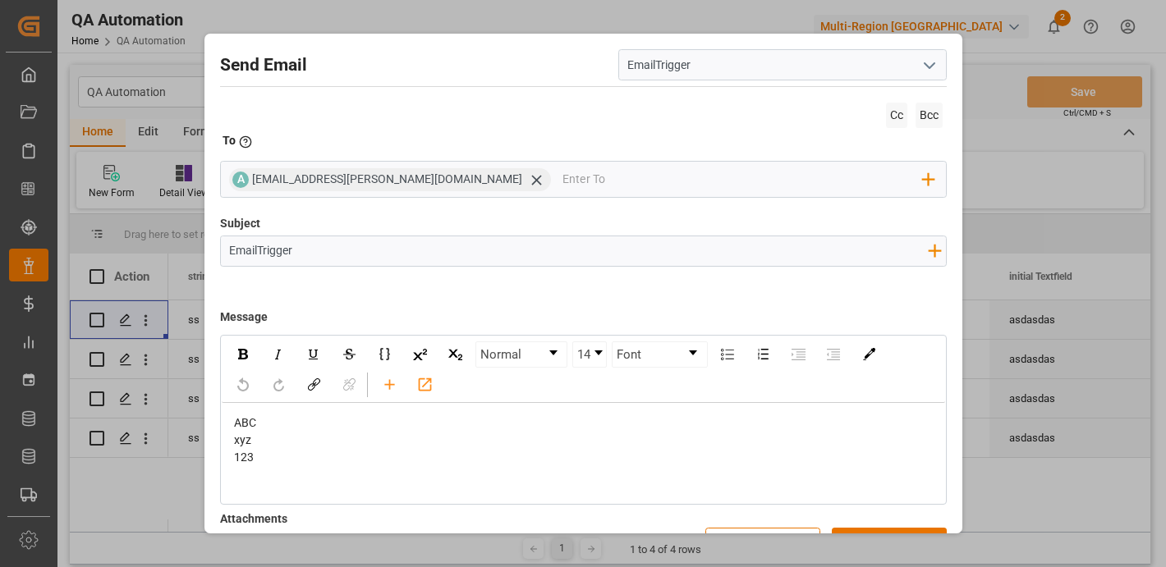
click at [458, 115] on div "Cc Bcc" at bounding box center [583, 116] width 727 height 34
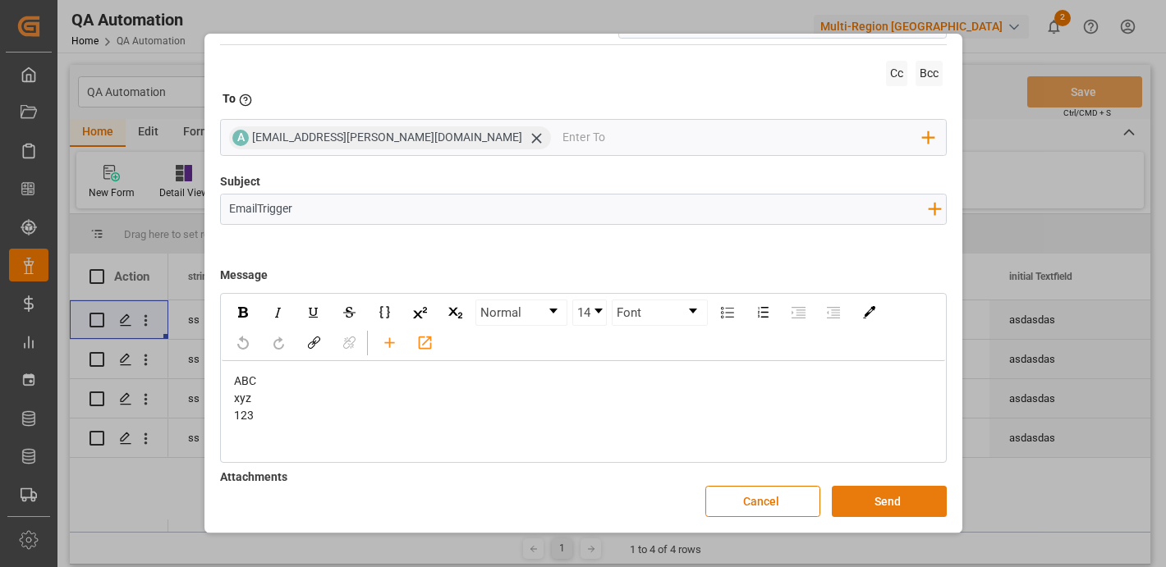
click at [887, 495] on button "Send" at bounding box center [889, 501] width 115 height 31
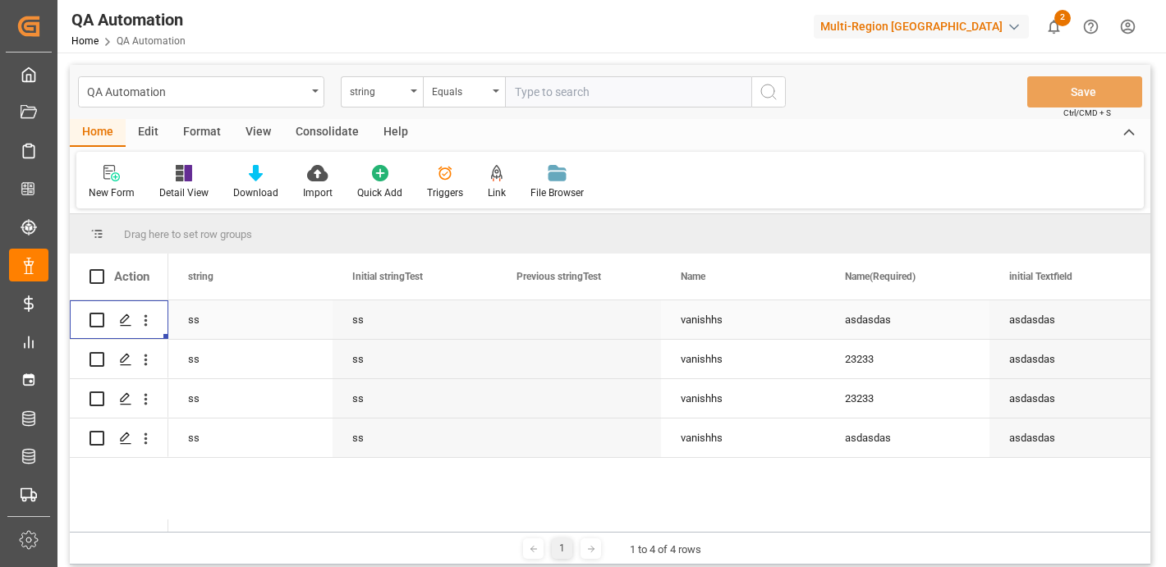
click at [155, 323] on div "Press SPACE to select this row." at bounding box center [146, 320] width 42 height 31
click at [149, 321] on icon "open menu" at bounding box center [145, 320] width 17 height 17
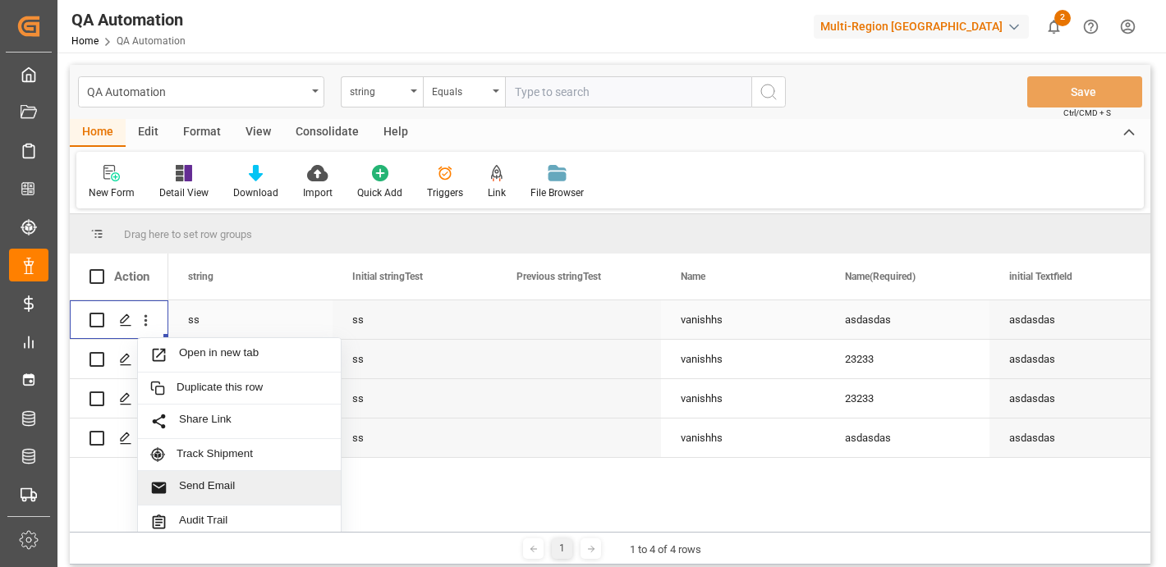
click at [226, 493] on span "Send Email" at bounding box center [253, 487] width 149 height 17
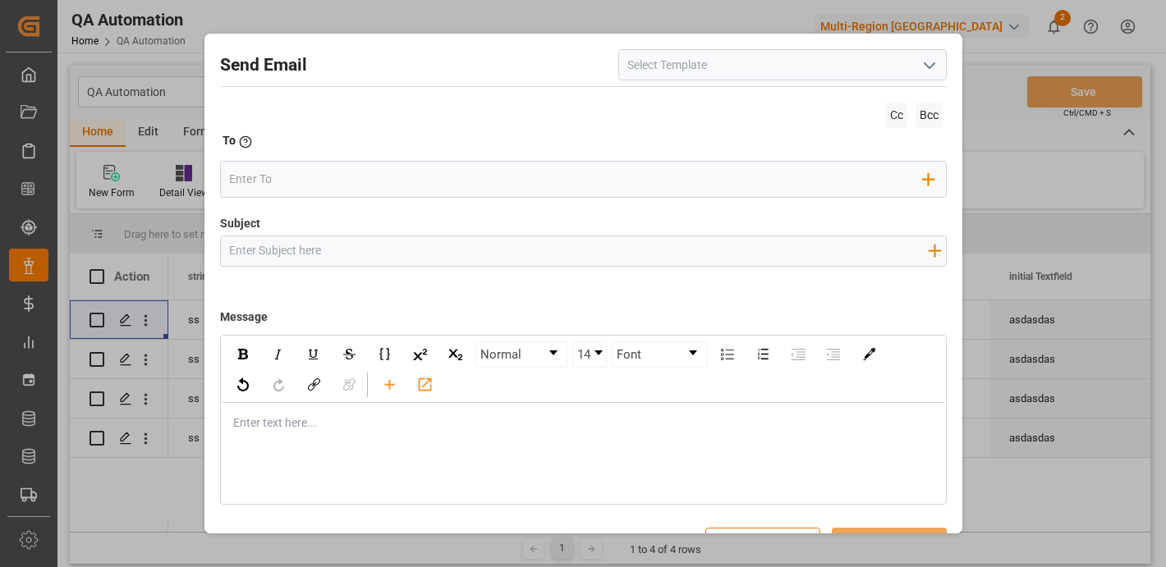
click at [933, 72] on icon "open menu" at bounding box center [929, 66] width 20 height 20
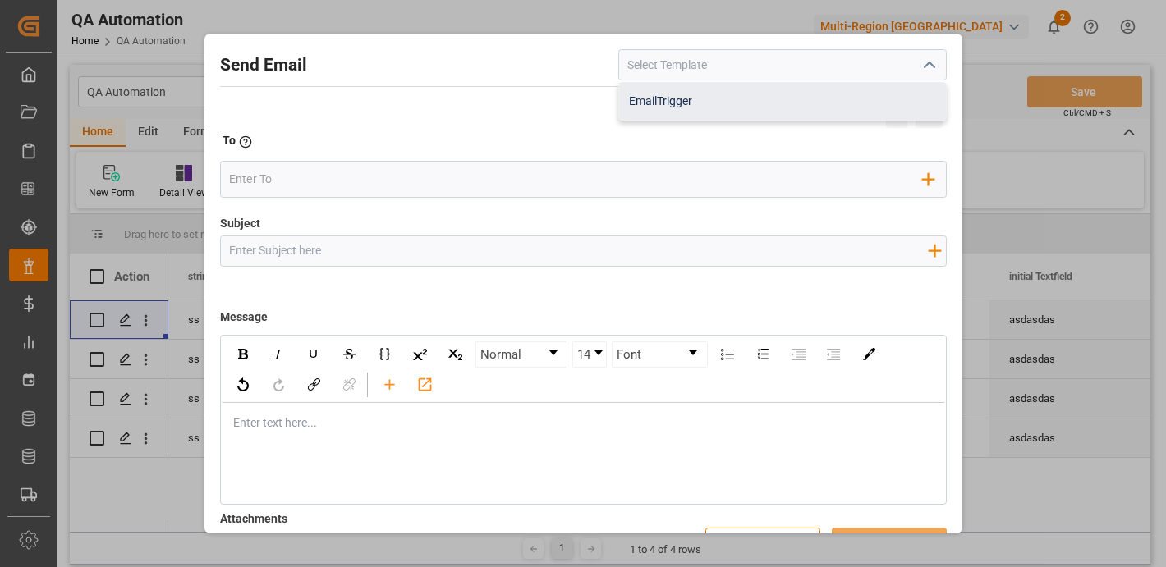
click at [812, 103] on div "EmailTrigger" at bounding box center [782, 101] width 327 height 37
type input "EmailTrigger"
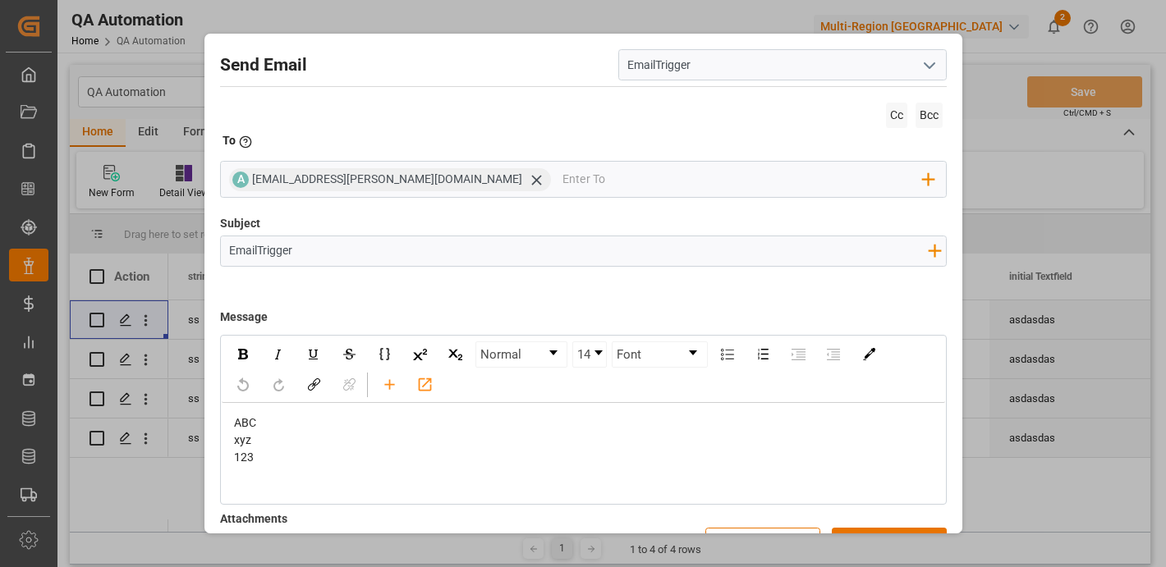
click at [478, 232] on div "Subject EmailTrigger Add field to Subject" at bounding box center [583, 256] width 727 height 82
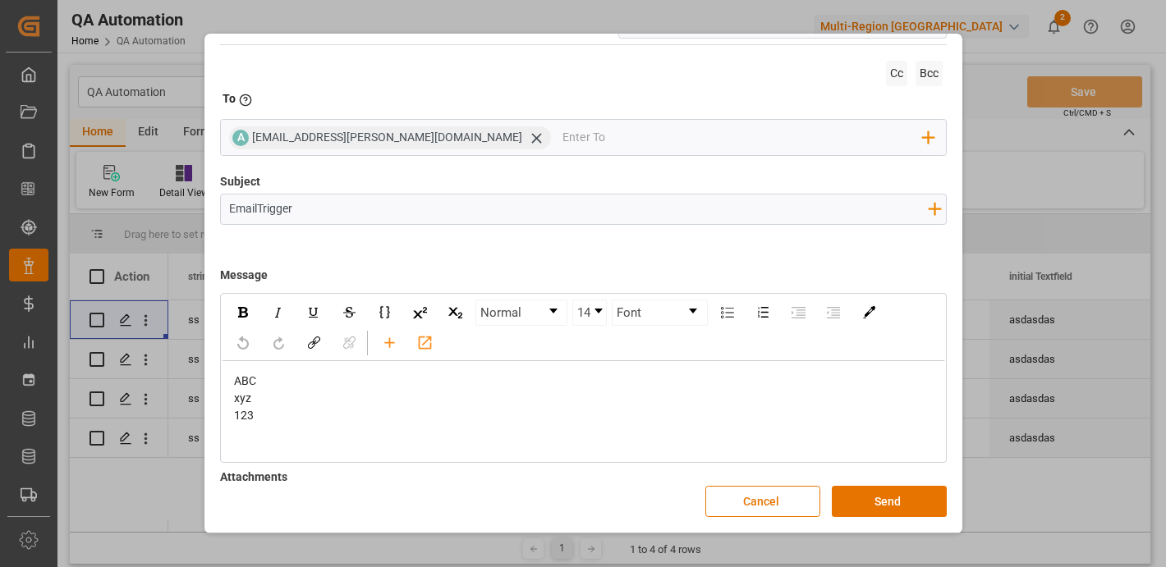
click at [400, 206] on input "EmailTrigger" at bounding box center [578, 209] width 715 height 29
click at [439, 450] on div "Normal 14 Font ABC xyz 123" at bounding box center [583, 378] width 727 height 170
click at [465, 428] on div "ABC xyz 123" at bounding box center [583, 398] width 723 height 75
click at [907, 502] on button "Send" at bounding box center [889, 501] width 115 height 31
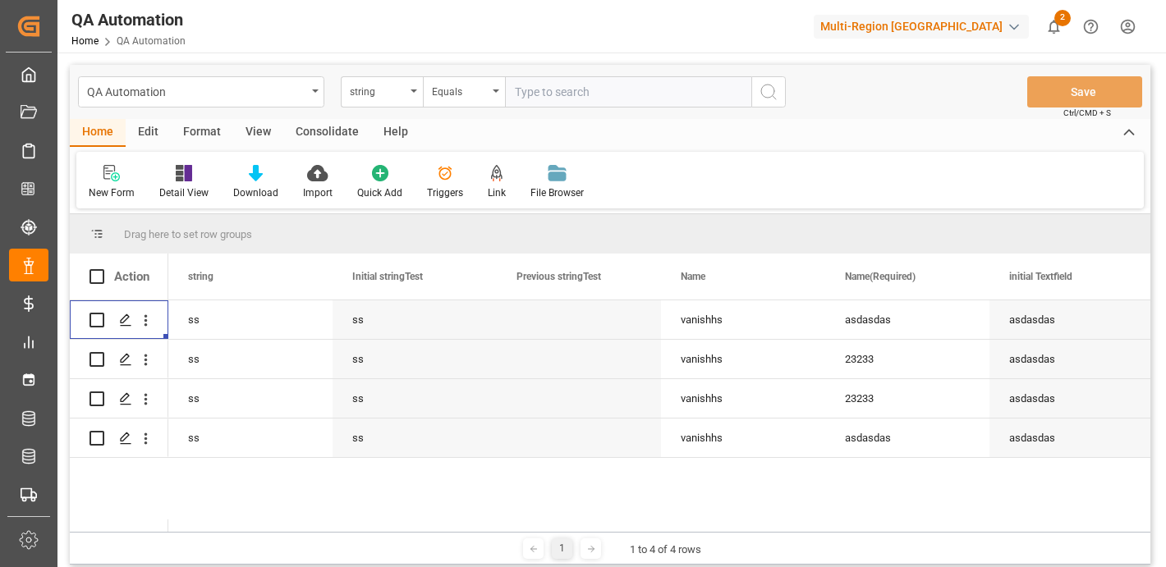
click at [926, 29] on div "Multi-Region [GEOGRAPHIC_DATA]" at bounding box center [921, 27] width 215 height 24
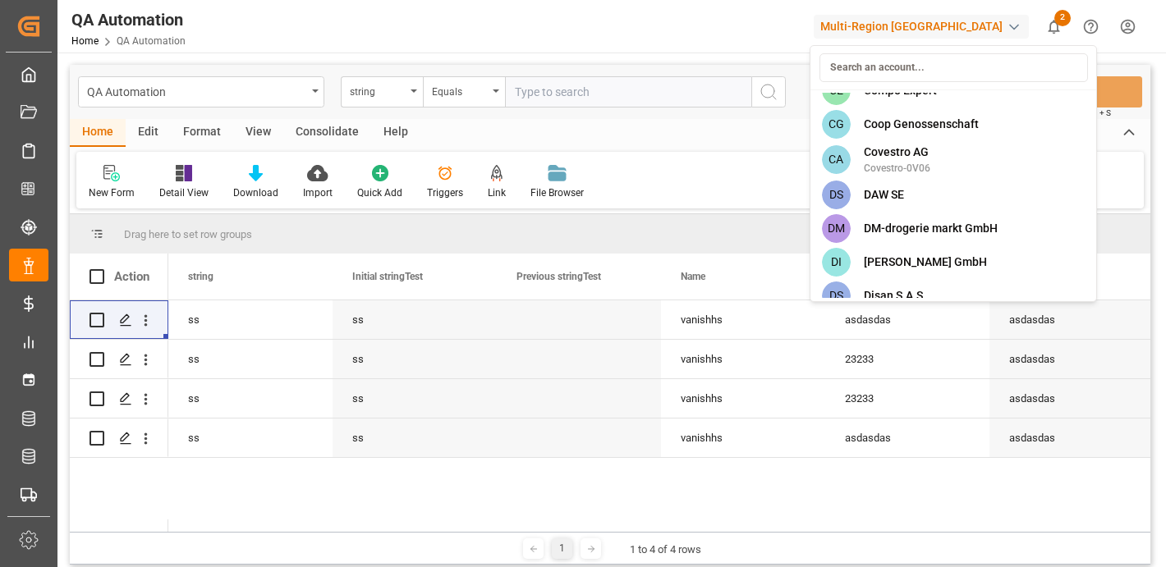
scroll to position [1474, 0]
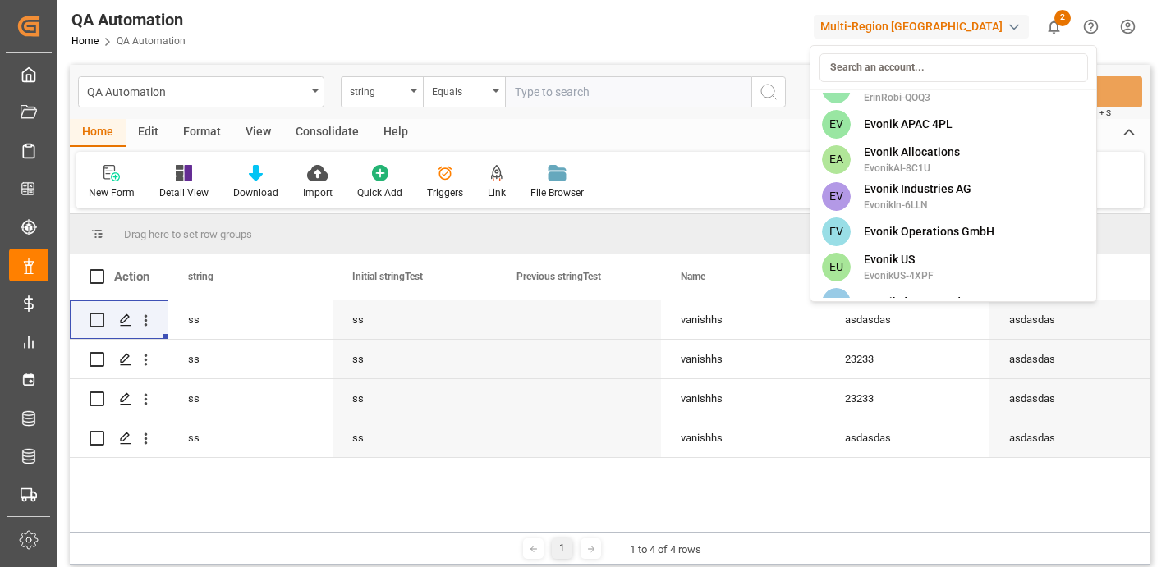
click at [653, 52] on html "Created by potrace 1.15, written by Peter Selinger 2001-2017 Created by potrace…" at bounding box center [583, 345] width 1166 height 690
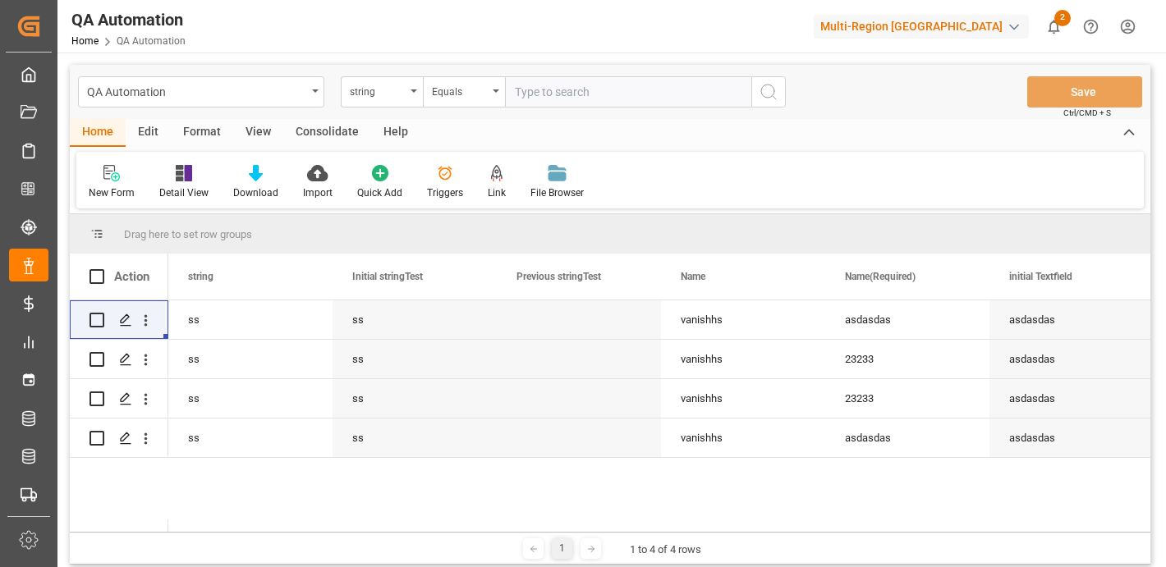
click at [1129, 24] on html "Created by potrace 1.15, written by Peter Selinger 2001-2017 Created by potrace…" at bounding box center [583, 345] width 1166 height 690
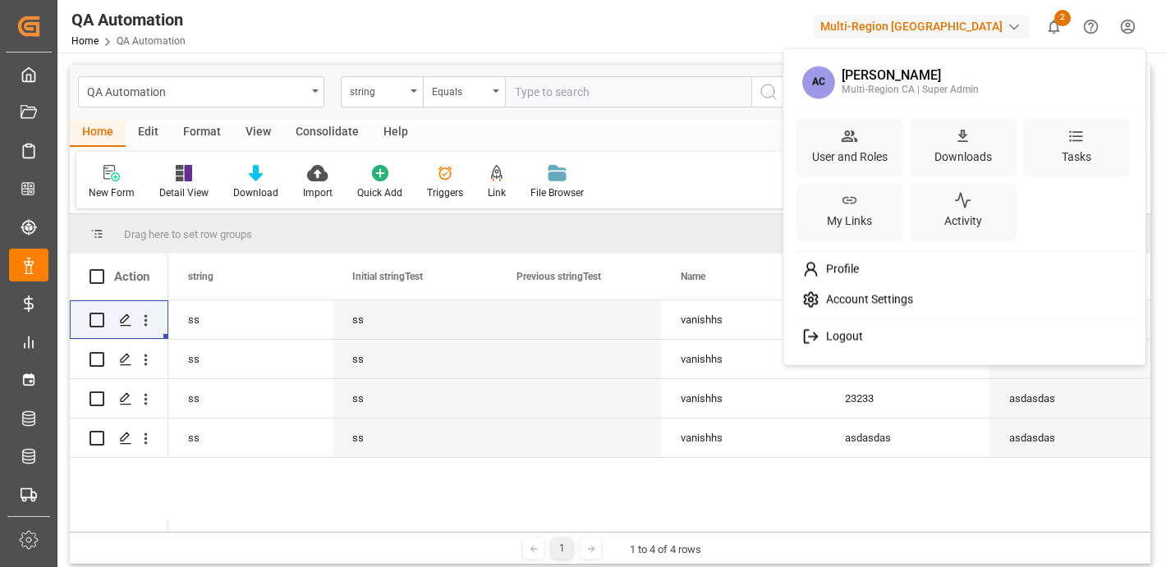
click at [855, 343] on span "Logout" at bounding box center [841, 337] width 44 height 15
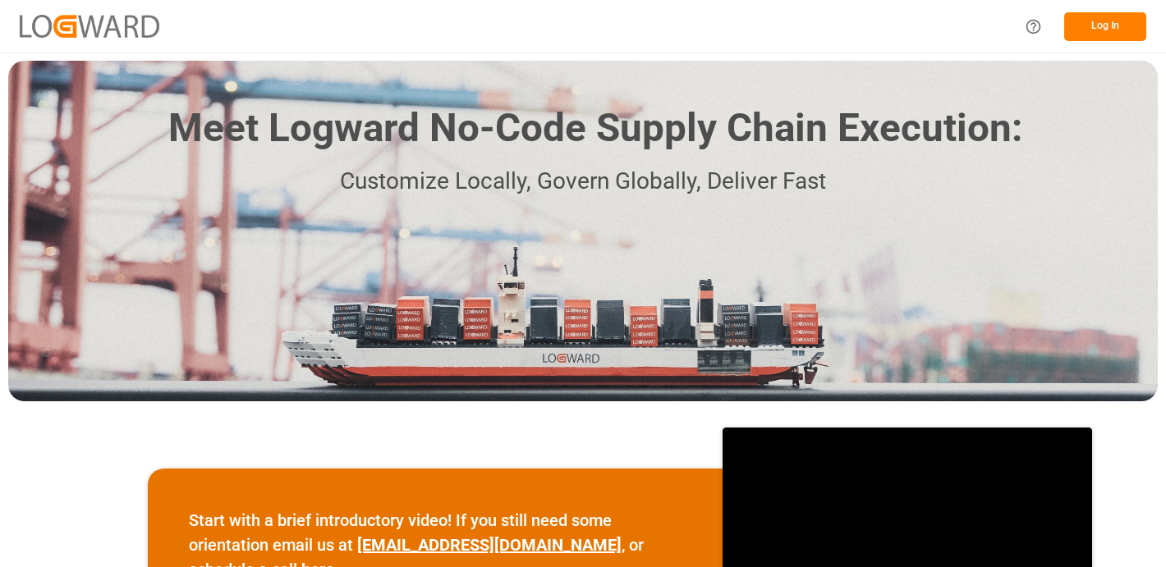
click at [1122, 19] on button "Log In" at bounding box center [1105, 26] width 82 height 29
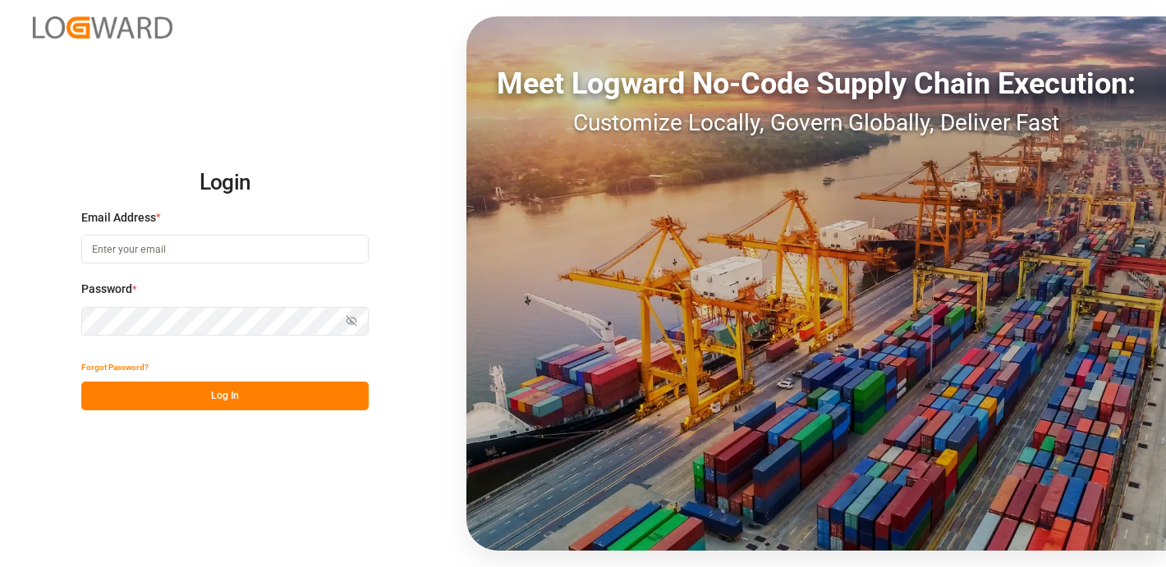
click at [149, 253] on input at bounding box center [224, 249] width 287 height 29
type input "[EMAIL_ADDRESS][PERSON_NAME][DOMAIN_NAME]"
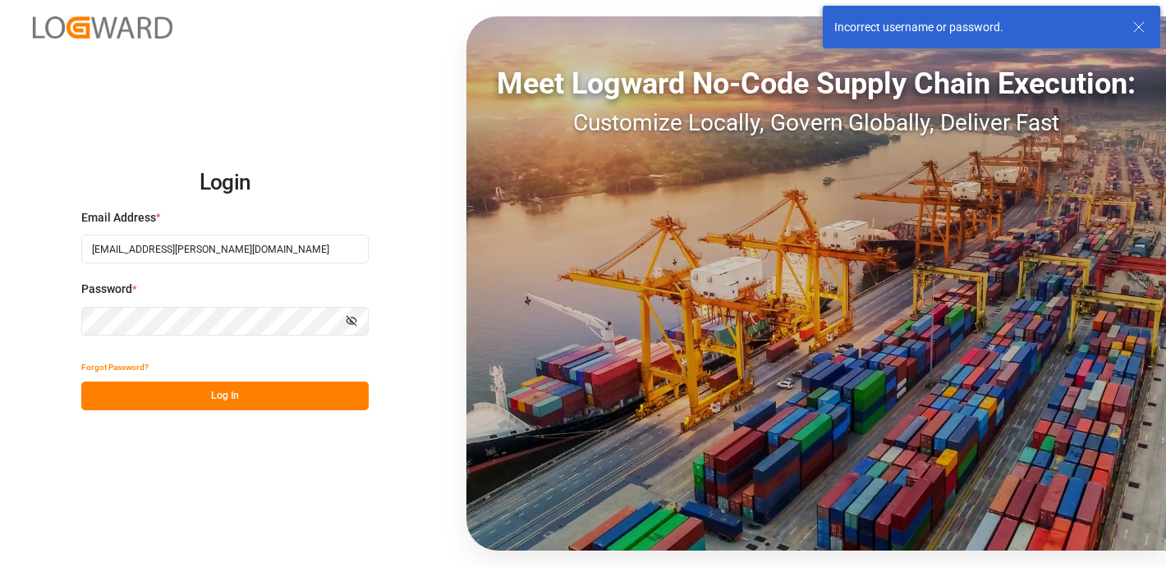
click at [352, 335] on button "Show password" at bounding box center [351, 321] width 34 height 29
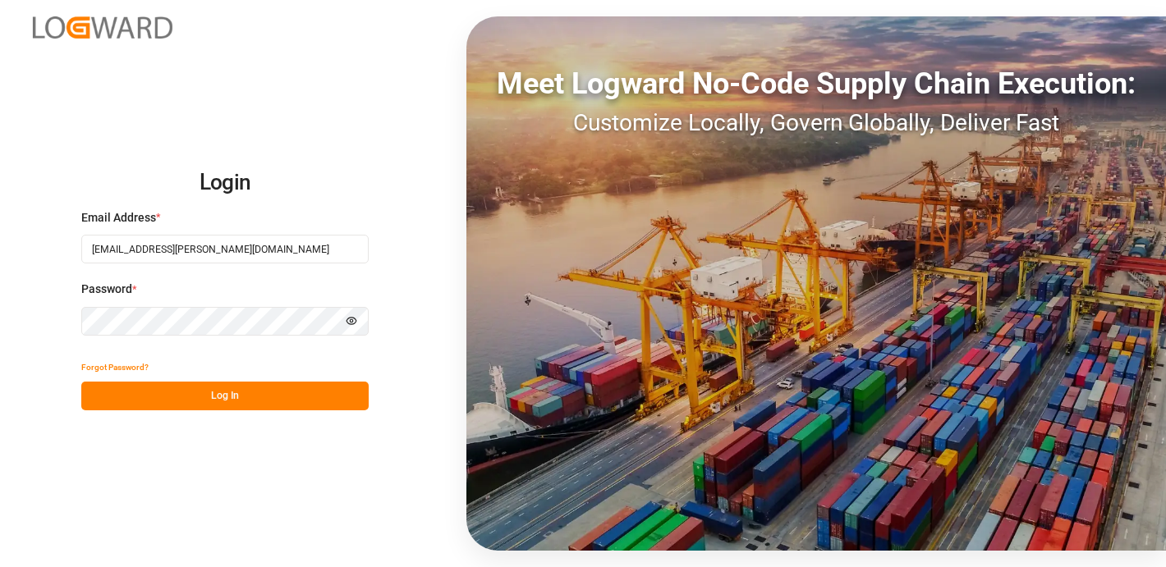
click at [144, 398] on button "Log In" at bounding box center [224, 396] width 287 height 29
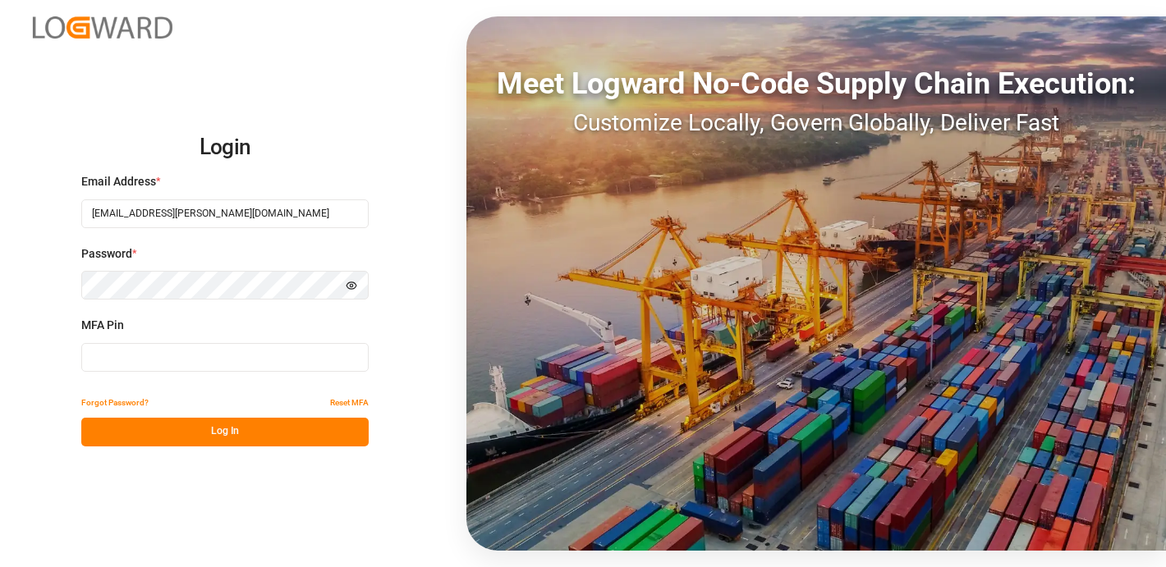
type input "905575"
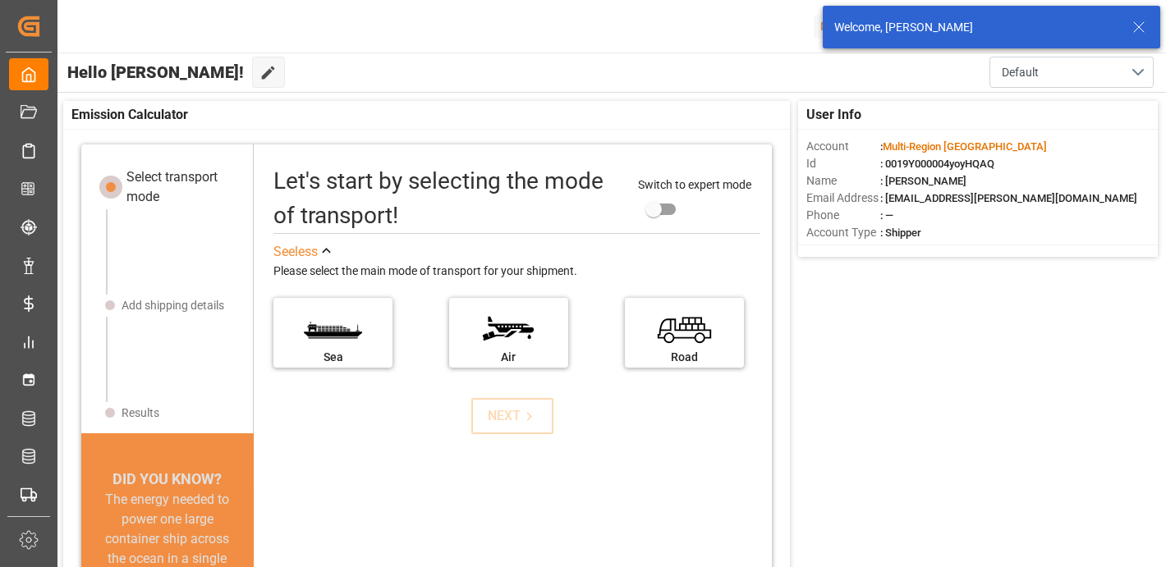
click at [1136, 28] on icon at bounding box center [1139, 27] width 20 height 20
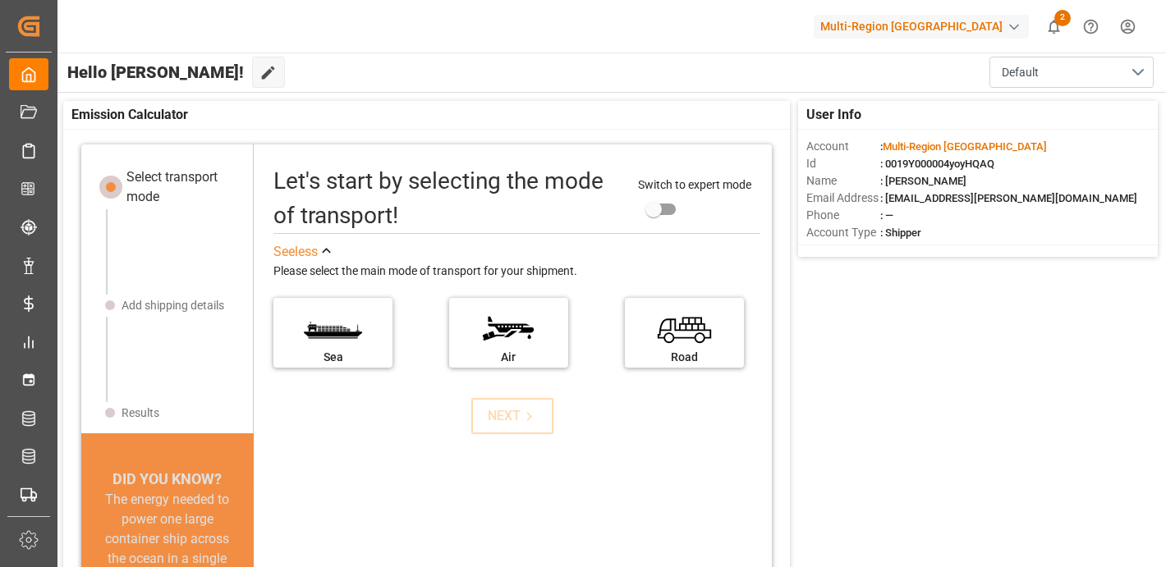
click at [1125, 24] on html "Created by potrace 1.15, written by [PERSON_NAME] [DATE]-[DATE] Created by potr…" at bounding box center [583, 345] width 1166 height 690
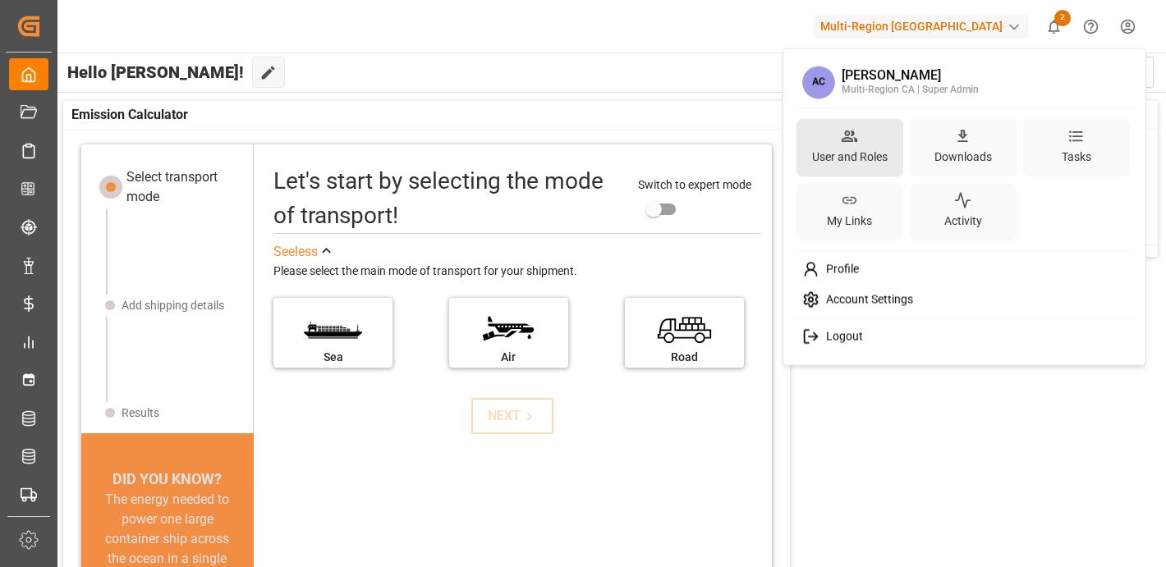
click at [844, 152] on div "User and Roles" at bounding box center [850, 156] width 82 height 24
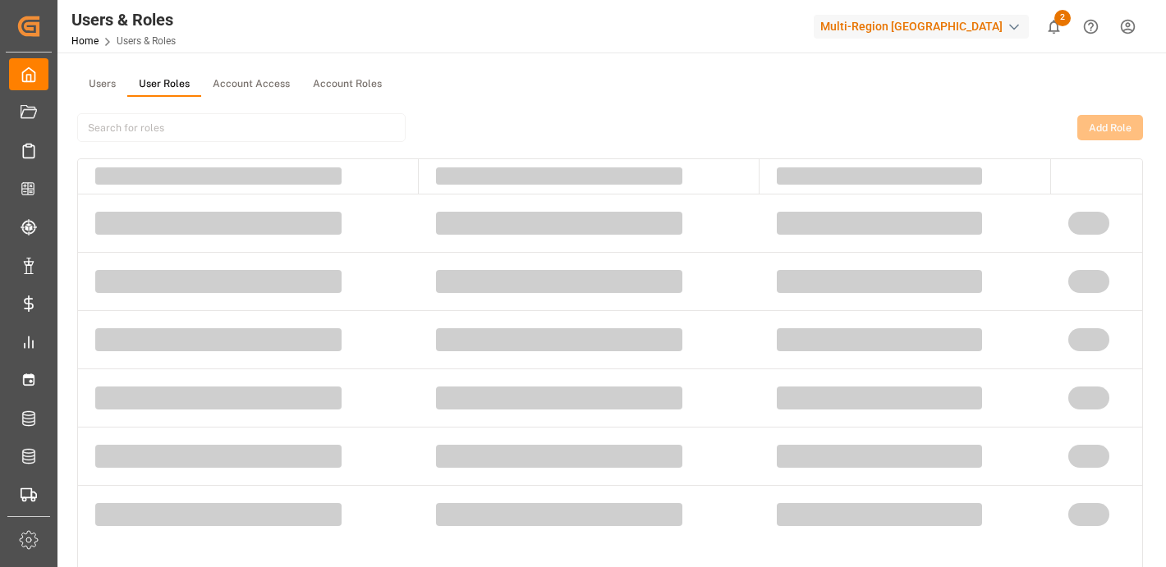
click at [174, 74] on button "User Roles" at bounding box center [164, 84] width 74 height 25
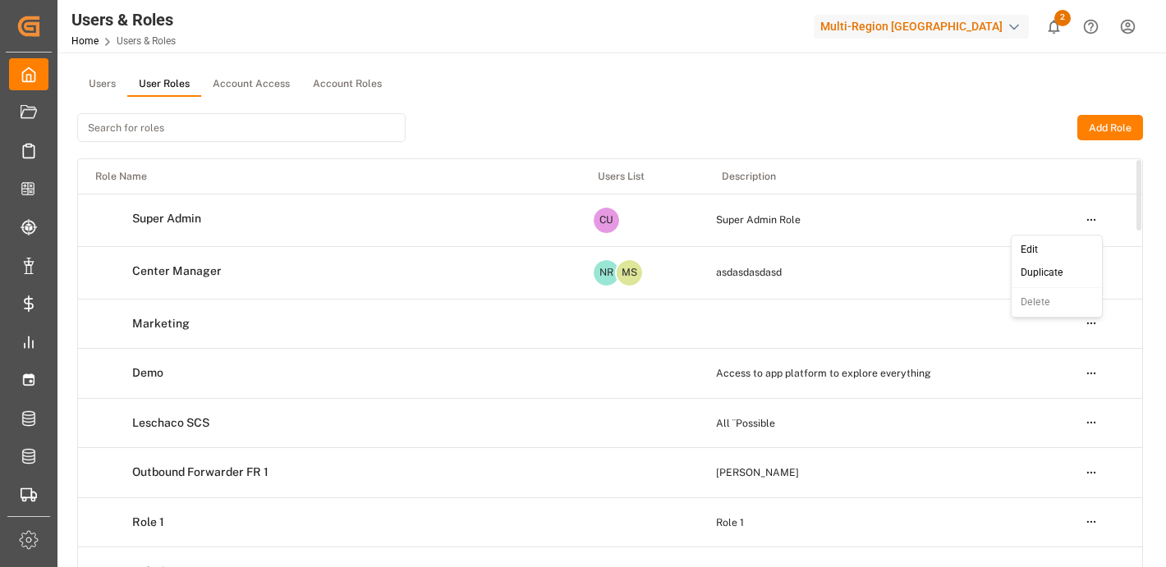
click at [1094, 228] on html "Created by potrace 1.15, written by [PERSON_NAME] [DATE]-[DATE] Created by potr…" at bounding box center [583, 345] width 1166 height 690
click at [887, 245] on html "Created by potrace 1.15, written by [PERSON_NAME] [DATE]-[DATE] Created by potr…" at bounding box center [583, 345] width 1166 height 690
click at [1084, 216] on html "Created by potrace 1.15, written by [PERSON_NAME] [DATE]-[DATE] Created by potr…" at bounding box center [583, 345] width 1166 height 690
click at [1054, 247] on div "Edit" at bounding box center [1057, 250] width 85 height 23
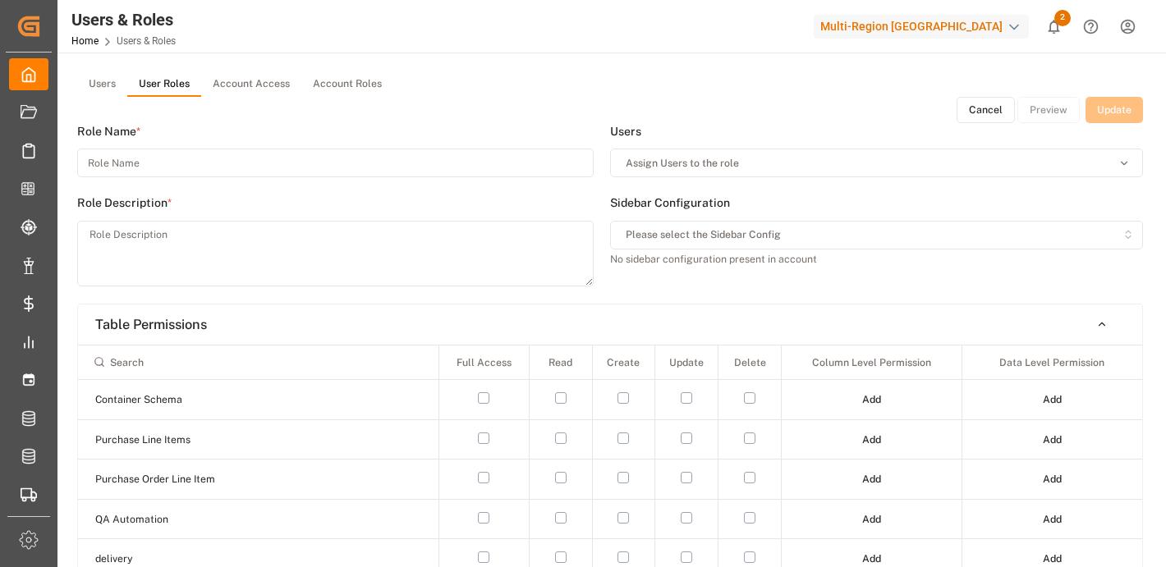
type input "Super Admin"
type textarea "Super Admin Role"
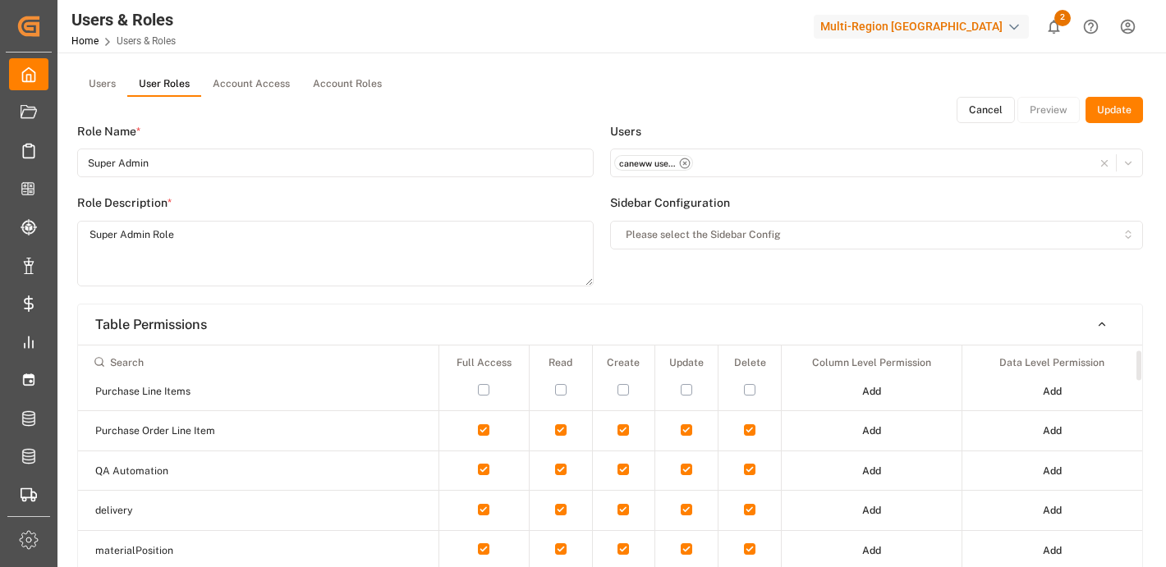
scroll to position [54, 0]
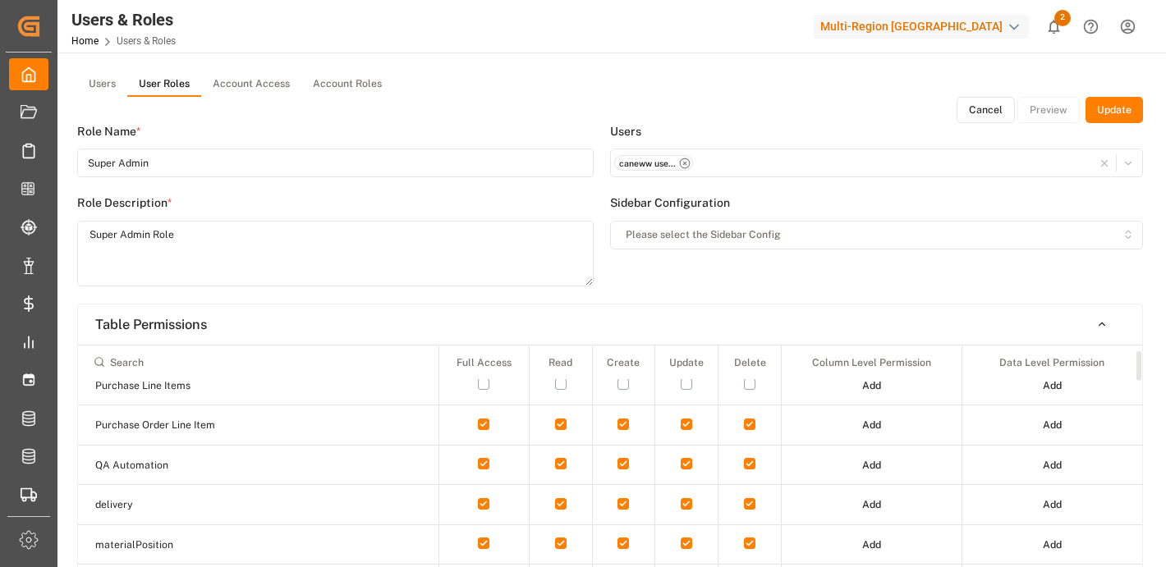
click at [485, 382] on button "button" at bounding box center [483, 383] width 11 height 11
click at [1107, 106] on button "Update" at bounding box center [1113, 110] width 57 height 26
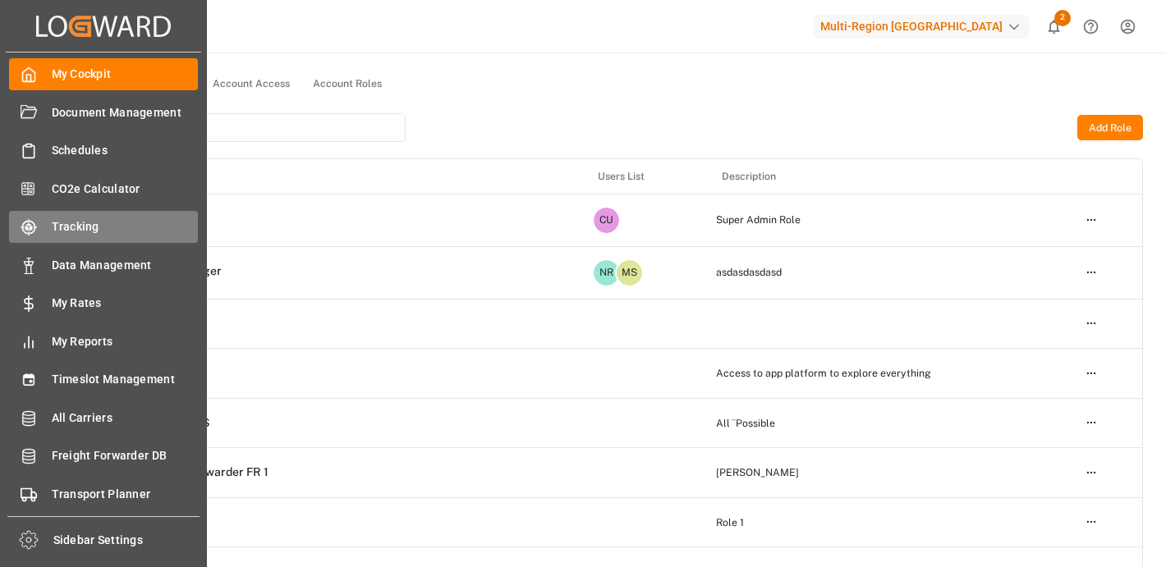
scroll to position [38, 0]
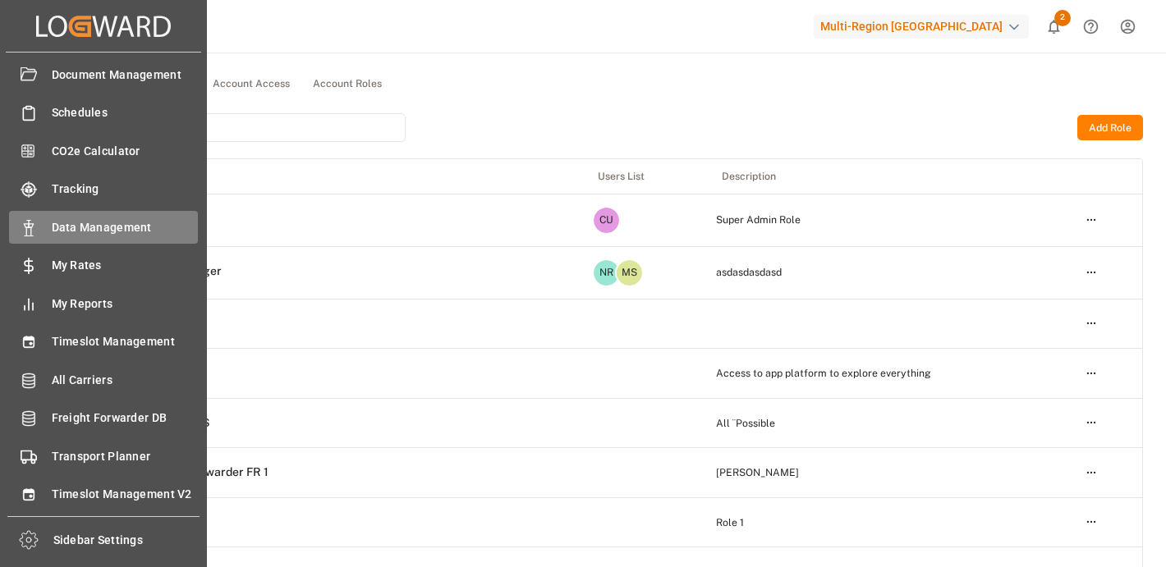
click at [120, 237] on div "Data Management Data Management" at bounding box center [103, 227] width 189 height 32
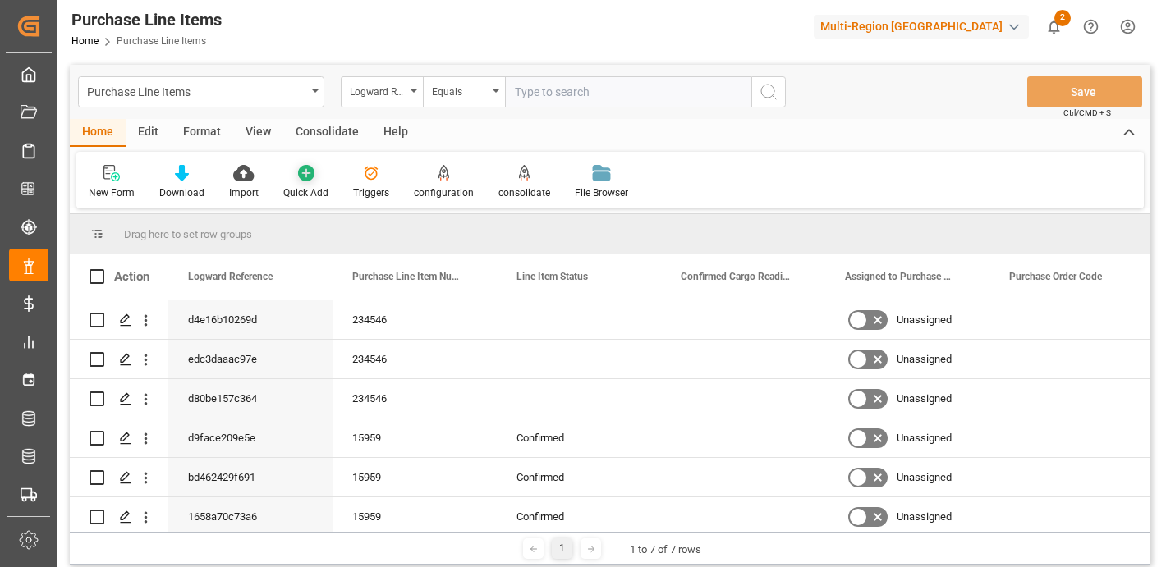
click at [300, 189] on div "Quick Add" at bounding box center [305, 193] width 45 height 15
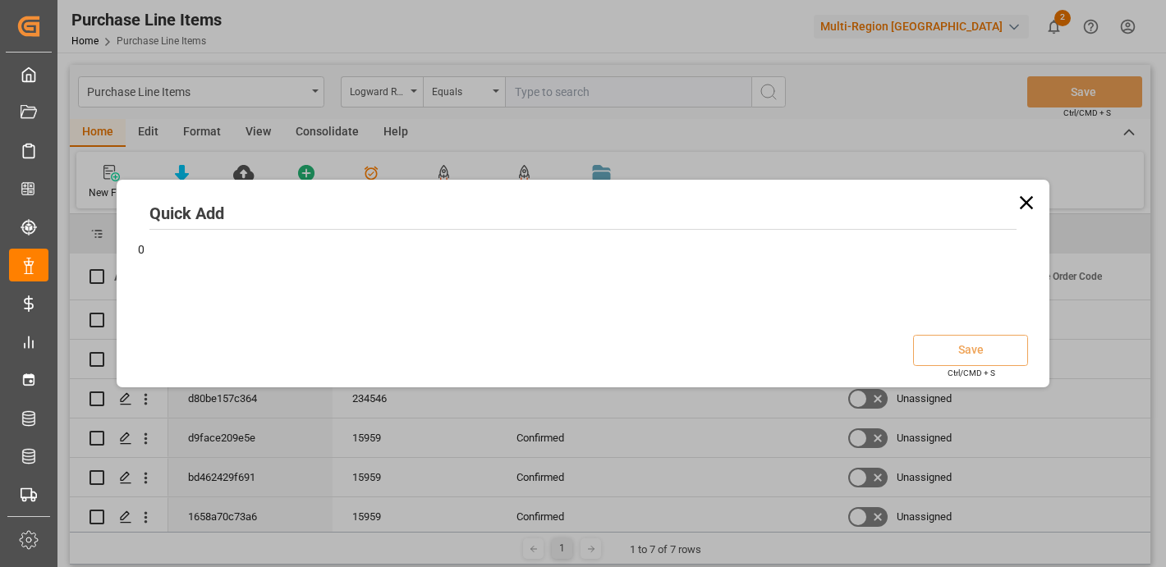
click at [1030, 203] on icon at bounding box center [1026, 202] width 23 height 23
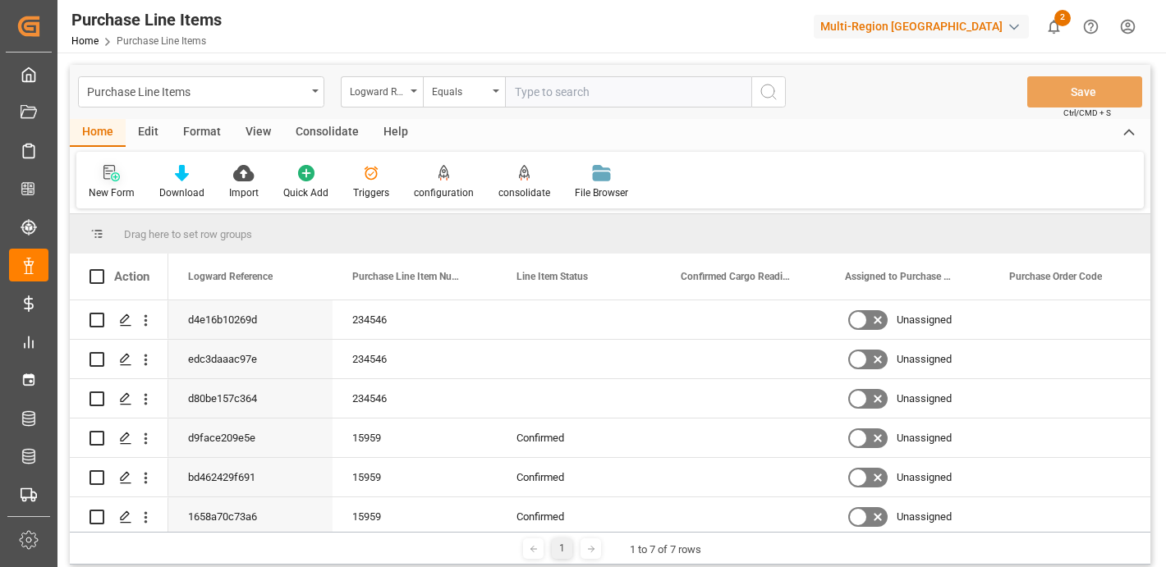
click at [113, 178] on icon at bounding box center [111, 173] width 16 height 16
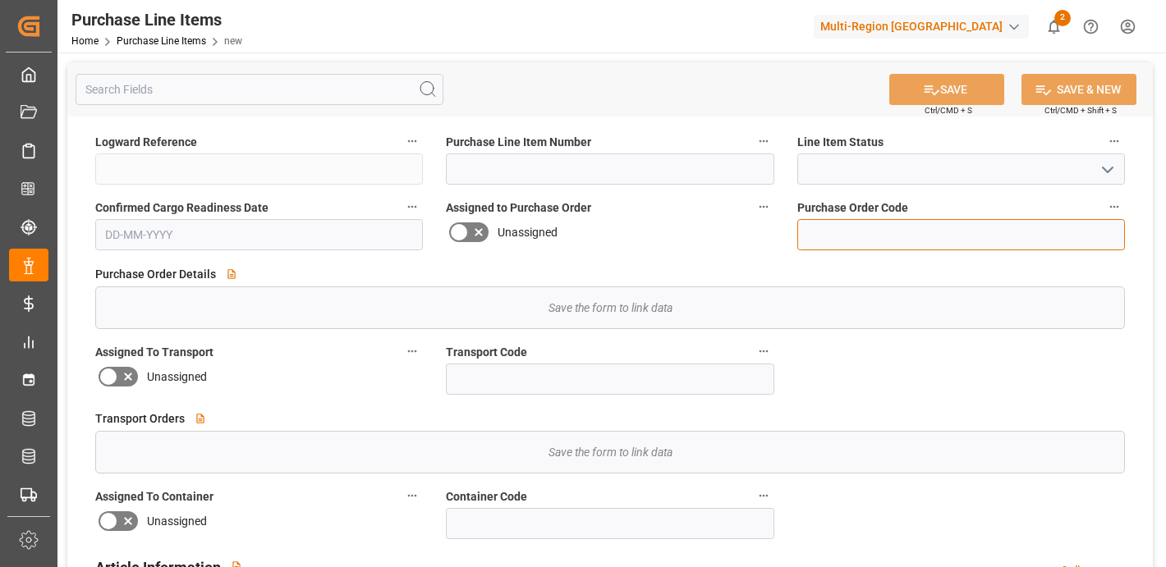
click at [845, 244] on input at bounding box center [961, 234] width 328 height 31
type input "23"
type input "694b7751aee2"
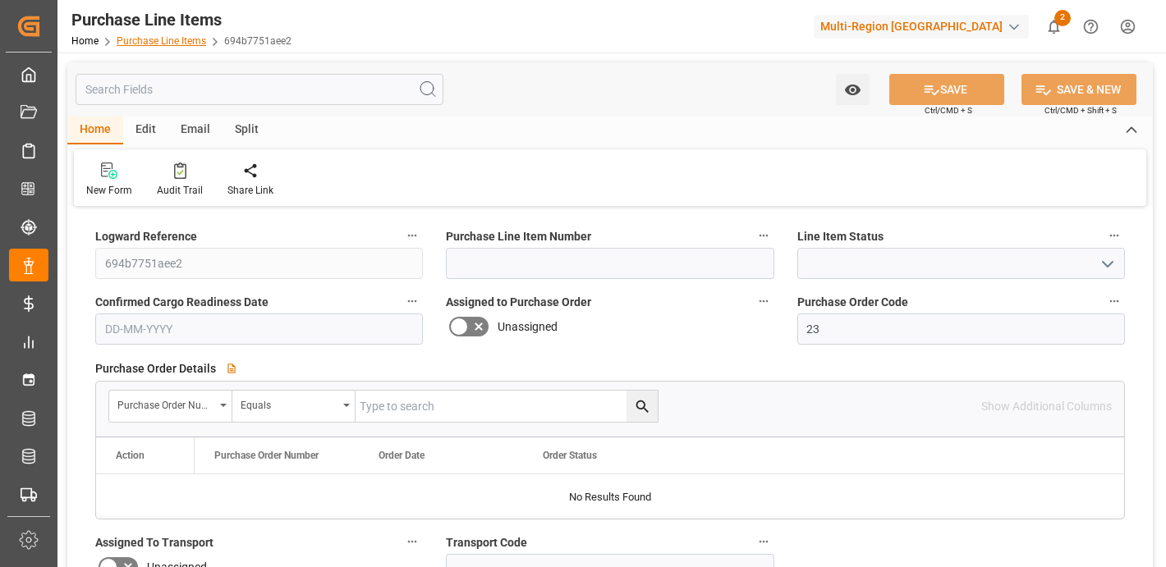
click at [171, 38] on link "Purchase Line Items" at bounding box center [161, 40] width 89 height 11
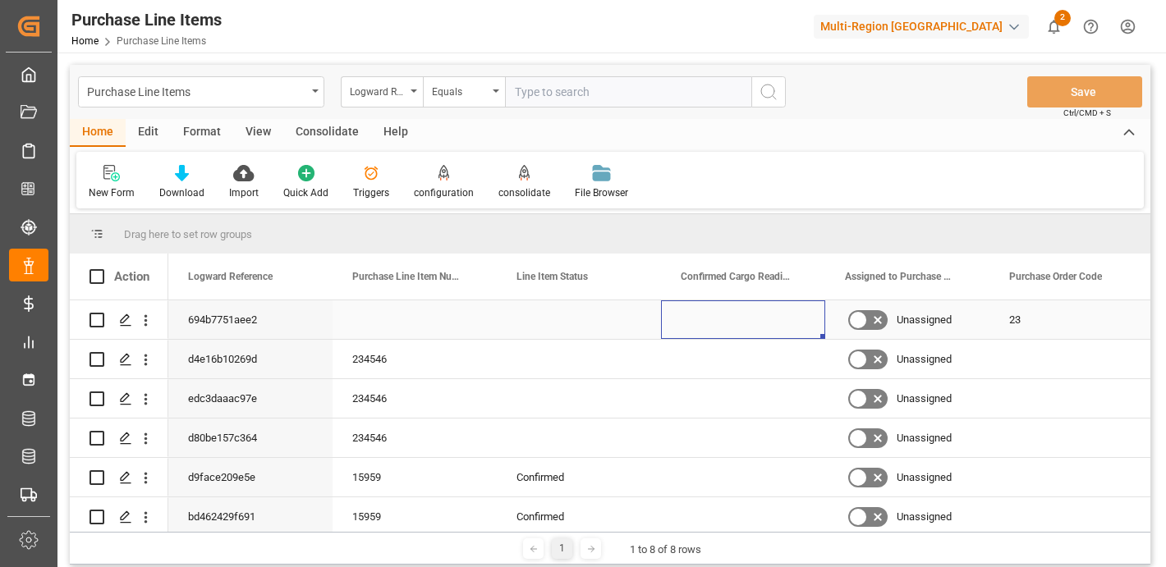
click at [734, 325] on div "Press SPACE to select this row." at bounding box center [743, 319] width 164 height 39
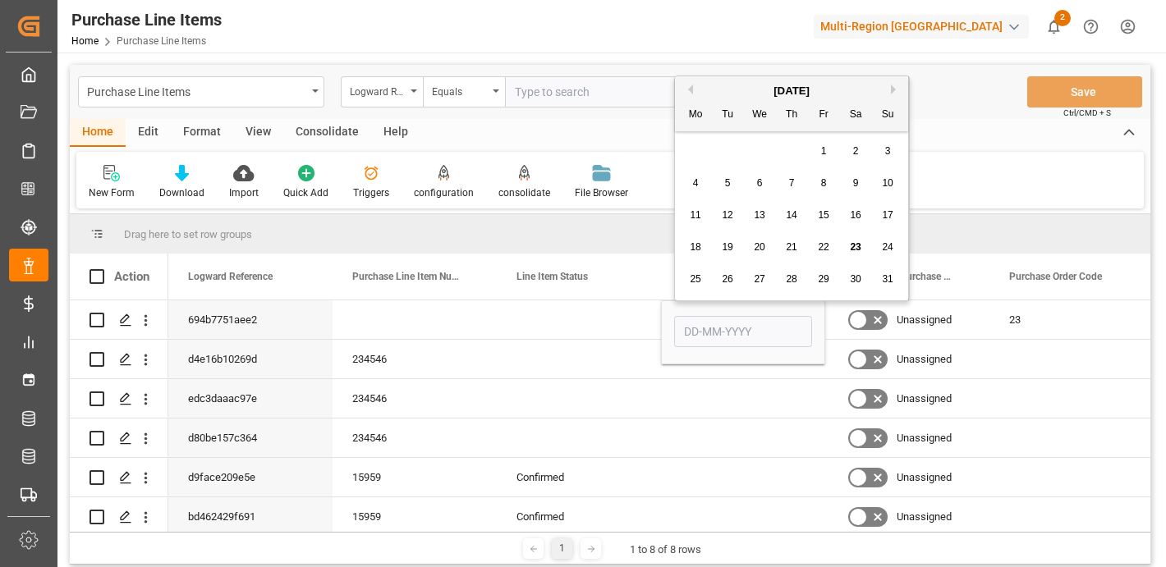
click at [750, 248] on div "20" at bounding box center [760, 248] width 21 height 20
type input "20-08-2025"
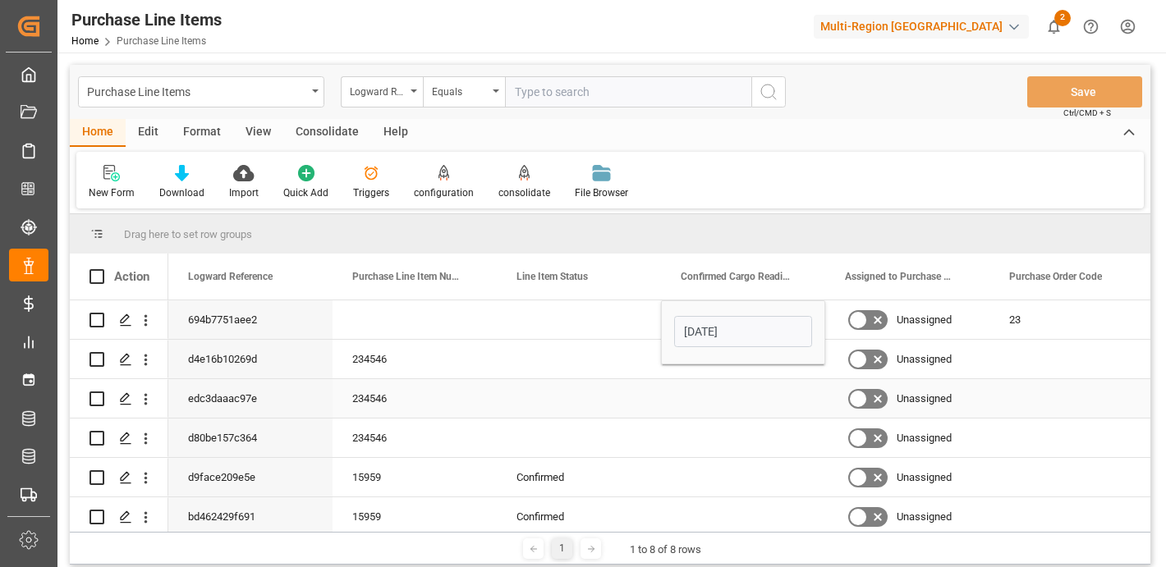
click at [741, 382] on div "Press SPACE to select this row." at bounding box center [743, 398] width 164 height 39
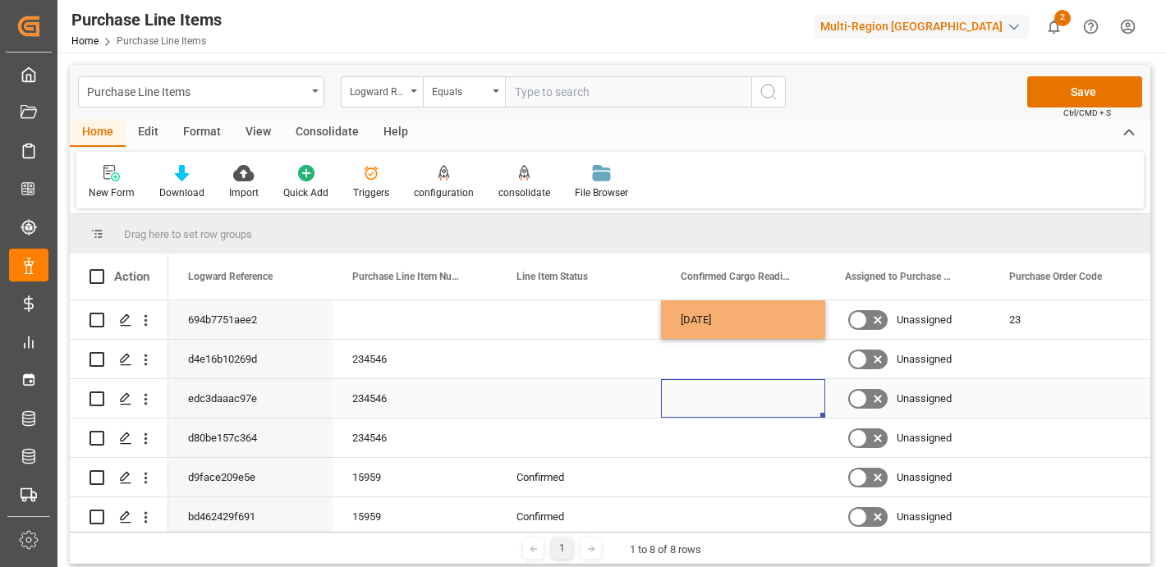
click at [741, 382] on div "Press SPACE to select this row." at bounding box center [743, 398] width 164 height 39
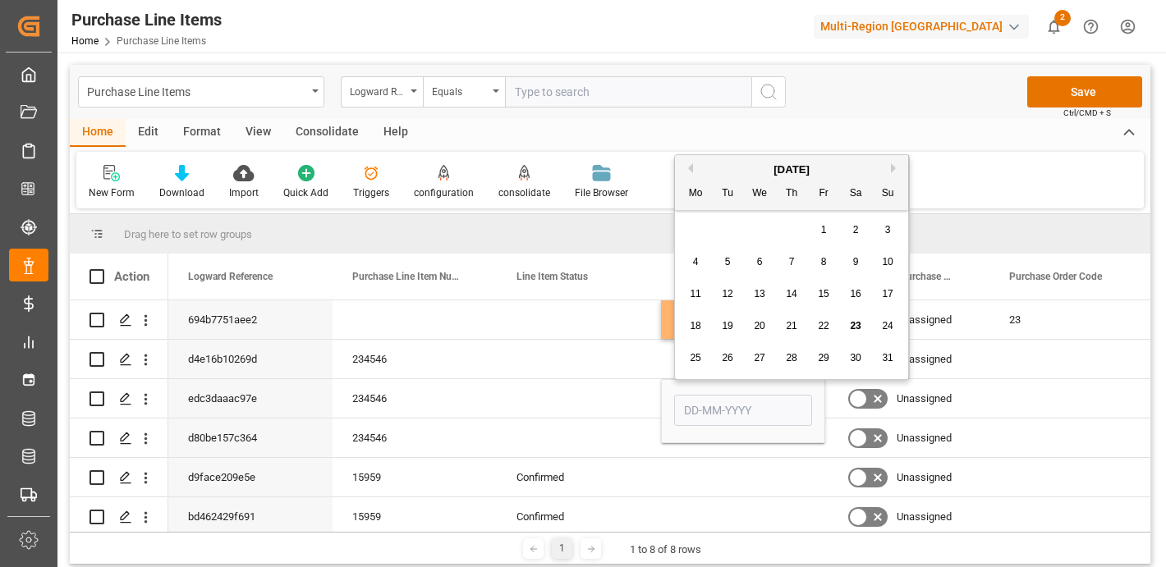
click at [760, 350] on div "27" at bounding box center [760, 359] width 21 height 20
type input "27-08-2025"
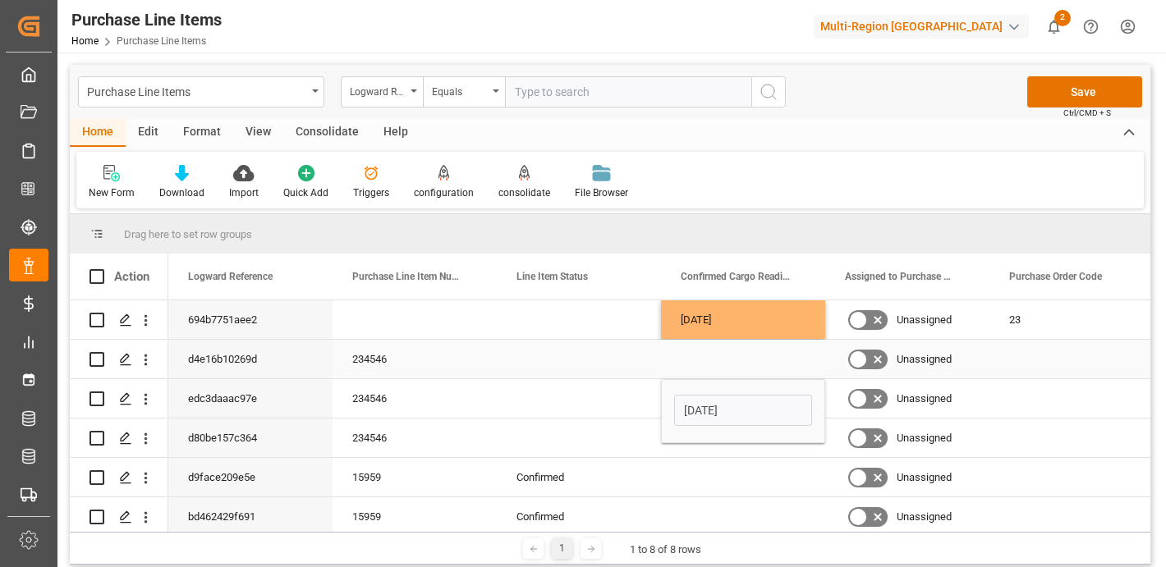
click at [561, 365] on div "Press SPACE to select this row." at bounding box center [579, 359] width 164 height 39
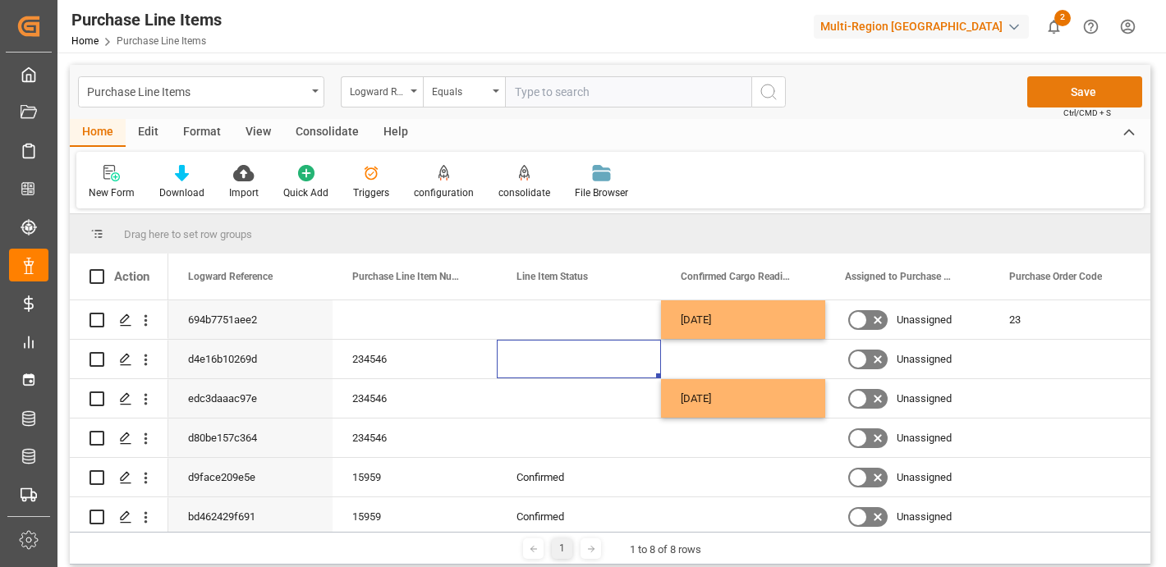
click at [1104, 89] on button "Save" at bounding box center [1084, 91] width 115 height 31
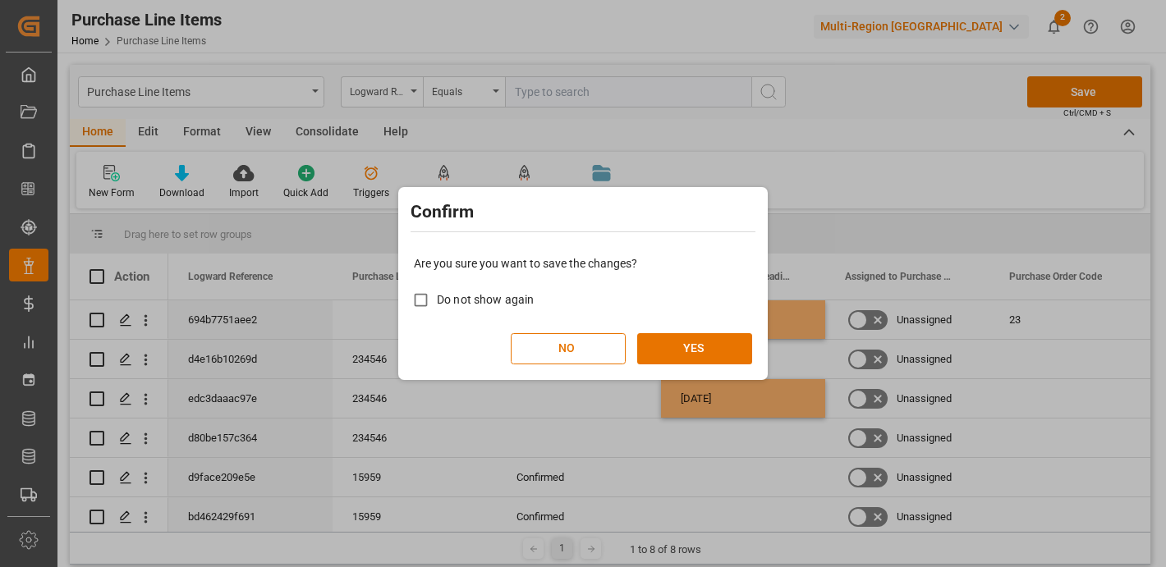
click at [443, 290] on label "Do not show again" at bounding box center [469, 300] width 129 height 32
click at [437, 290] on input "Do not show again" at bounding box center [421, 300] width 32 height 32
checkbox input "true"
click at [664, 325] on div "Are you sure you want to save the changes? Do not show again NO YES" at bounding box center [582, 310] width 361 height 132
click at [671, 342] on button "YES" at bounding box center [694, 348] width 115 height 31
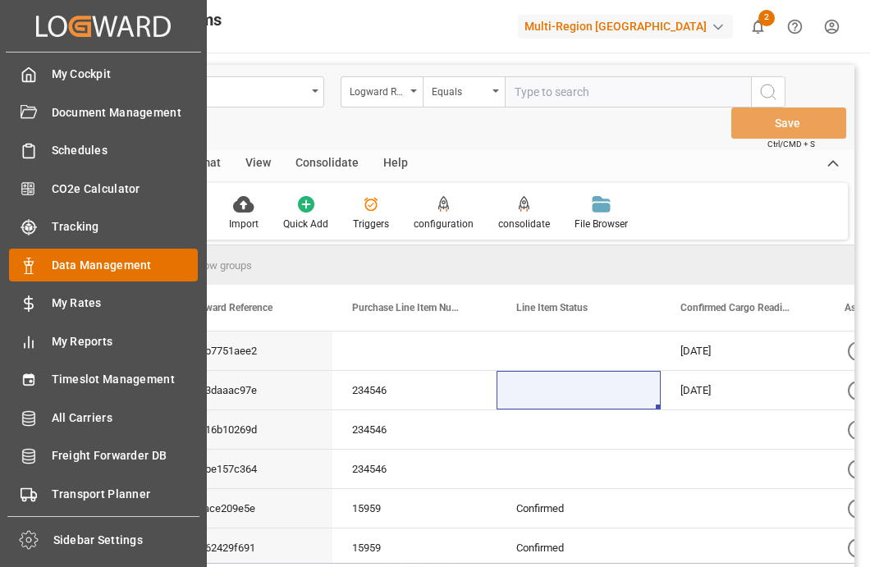
click at [52, 269] on span "Data Management" at bounding box center [125, 265] width 147 height 17
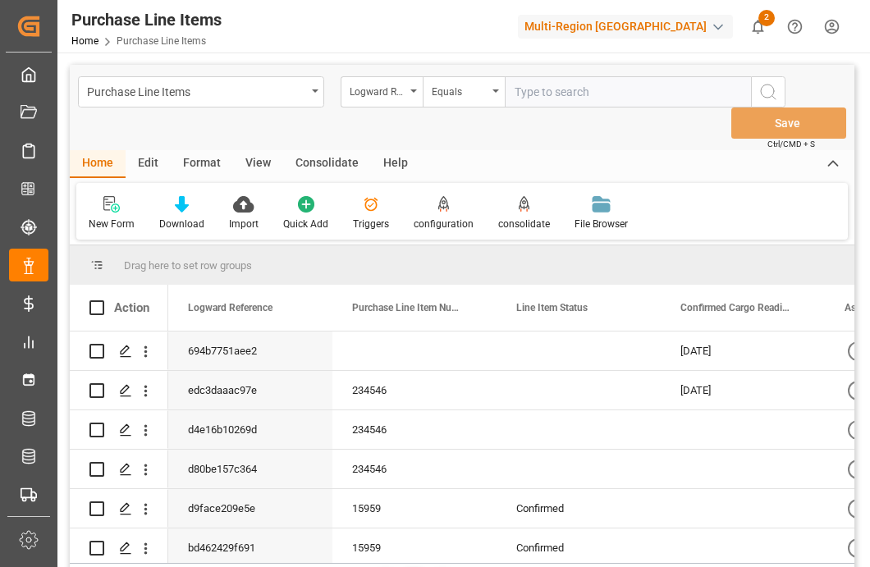
click at [152, 169] on div "Edit" at bounding box center [148, 164] width 45 height 28
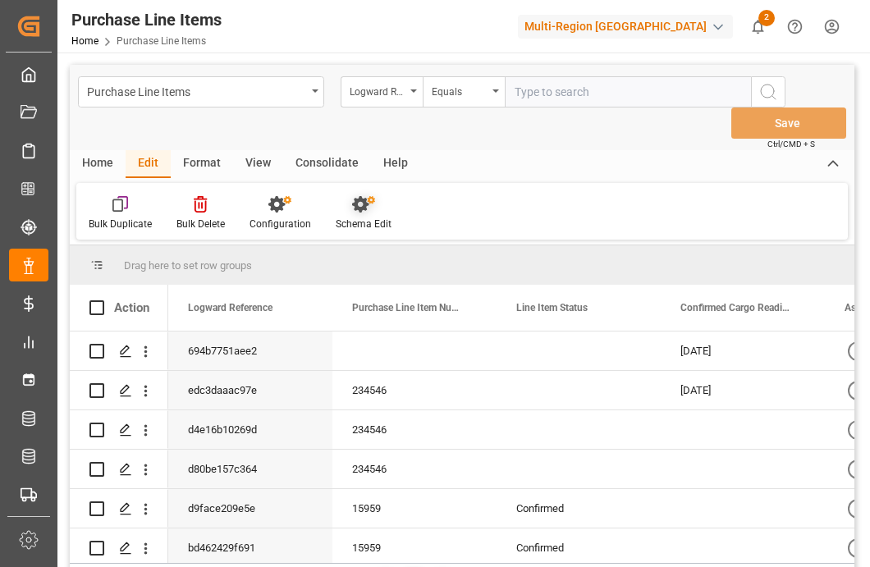
click at [368, 214] on div "Schema Edit" at bounding box center [363, 213] width 80 height 36
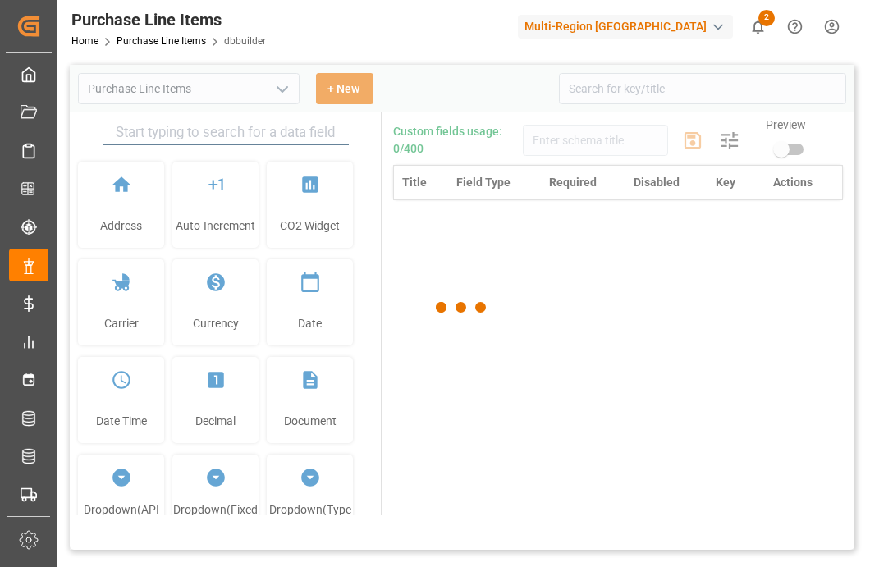
type input "Purchase Line Items"
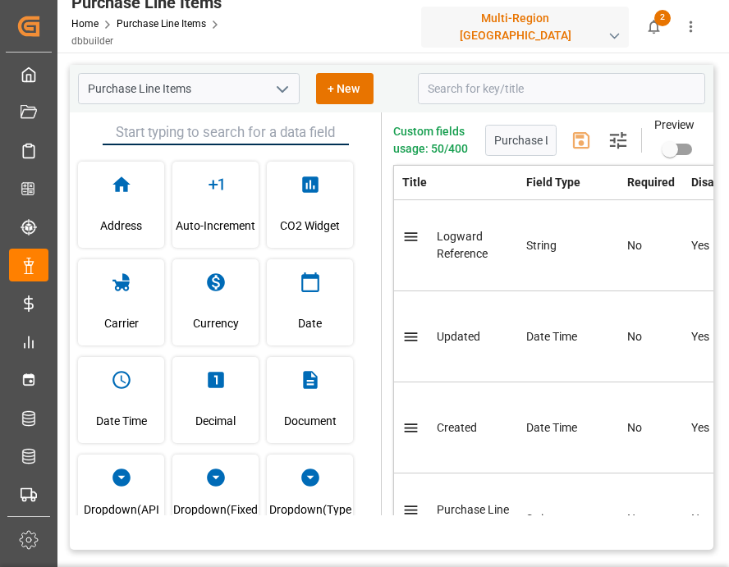
click at [566, 19] on div "Multi-Region [GEOGRAPHIC_DATA]" at bounding box center [525, 27] width 208 height 41
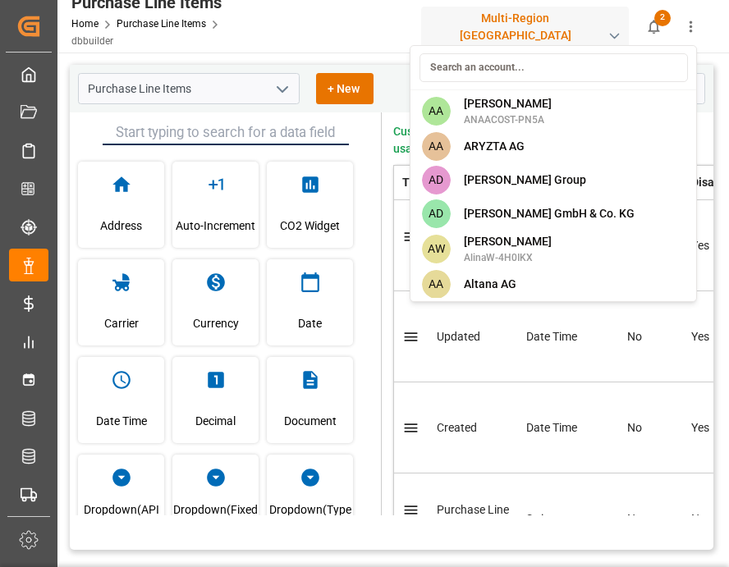
type input "e"
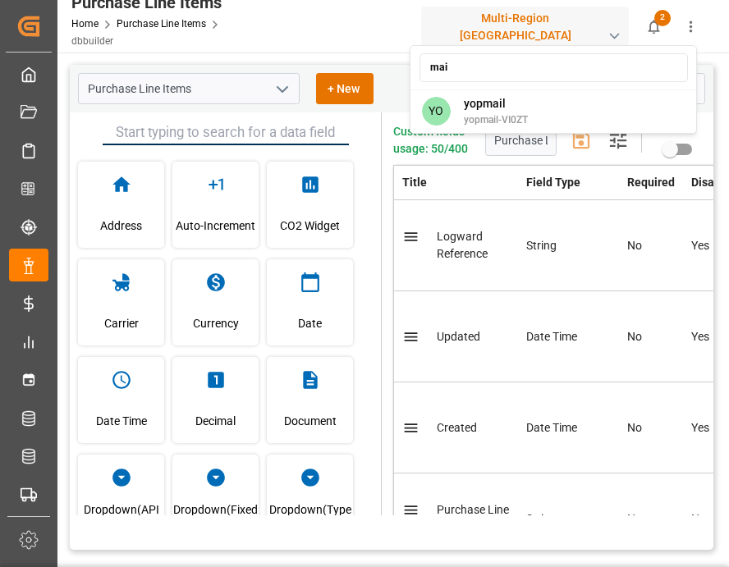
type input "main"
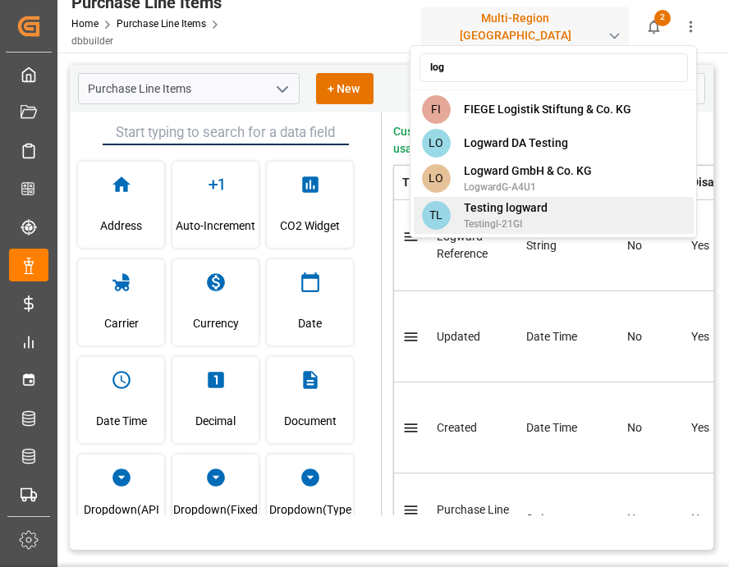
type input "log"
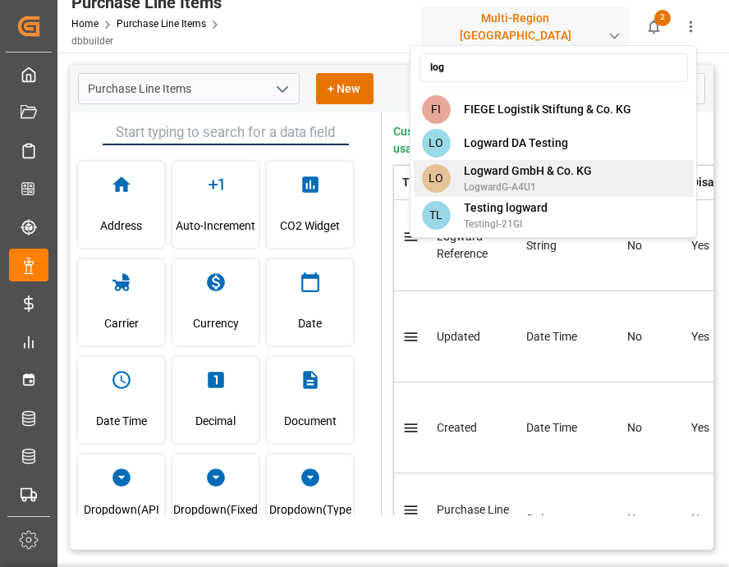
click at [598, 170] on div "LO Logward GmbH & Co. KG LogwardG-A4U1" at bounding box center [554, 178] width 280 height 37
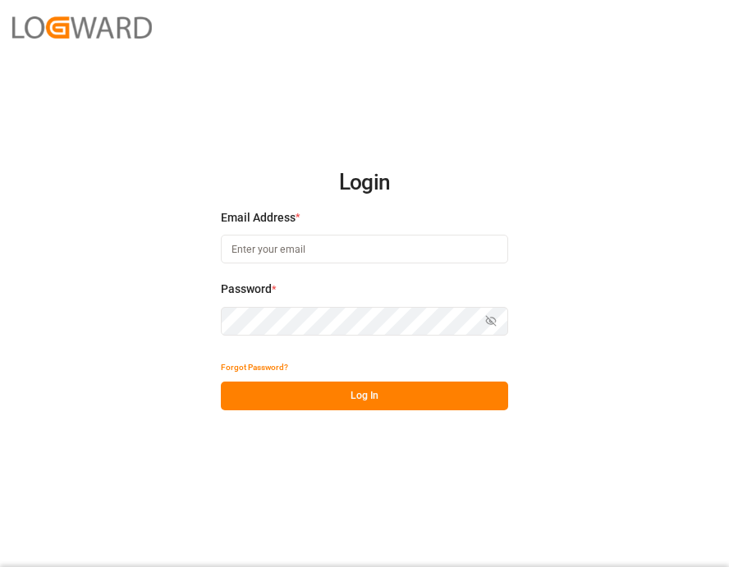
click at [390, 254] on input at bounding box center [364, 249] width 287 height 29
type input "[EMAIL_ADDRESS][PERSON_NAME][DOMAIN_NAME]"
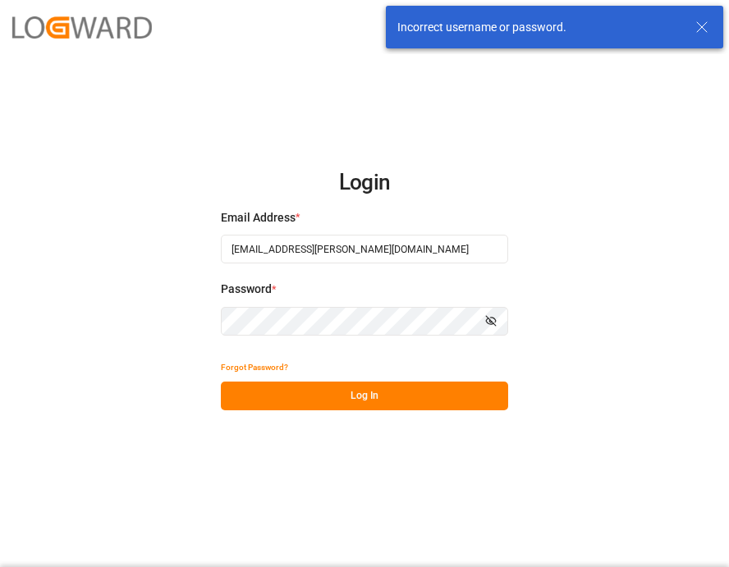
click at [497, 318] on button "Show password" at bounding box center [491, 321] width 34 height 29
click at [269, 400] on button "Log In" at bounding box center [364, 396] width 287 height 29
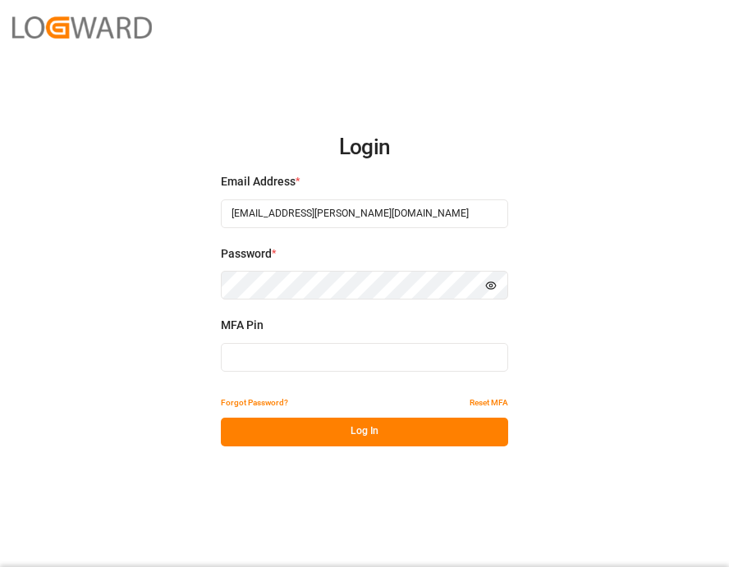
click at [314, 381] on div "MFA Pin" at bounding box center [364, 353] width 287 height 72
type input "130267"
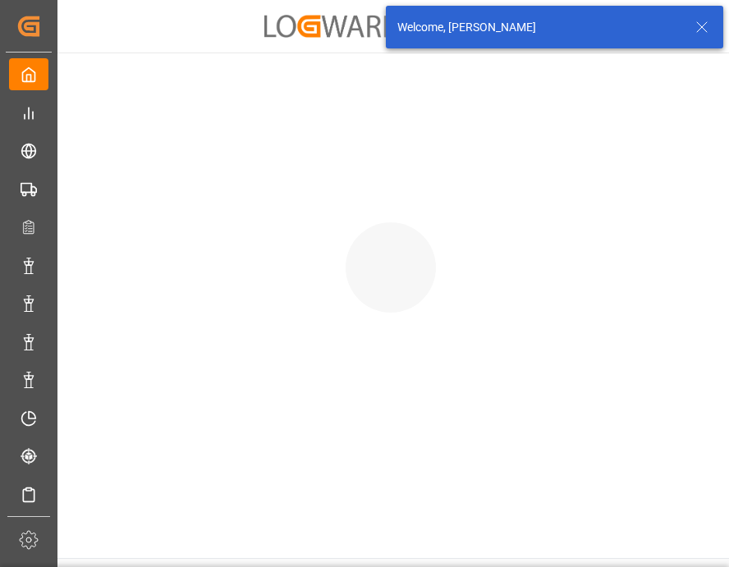
click at [703, 30] on icon at bounding box center [702, 27] width 20 height 20
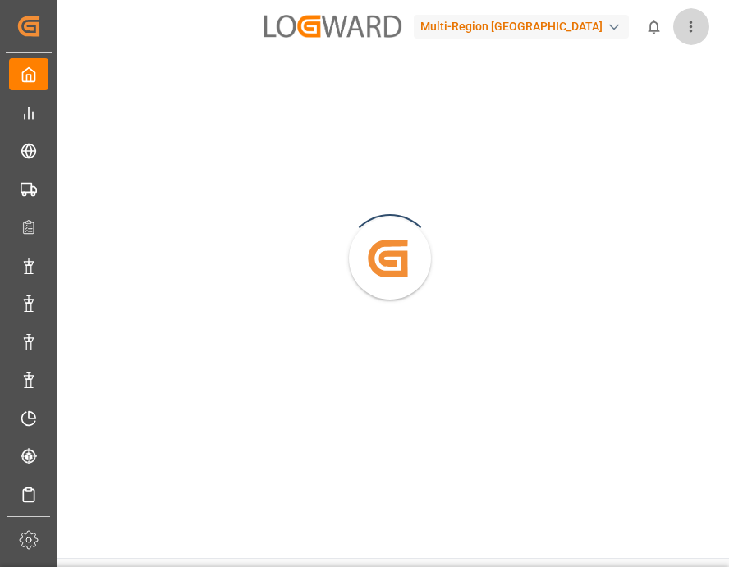
click at [700, 30] on button "show more" at bounding box center [690, 26] width 37 height 37
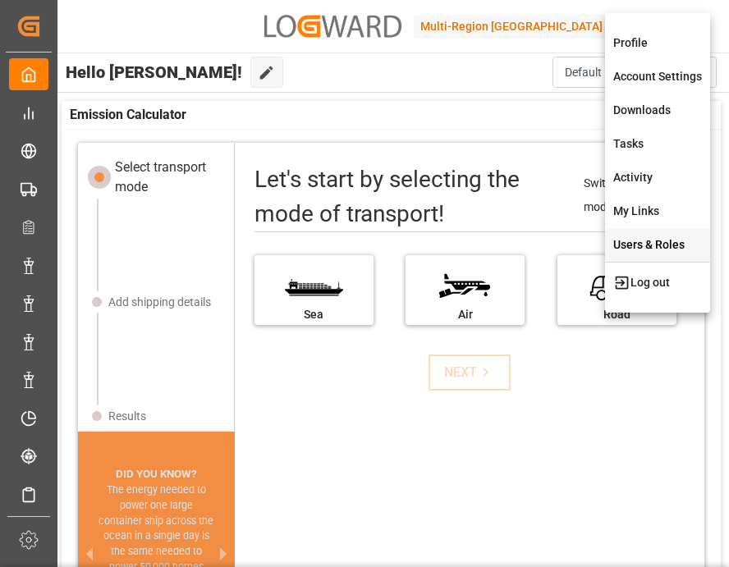
click at [674, 247] on div "Users & Roles" at bounding box center [657, 245] width 105 height 34
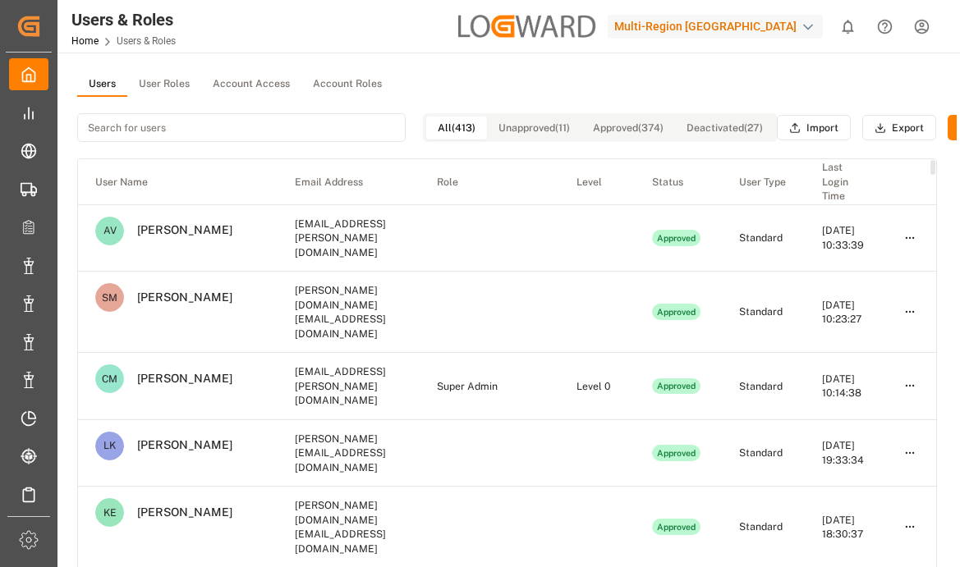
click at [728, 19] on div "Multi-Region CA" at bounding box center [715, 27] width 215 height 24
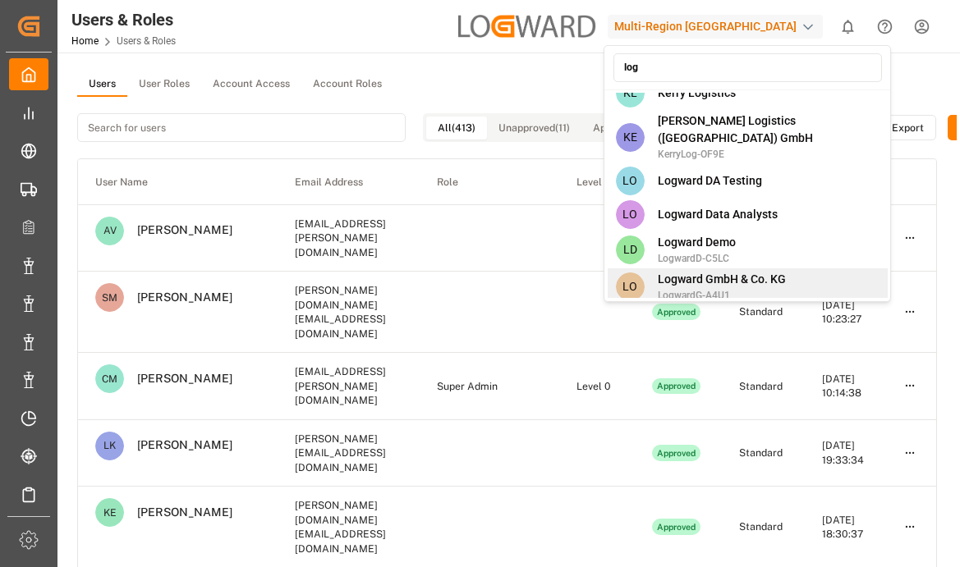
type input "log"
click at [728, 268] on div "LO Logward GmbH & Co. KG LogwardG-A4U1" at bounding box center [748, 286] width 280 height 37
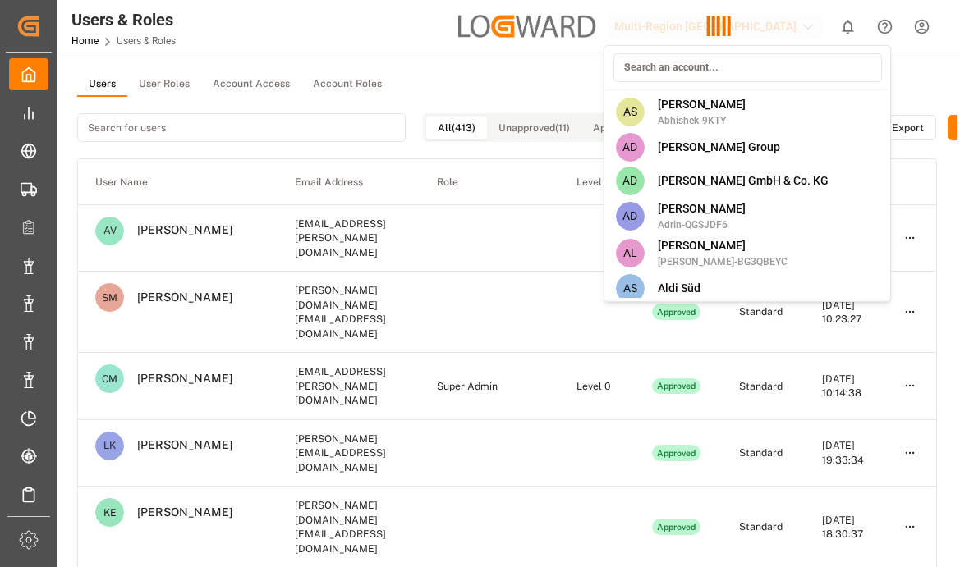
scroll to position [6686, 0]
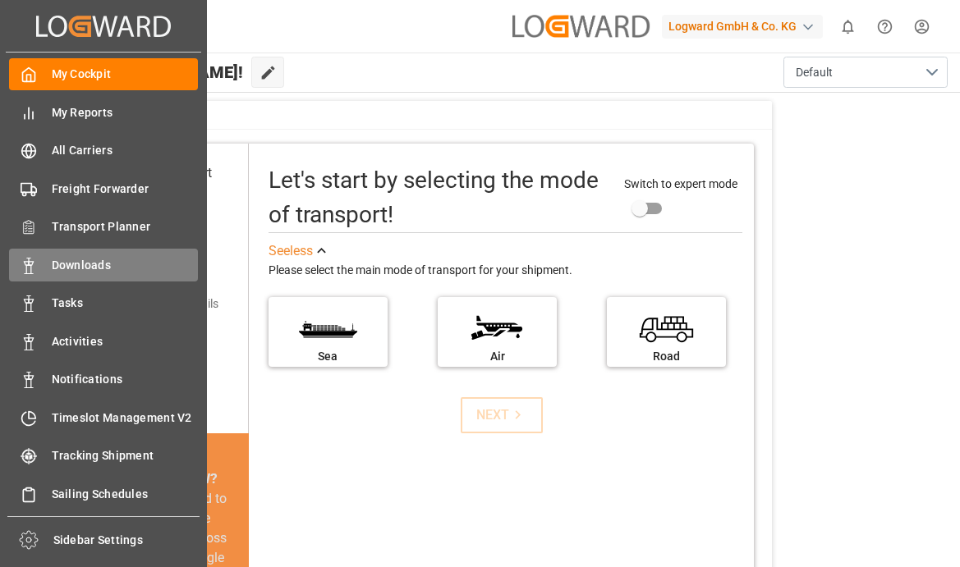
click at [155, 264] on span "Downloads" at bounding box center [125, 265] width 147 height 17
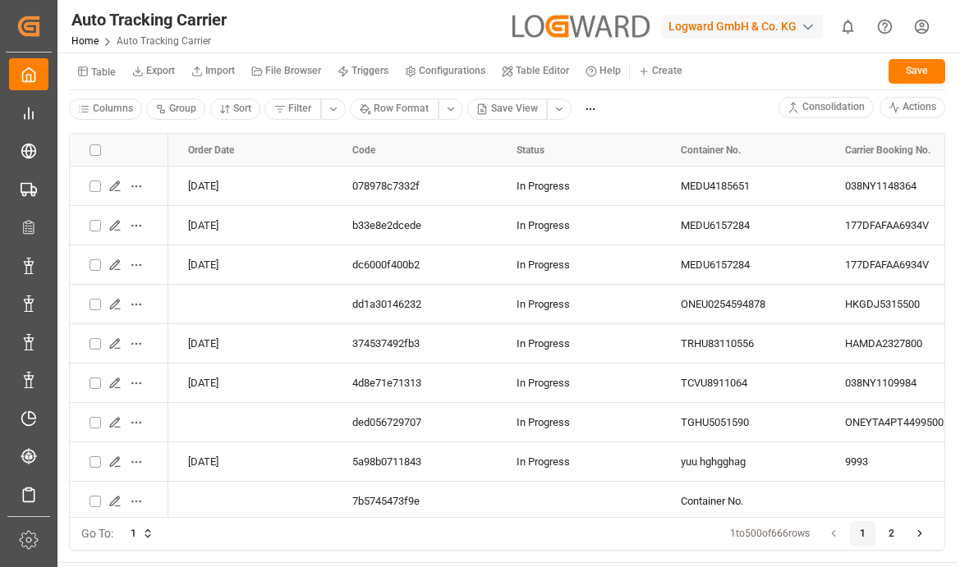
click at [168, 71] on small "Export" at bounding box center [160, 71] width 29 height 10
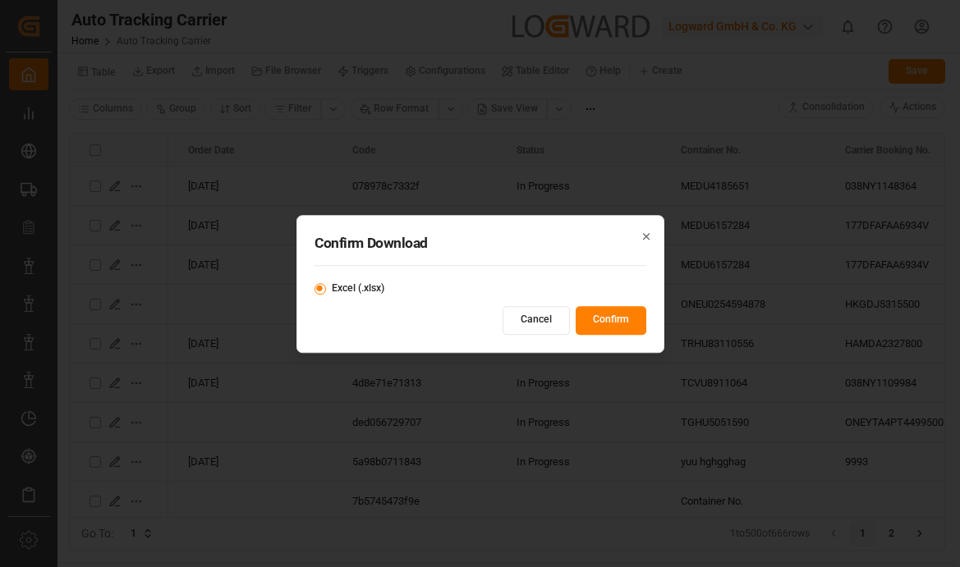
click at [636, 329] on button "Confirm" at bounding box center [611, 319] width 71 height 29
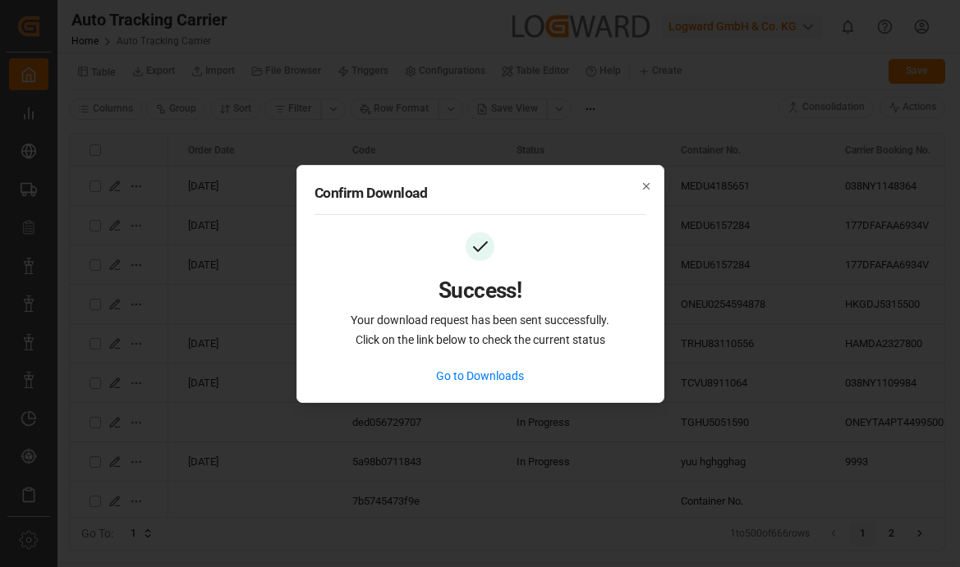
click at [489, 369] on link "Go to Downloads" at bounding box center [480, 376] width 88 height 17
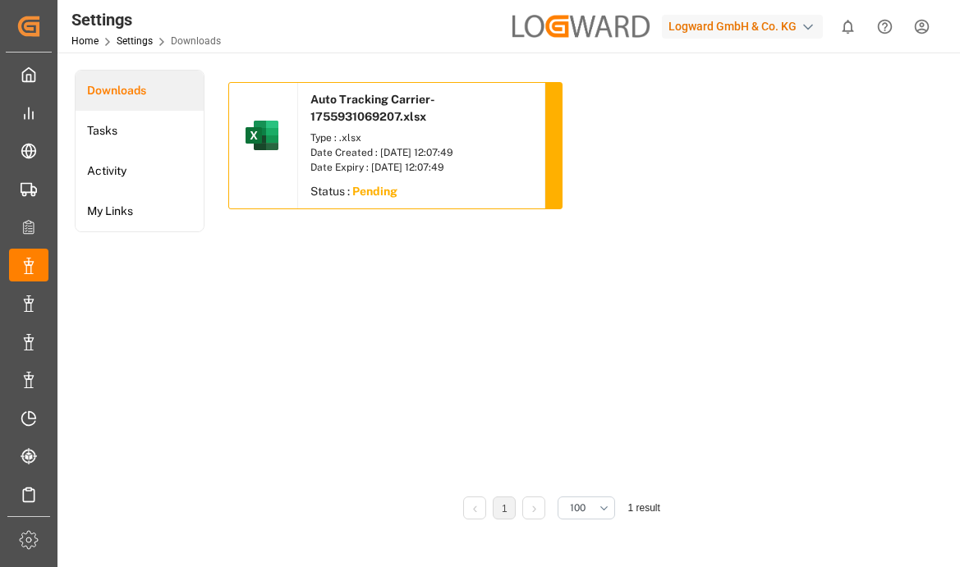
click at [926, 12] on html "Created by potrace 1.15, written by Peter Selinger 2001-2017 Created by potrace…" at bounding box center [480, 345] width 960 height 690
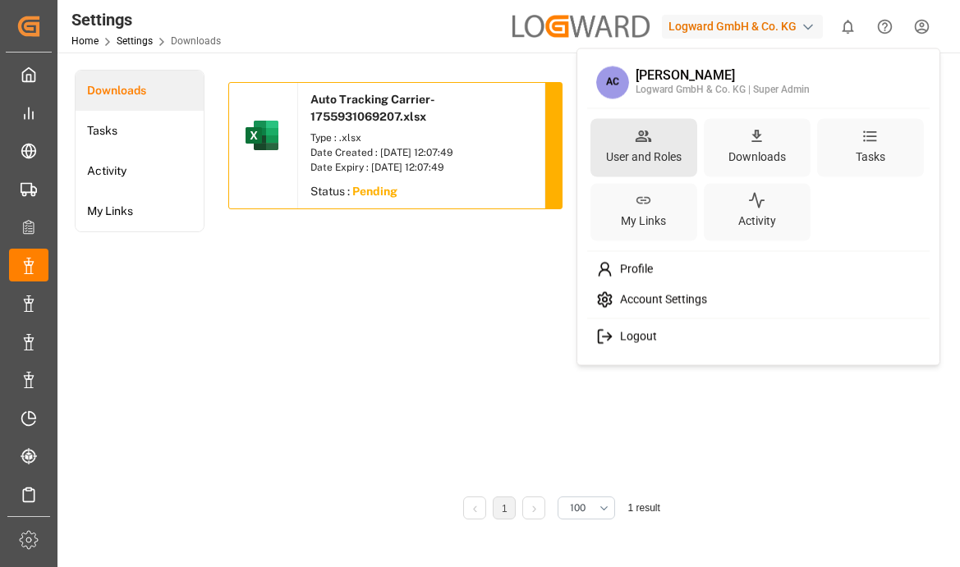
click at [650, 158] on div "User and Roles" at bounding box center [644, 156] width 82 height 24
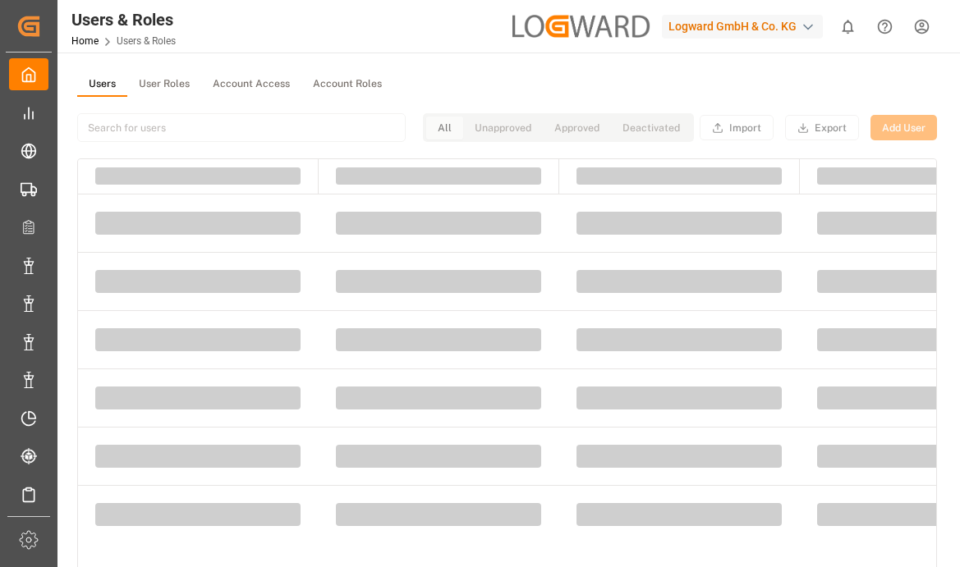
click at [154, 86] on button "User Roles" at bounding box center [164, 84] width 74 height 25
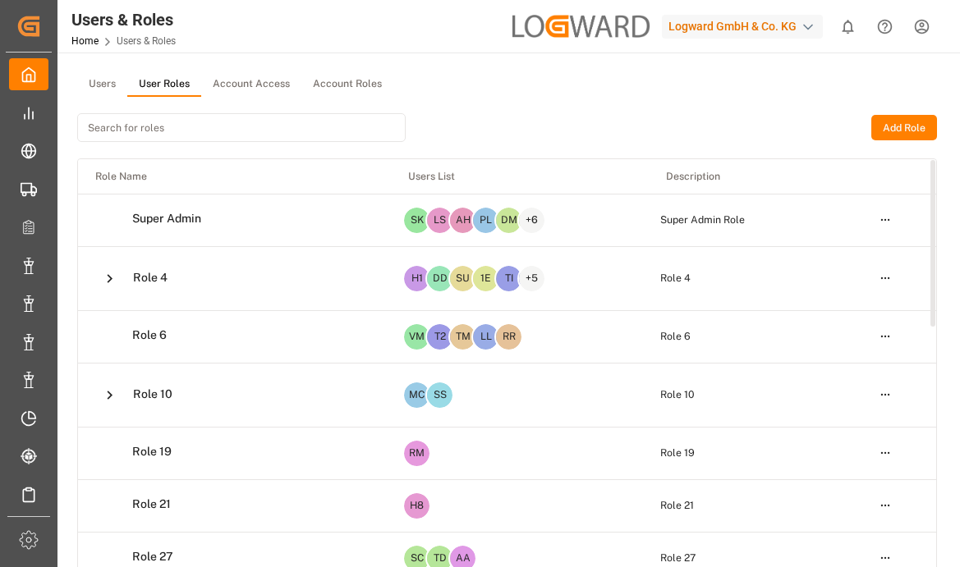
click at [886, 220] on html "Created by potrace 1.15, written by Peter Selinger 2001-2017 Created by potrace…" at bounding box center [480, 345] width 960 height 690
click at [869, 256] on div "Edit" at bounding box center [851, 250] width 85 height 23
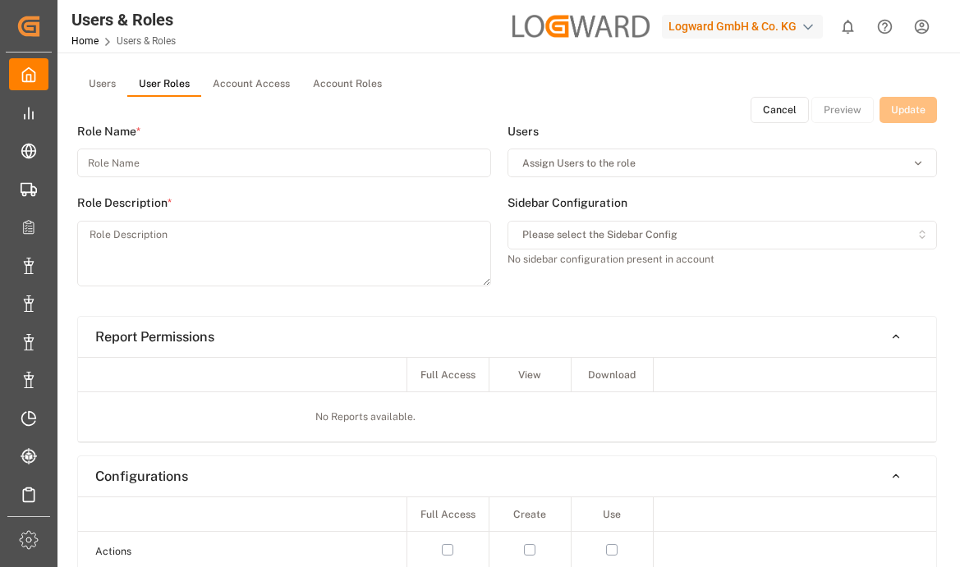
type input "Super Admin"
type textarea "Super Admin Role"
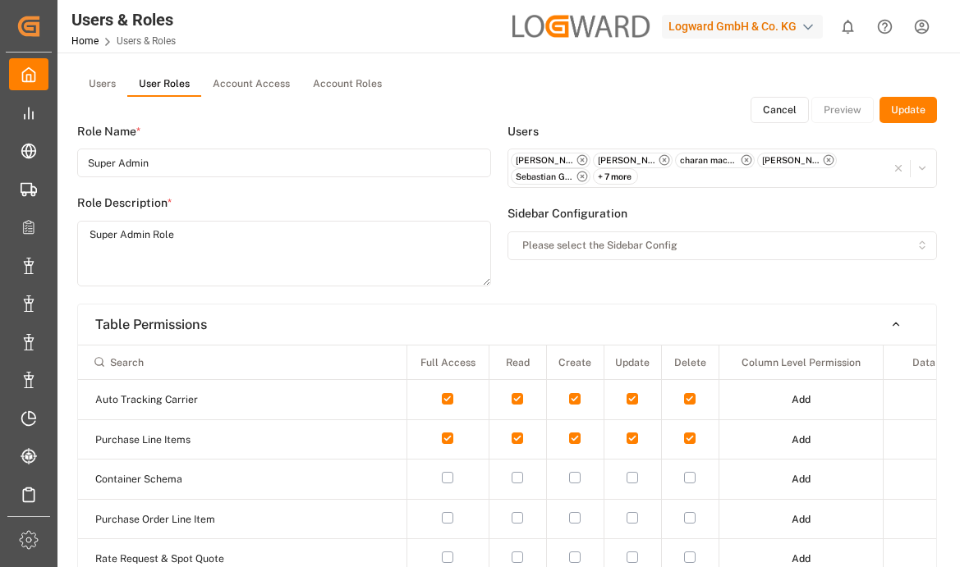
click at [907, 105] on button "Update" at bounding box center [907, 110] width 57 height 26
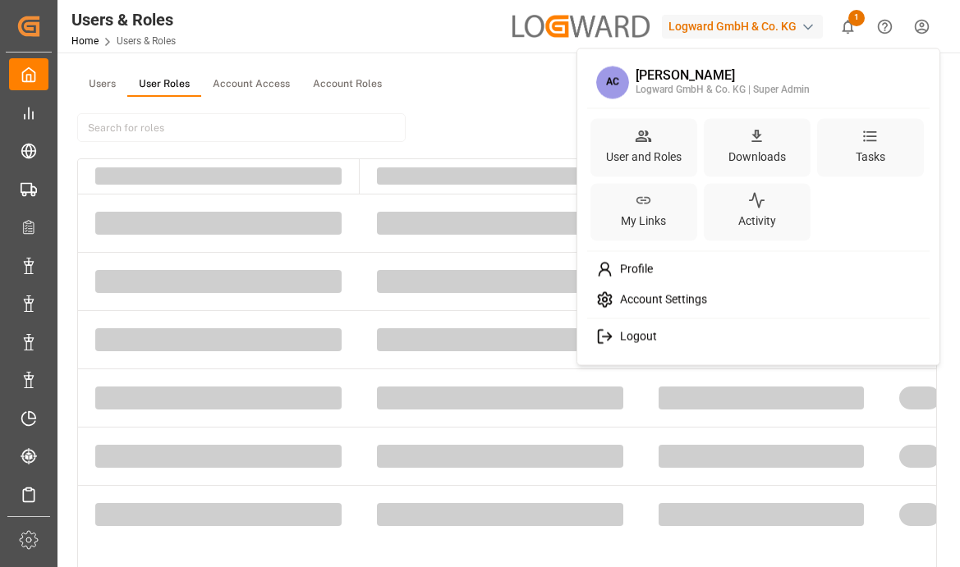
click at [924, 18] on html "Created by potrace 1.15, written by [PERSON_NAME] [DATE]-[DATE] Created by potr…" at bounding box center [480, 345] width 960 height 690
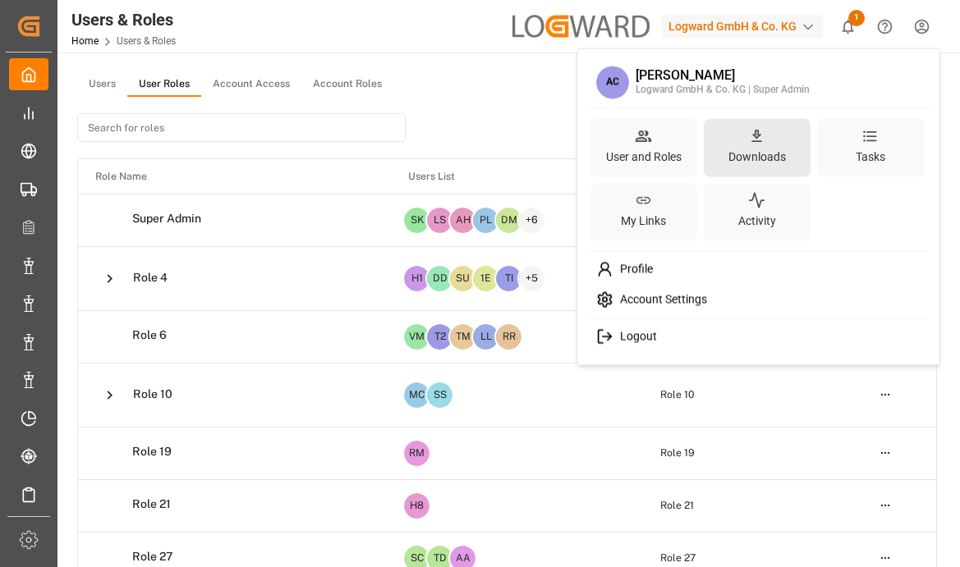
click at [753, 144] on div "Downloads" at bounding box center [757, 156] width 64 height 24
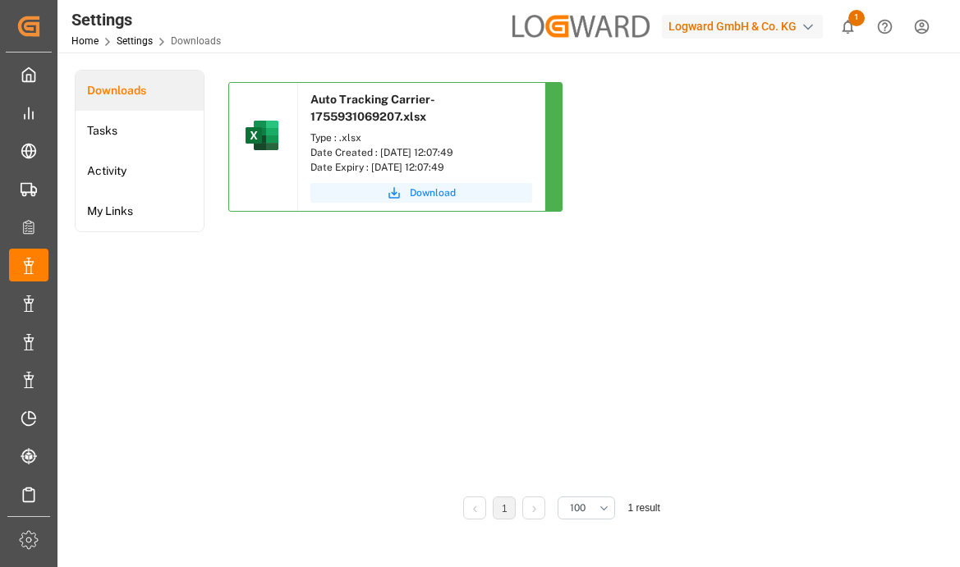
click at [409, 191] on button "Download" at bounding box center [421, 193] width 222 height 20
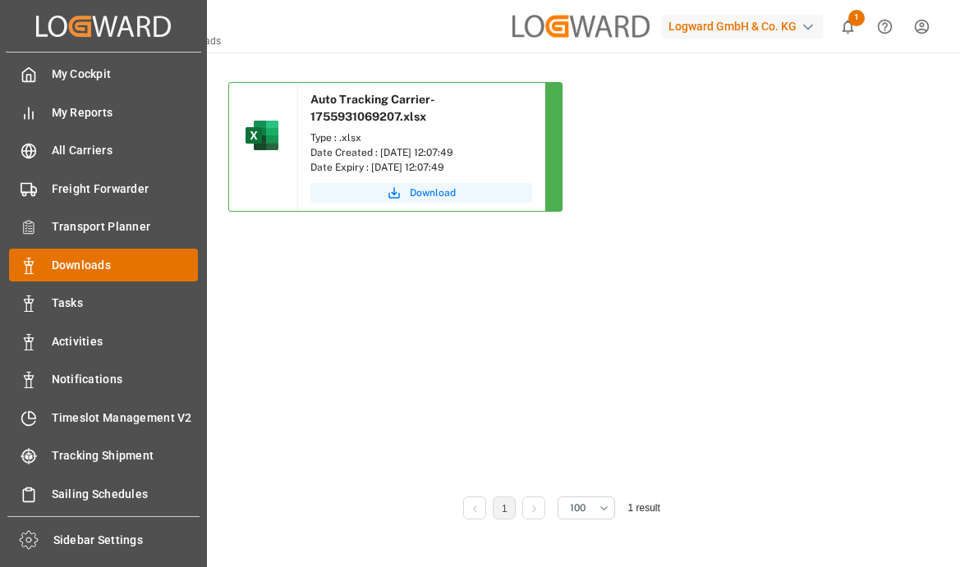
click at [39, 274] on div "Downloads Downloads" at bounding box center [103, 265] width 189 height 32
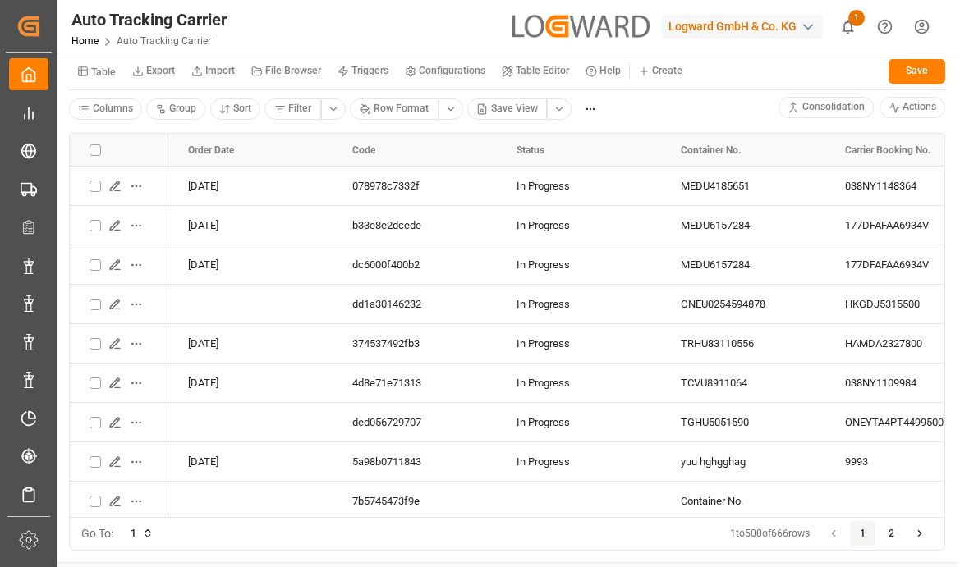
click at [208, 67] on small "Import" at bounding box center [220, 71] width 30 height 10
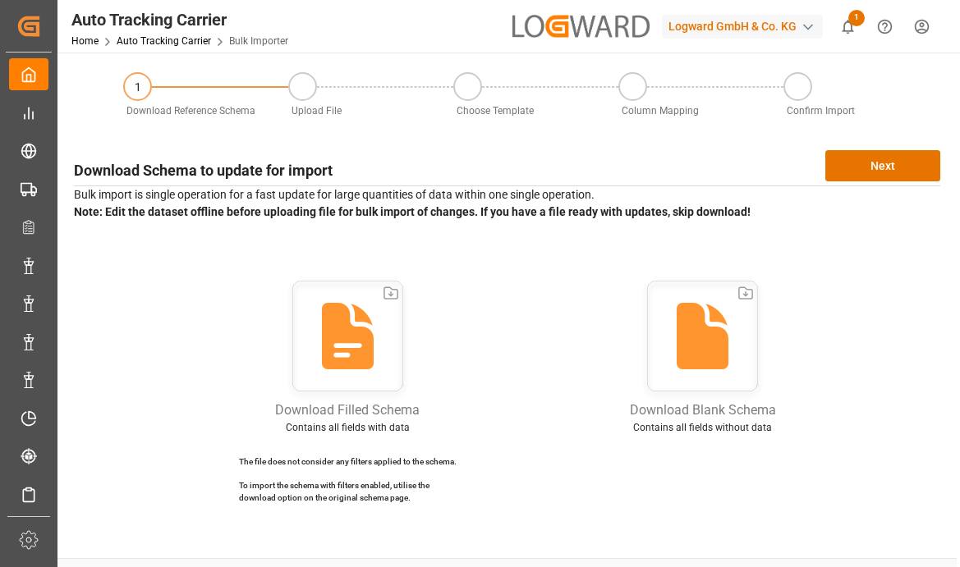
click at [951, 154] on div "1 Download Reference Schema Upload File Choose Template Column Mapping Confirm …" at bounding box center [506, 292] width 899 height 479
click at [858, 177] on button "Next" at bounding box center [882, 165] width 115 height 31
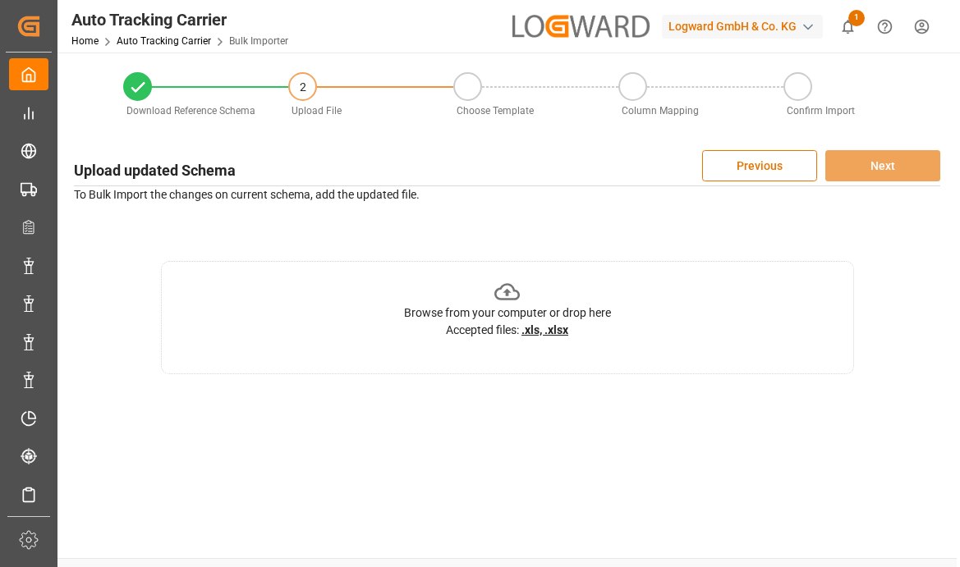
click at [530, 311] on div "Browse from your computer or drop here" at bounding box center [507, 313] width 207 height 17
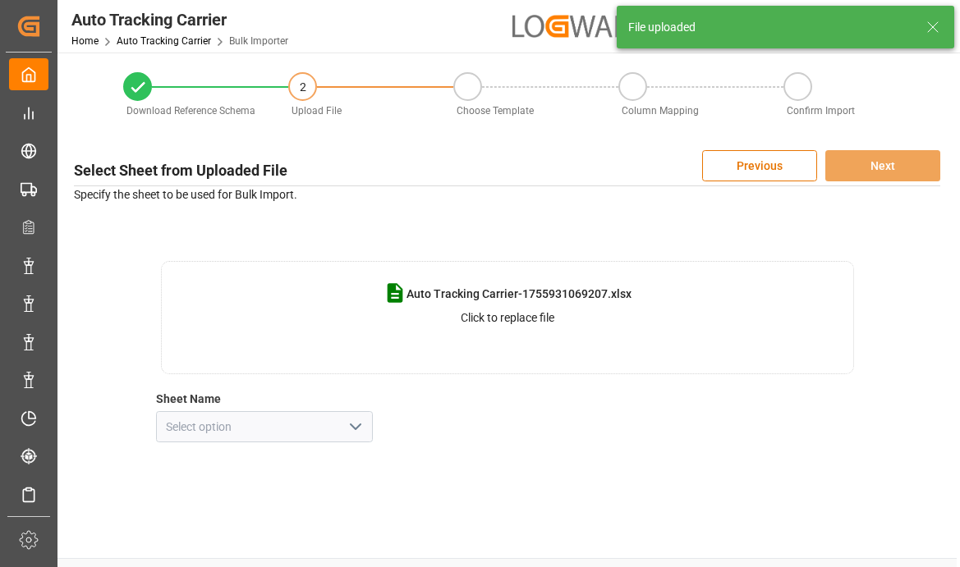
click at [364, 425] on icon "open menu" at bounding box center [356, 427] width 20 height 20
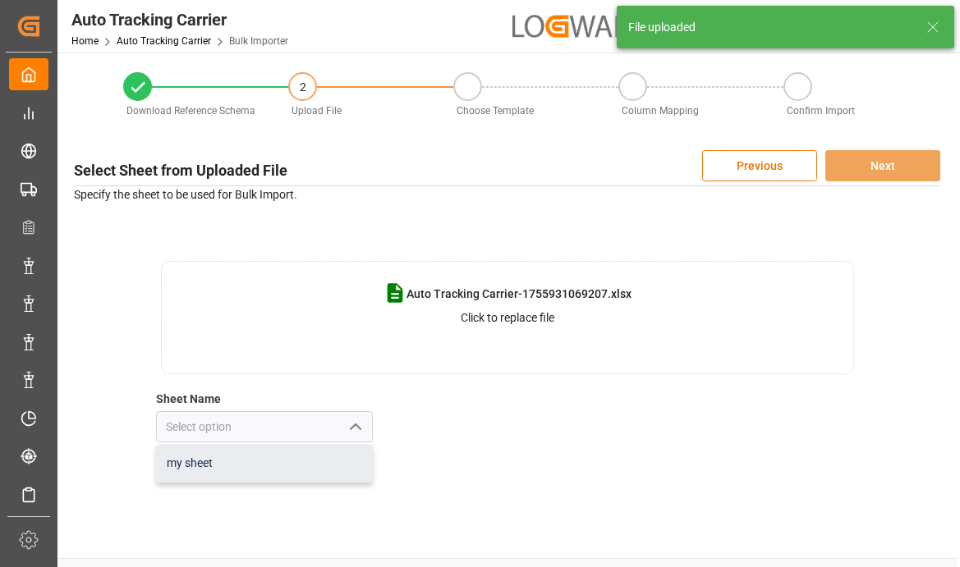
click at [296, 457] on div "my sheet" at bounding box center [264, 463] width 215 height 37
type input "my sheet"
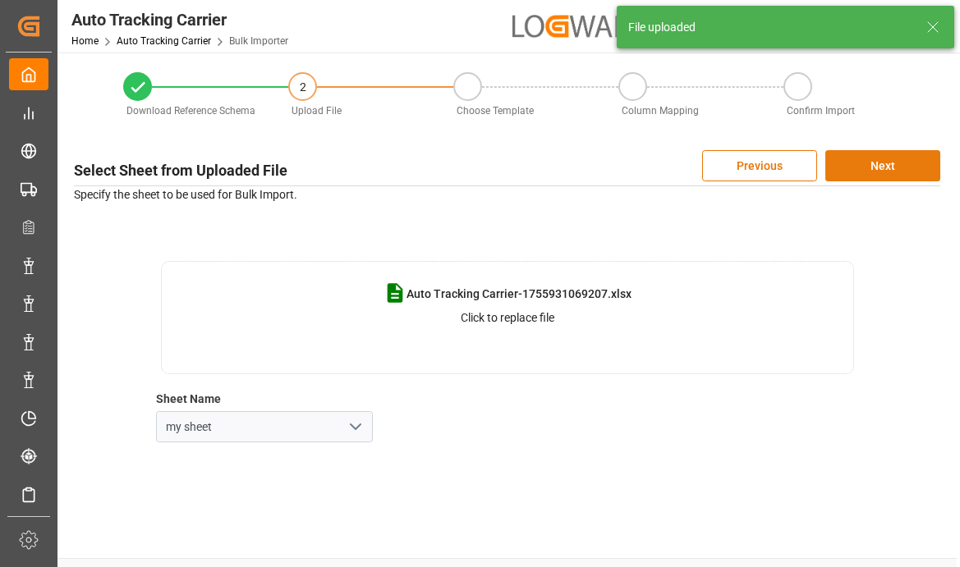
click at [847, 162] on button "Next" at bounding box center [882, 165] width 115 height 31
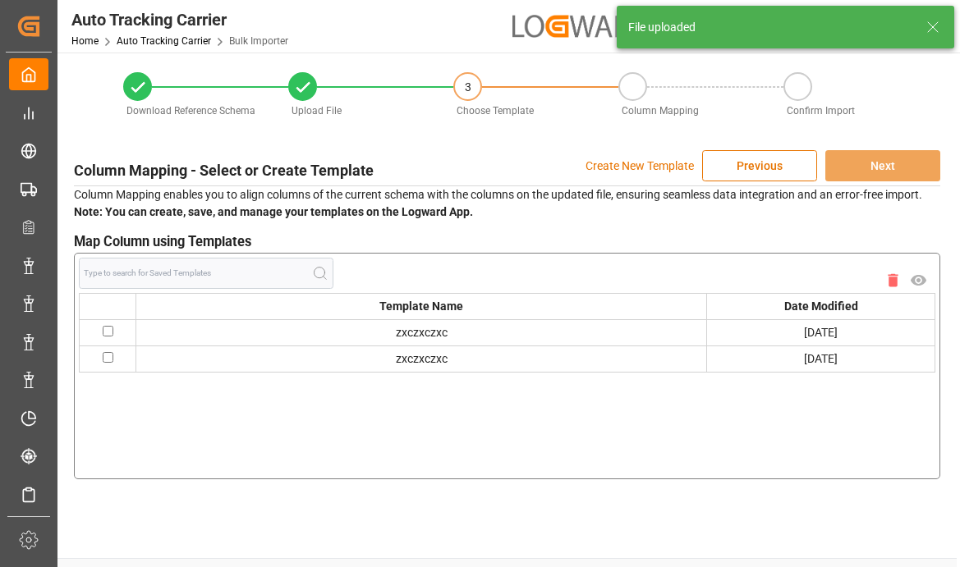
click at [646, 168] on p "Create New Template" at bounding box center [639, 165] width 108 height 31
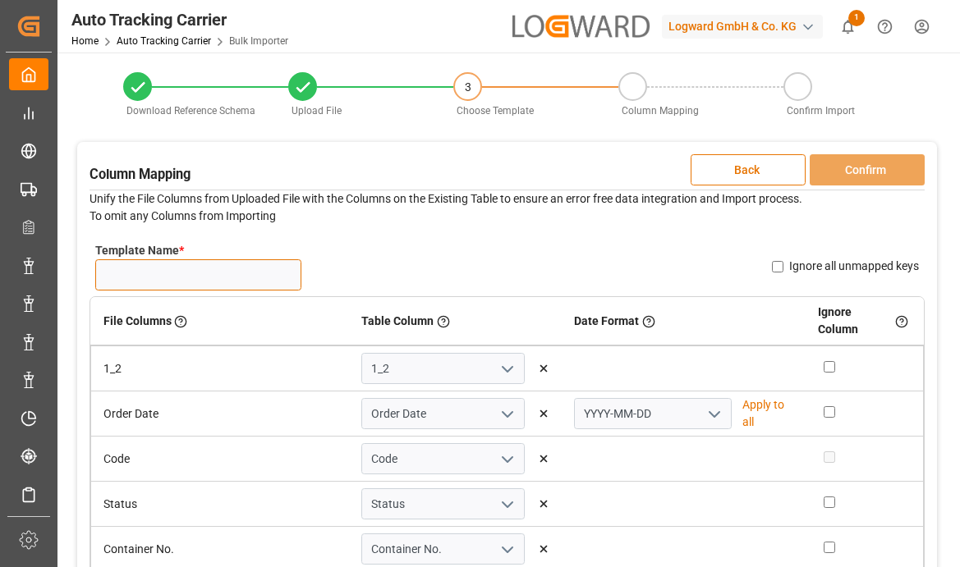
click at [227, 268] on input "Template Name *" at bounding box center [198, 274] width 206 height 31
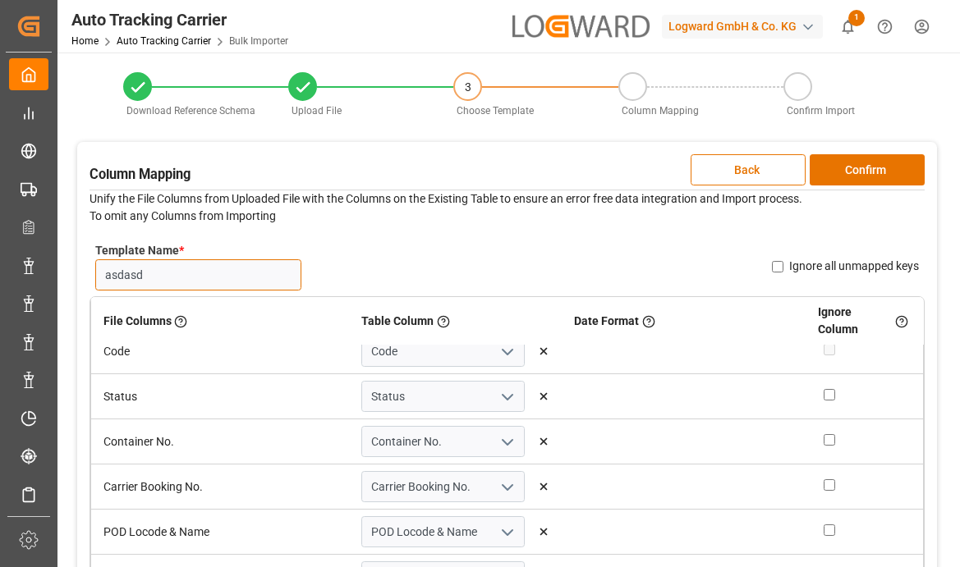
scroll to position [122, 0]
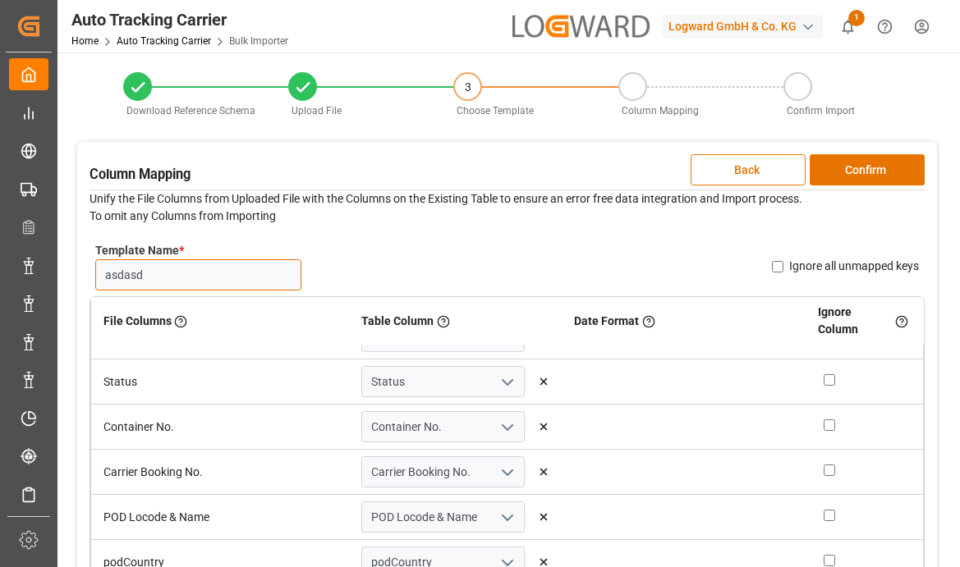
type input "asdasd"
click at [782, 266] on input "Ignore all unmapped keys" at bounding box center [777, 266] width 11 height 11
checkbox input "true"
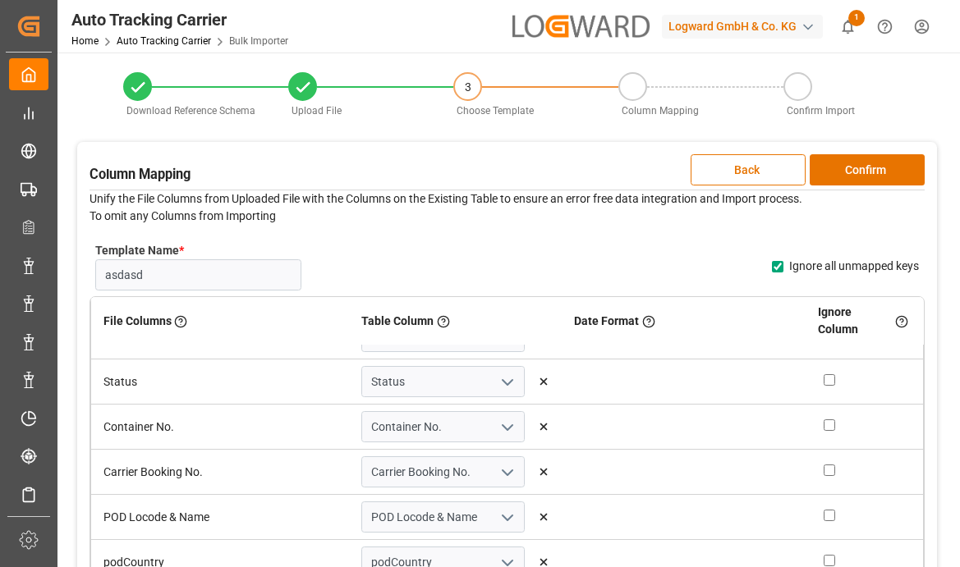
checkbox input "true"
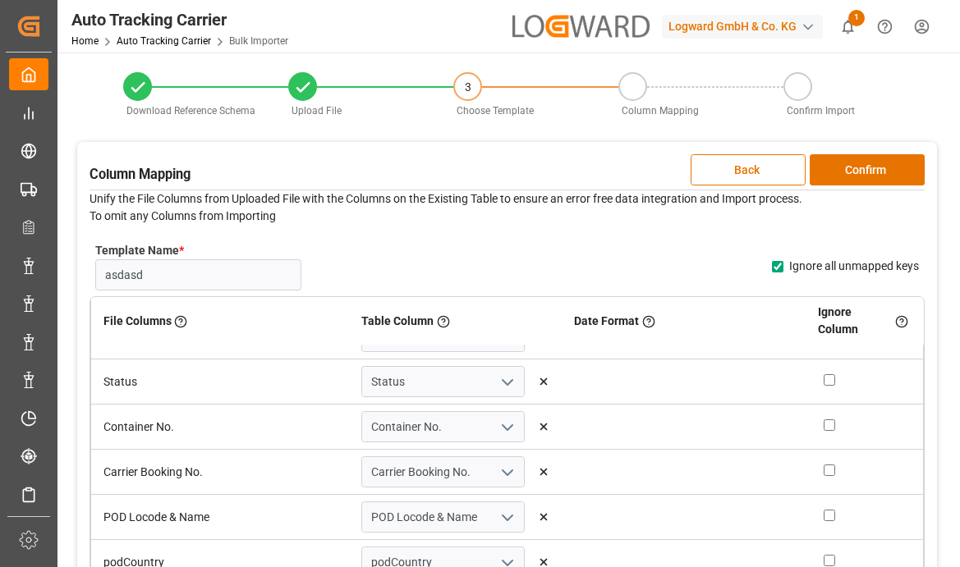
checkbox input "true"
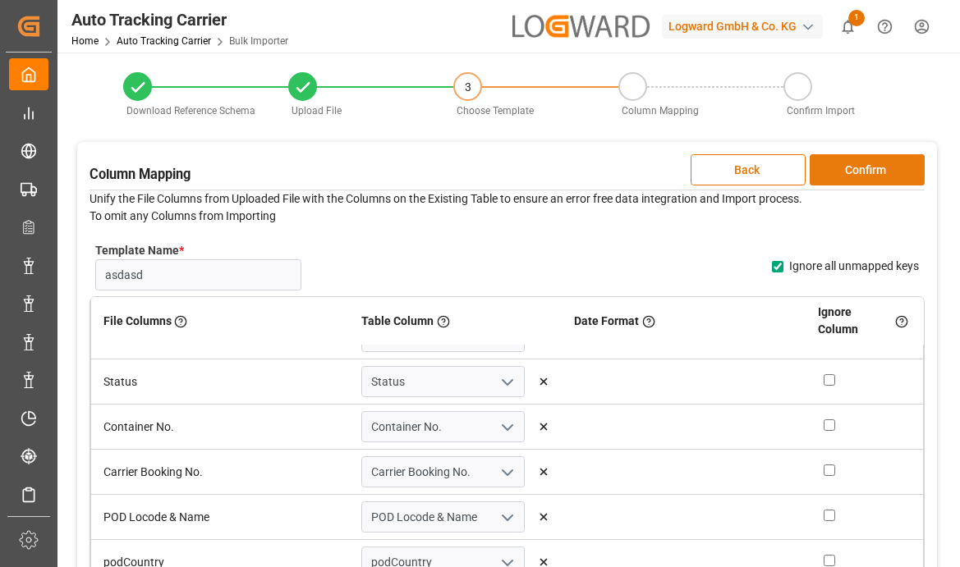
click at [890, 158] on button "Confirm" at bounding box center [866, 169] width 115 height 31
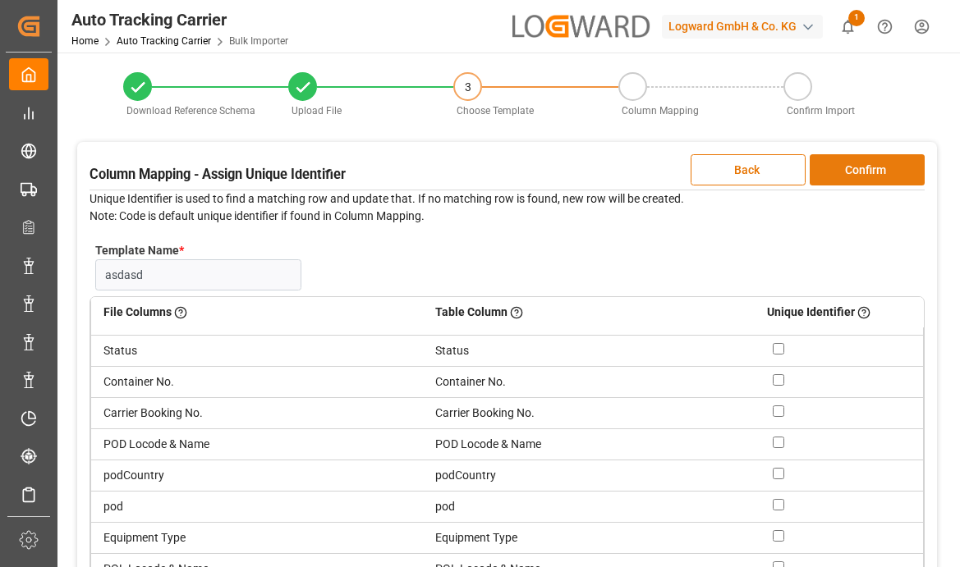
click at [852, 159] on button "Confirm" at bounding box center [866, 169] width 115 height 31
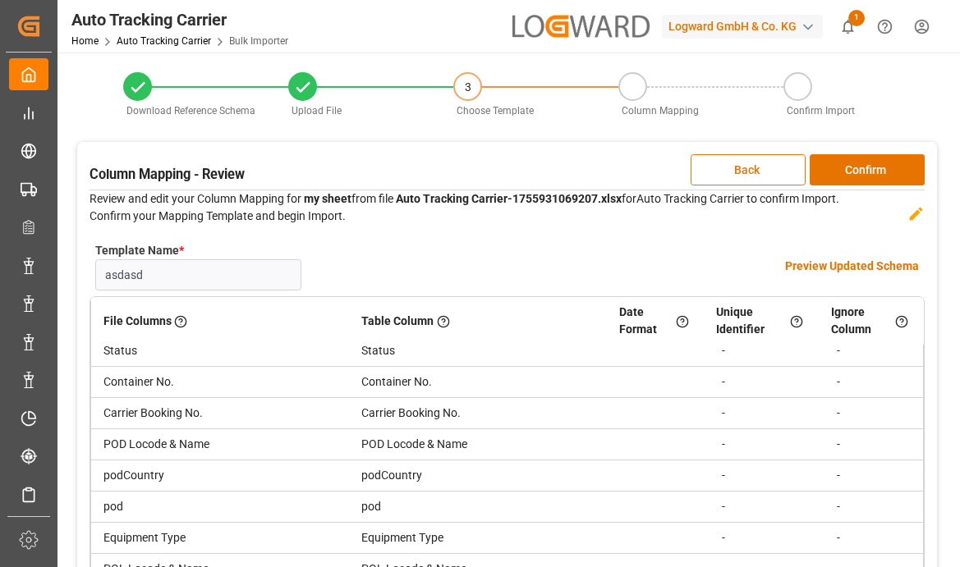
click at [865, 262] on h4 "Preview Updated Schema" at bounding box center [852, 266] width 134 height 17
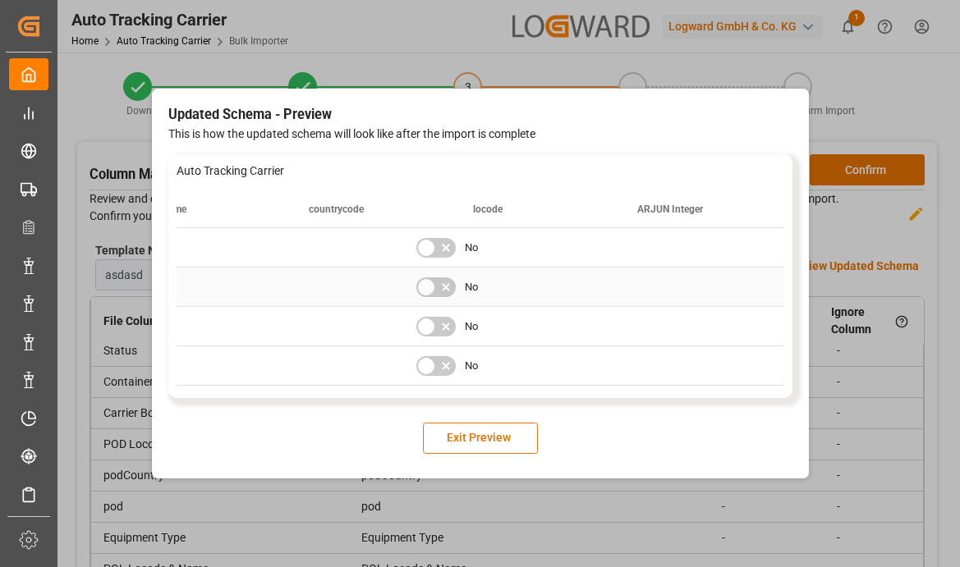
scroll to position [0, 14334]
click at [480, 433] on button "Exit Preview" at bounding box center [480, 438] width 115 height 31
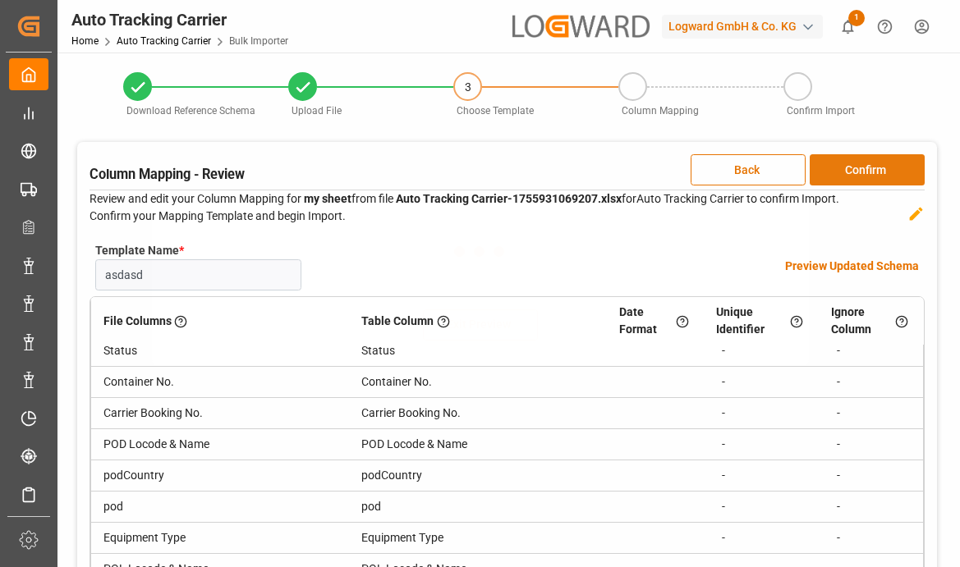
click at [869, 169] on button "Confirm" at bounding box center [866, 169] width 115 height 31
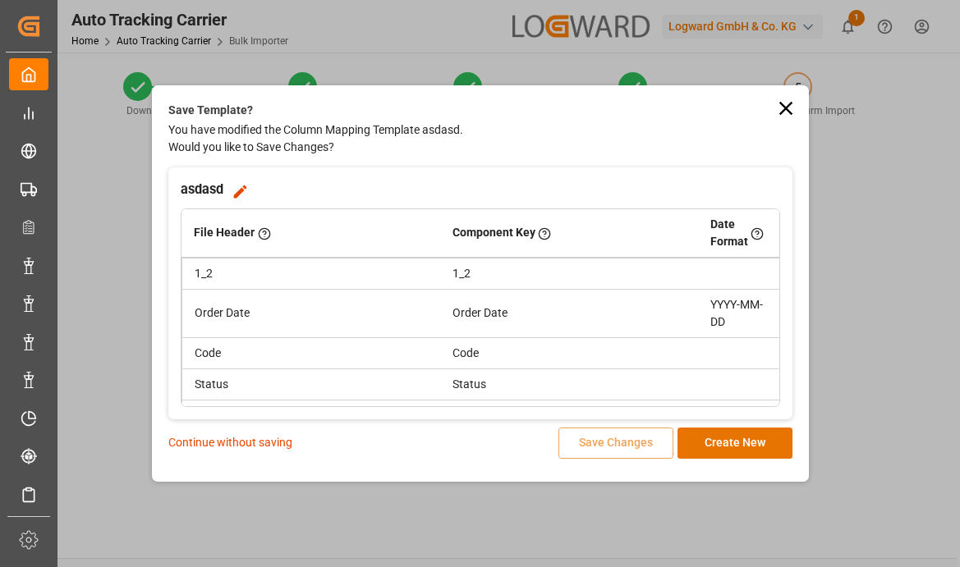
click at [699, 423] on div "Save Template? You have modified the Column Mapping Template asdasd. Would you …" at bounding box center [480, 280] width 624 height 357
click at [696, 428] on button "Create New" at bounding box center [734, 443] width 115 height 31
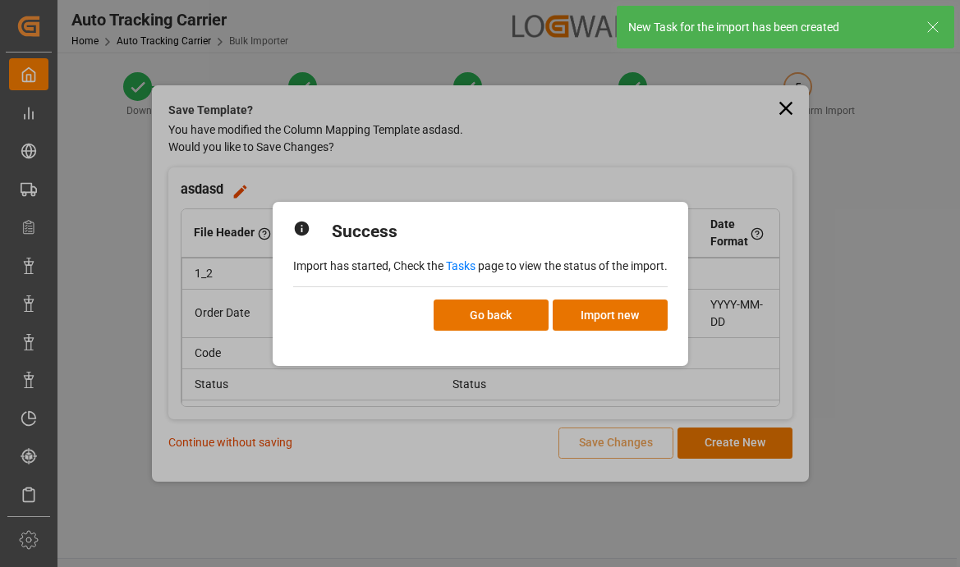
click at [471, 268] on link "Tasks" at bounding box center [461, 265] width 30 height 13
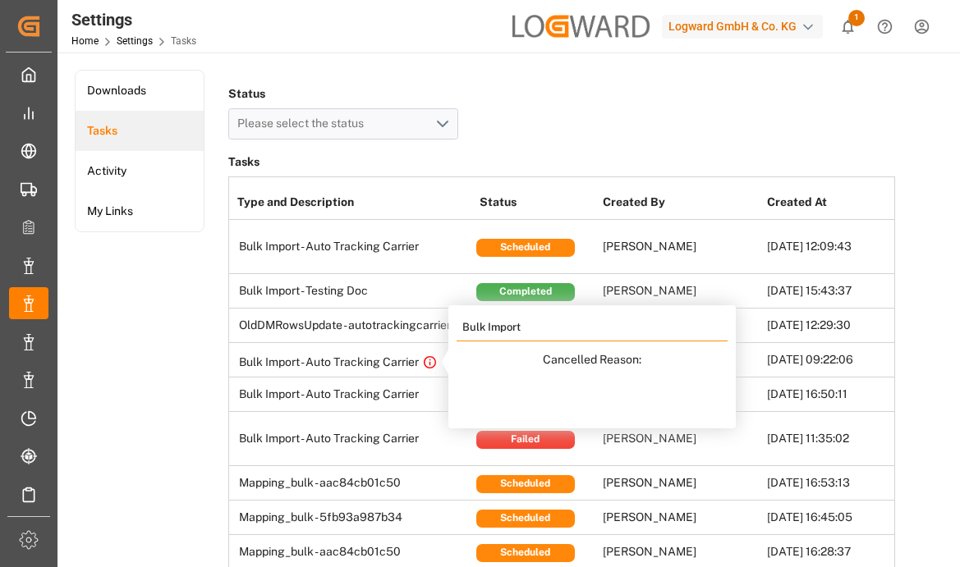
click at [429, 155] on h3 "Tasks" at bounding box center [561, 162] width 667 height 23
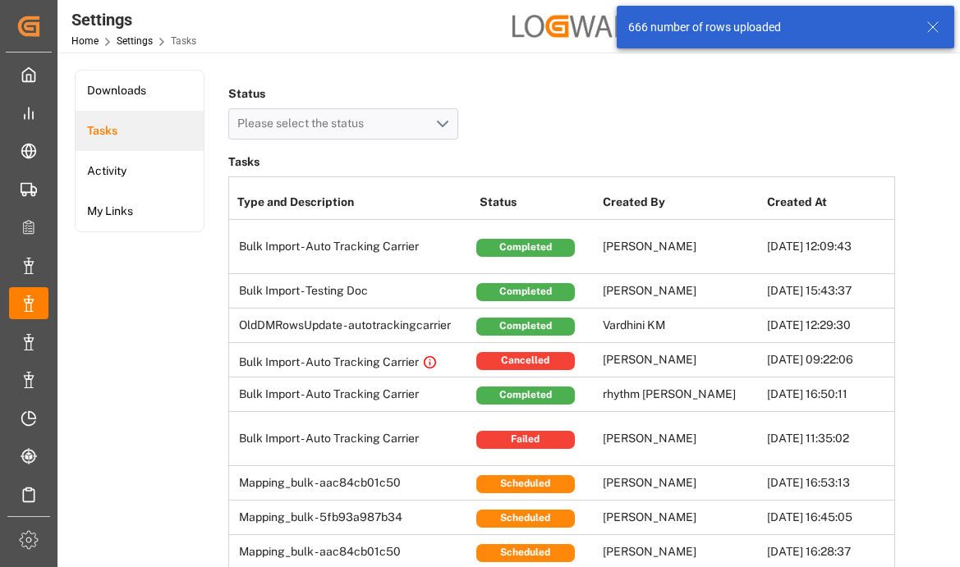
click at [932, 37] on div "666 number of rows uploaded" at bounding box center [785, 27] width 337 height 43
click at [932, 34] on icon at bounding box center [933, 27] width 20 height 20
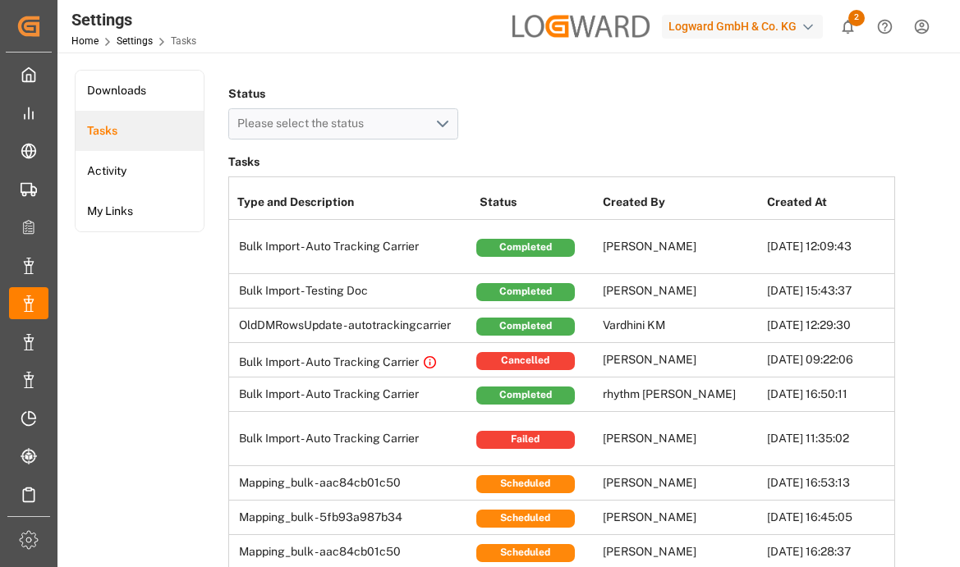
click at [723, 29] on div "Logward GmbH & Co. KG" at bounding box center [742, 27] width 161 height 24
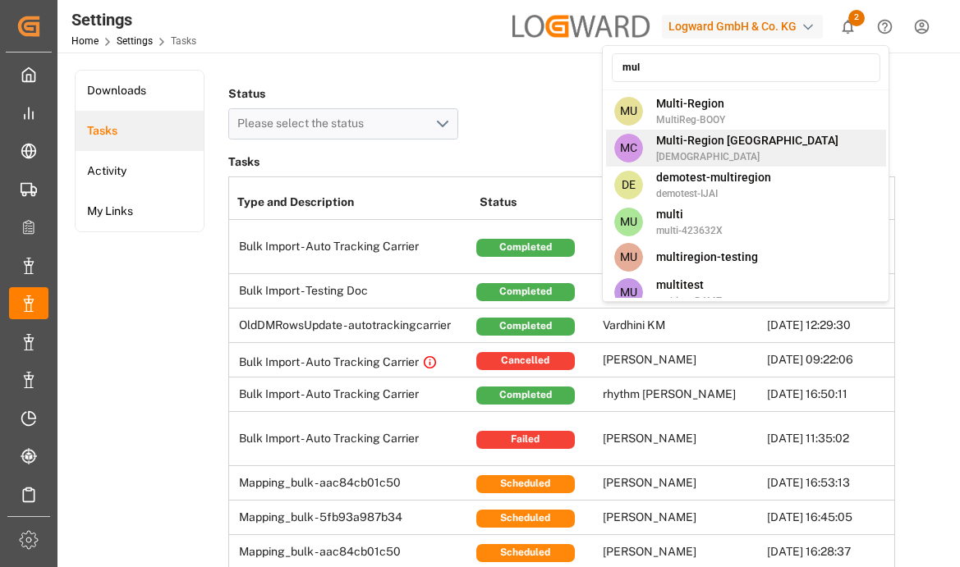
type input "mul"
click at [800, 131] on div "MC Multi-Region CA shravaniputti" at bounding box center [746, 148] width 280 height 37
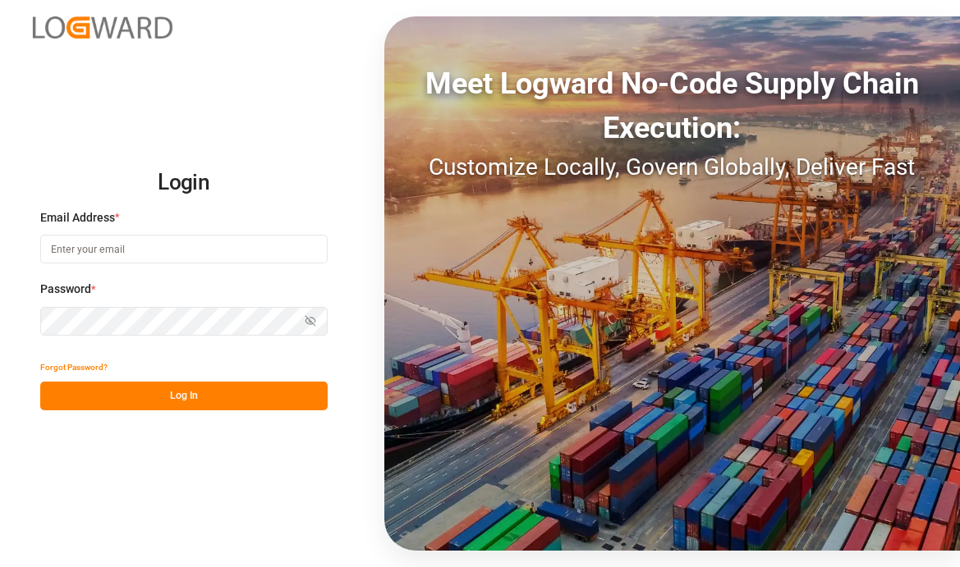
click at [78, 255] on input at bounding box center [183, 249] width 287 height 29
click at [30, 305] on div "Login Email Address * Email is required. Password * Show password Password is r…" at bounding box center [480, 283] width 960 height 567
click at [172, 298] on label "Password *" at bounding box center [183, 289] width 287 height 17
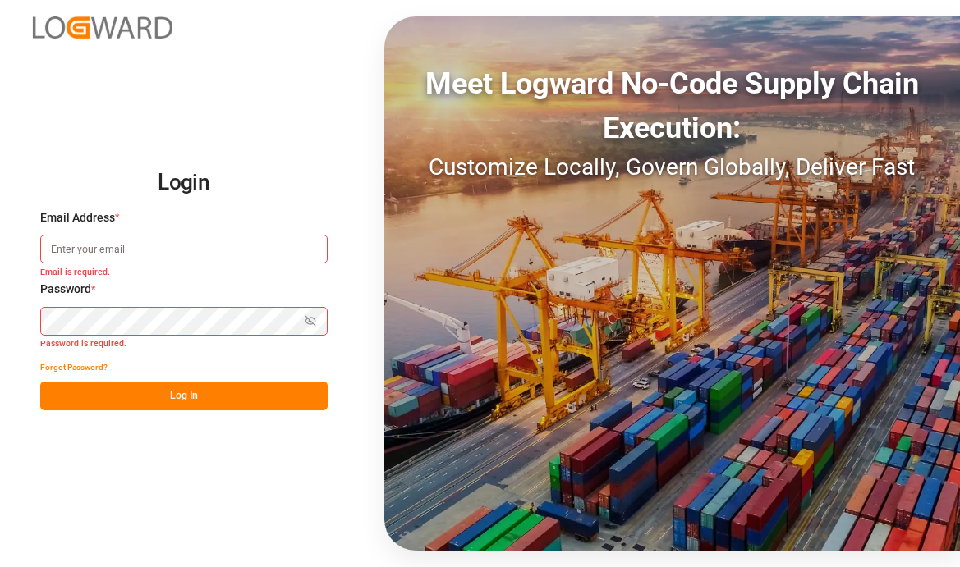
click at [154, 219] on label "Email Address *" at bounding box center [183, 217] width 287 height 17
click at [141, 265] on div "Email Address * Email is required." at bounding box center [183, 245] width 287 height 72
click at [164, 245] on input at bounding box center [183, 249] width 287 height 29
click at [395, 243] on div "Meet Logward No-Code Supply Chain Execution: Customize Locally, Govern Globally…" at bounding box center [672, 283] width 576 height 534
click at [83, 244] on input at bounding box center [183, 249] width 287 height 29
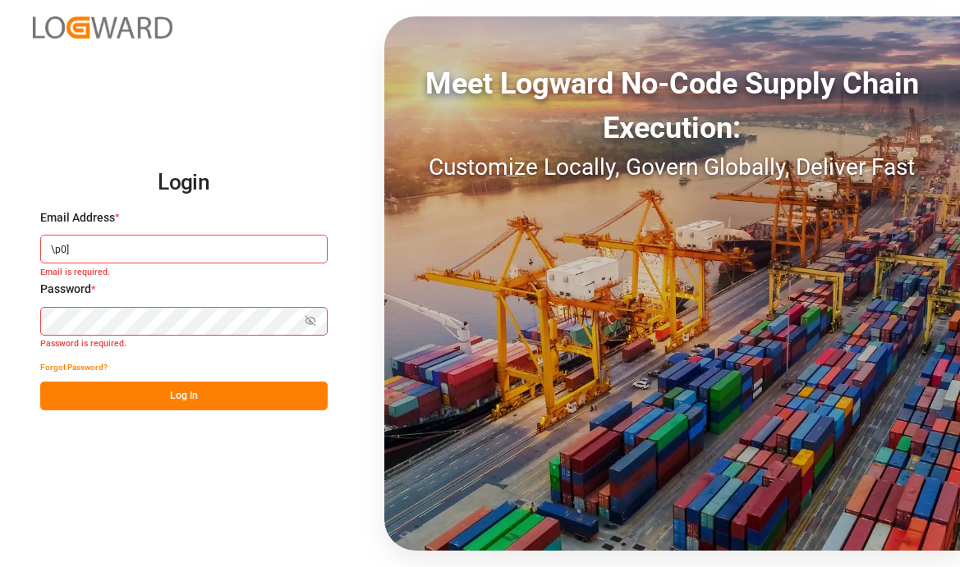
type input "\p0]\"
type input "stats_user"
click at [166, 257] on input "stats_user" at bounding box center [183, 249] width 287 height 29
click at [288, 293] on label "Password *" at bounding box center [183, 289] width 287 height 17
click at [250, 305] on div "Password * Show password Password is required." at bounding box center [183, 317] width 287 height 72
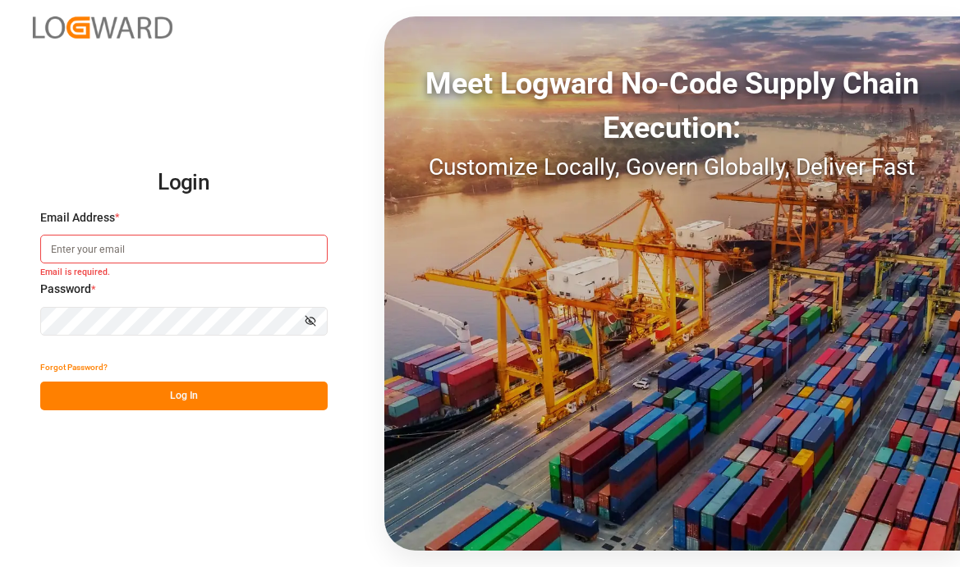
click at [214, 241] on input at bounding box center [183, 249] width 287 height 29
type input "Arjun.chaurasiya@logward.com"
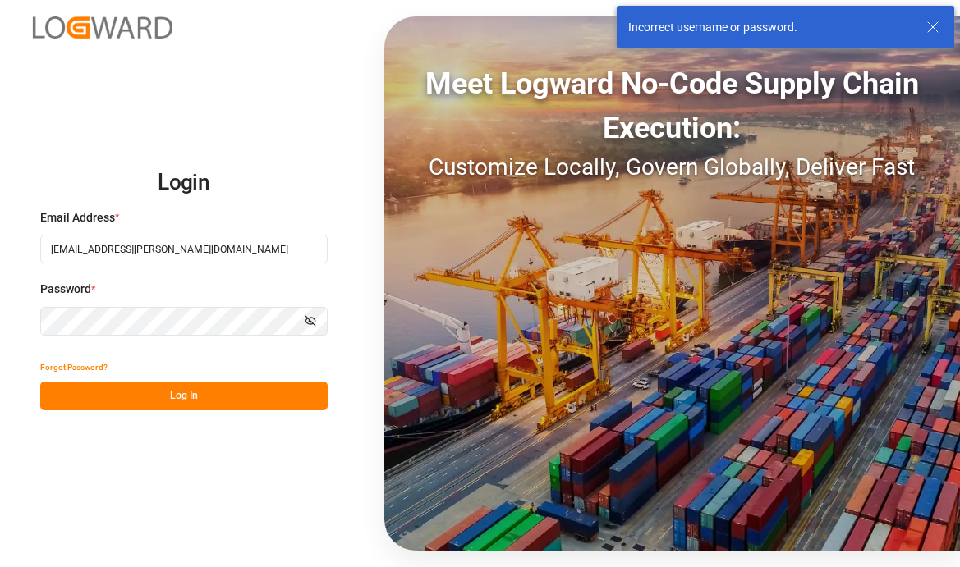
click at [298, 319] on button "Show password" at bounding box center [310, 321] width 34 height 29
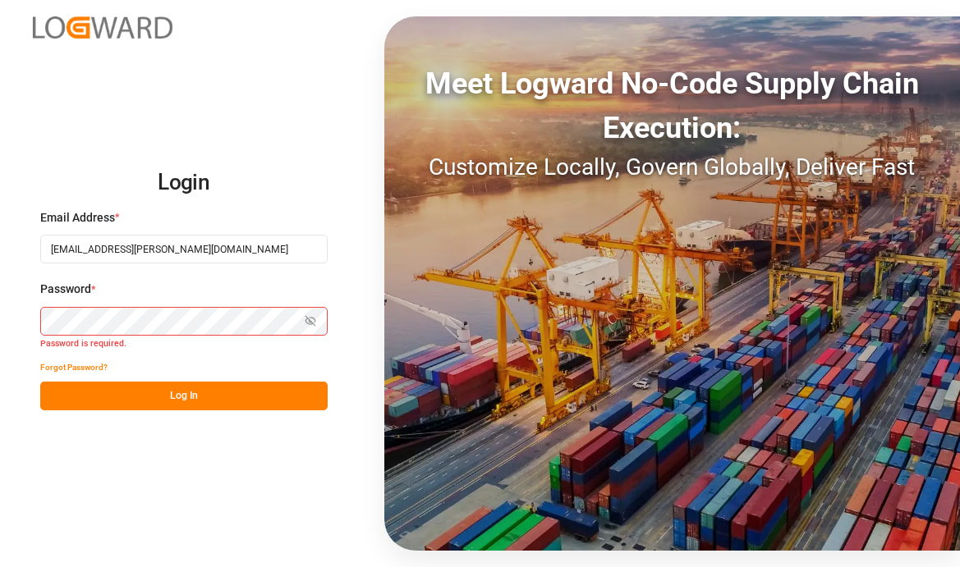
click at [259, 199] on h2 "Login" at bounding box center [183, 183] width 287 height 53
click at [250, 262] on input "Arjun.chaurasiya@logward.com" at bounding box center [183, 249] width 287 height 29
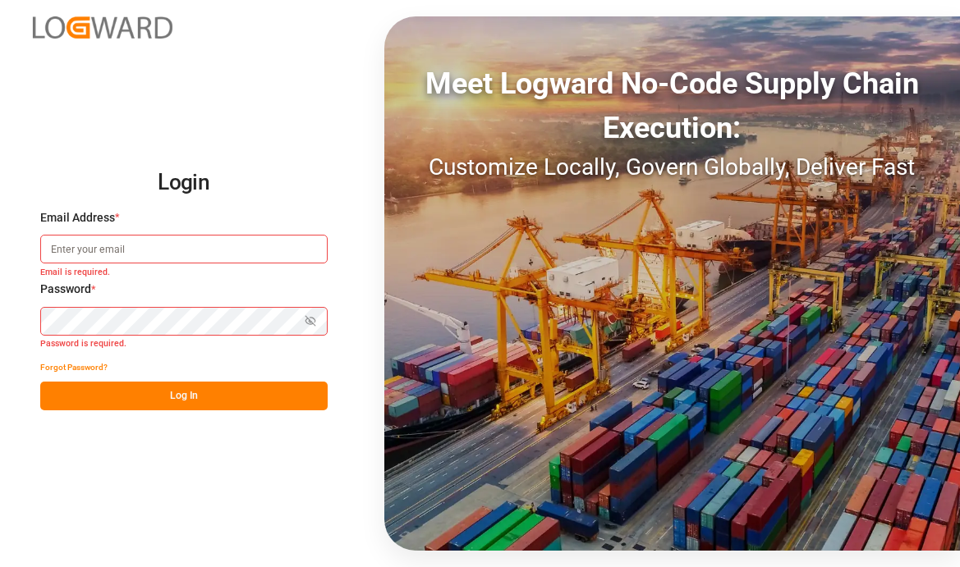
type input "Arjun.chaurasiya@logward.com"
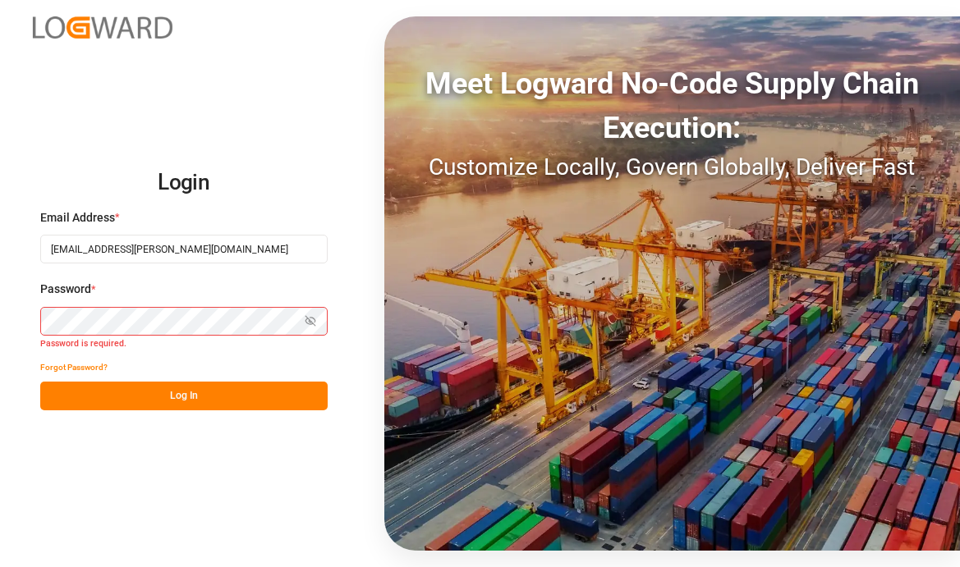
click at [335, 96] on div "Login Email Address * Arjun.chaurasiya@logward.com Password * Hide password Pas…" at bounding box center [480, 283] width 960 height 567
click at [71, 461] on div "Login Email Address * Arjun.chaurasiya@logward.com Password * Hide password For…" at bounding box center [480, 283] width 960 height 567
click at [110, 401] on button "Log In" at bounding box center [183, 396] width 287 height 29
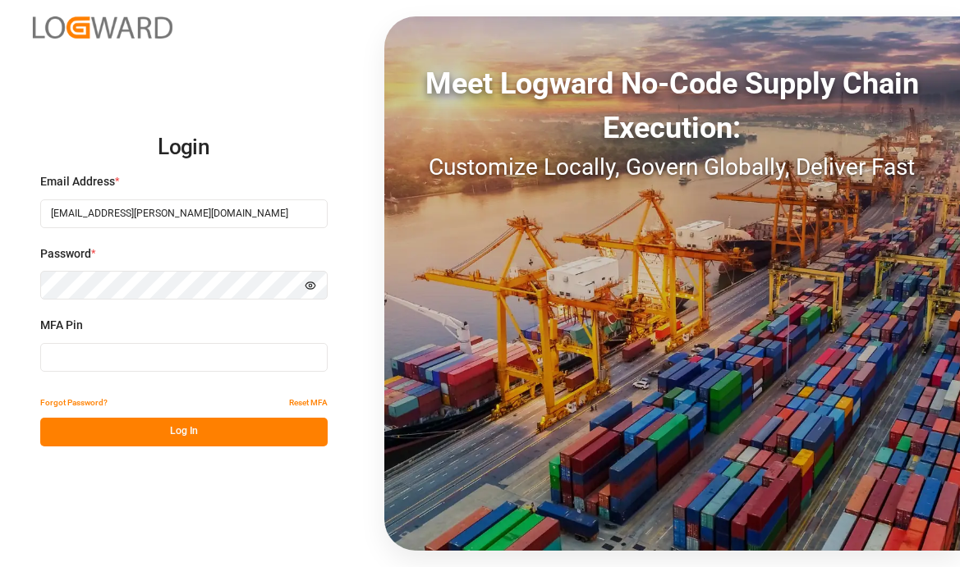
click at [99, 337] on div "MFA Pin" at bounding box center [183, 353] width 287 height 72
click at [92, 343] on input at bounding box center [183, 357] width 287 height 29
paste input "647093"
type input "647093"
click at [117, 431] on button "Log In" at bounding box center [183, 432] width 287 height 29
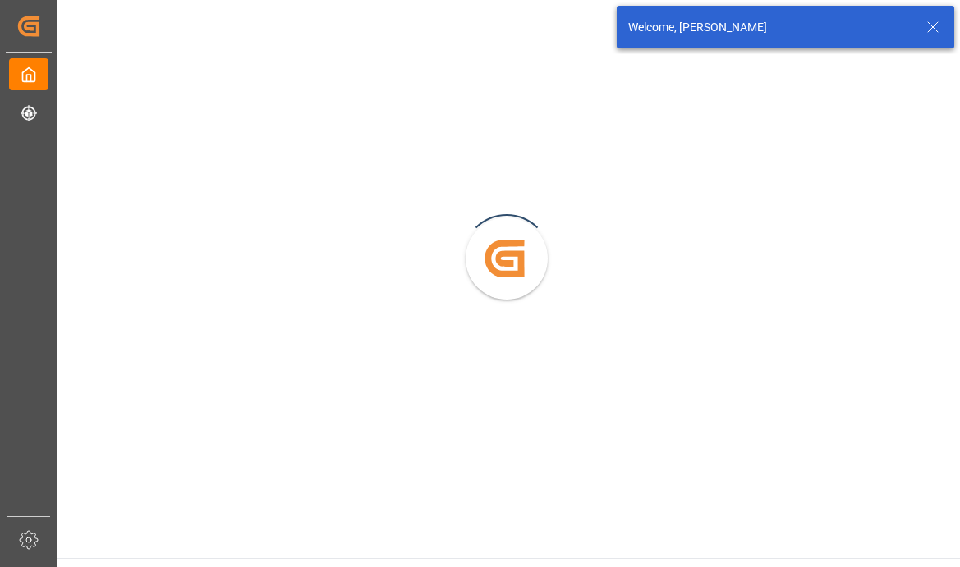
click at [931, 29] on icon at bounding box center [933, 27] width 20 height 20
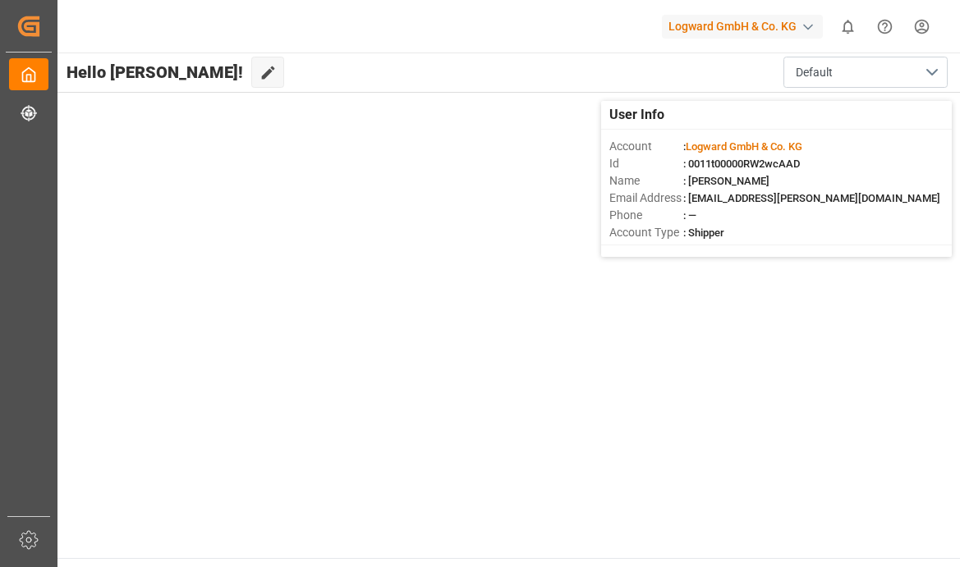
drag, startPoint x: 718, startPoint y: 3, endPoint x: 718, endPoint y: 12, distance: 9.0
click at [718, 3] on div "Logward GmbH & Co. KG 0 Notifications Only show unread All Watching Mark all ca…" at bounding box center [503, 26] width 914 height 53
click at [718, 41] on div "Logward GmbH & Co. KG" at bounding box center [745, 26] width 167 height 31
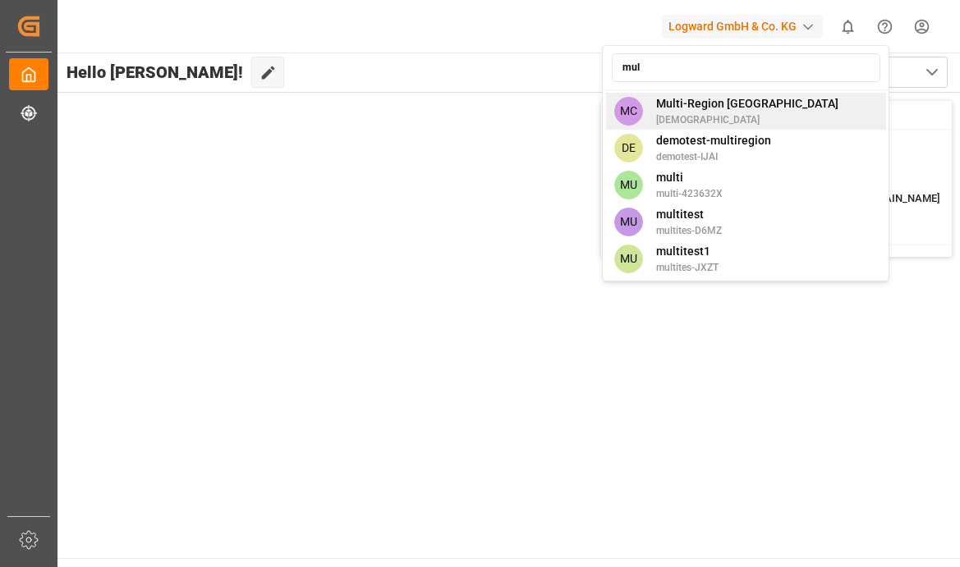
type input "mul"
click at [749, 105] on div "MC Multi-Region CA shravaniputti" at bounding box center [746, 111] width 280 height 37
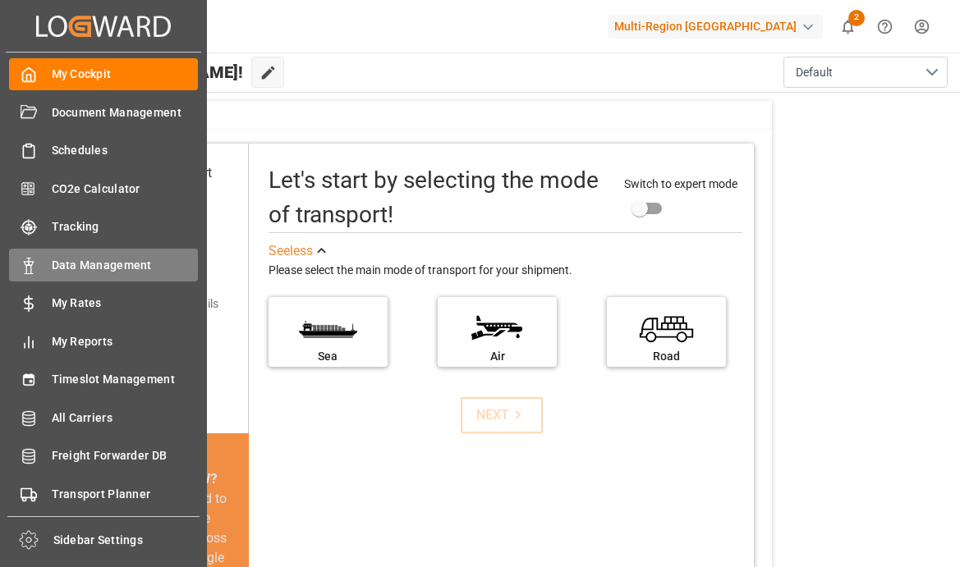
click at [149, 264] on span "Data Management" at bounding box center [125, 265] width 147 height 17
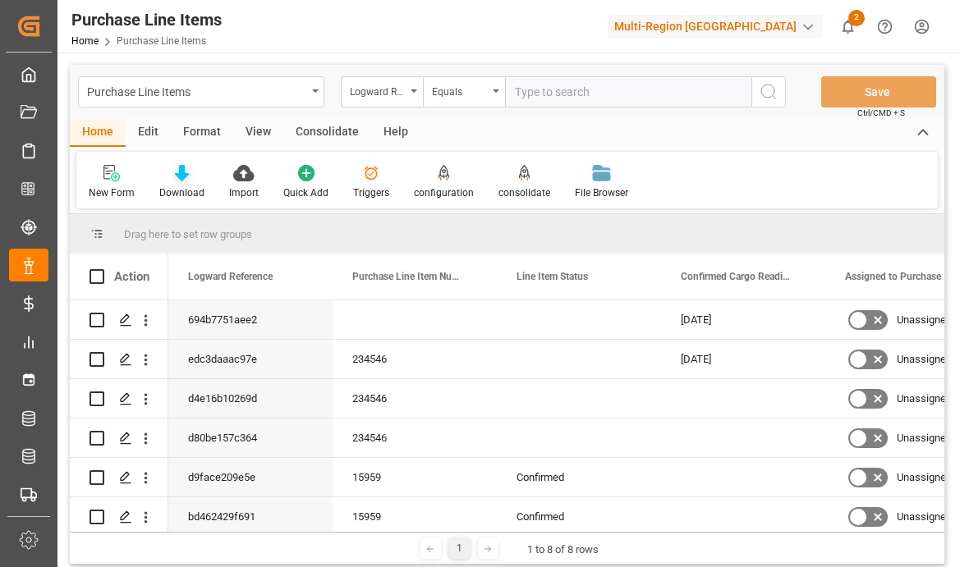
click at [184, 188] on div "Download" at bounding box center [181, 193] width 45 height 15
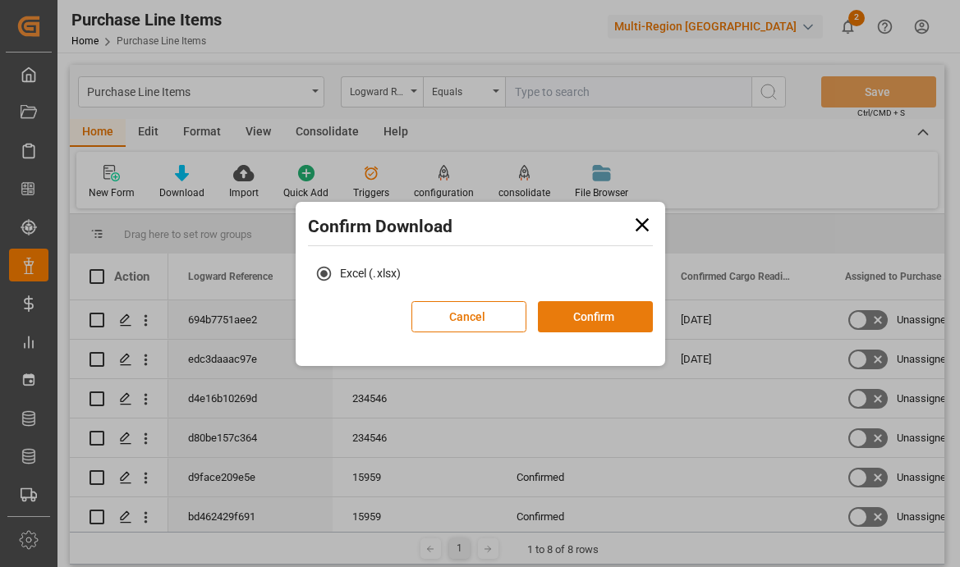
click at [570, 320] on button "Confirm" at bounding box center [595, 316] width 115 height 31
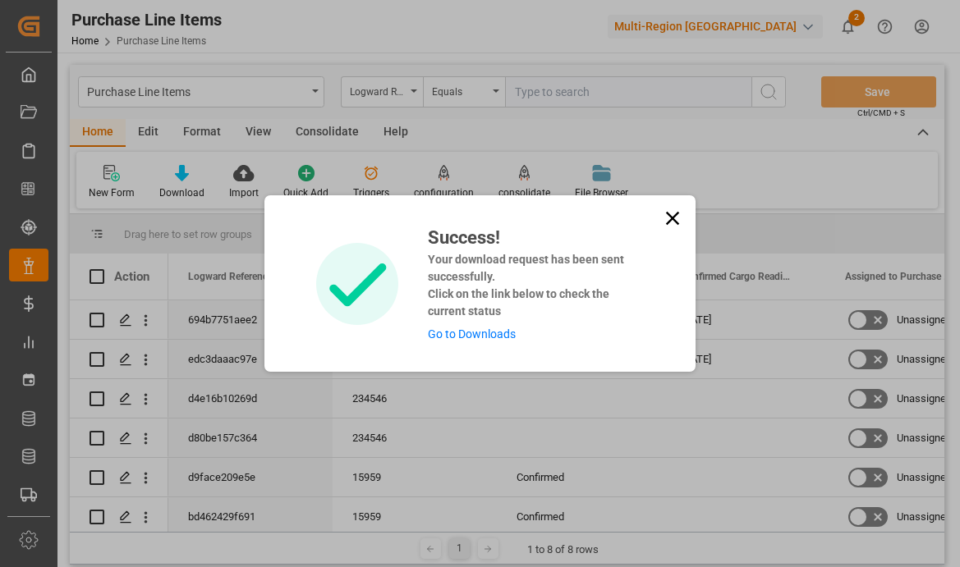
click at [438, 344] on div "Success! Your download request has been sent successfully. Click on the link be…" at bounding box center [479, 283] width 431 height 177
click at [456, 331] on link "Go to Downloads" at bounding box center [472, 334] width 88 height 13
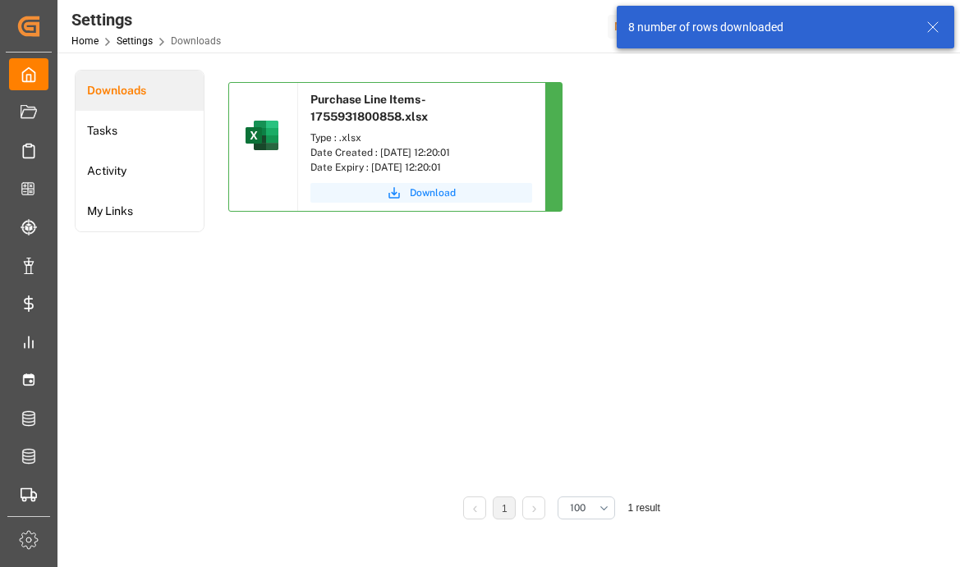
click at [456, 190] on button "Download" at bounding box center [421, 193] width 222 height 20
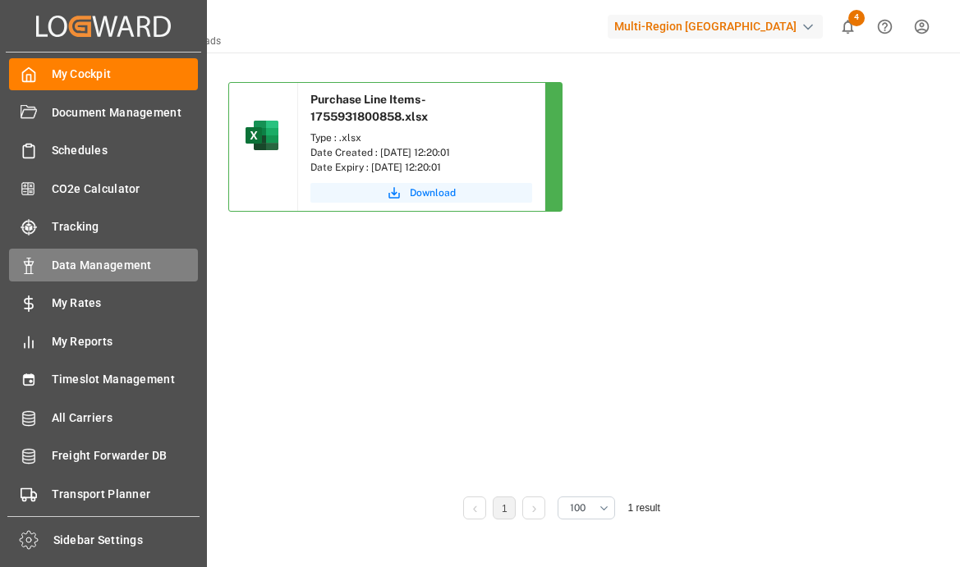
click at [47, 265] on div "Data Management Data Management" at bounding box center [103, 265] width 189 height 32
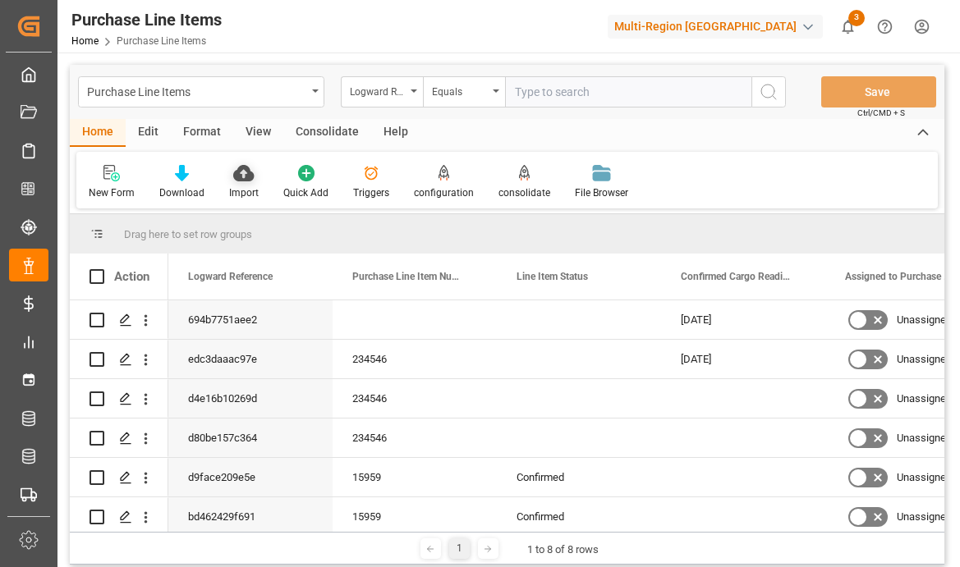
click at [238, 180] on icon at bounding box center [243, 173] width 21 height 16
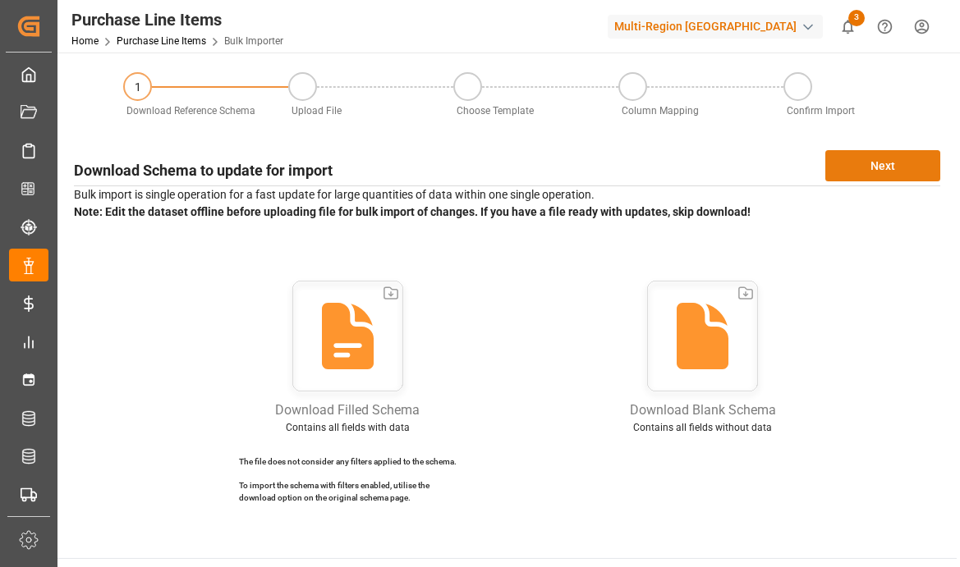
click at [858, 160] on button "Next" at bounding box center [882, 165] width 115 height 31
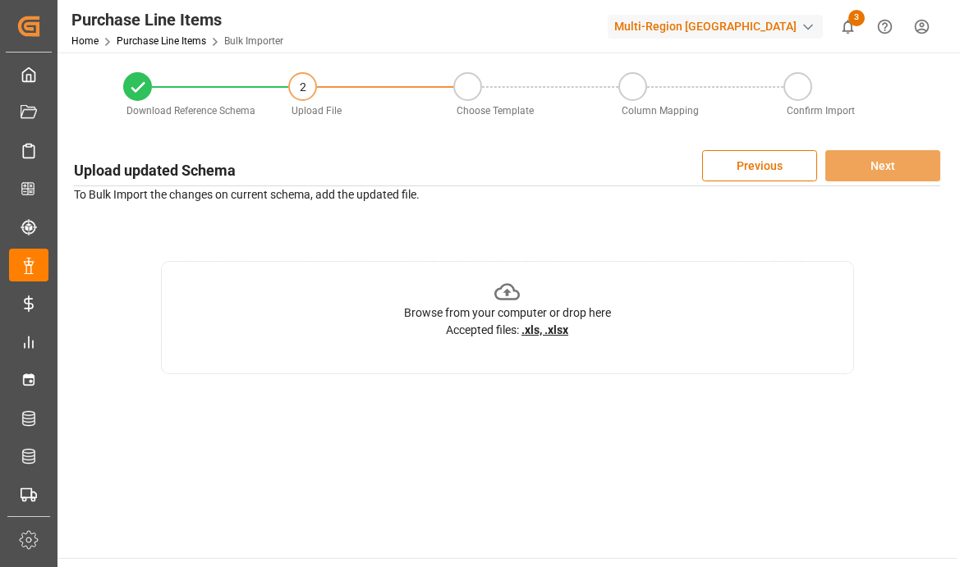
click at [600, 271] on div "Browse from your computer or drop here Accepted files: .xls, .xlsx" at bounding box center [507, 317] width 693 height 113
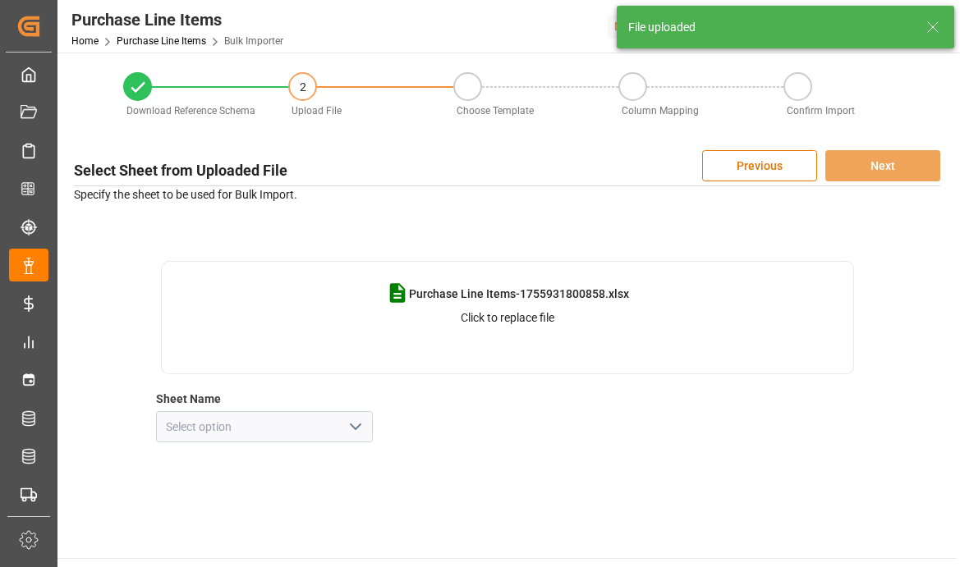
click at [359, 429] on icon "open menu" at bounding box center [356, 427] width 20 height 20
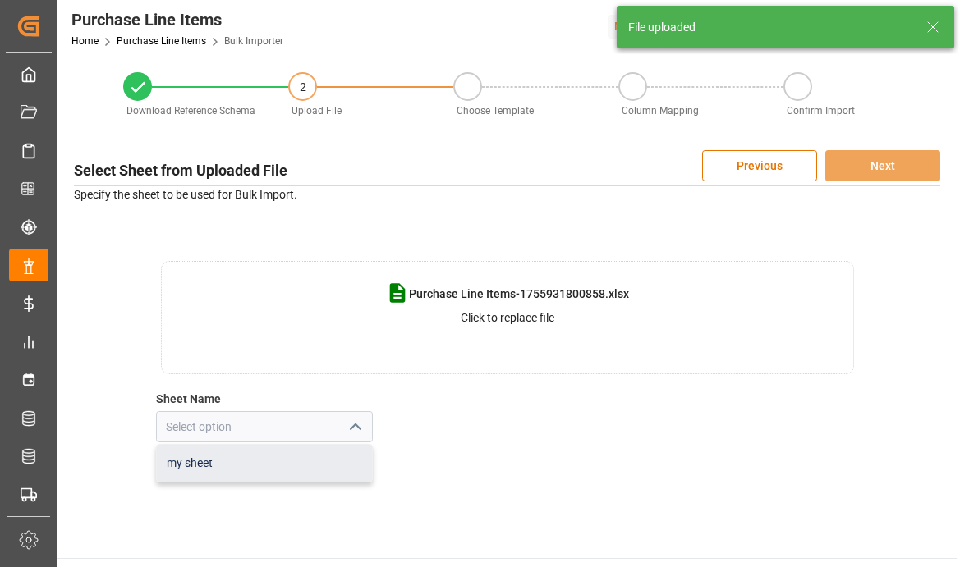
click at [336, 452] on div "my sheet" at bounding box center [264, 463] width 215 height 37
type input "my sheet"
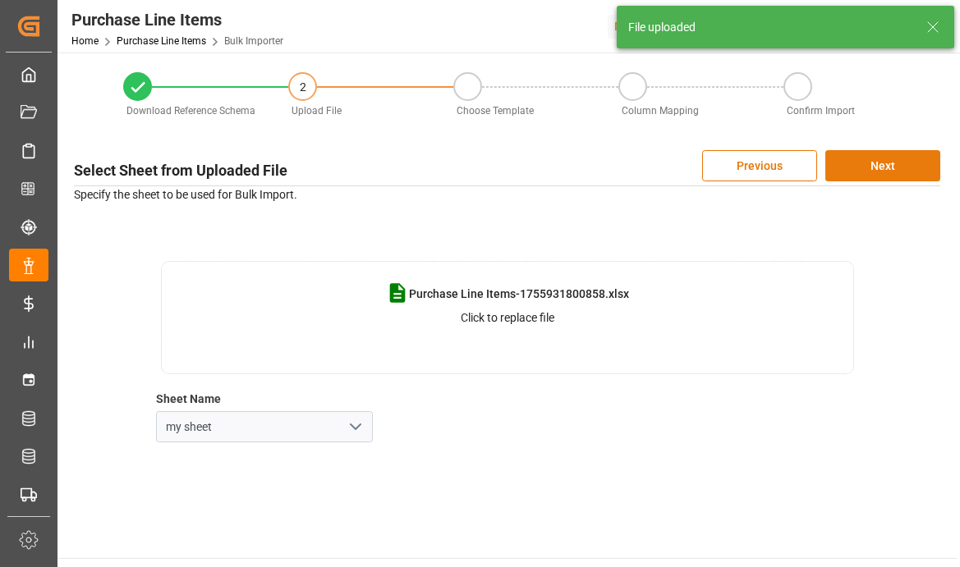
click at [871, 166] on button "Next" at bounding box center [882, 165] width 115 height 31
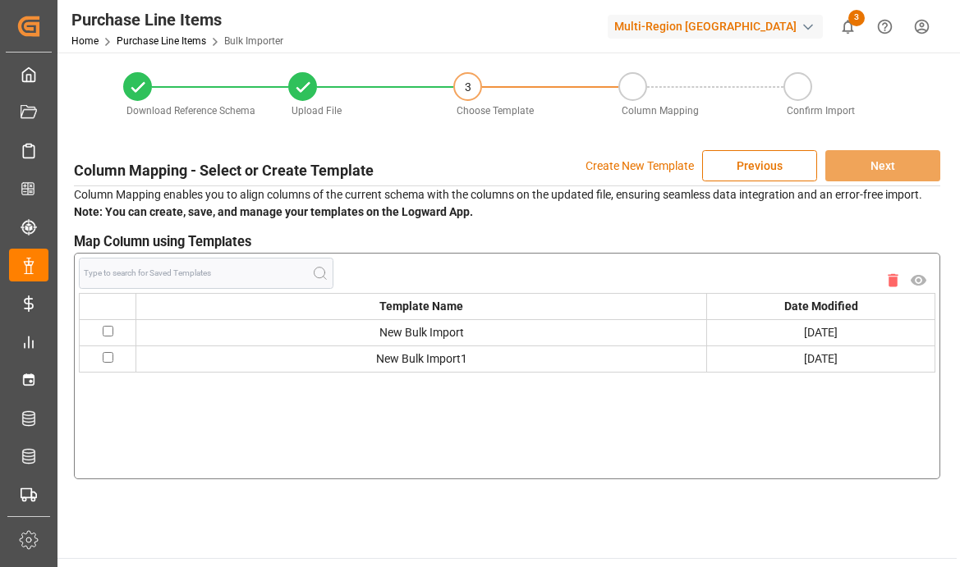
click at [635, 158] on p "Create New Template" at bounding box center [639, 165] width 108 height 31
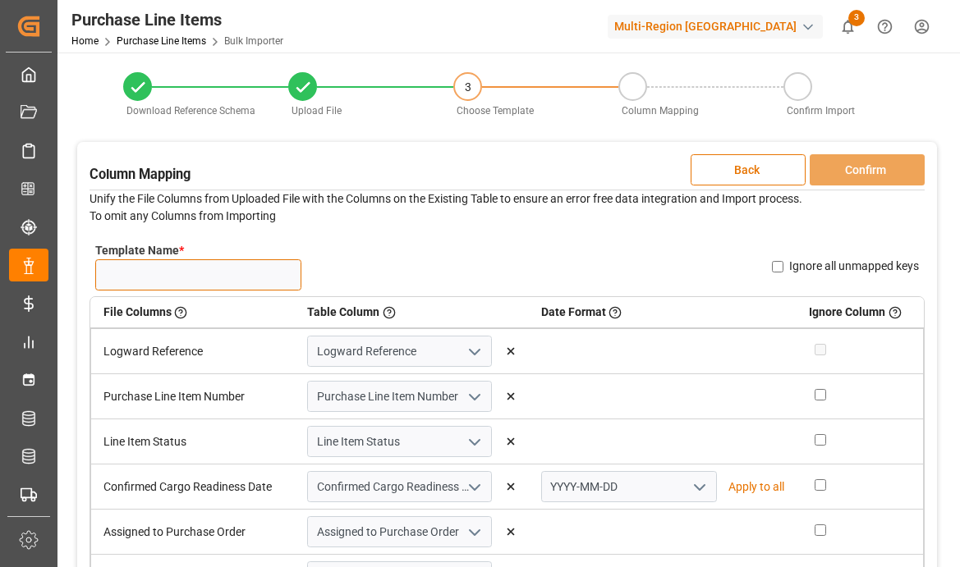
click at [280, 279] on input "Template Name *" at bounding box center [198, 274] width 206 height 31
type input "asdsad"
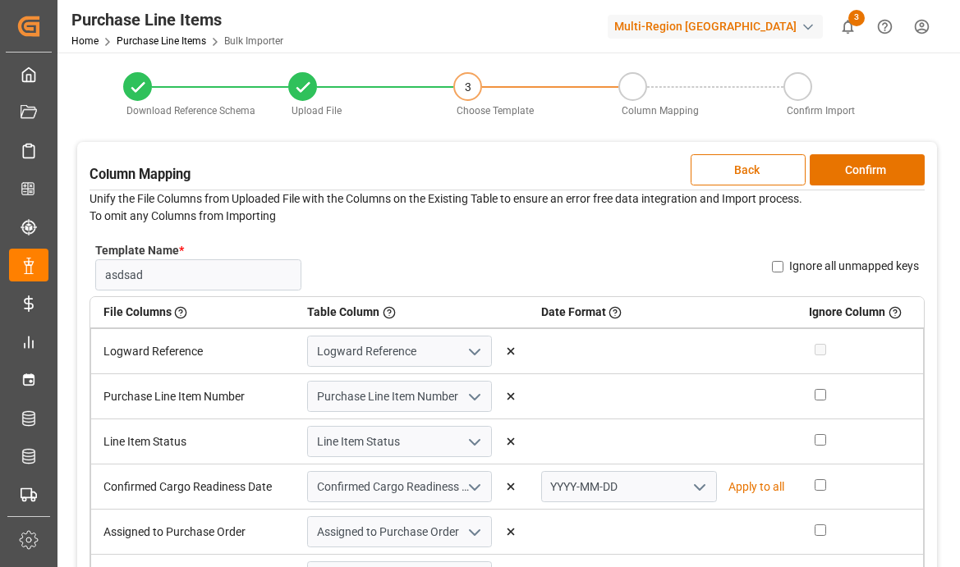
click at [774, 264] on input "Ignore all unmapped keys" at bounding box center [777, 266] width 11 height 11
checkbox input "true"
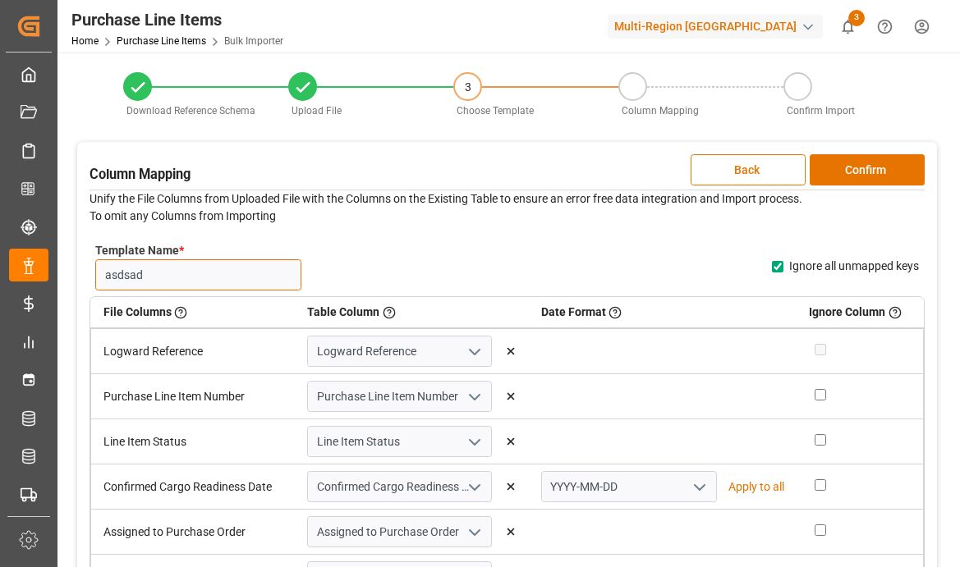
click at [223, 259] on input "asdsad" at bounding box center [198, 274] width 206 height 31
type input "Arjun"
click at [848, 186] on div "Column Mapping Back Confirm Unify the File Columns from Uploaded File with the …" at bounding box center [507, 424] width 860 height 564
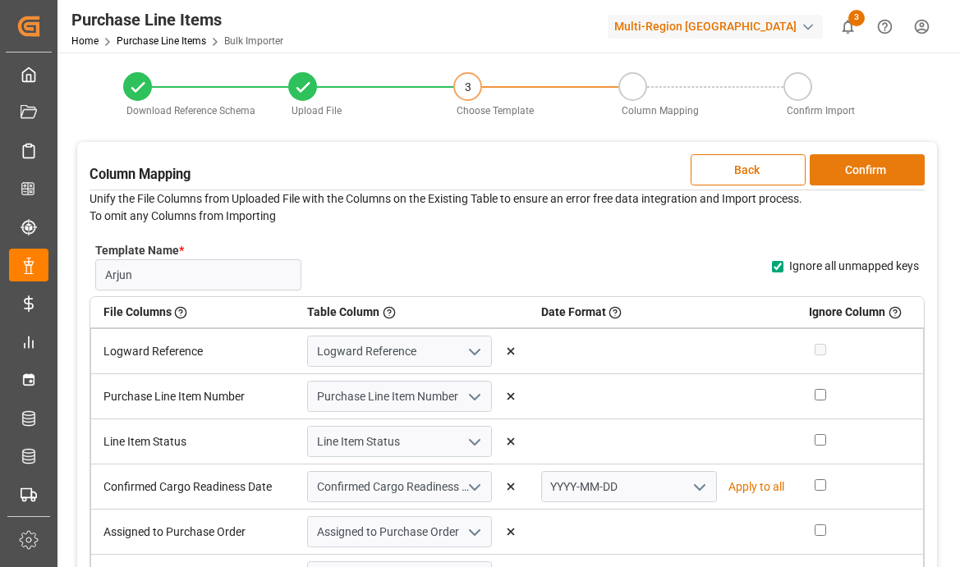
click at [857, 177] on button "Confirm" at bounding box center [866, 169] width 115 height 31
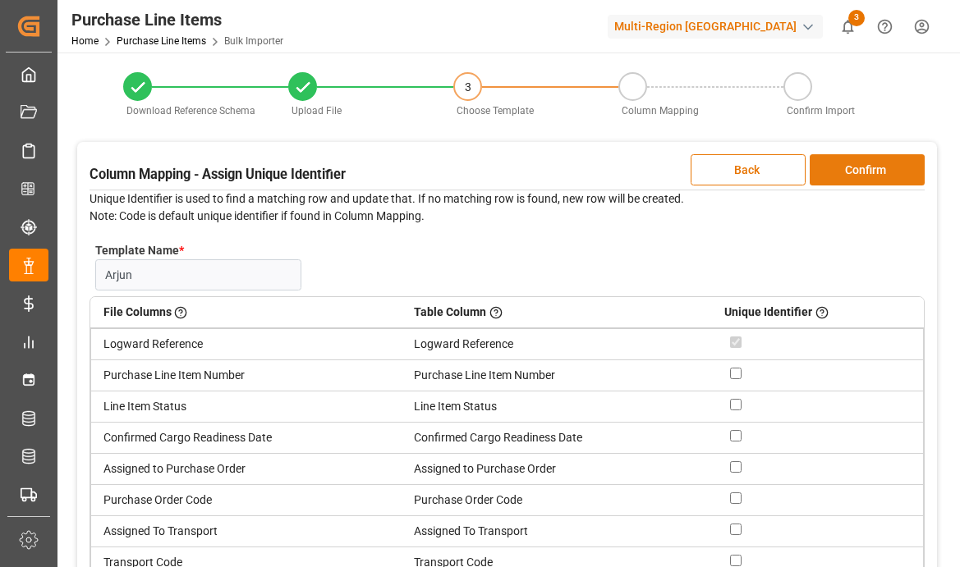
click at [857, 177] on button "Confirm" at bounding box center [866, 169] width 115 height 31
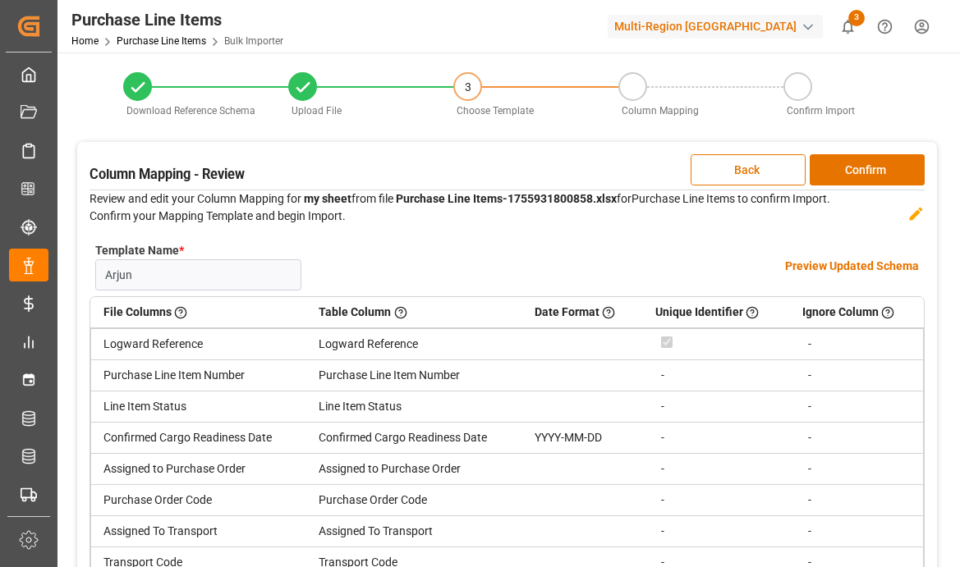
click at [847, 260] on h4 "Preview Updated Schema" at bounding box center [852, 266] width 134 height 17
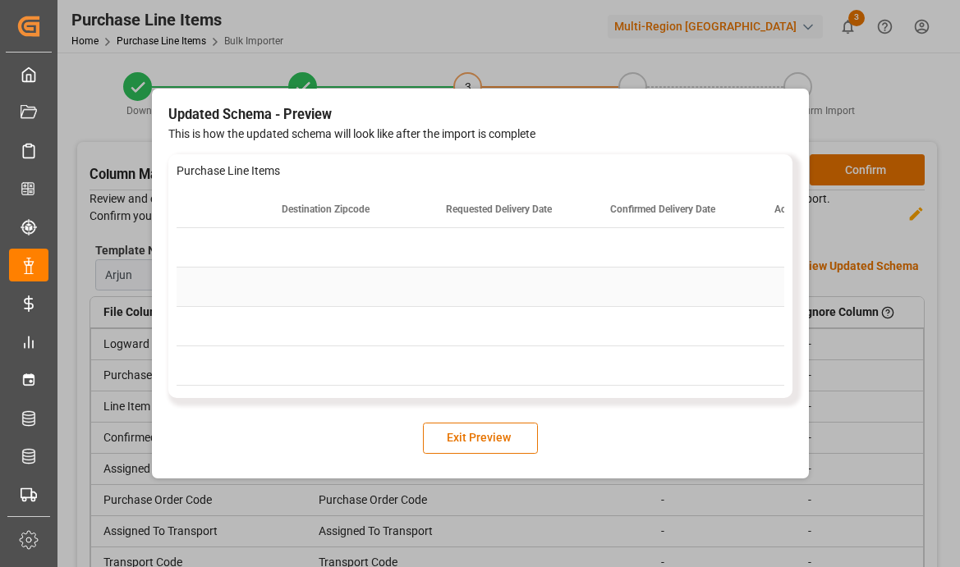
scroll to position [0, 4318]
click at [480, 450] on button "Exit Preview" at bounding box center [480, 438] width 115 height 31
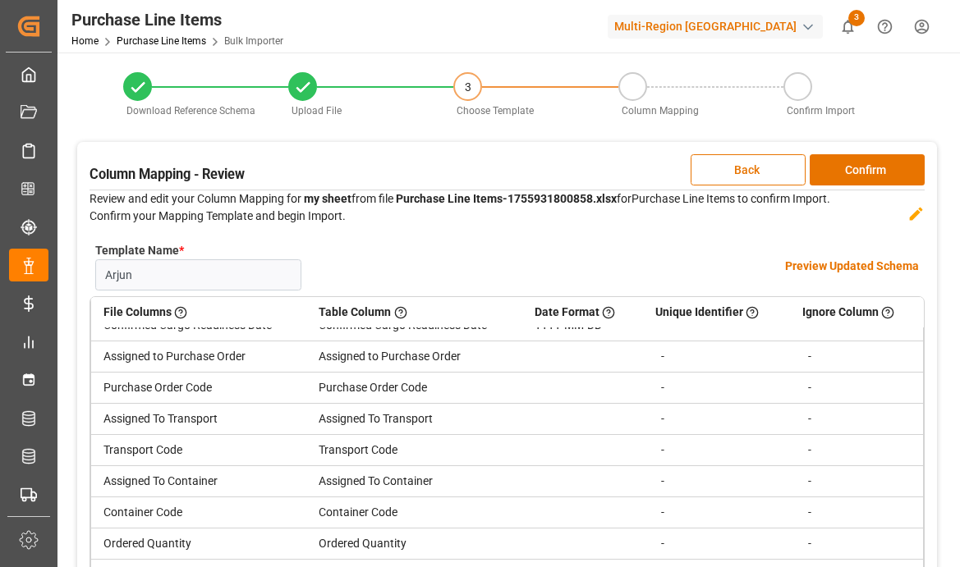
scroll to position [0, 0]
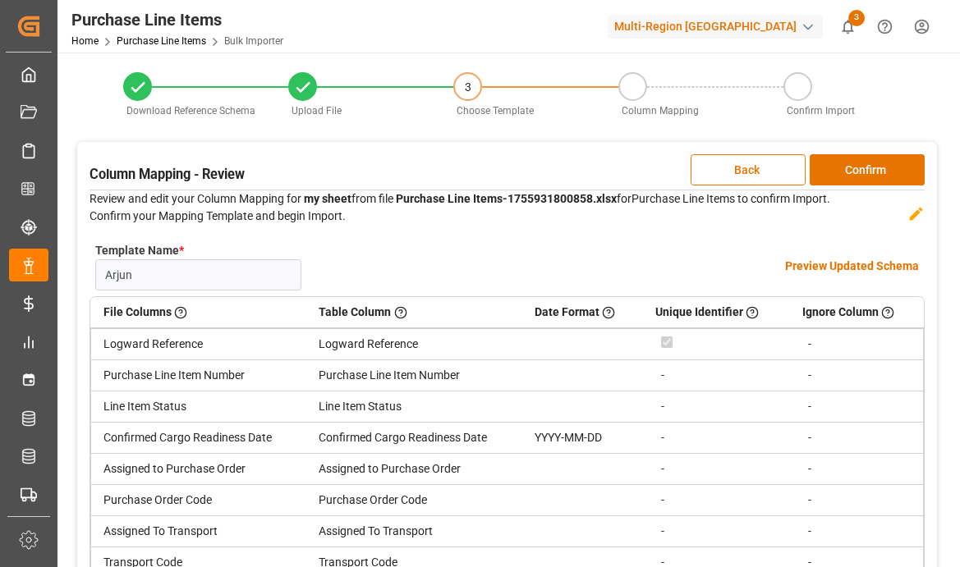
click at [722, 187] on div "Column Mapping - Review Back Confirm Review and edit your Column Mapping for my…" at bounding box center [507, 424] width 860 height 564
click at [744, 162] on button "Back" at bounding box center [747, 169] width 115 height 31
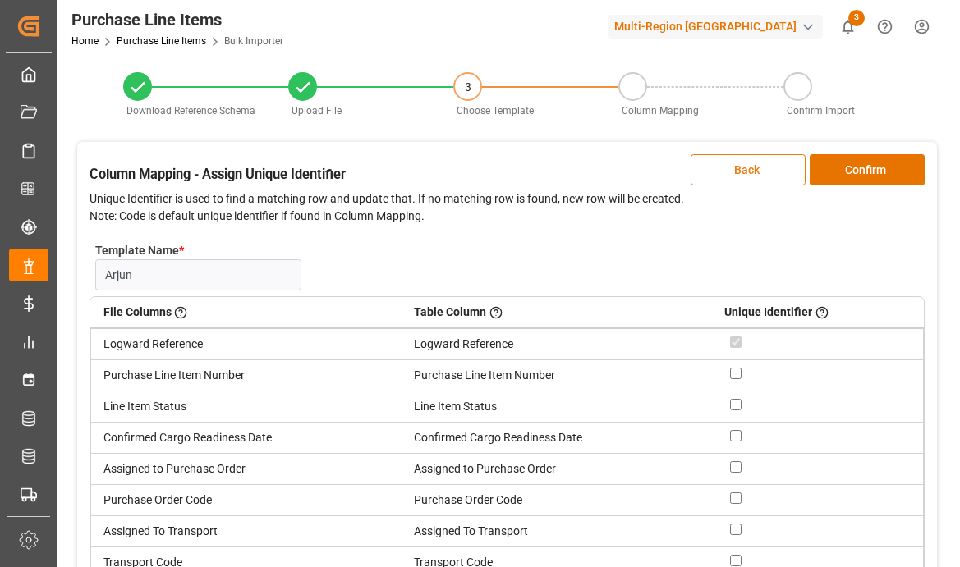
click at [728, 168] on button "Back" at bounding box center [747, 169] width 115 height 31
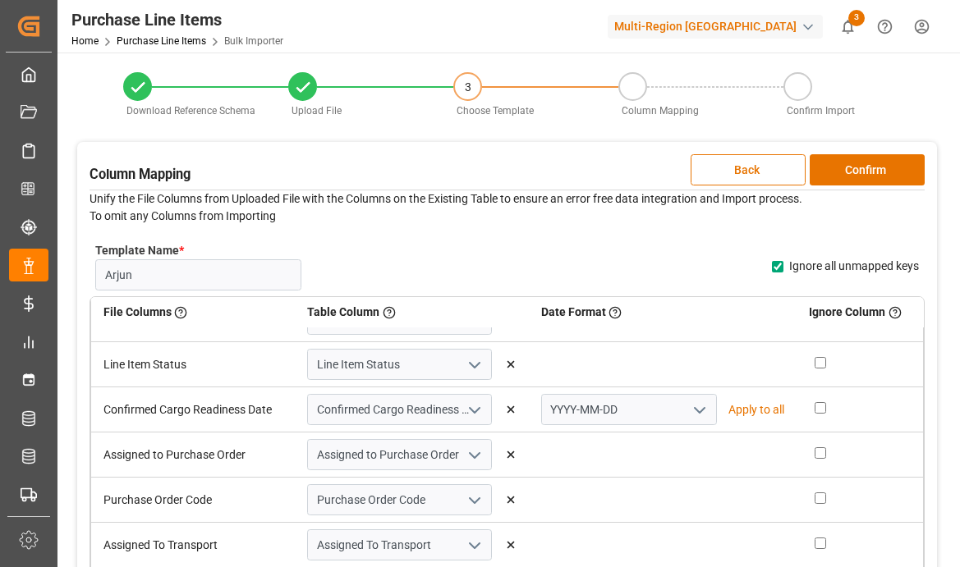
scroll to position [78, 0]
click at [510, 456] on icon at bounding box center [510, 454] width 7 height 7
click at [513, 548] on icon at bounding box center [510, 544] width 11 height 11
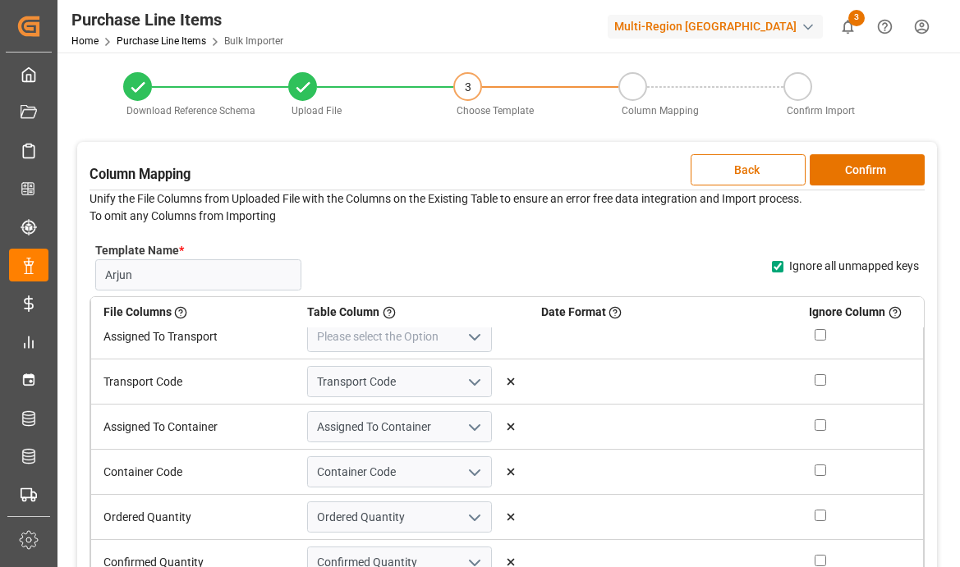
scroll to position [292, 0]
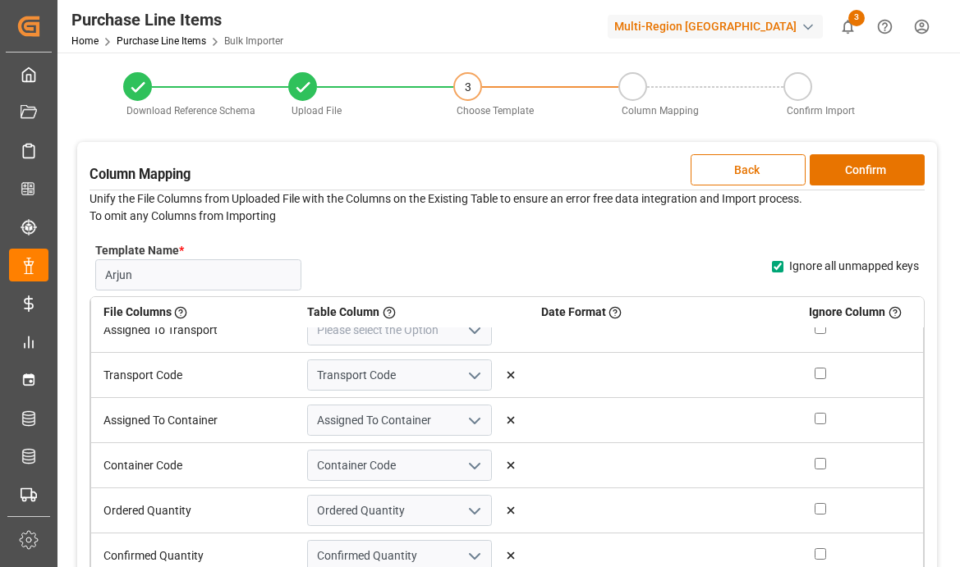
click at [513, 422] on icon at bounding box center [510, 420] width 11 height 11
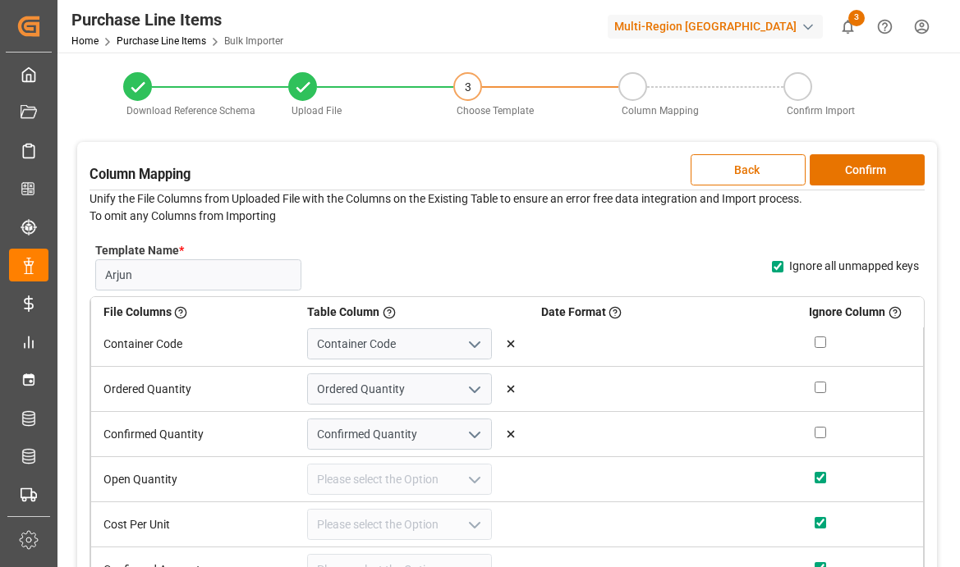
scroll to position [427, 0]
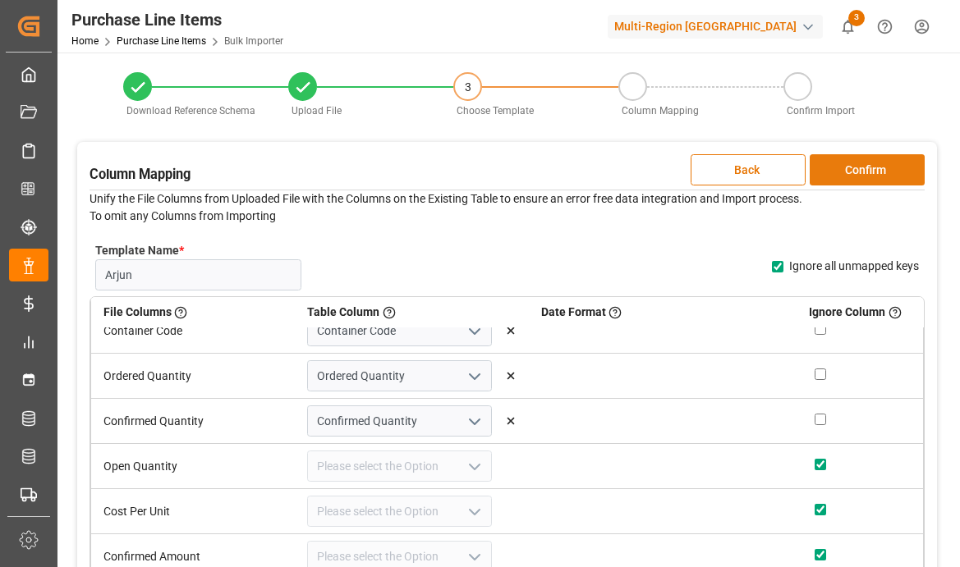
click at [853, 172] on button "Confirm" at bounding box center [866, 169] width 115 height 31
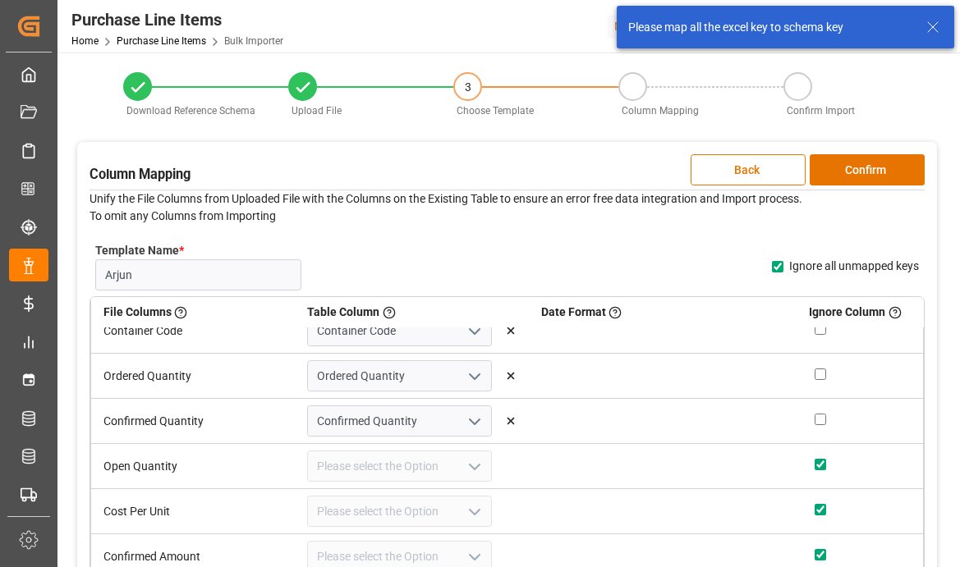
click at [776, 267] on input "Ignore all unmapped keys" at bounding box center [777, 266] width 11 height 11
checkbox input "false"
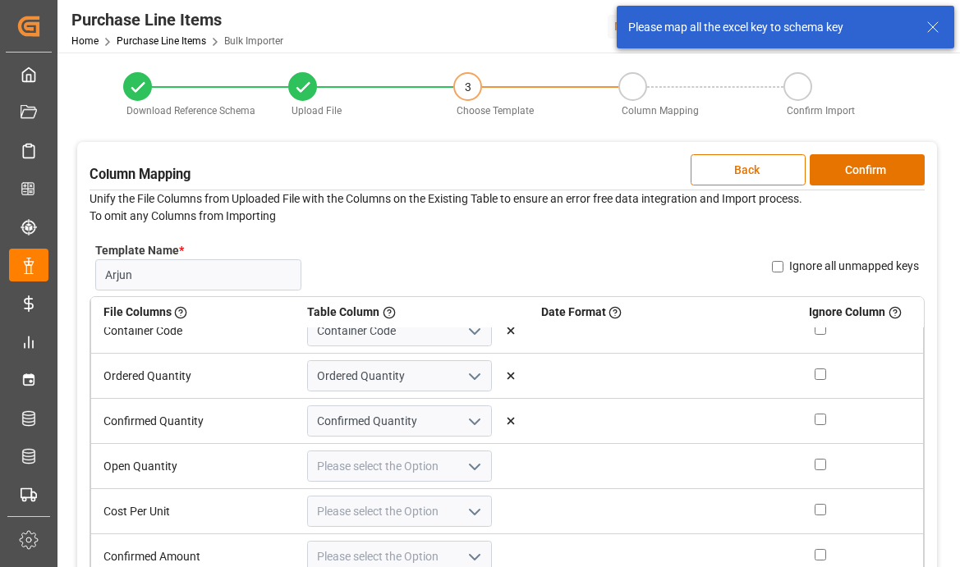
click at [776, 267] on input "Ignore all unmapped keys" at bounding box center [777, 266] width 11 height 11
checkbox input "true"
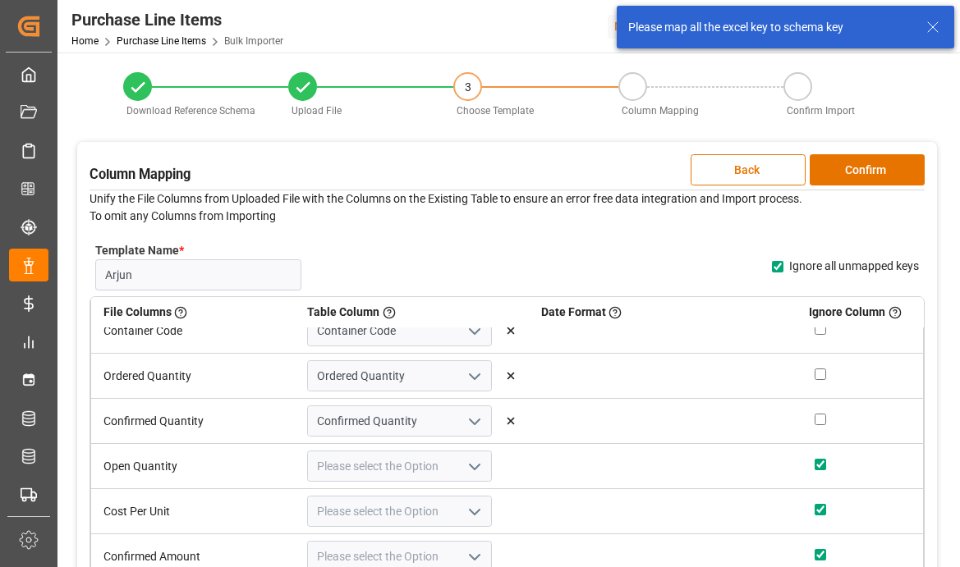
checkbox input "true"
click at [880, 172] on button "Confirm" at bounding box center [866, 169] width 115 height 31
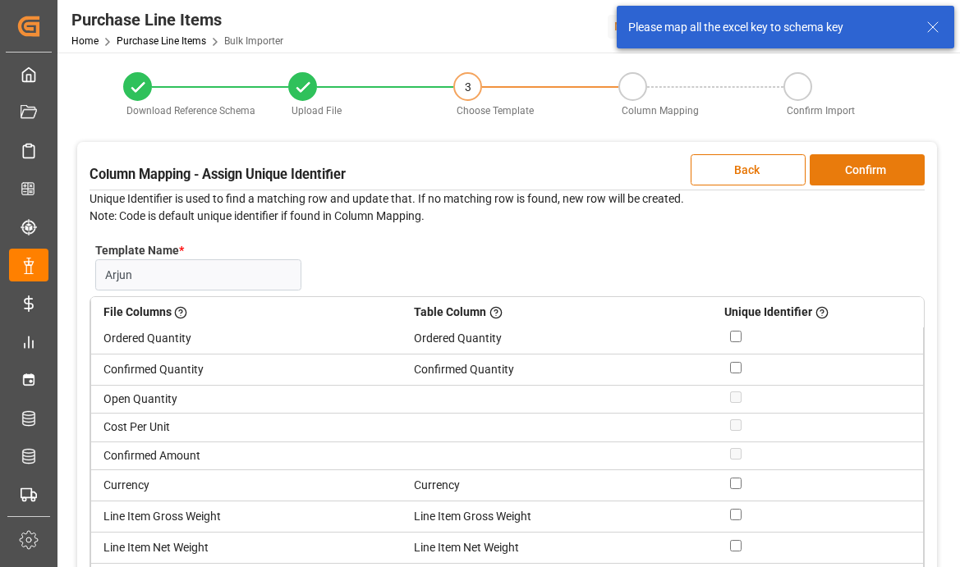
click at [880, 173] on button "Confirm" at bounding box center [866, 169] width 115 height 31
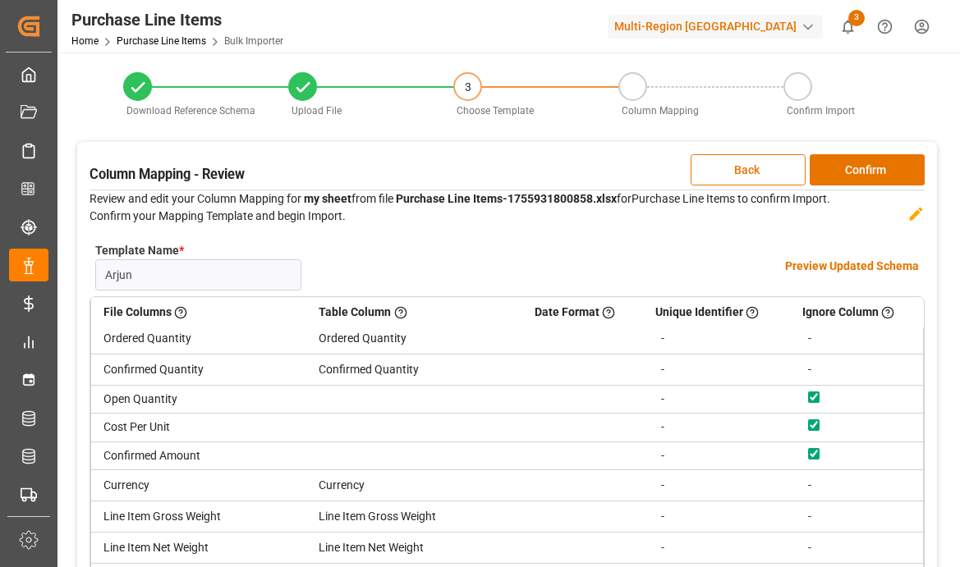
click at [834, 275] on div "Template Name * Arjun Name Already Exists Preview Updated Schema" at bounding box center [506, 266] width 835 height 60
click at [841, 262] on h4 "Preview Updated Schema" at bounding box center [852, 266] width 134 height 17
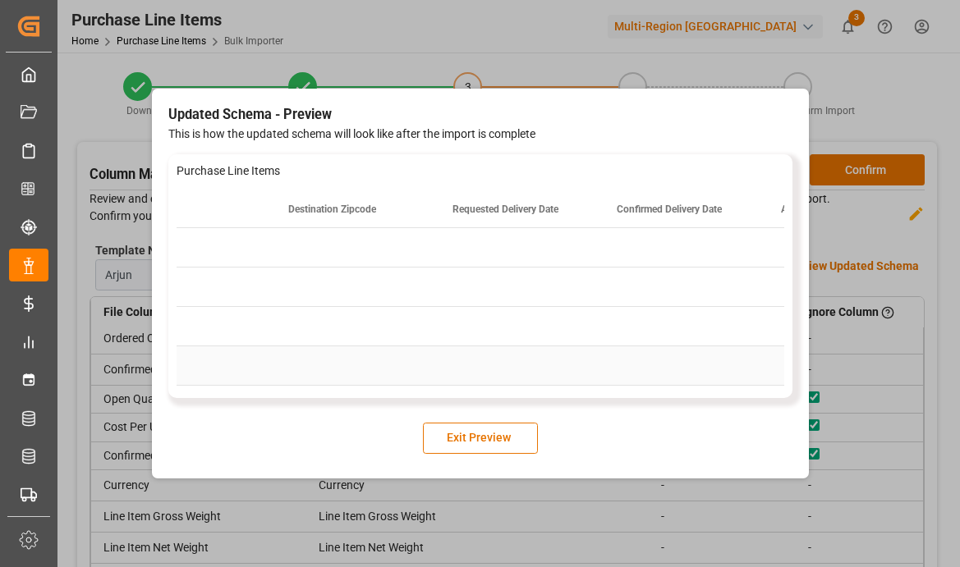
scroll to position [0, 4318]
click at [460, 445] on button "Exit Preview" at bounding box center [480, 438] width 115 height 31
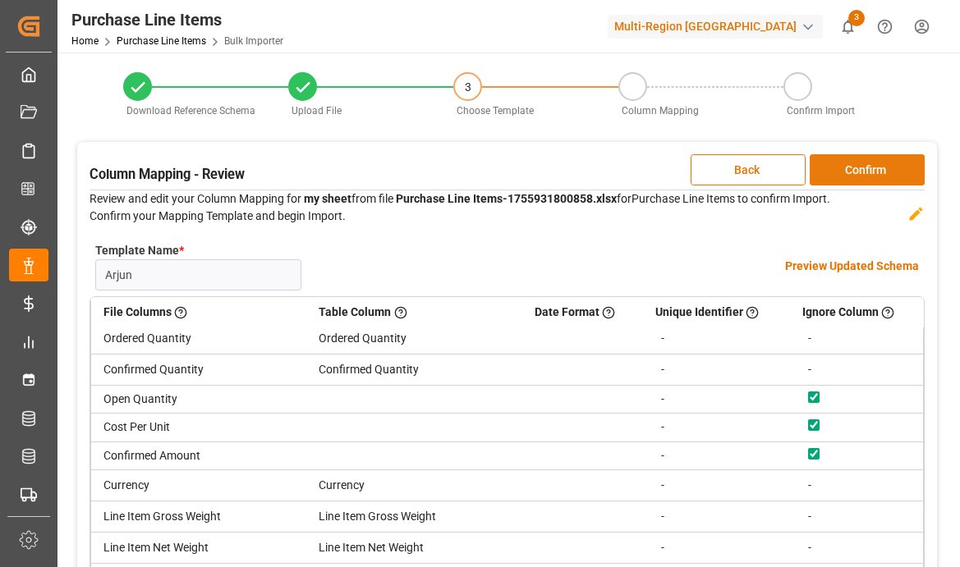
click at [883, 177] on button "Confirm" at bounding box center [866, 169] width 115 height 31
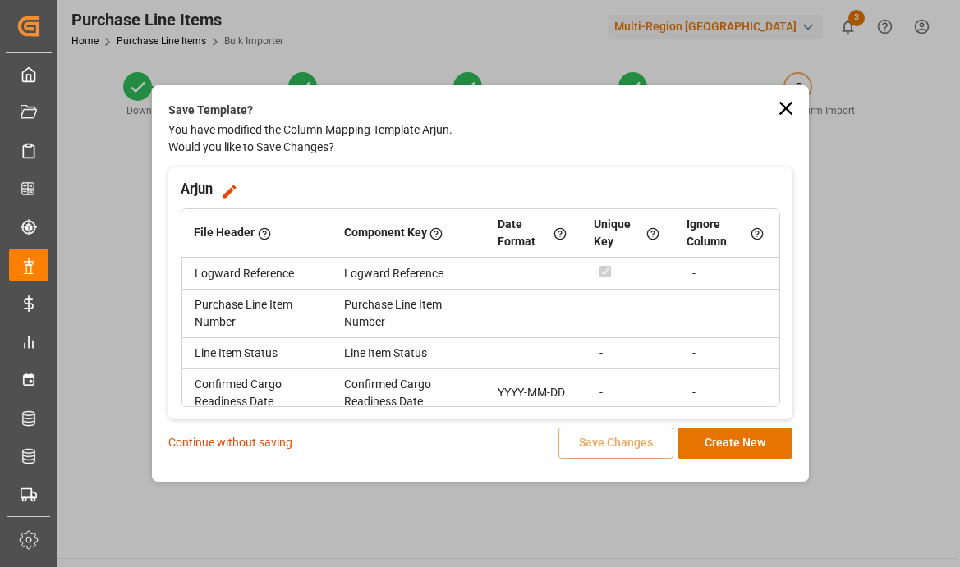
click at [261, 452] on div "Continue without saving Save Changes Create New" at bounding box center [480, 443] width 624 height 31
click at [277, 441] on p "Continue without saving" at bounding box center [230, 442] width 124 height 17
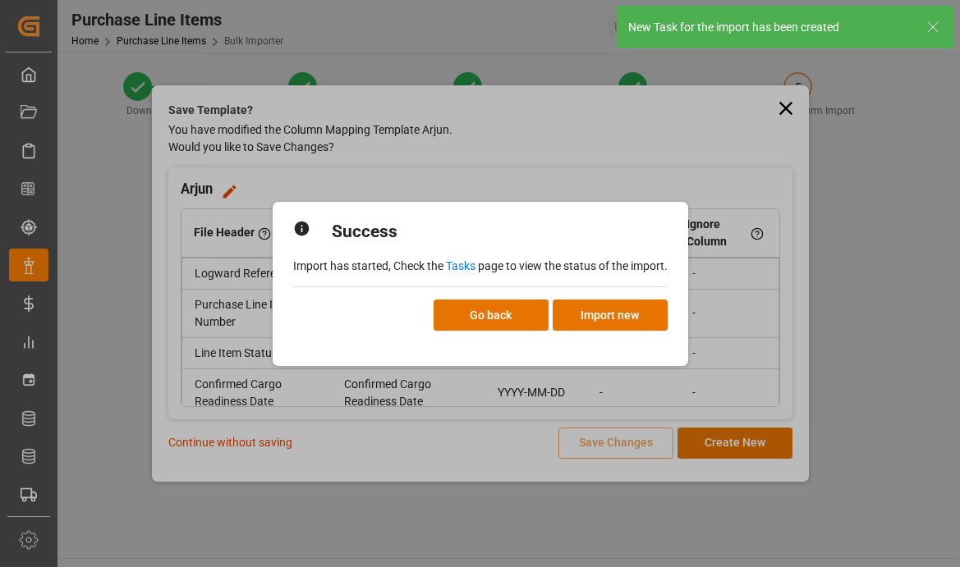
click at [450, 268] on link "Tasks" at bounding box center [461, 265] width 30 height 13
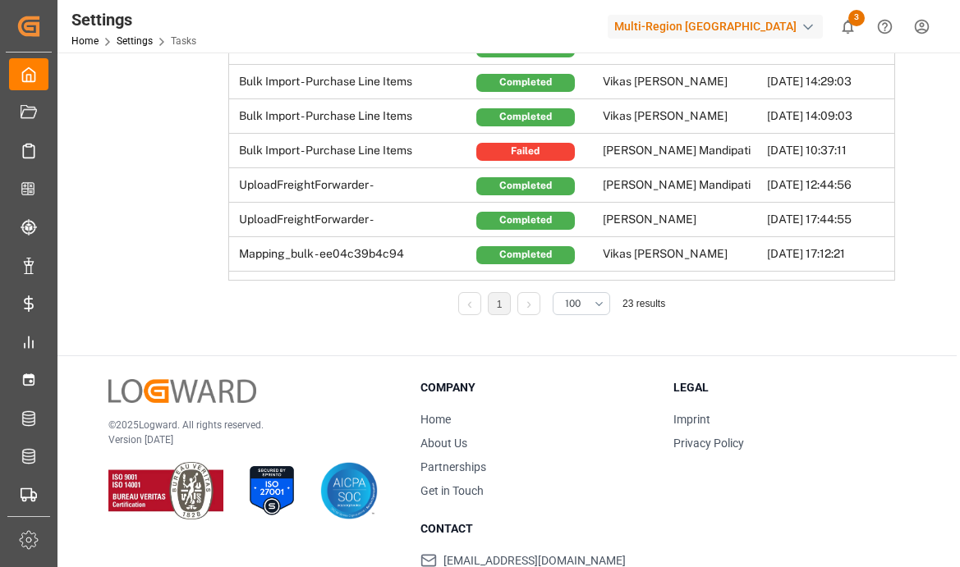
scroll to position [368, 0]
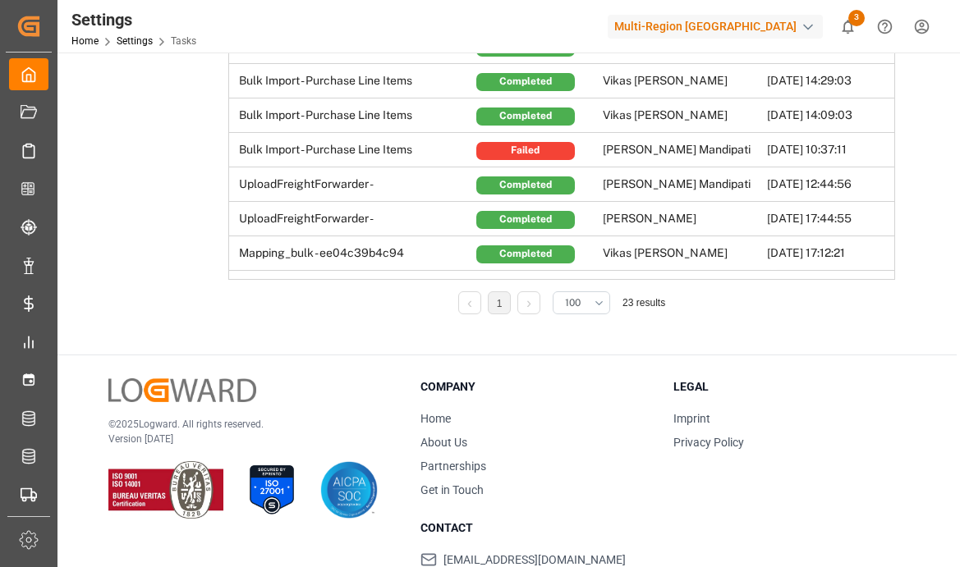
click at [594, 296] on button "100" at bounding box center [581, 302] width 57 height 23
click at [578, 459] on div "250" at bounding box center [581, 468] width 56 height 50
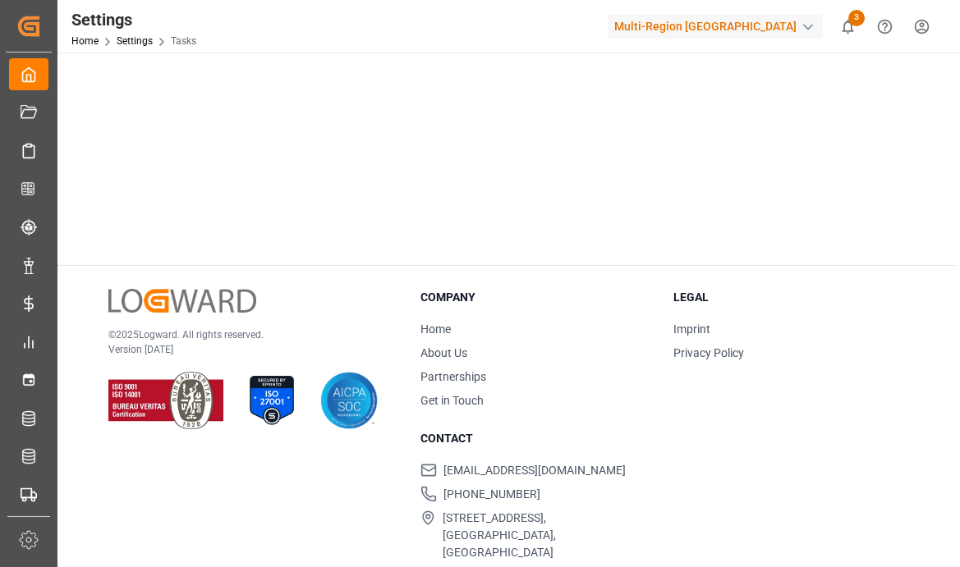
scroll to position [190, 0]
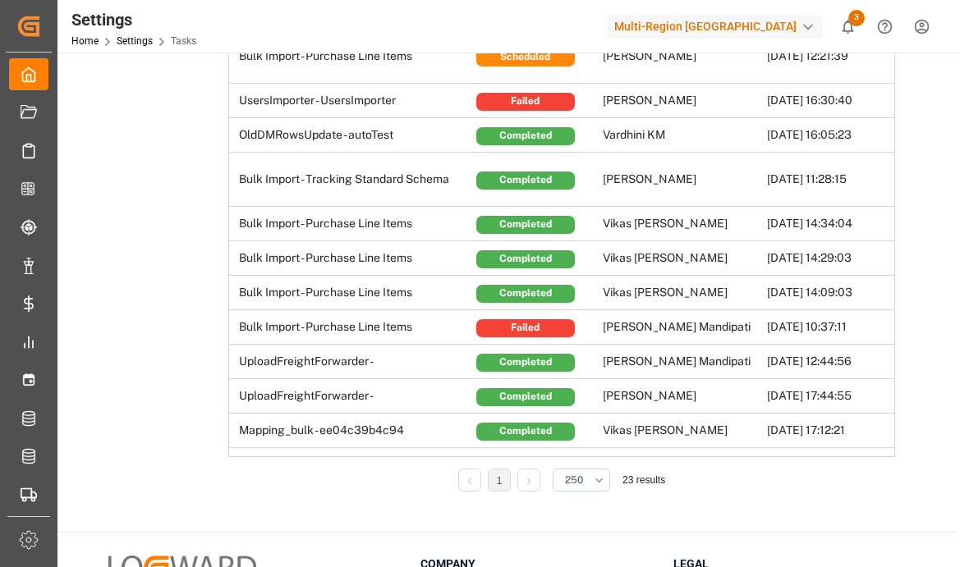
click at [743, 25] on div "Multi-Region [GEOGRAPHIC_DATA]" at bounding box center [715, 27] width 215 height 24
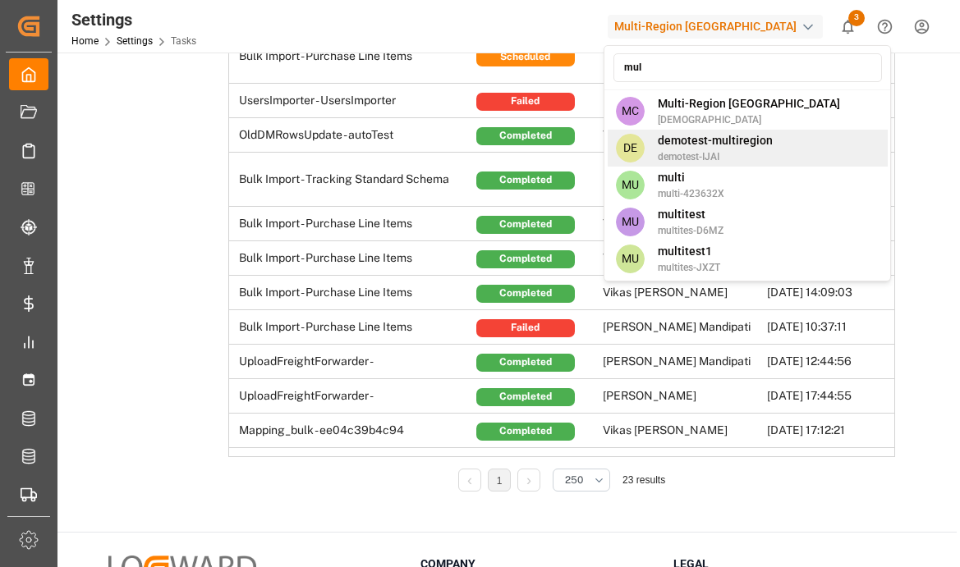
type input "mul"
click at [789, 146] on div "DE demotest-multiregion demotest-IJAI" at bounding box center [748, 148] width 280 height 37
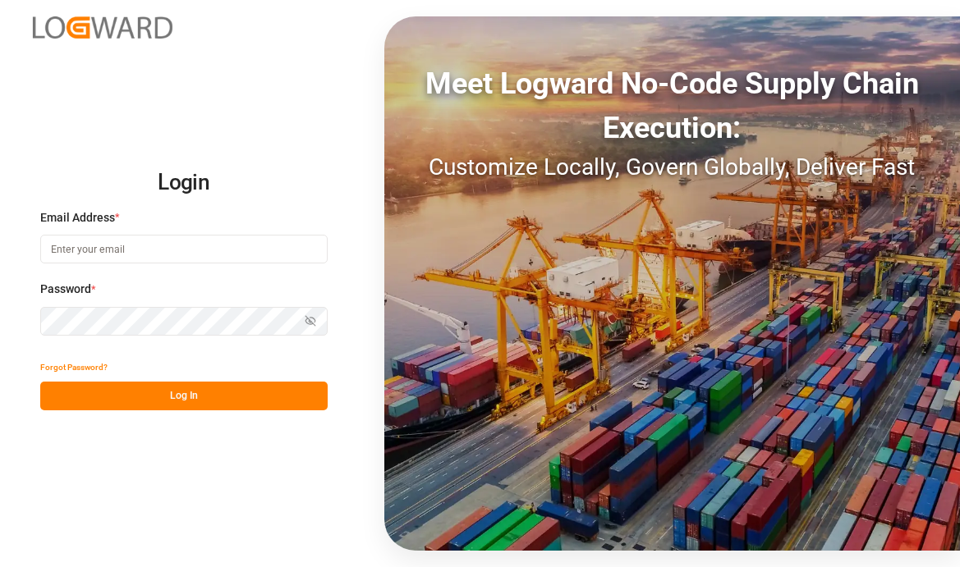
click at [199, 266] on div "Email Address *" at bounding box center [183, 245] width 287 height 72
click at [218, 246] on input at bounding box center [183, 249] width 287 height 29
type input "[EMAIL_ADDRESS][PERSON_NAME][DOMAIN_NAME]"
click at [195, 234] on div "Email Address *" at bounding box center [183, 245] width 287 height 72
click at [183, 255] on input at bounding box center [183, 249] width 287 height 29
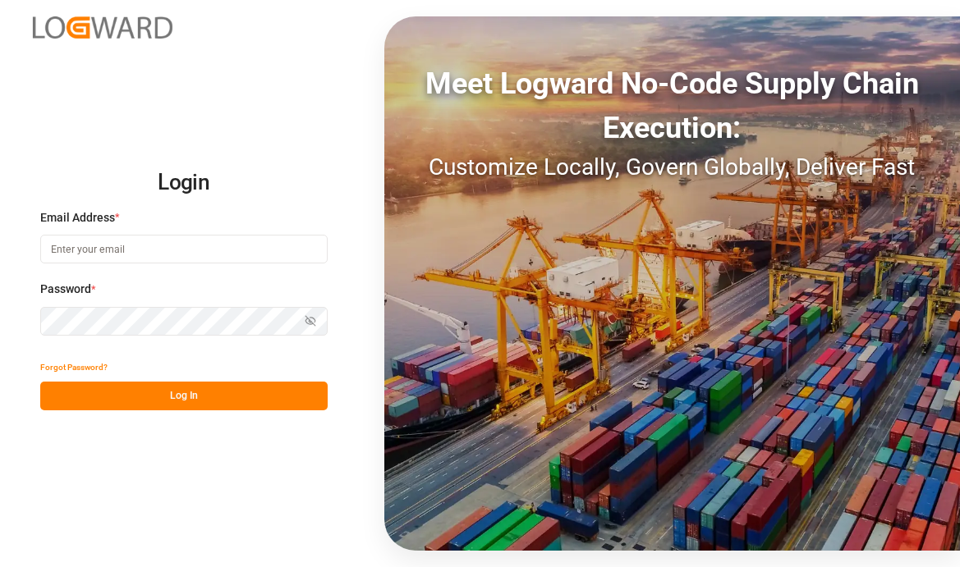
type input "[EMAIL_ADDRESS][PERSON_NAME][DOMAIN_NAME]"
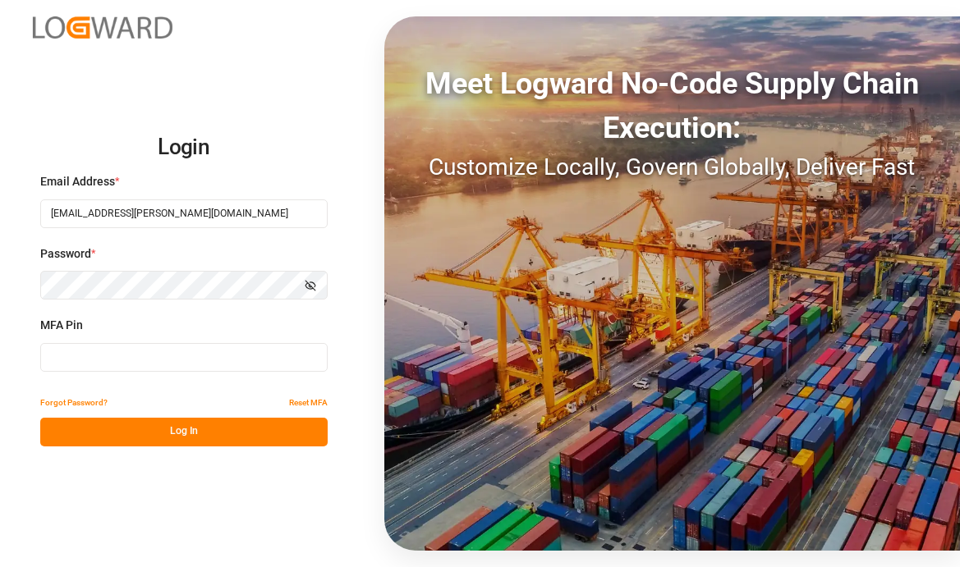
type input "414403"
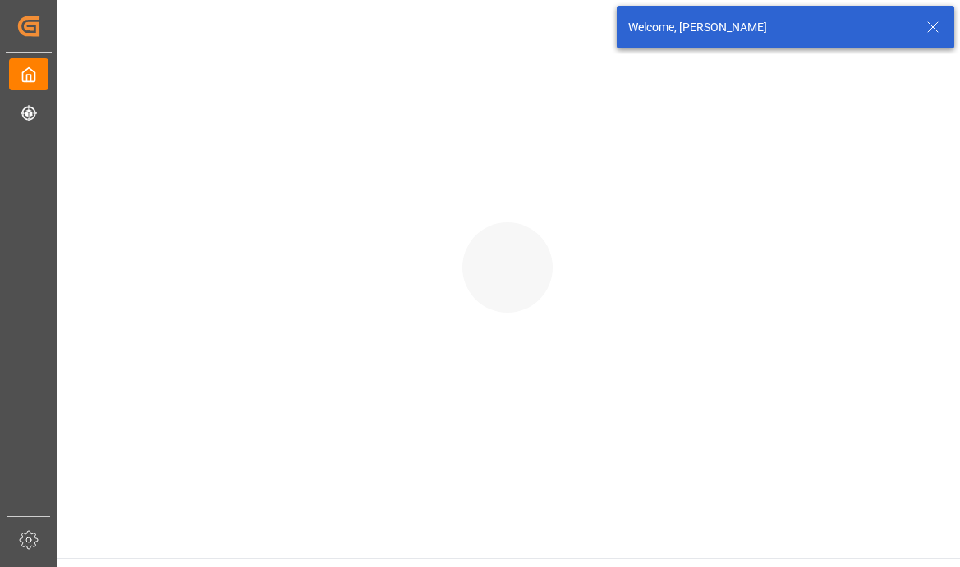
click at [933, 29] on icon at bounding box center [933, 27] width 20 height 20
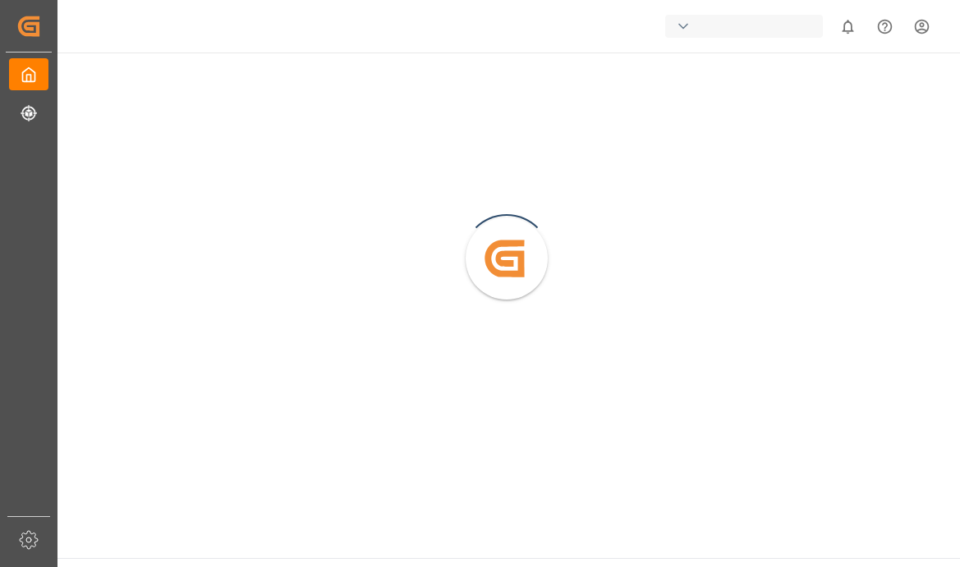
click at [768, 30] on div "button" at bounding box center [744, 26] width 158 height 23
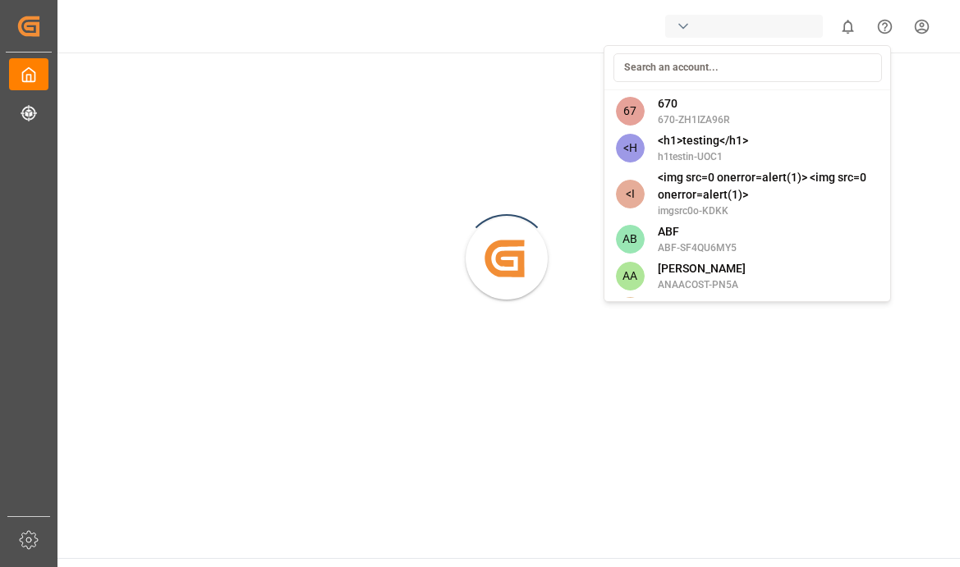
click at [768, 30] on html "Created by potrace 1.15, written by [PERSON_NAME] [DATE]-[DATE] Created by potr…" at bounding box center [480, 345] width 960 height 690
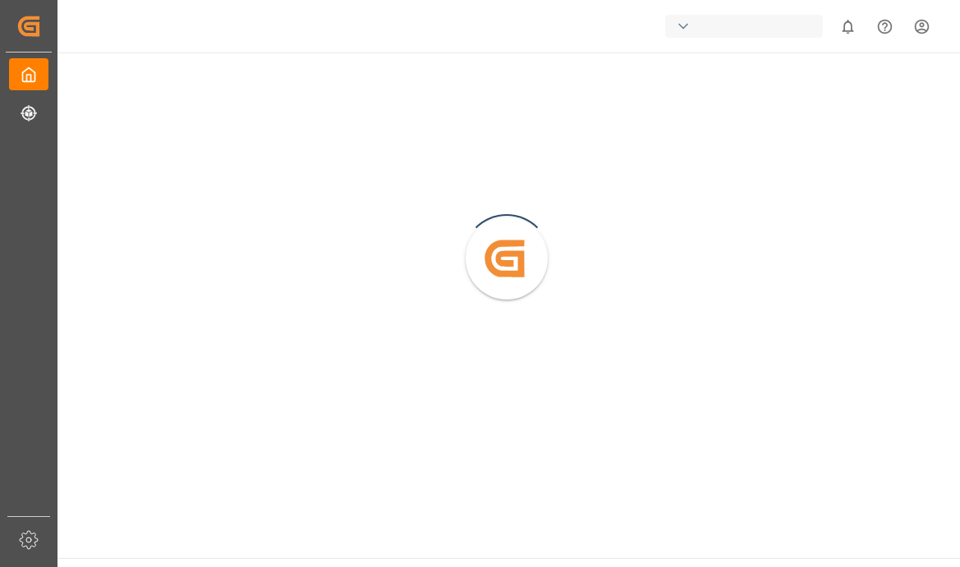
click at [768, 30] on div "button" at bounding box center [744, 26] width 158 height 23
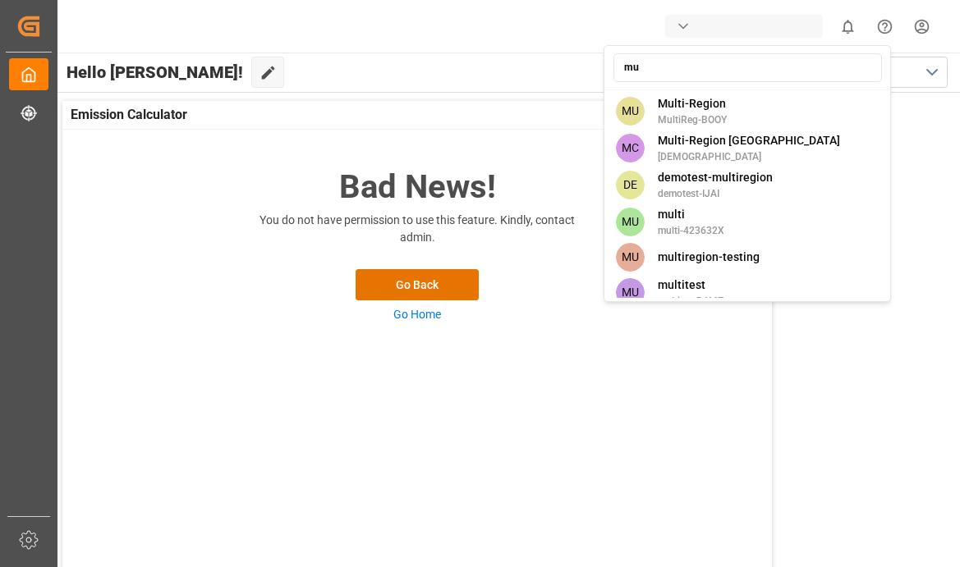
type input "mul"
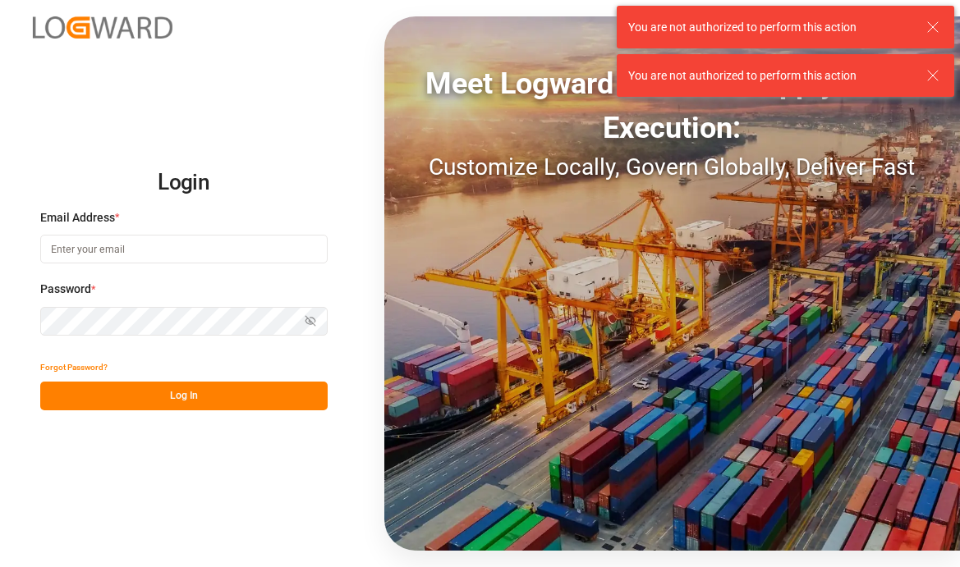
click at [158, 364] on div "Forgot Password?" at bounding box center [183, 367] width 287 height 29
click at [205, 296] on label "Password *" at bounding box center [183, 289] width 287 height 17
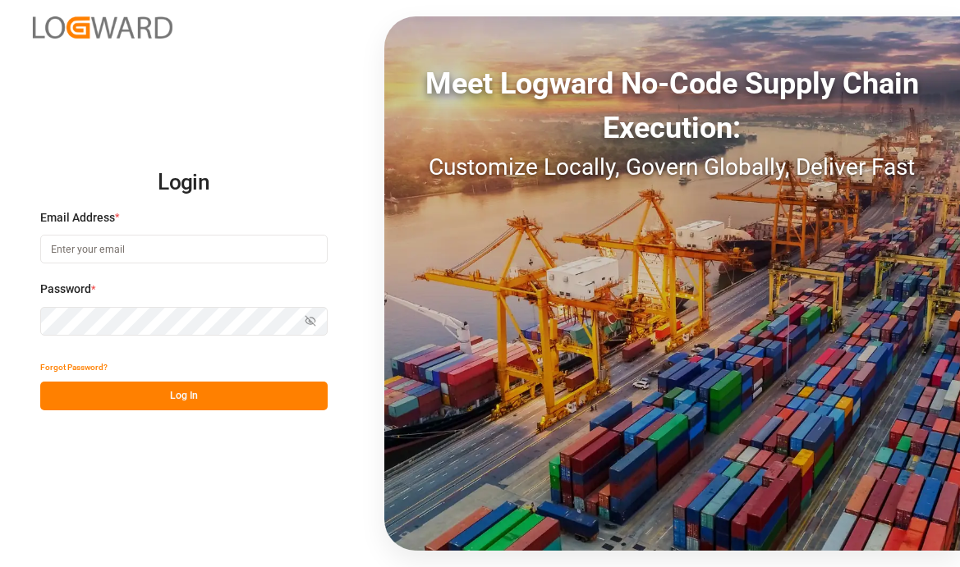
type input "[EMAIL_ADDRESS][PERSON_NAME][DOMAIN_NAME]"
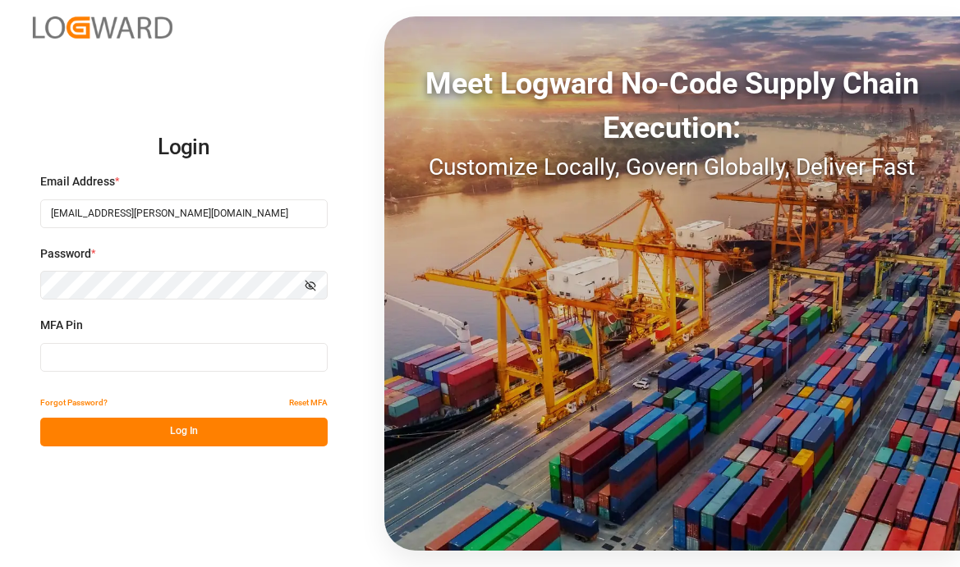
type input "218863"
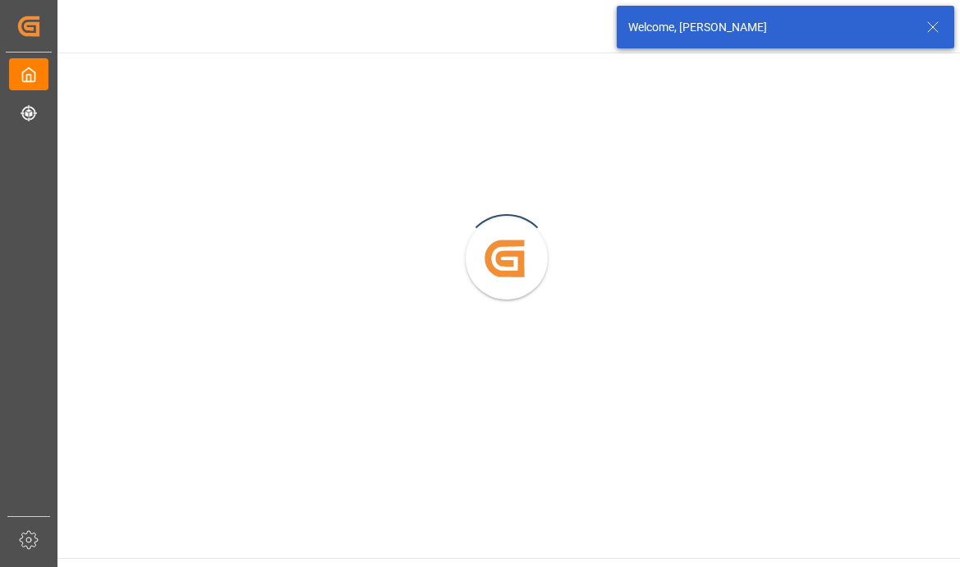
click at [929, 16] on div "Welcome, [PERSON_NAME]" at bounding box center [785, 27] width 337 height 43
click at [929, 26] on icon at bounding box center [933, 27] width 20 height 20
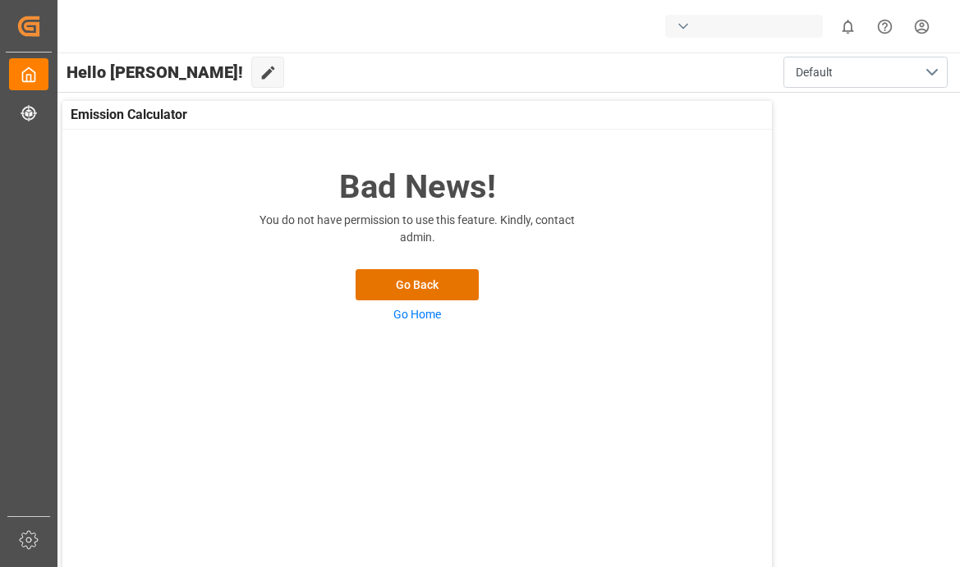
click at [729, 38] on div "button" at bounding box center [747, 26] width 164 height 31
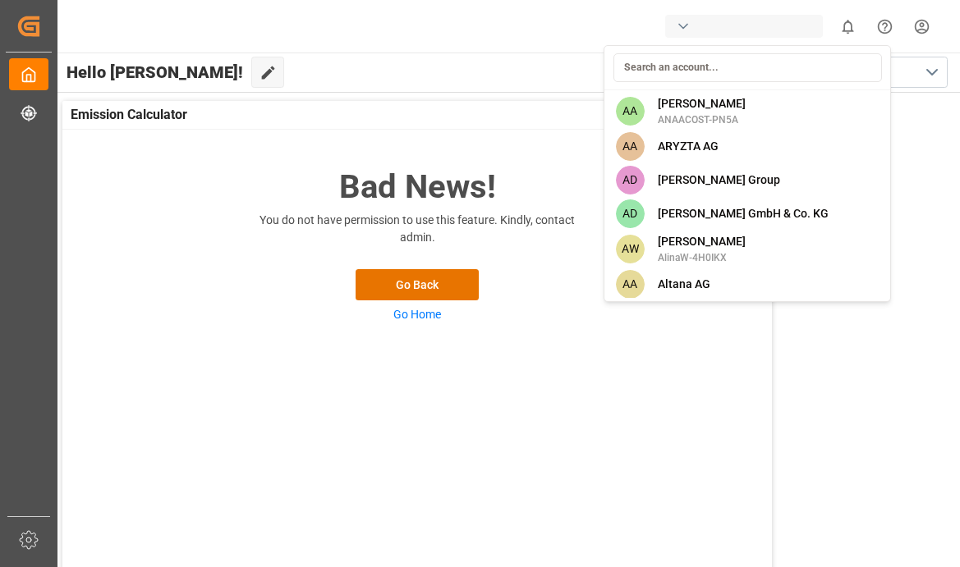
click at [701, 75] on input at bounding box center [747, 67] width 268 height 29
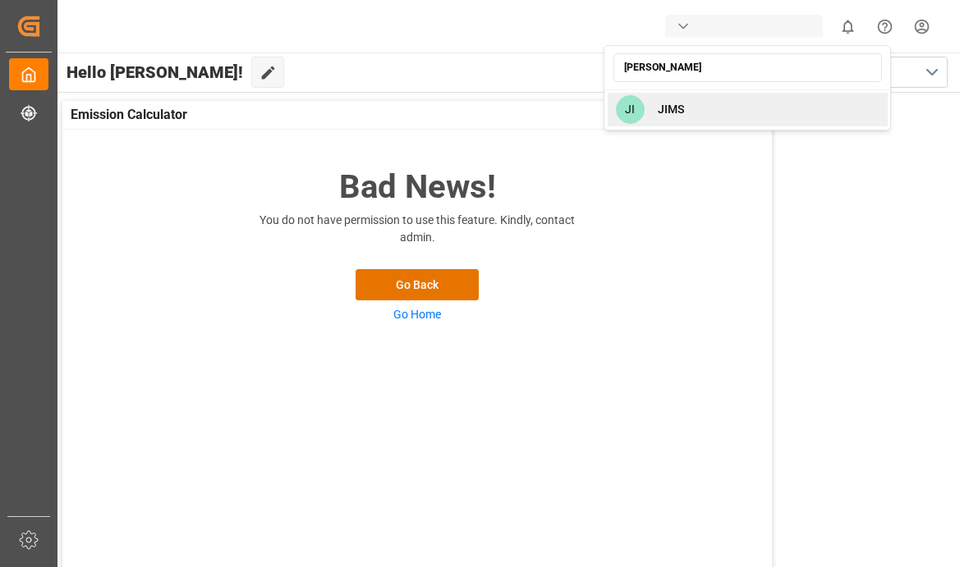
type input "[PERSON_NAME]"
click at [694, 116] on div "[PERSON_NAME]" at bounding box center [748, 110] width 280 height 34
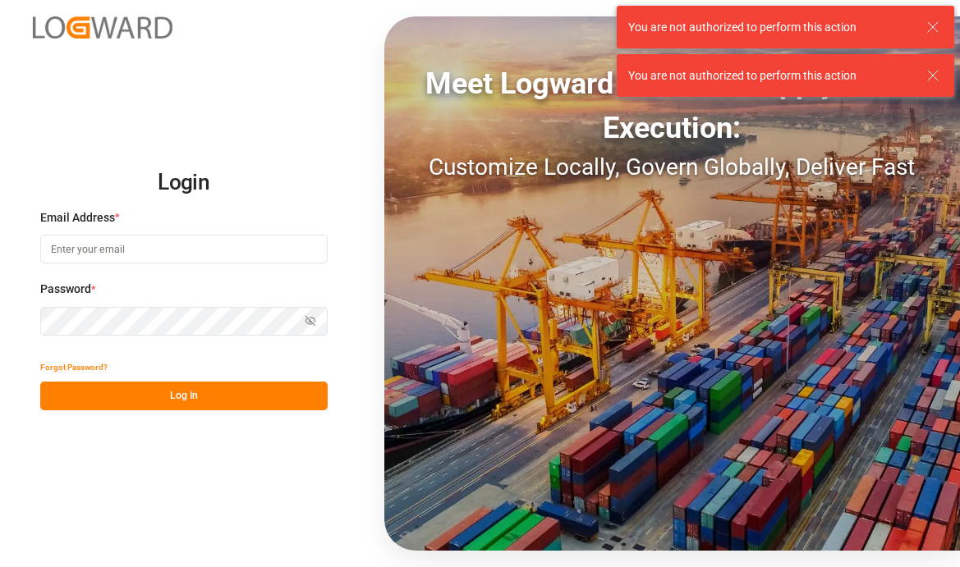
click at [195, 259] on input at bounding box center [183, 249] width 287 height 29
type input "[EMAIL_ADDRESS][PERSON_NAME][DOMAIN_NAME]"
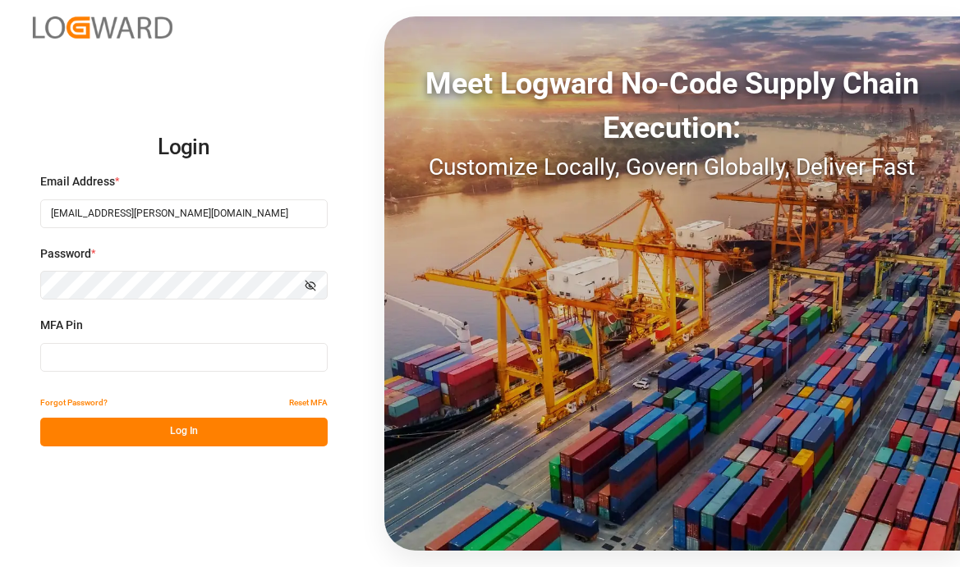
type input "844717"
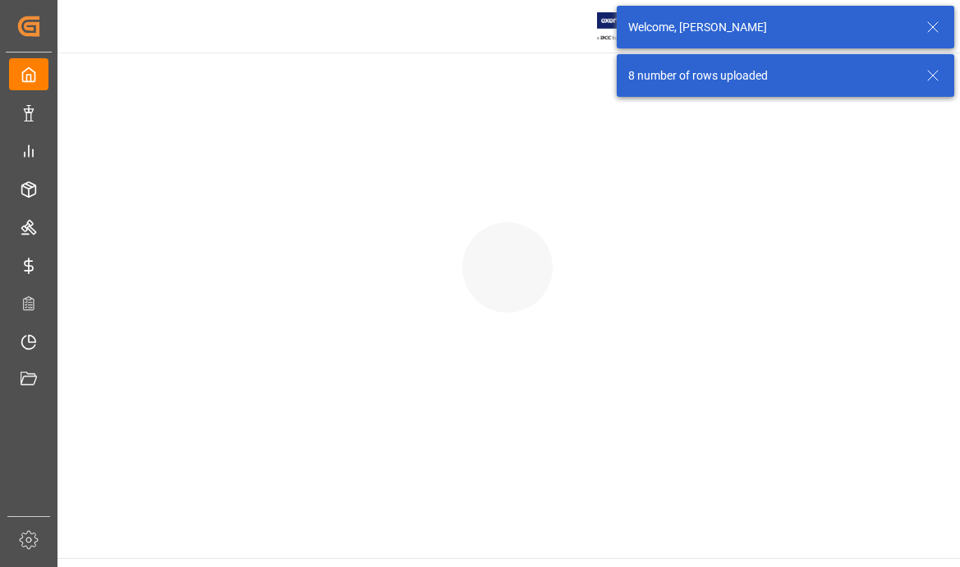
click at [929, 26] on icon at bounding box center [933, 27] width 20 height 20
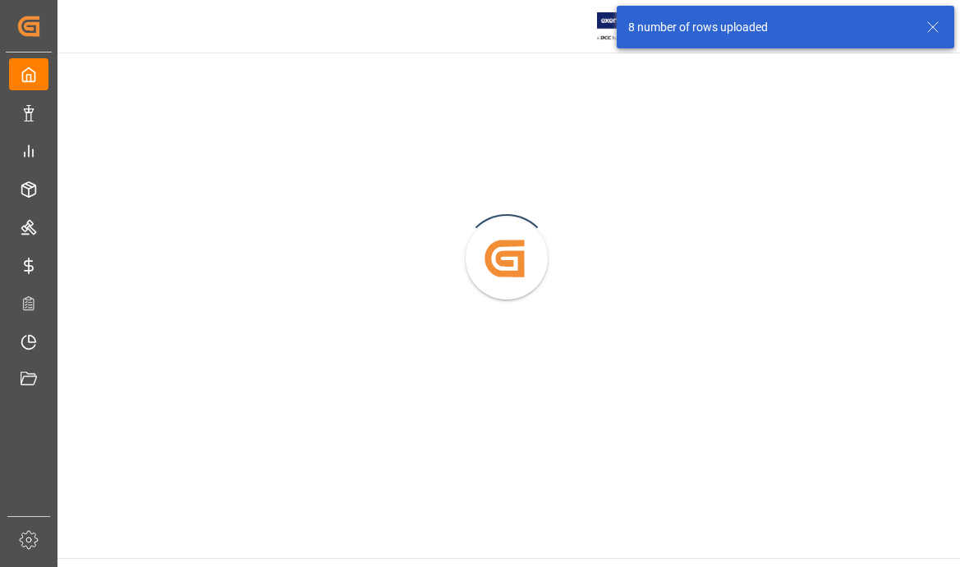
click at [743, 24] on div "8 number of rows uploaded" at bounding box center [769, 27] width 282 height 17
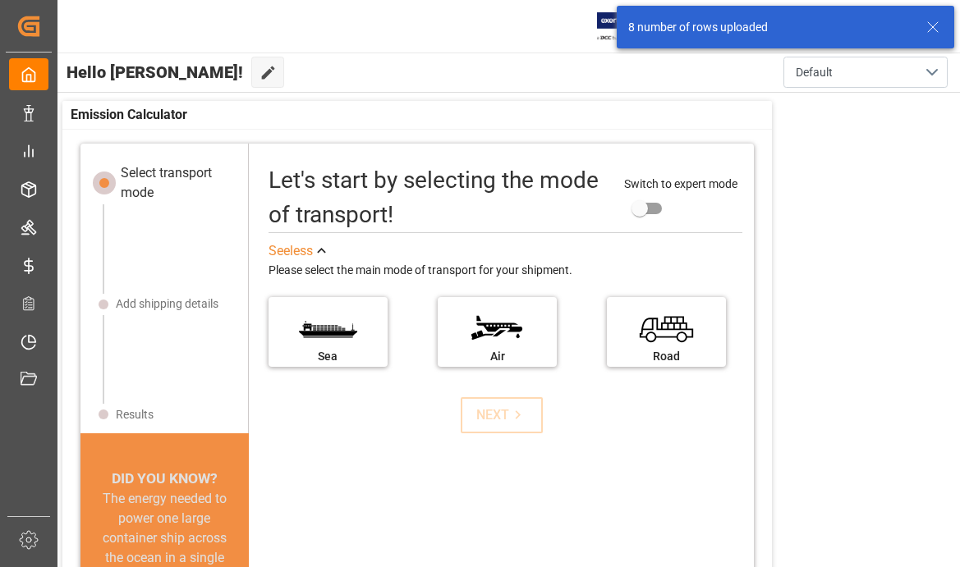
click at [933, 31] on icon at bounding box center [933, 27] width 20 height 20
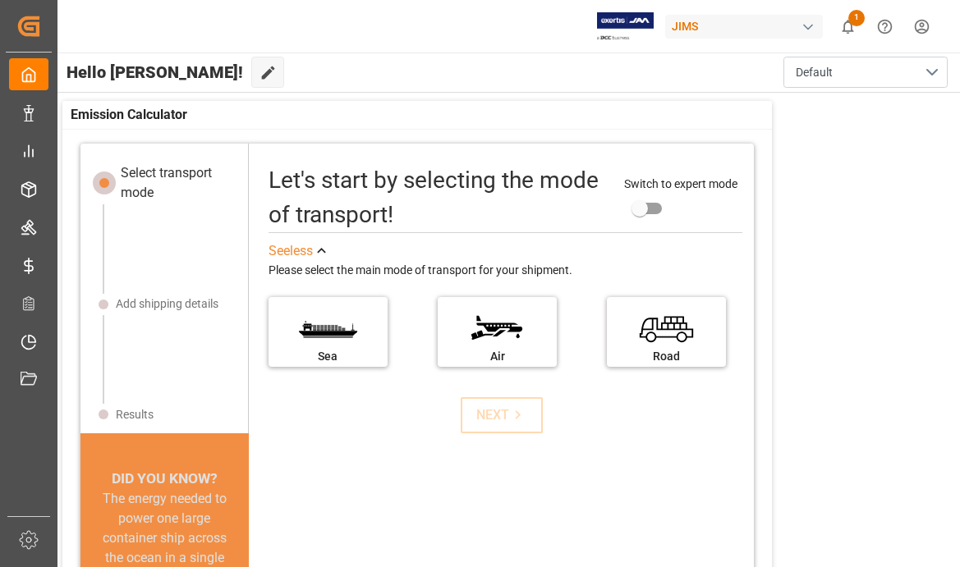
click at [750, 25] on div "JIMS" at bounding box center [744, 27] width 158 height 24
type input "[PERSON_NAME]"
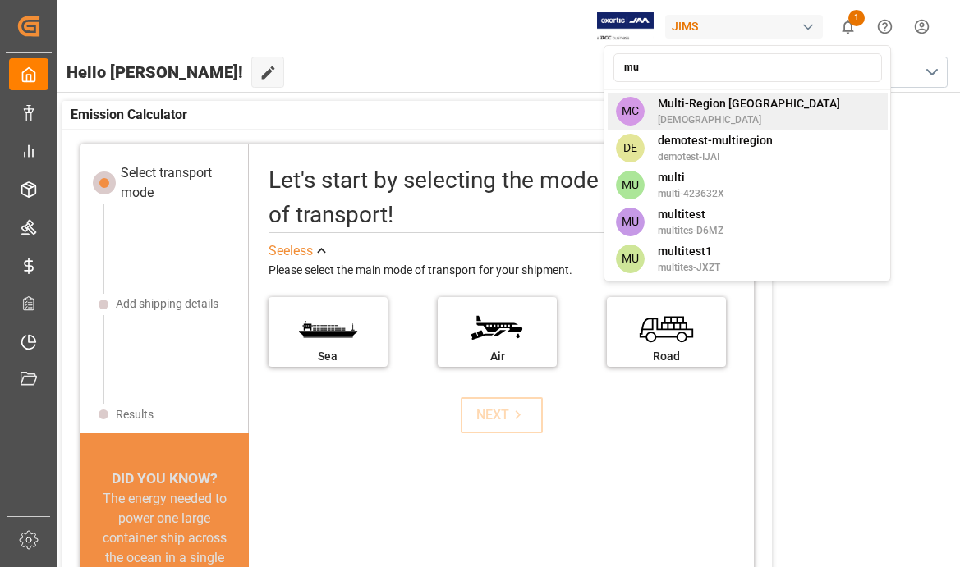
type input "mu"
click at [777, 111] on div "MC Multi-Region CA shravaniputti" at bounding box center [748, 111] width 280 height 37
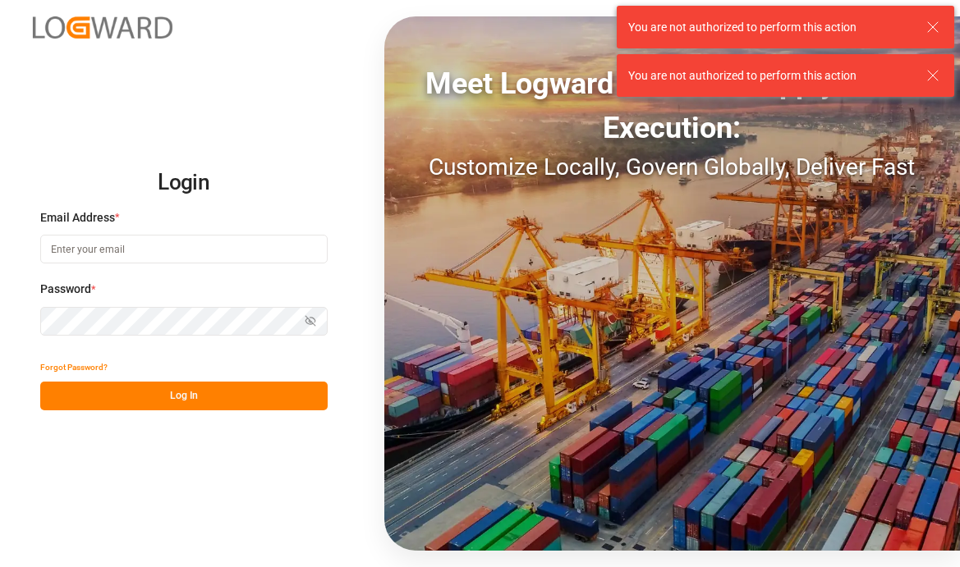
click at [204, 246] on input at bounding box center [183, 249] width 287 height 29
type input "[EMAIL_ADDRESS][PERSON_NAME][DOMAIN_NAME]"
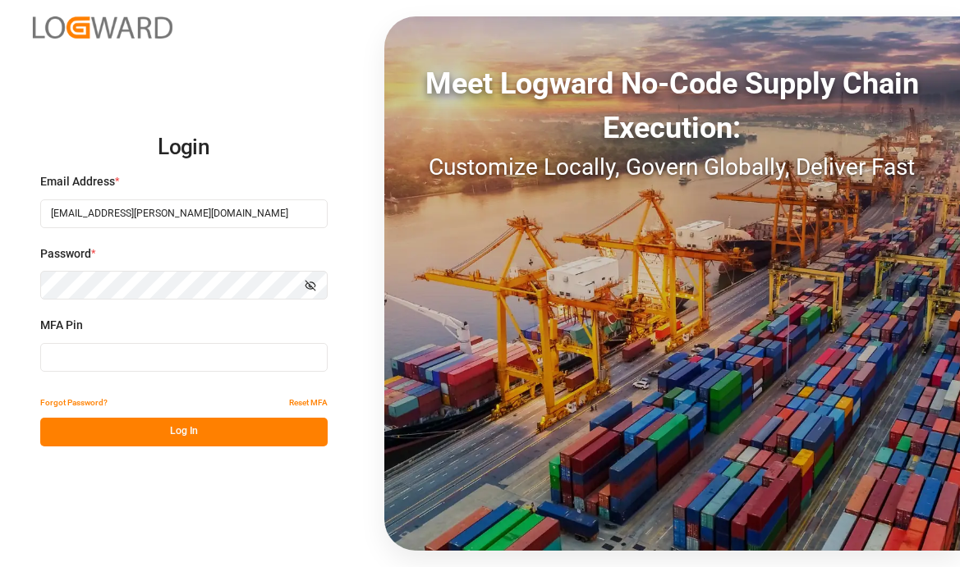
click at [230, 374] on div "MFA Pin" at bounding box center [183, 353] width 287 height 72
type input "362932"
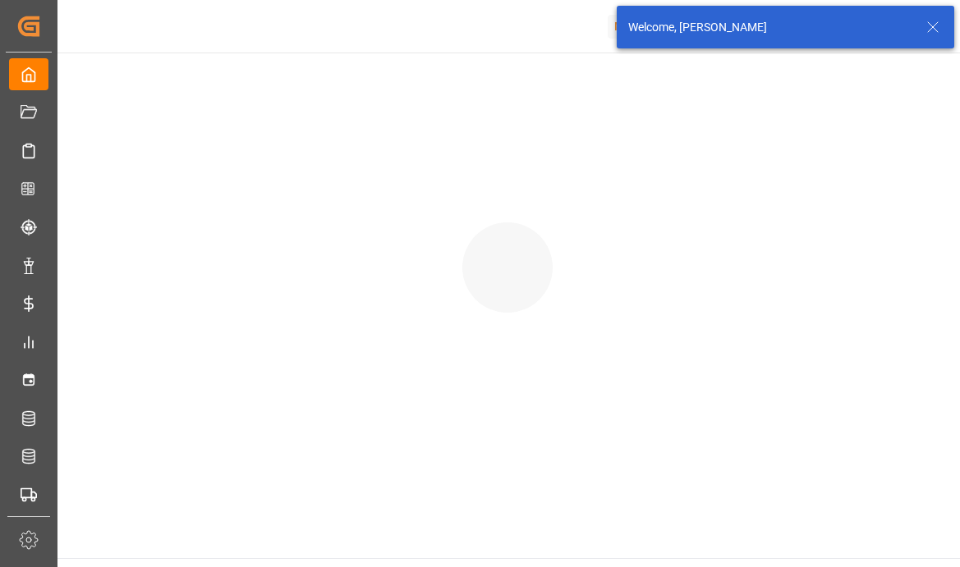
click at [941, 32] on icon at bounding box center [933, 27] width 20 height 20
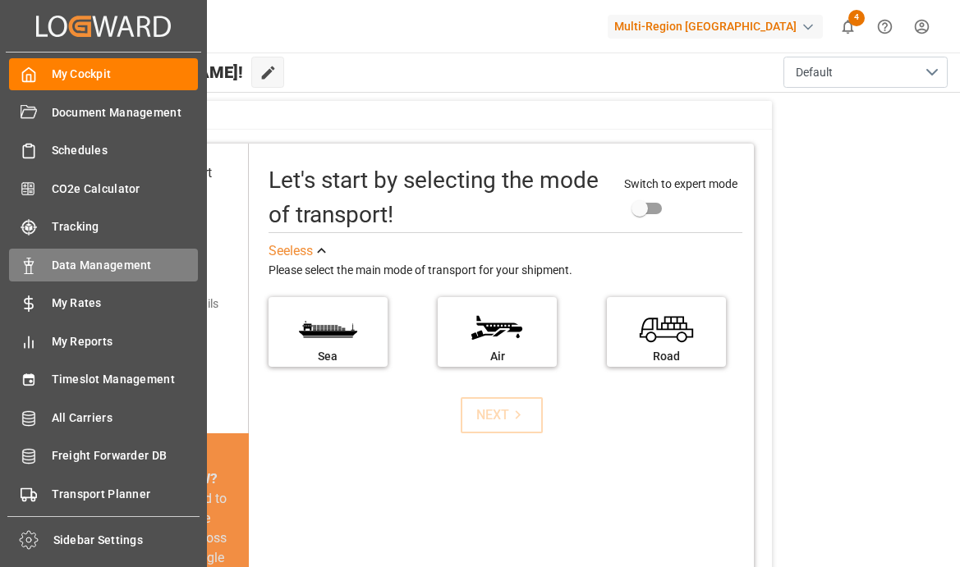
click at [95, 269] on span "Data Management" at bounding box center [125, 265] width 147 height 17
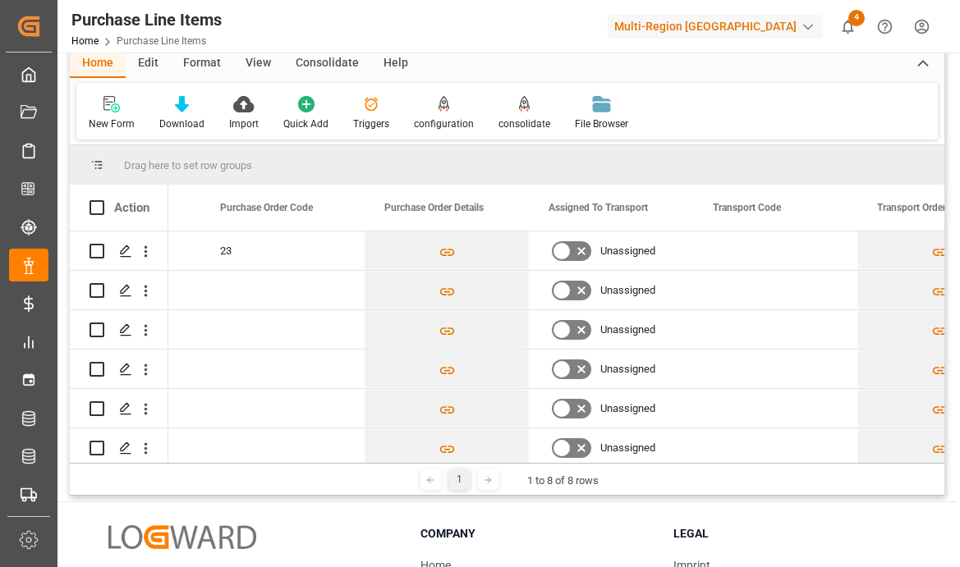
click at [919, 16] on html "Created by potrace 1.15, written by [PERSON_NAME] [DATE]-[DATE] Created by potr…" at bounding box center [480, 345] width 960 height 690
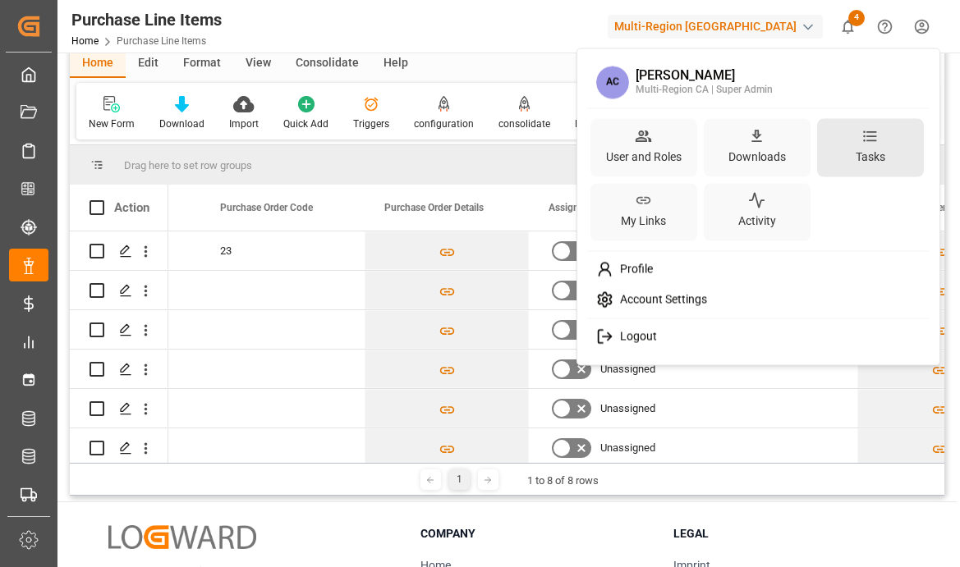
click at [874, 148] on div "Tasks" at bounding box center [870, 156] width 36 height 24
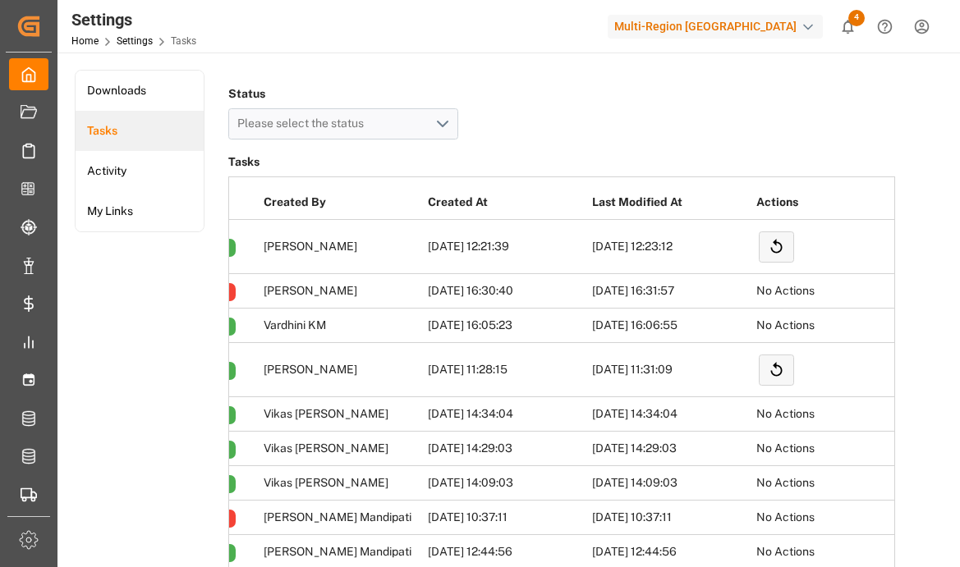
scroll to position [0, 525]
